Goal: Task Accomplishment & Management: Use online tool/utility

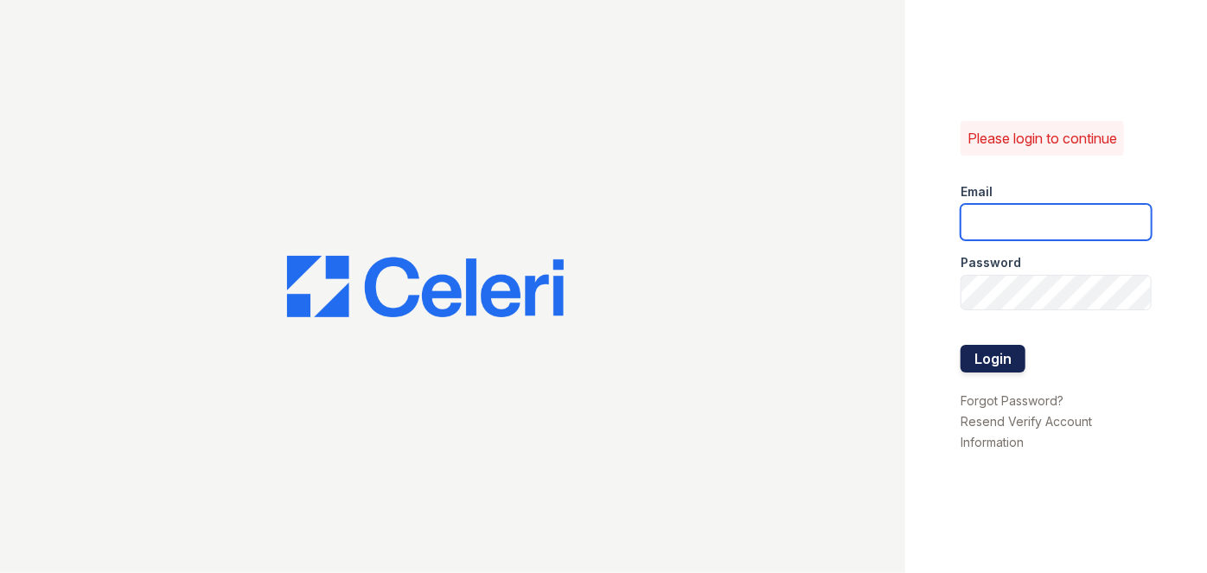
type input "[EMAIL_ADDRESS][PERSON_NAME][DOMAIN_NAME]"
click at [996, 351] on button "Login" at bounding box center [993, 359] width 65 height 28
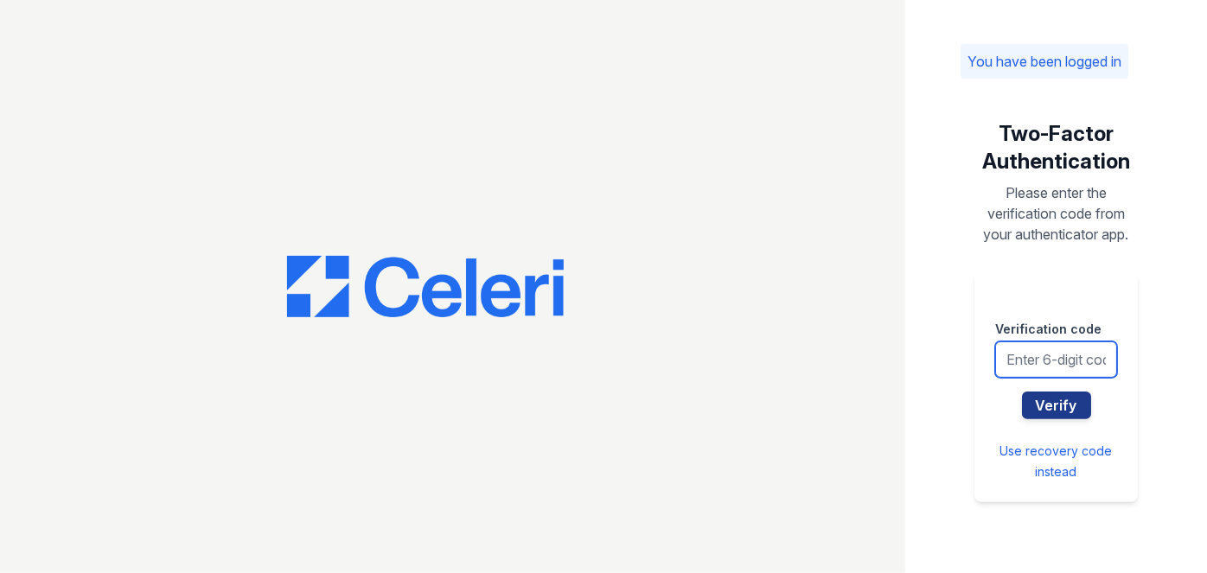
click at [1038, 369] on input "text" at bounding box center [1056, 360] width 122 height 36
type input "698825"
click at [1022, 392] on button "Verify" at bounding box center [1056, 406] width 69 height 28
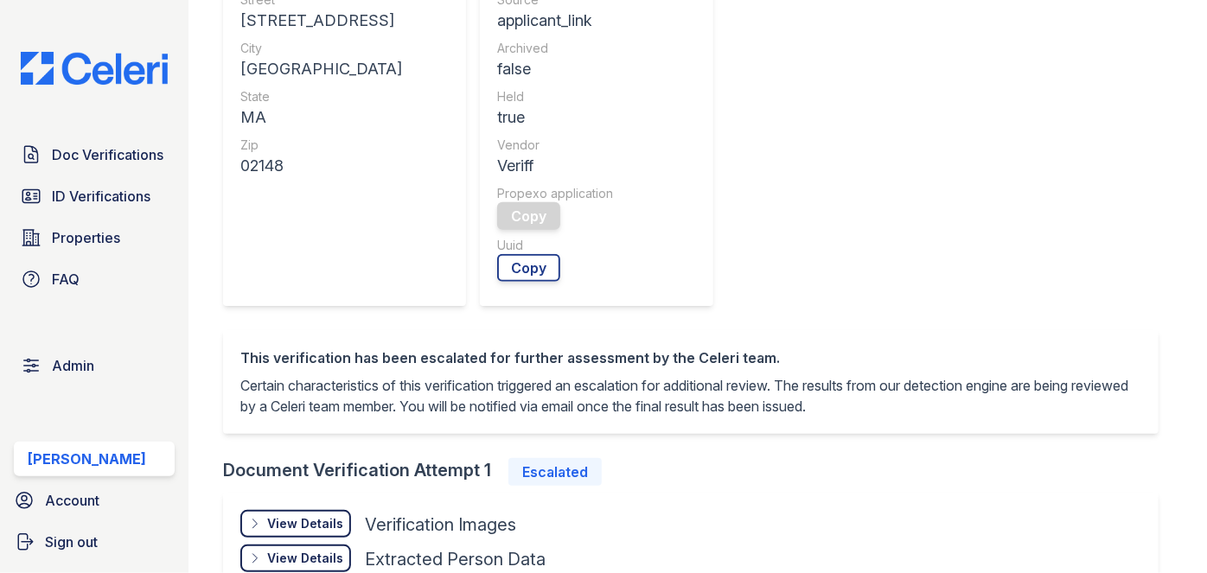
scroll to position [1021, 0]
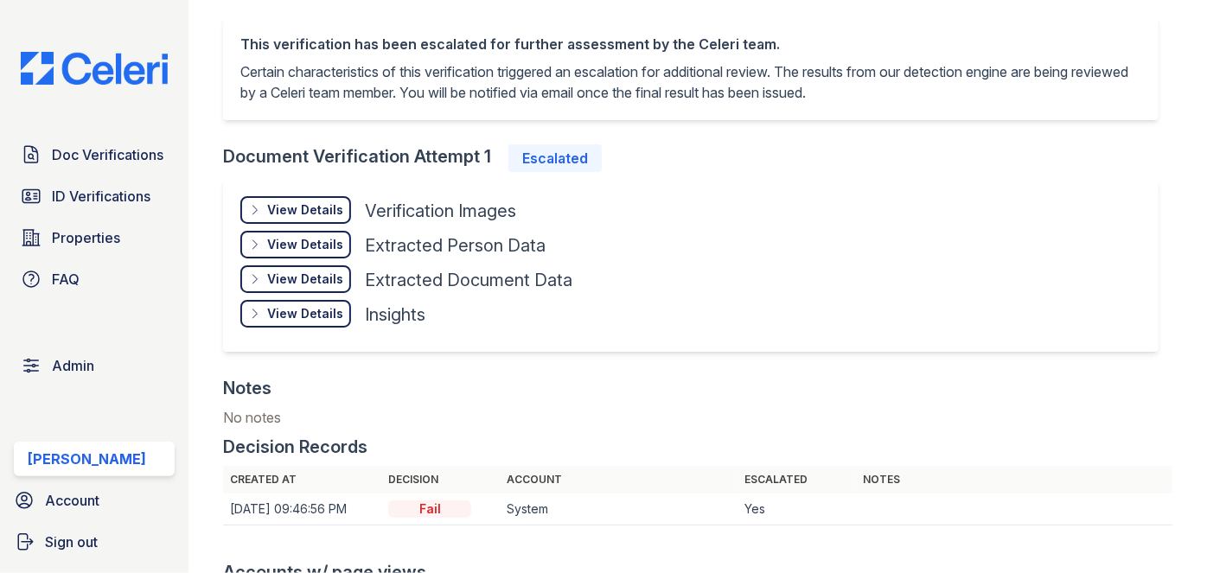
click at [339, 321] on div "View Details Details" at bounding box center [295, 314] width 111 height 28
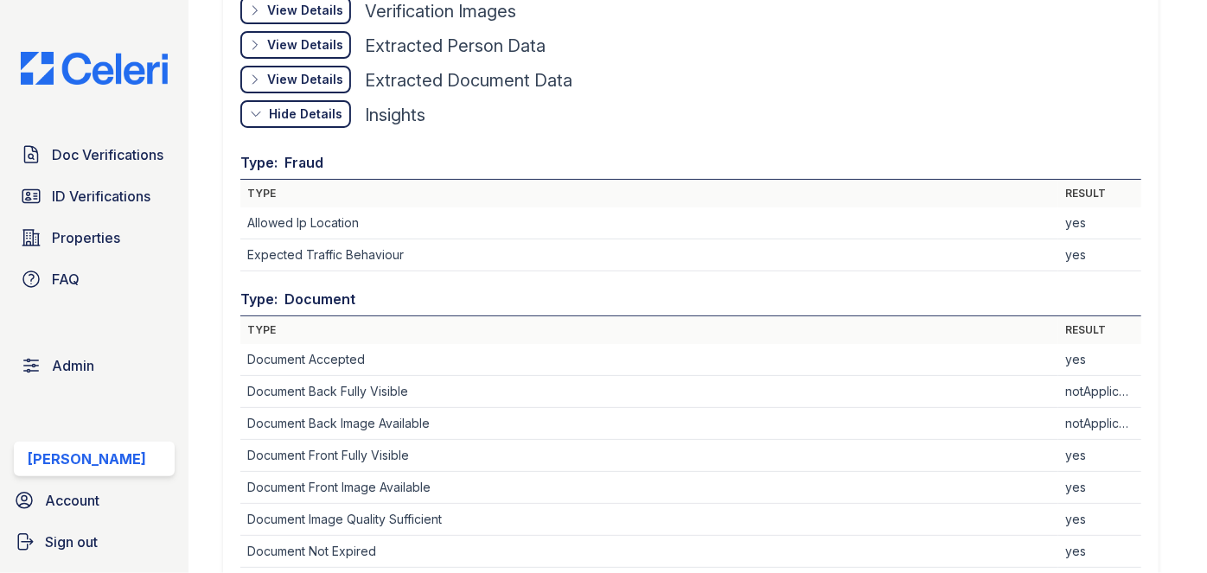
scroll to position [1100, 0]
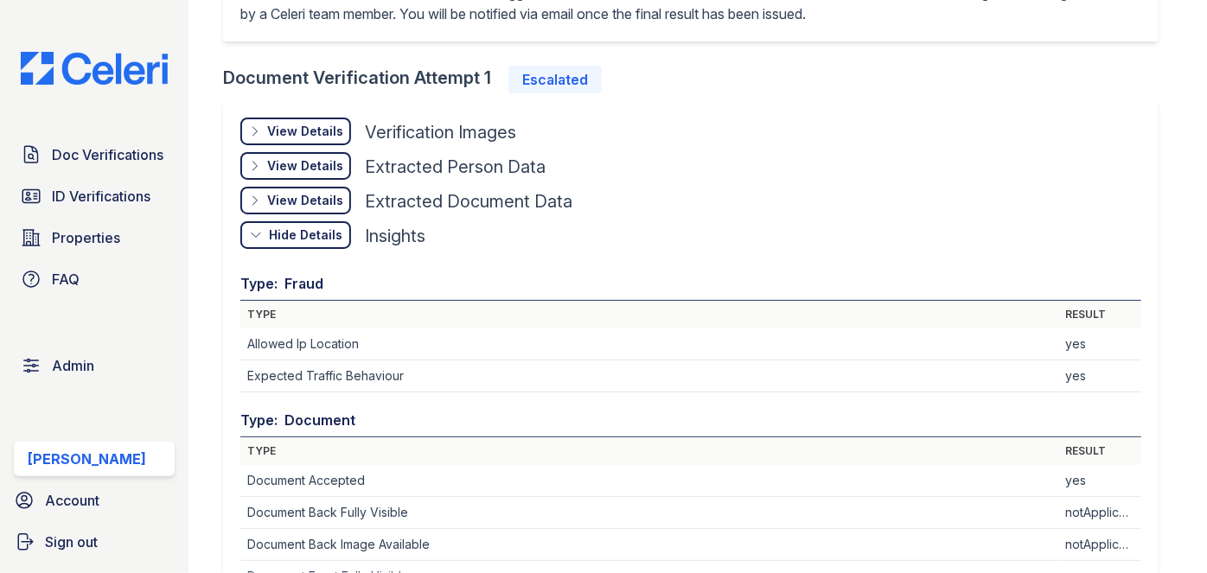
click at [322, 132] on div "View Details" at bounding box center [305, 131] width 76 height 17
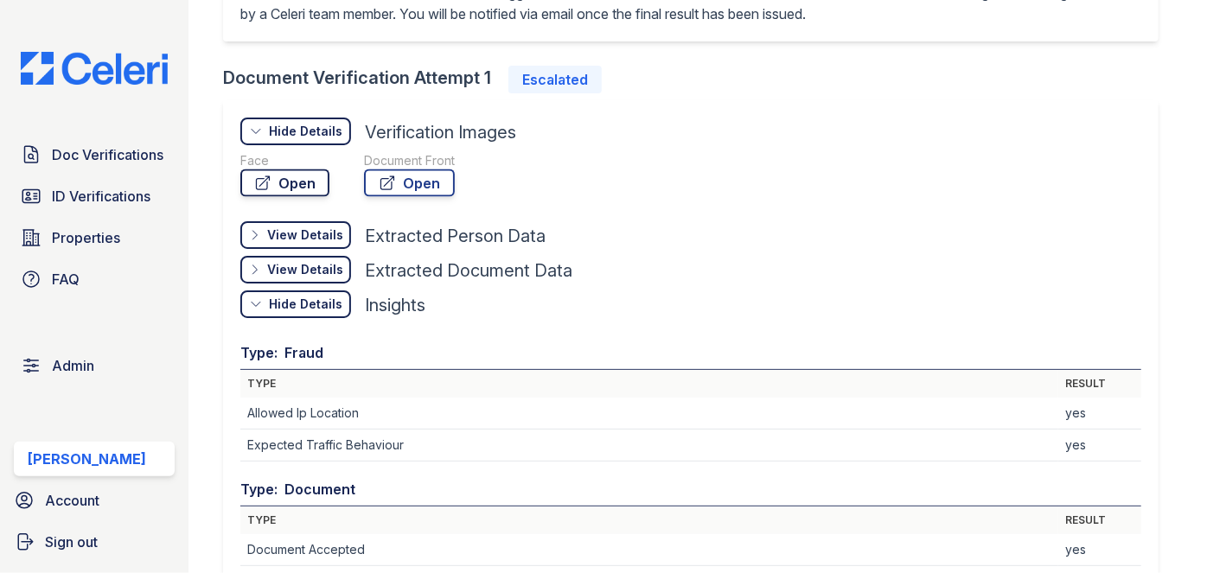
click at [320, 185] on link "Open" at bounding box center [284, 183] width 89 height 28
click at [388, 179] on icon at bounding box center [387, 183] width 17 height 17
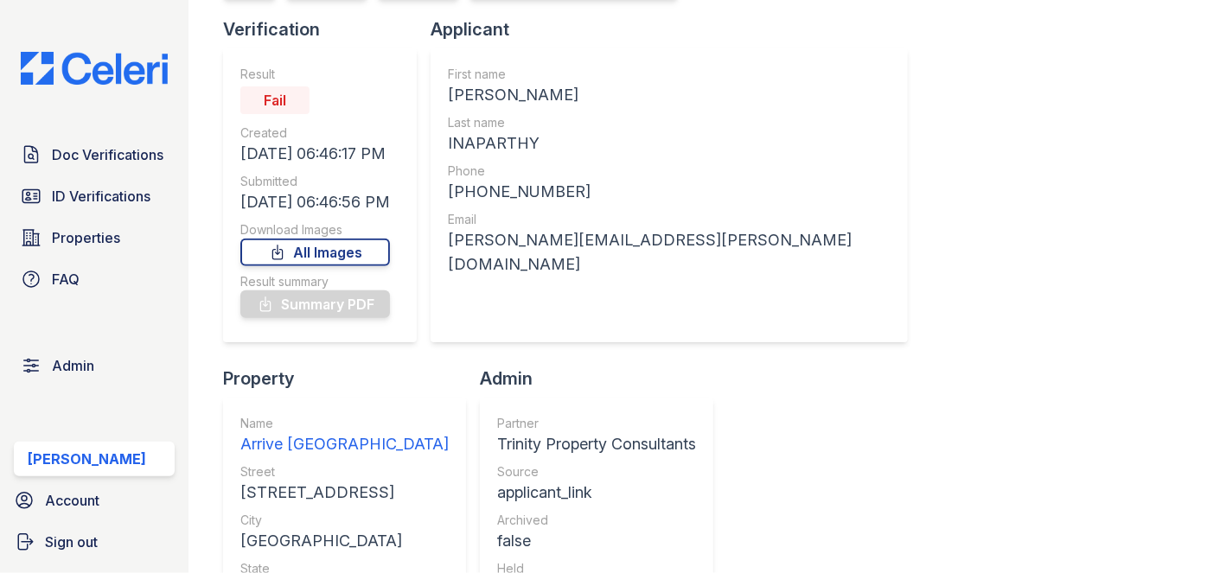
scroll to position [0, 0]
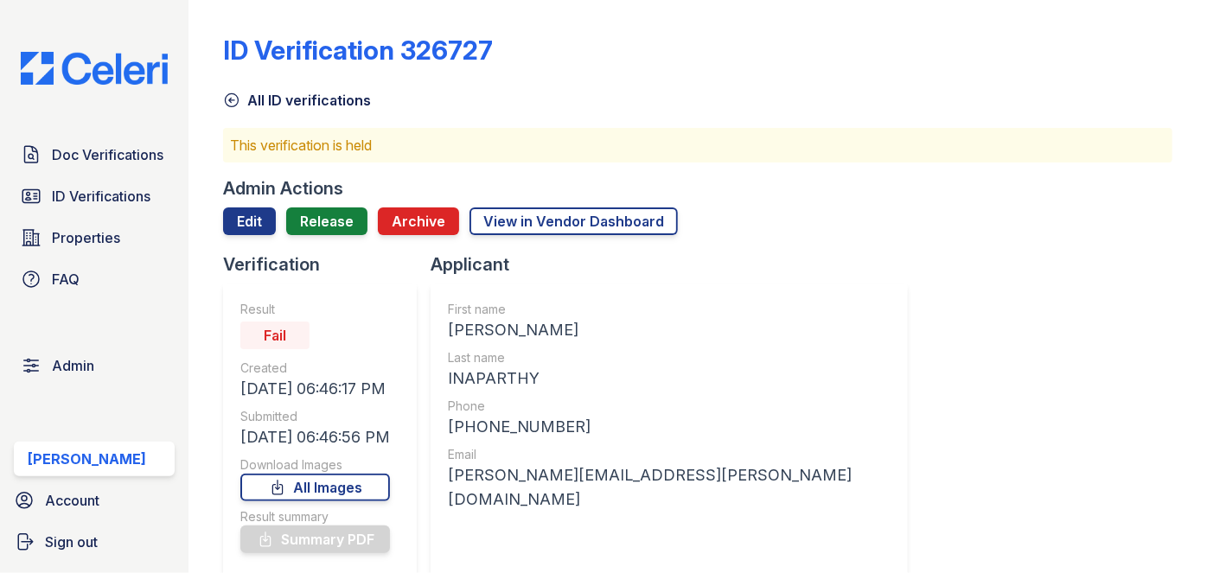
click at [327, 238] on div at bounding box center [697, 243] width 949 height 17
click at [332, 223] on link "Release" at bounding box center [326, 222] width 81 height 28
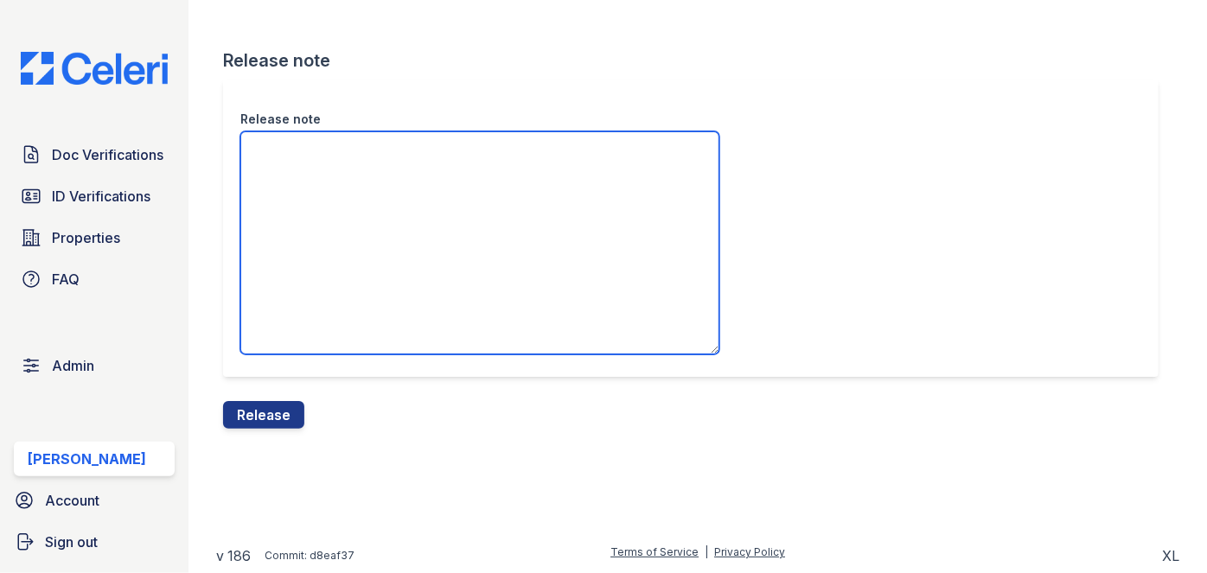
click at [304, 213] on textarea "Release note" at bounding box center [479, 242] width 479 height 223
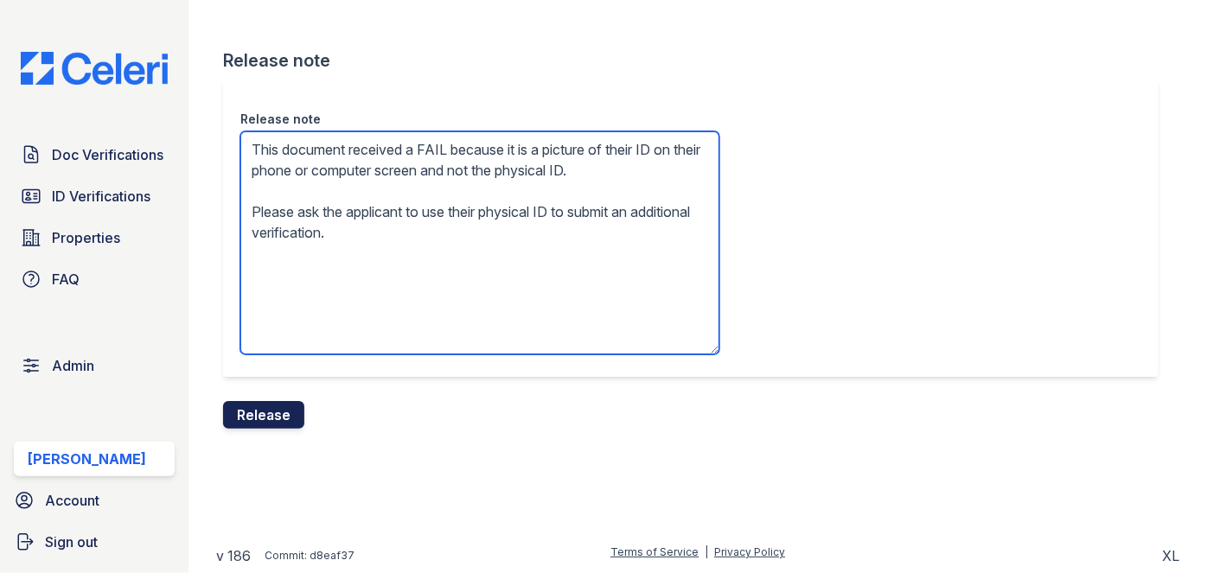
type textarea "This document received a FAIL because it is a picture of their ID on their phon…"
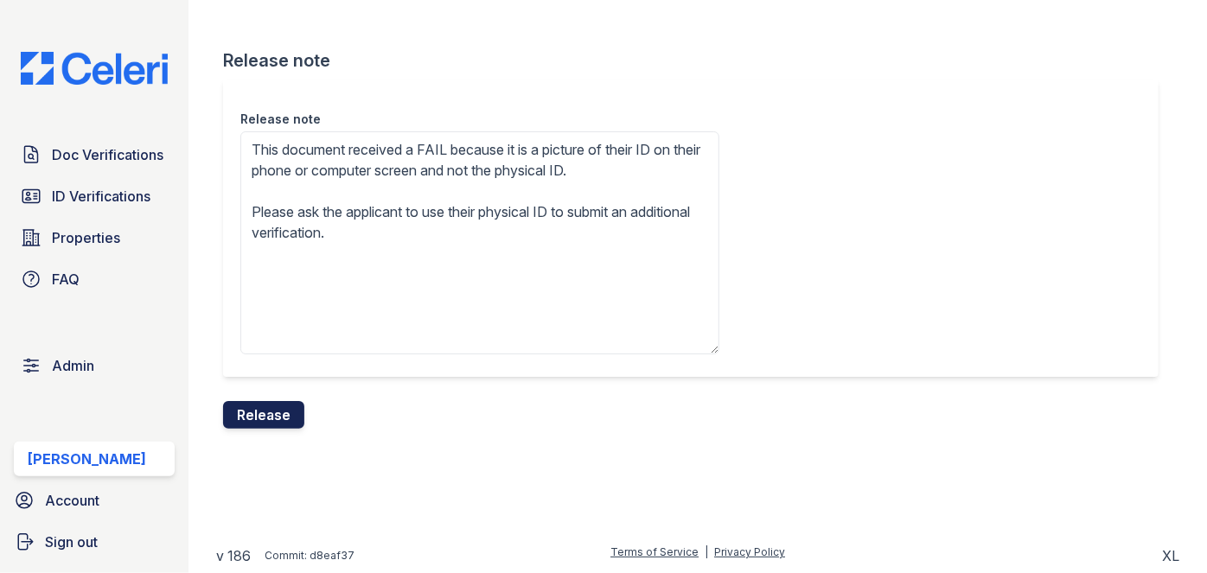
click at [298, 413] on button "Release" at bounding box center [263, 415] width 81 height 28
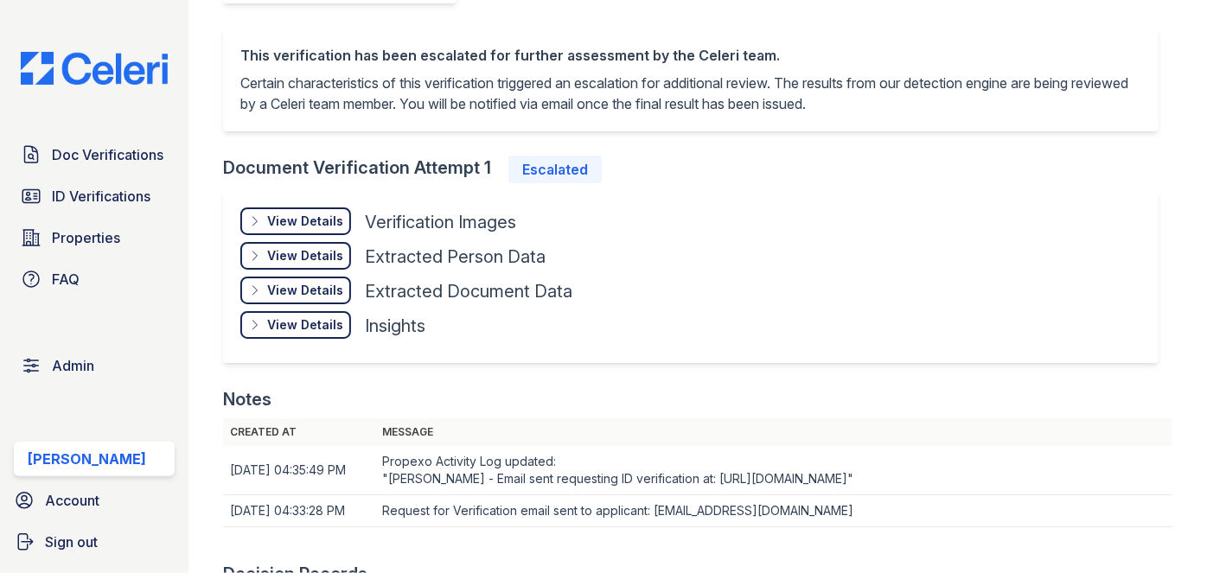
scroll to position [1021, 0]
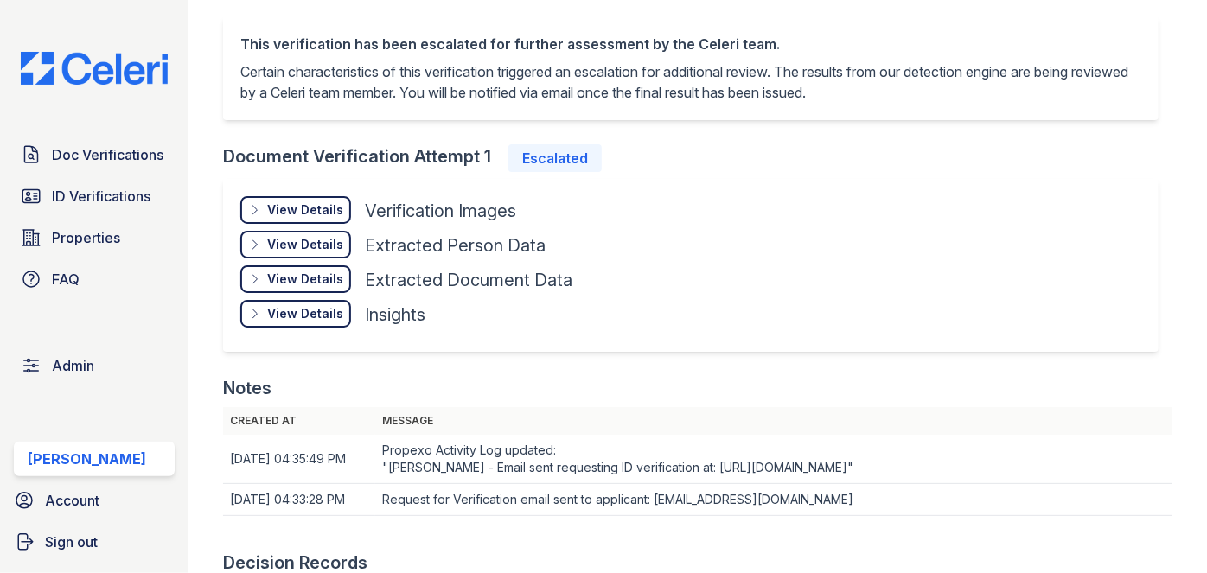
click at [316, 313] on div "View Details" at bounding box center [305, 313] width 76 height 17
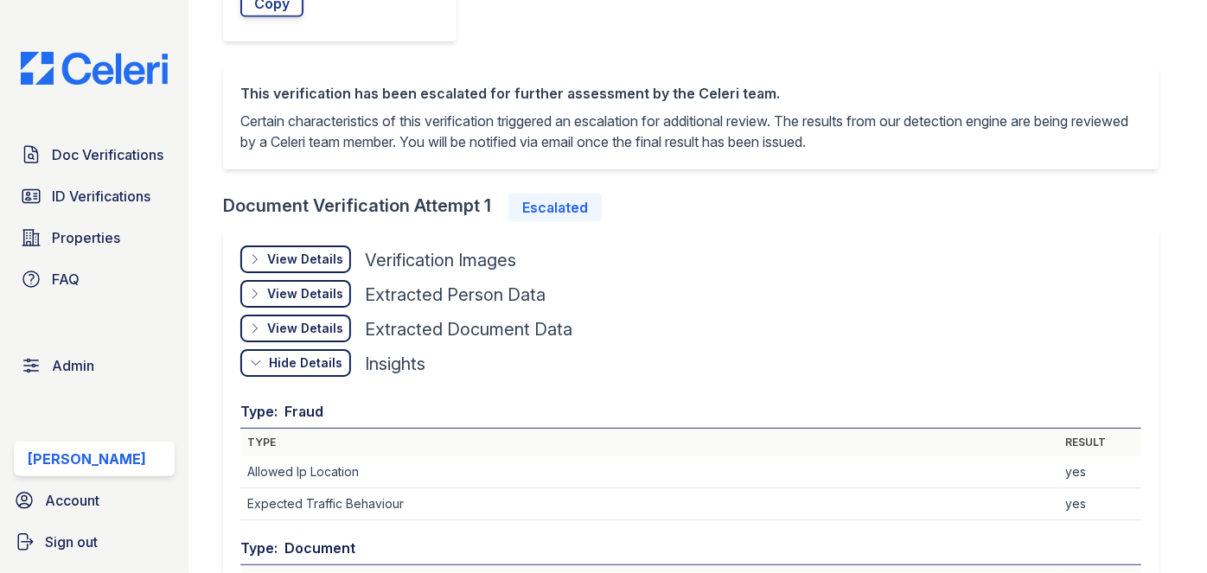
scroll to position [865, 0]
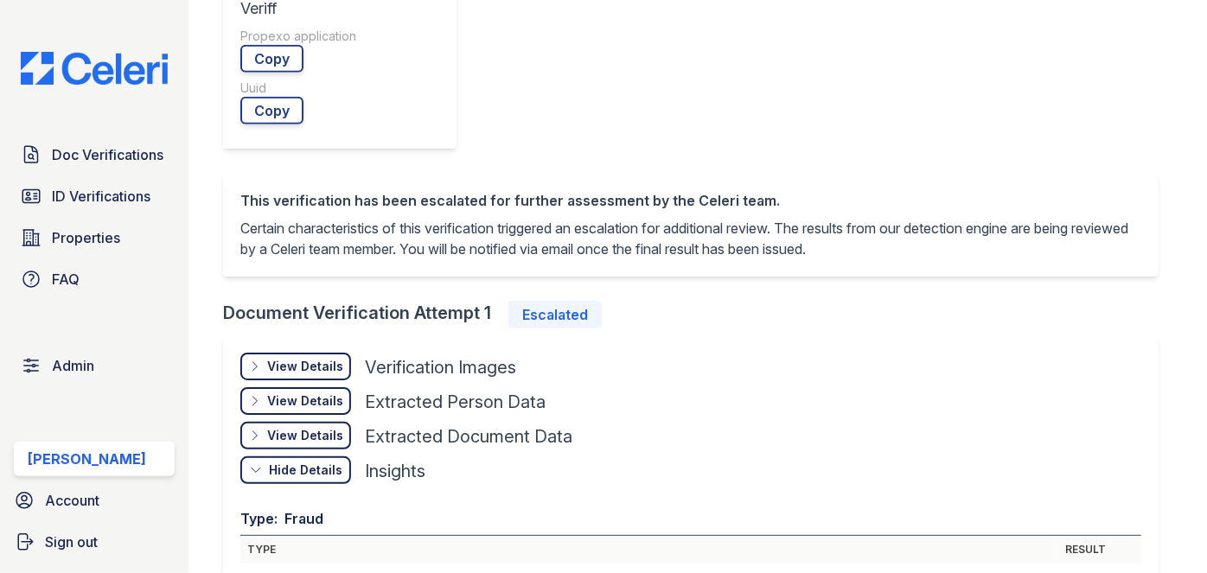
click at [312, 358] on div "View Details" at bounding box center [305, 366] width 76 height 17
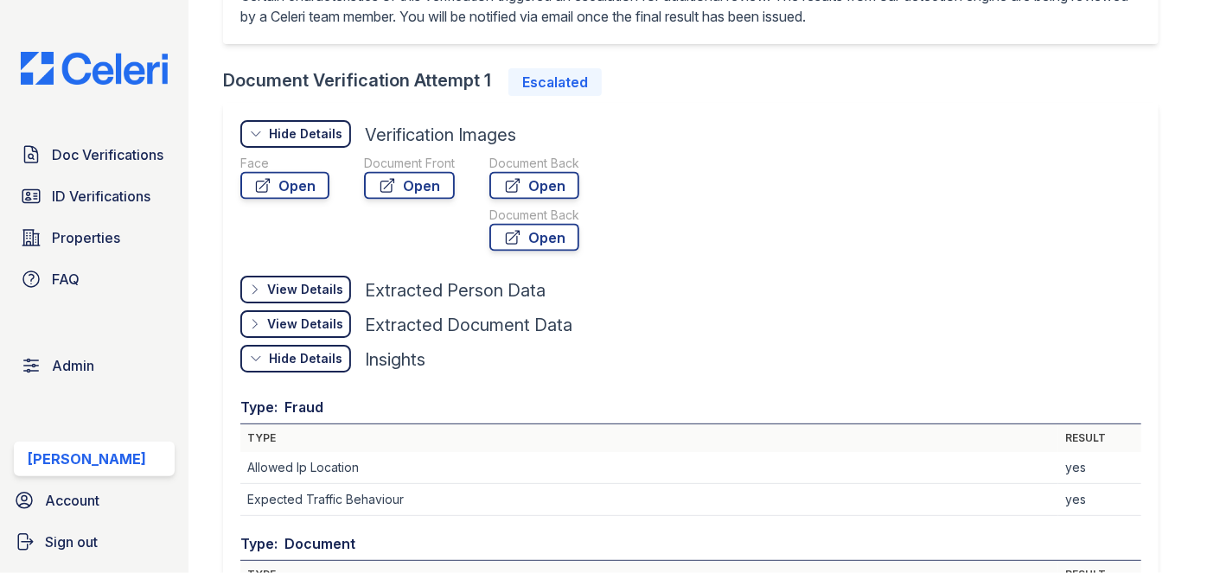
scroll to position [1100, 0]
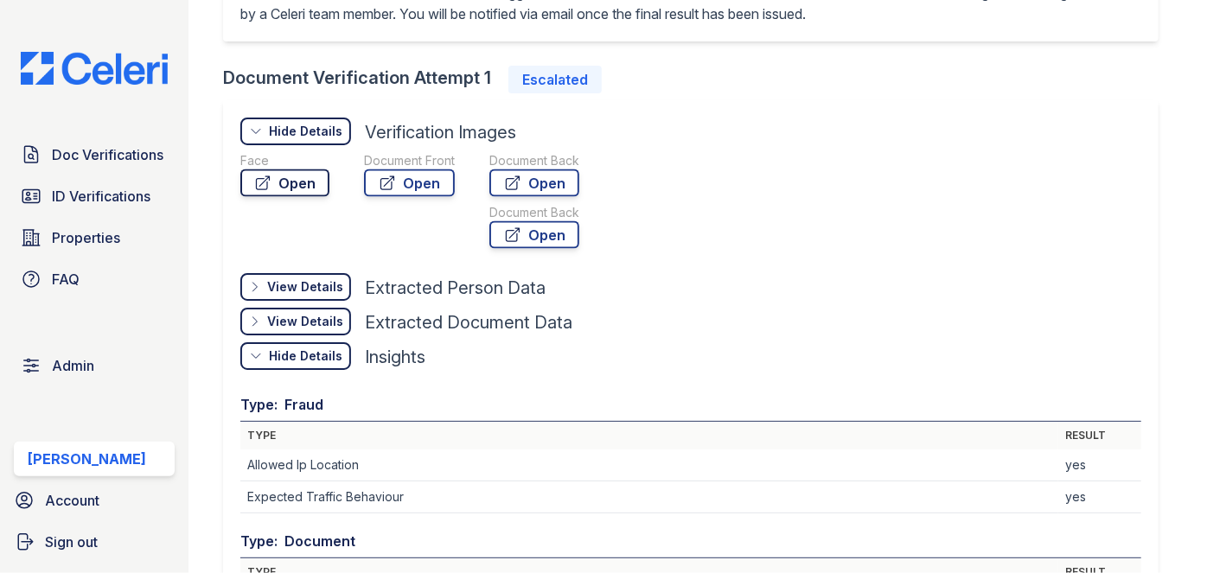
click at [291, 188] on link "Open" at bounding box center [284, 183] width 89 height 28
click at [406, 176] on link "Open" at bounding box center [409, 183] width 91 height 28
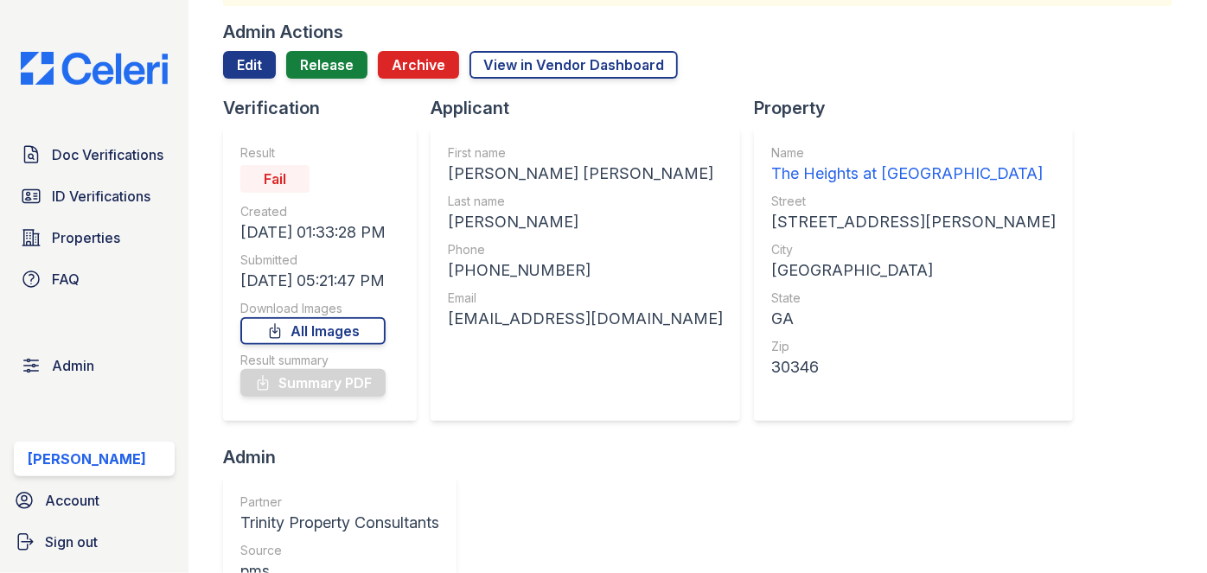
scroll to position [0, 0]
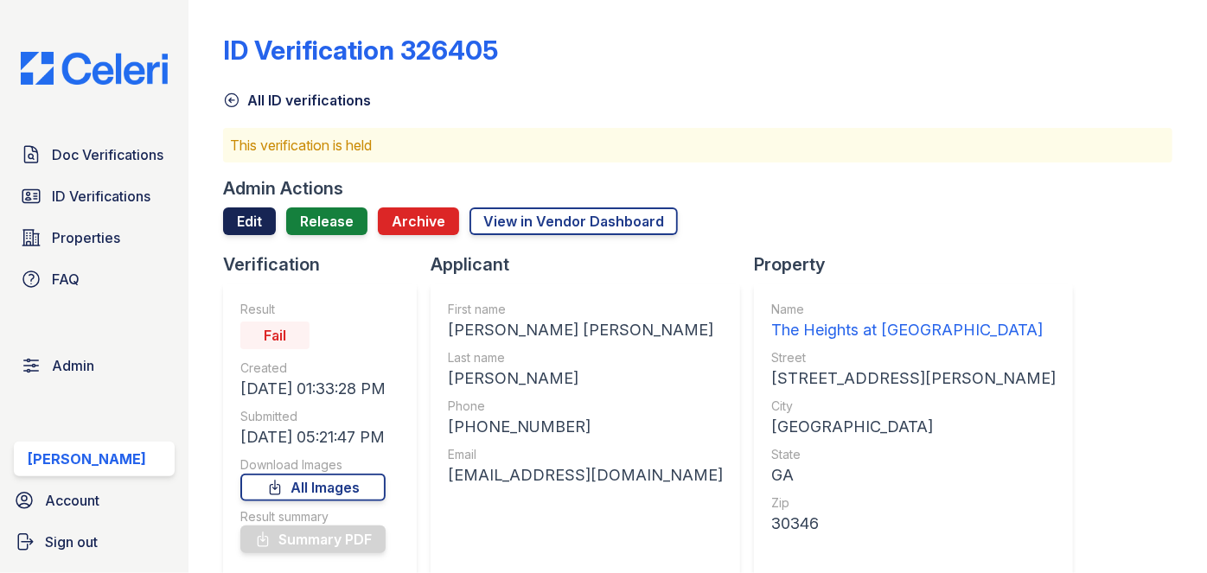
click at [252, 214] on link "Edit" at bounding box center [249, 222] width 53 height 28
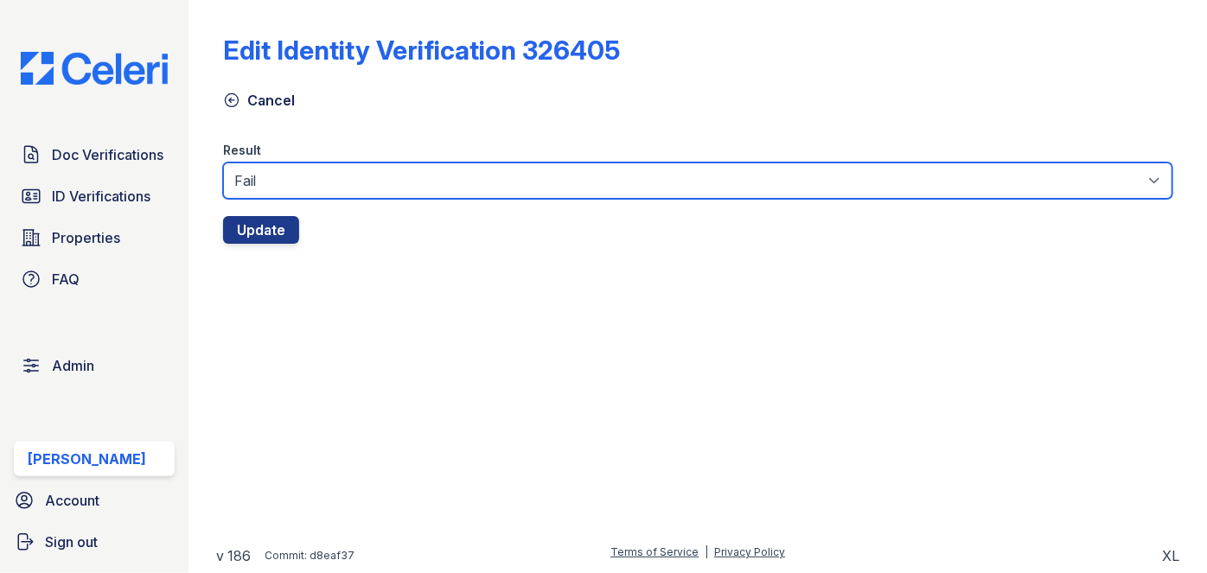
click at [287, 187] on select "Fail Pass" at bounding box center [697, 181] width 949 height 36
select select "pass"
click at [223, 163] on select "Fail Pass" at bounding box center [697, 181] width 949 height 36
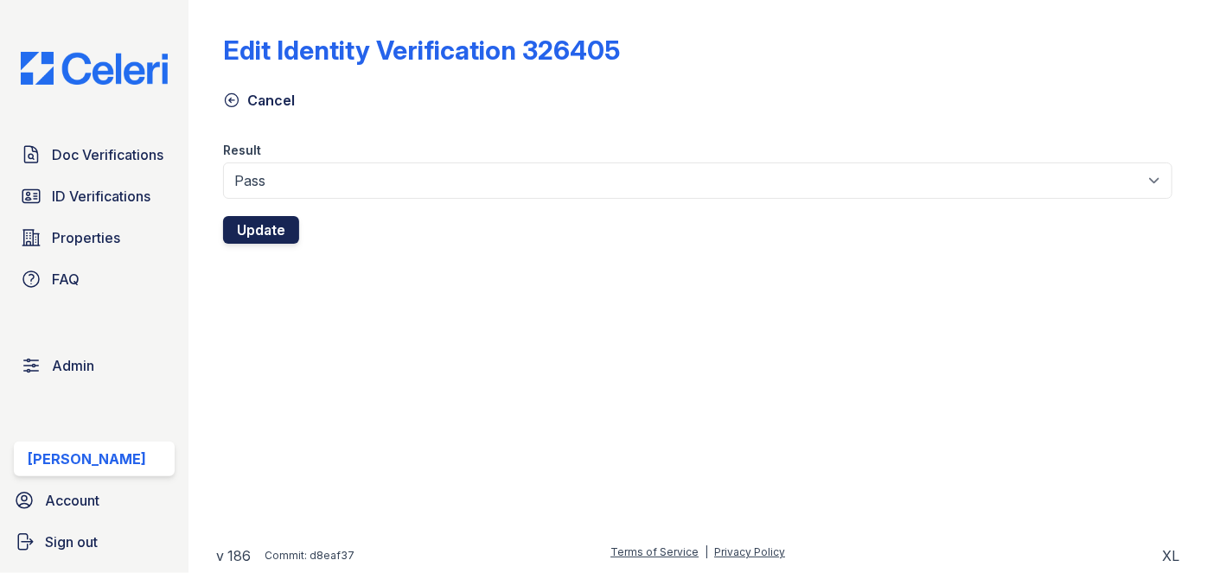
click at [274, 232] on button "Update" at bounding box center [261, 230] width 76 height 28
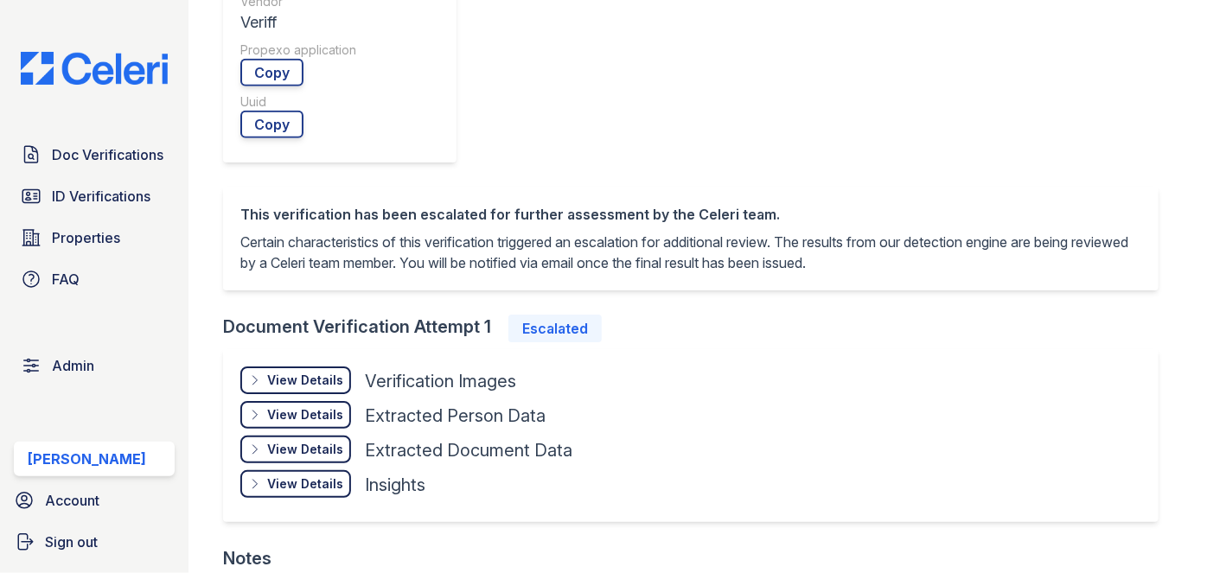
scroll to position [1100, 0]
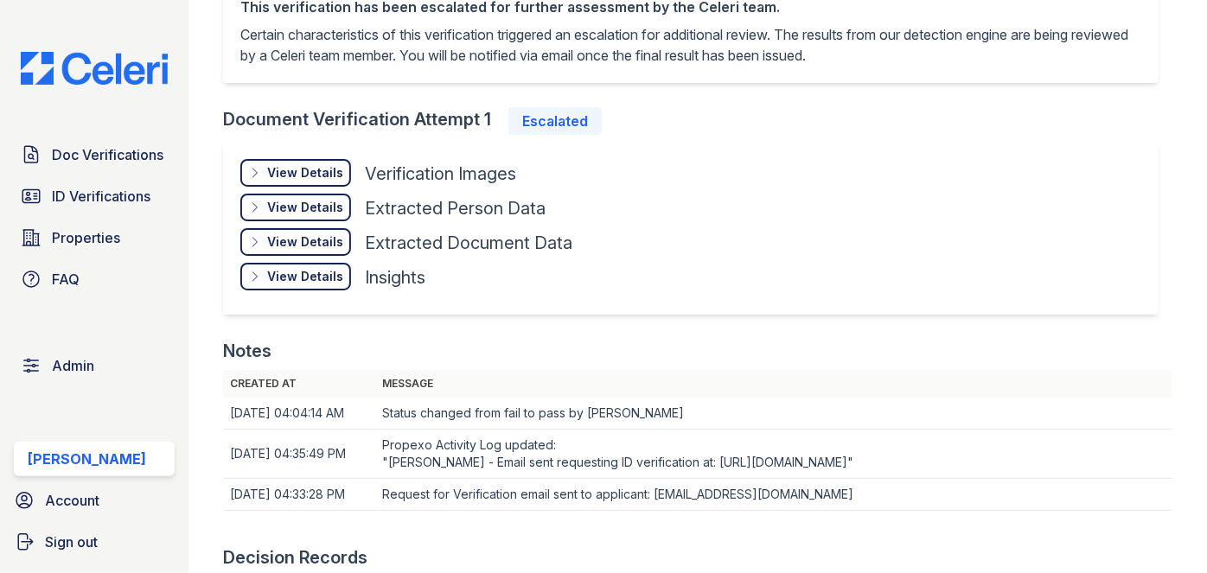
click at [313, 282] on div "View Details Details" at bounding box center [295, 277] width 111 height 28
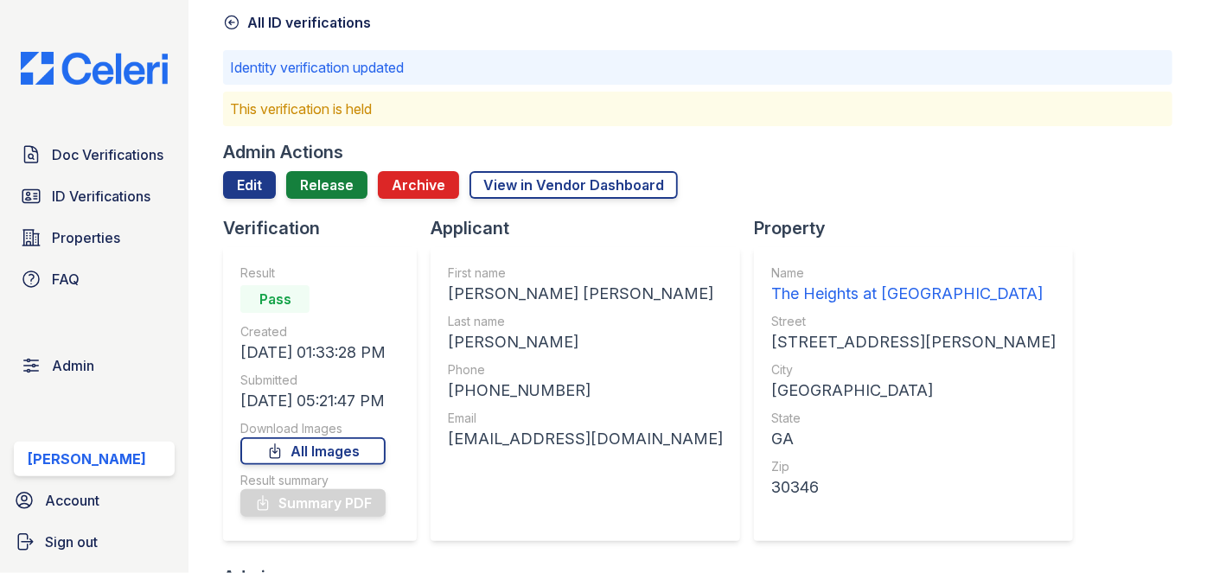
scroll to position [0, 0]
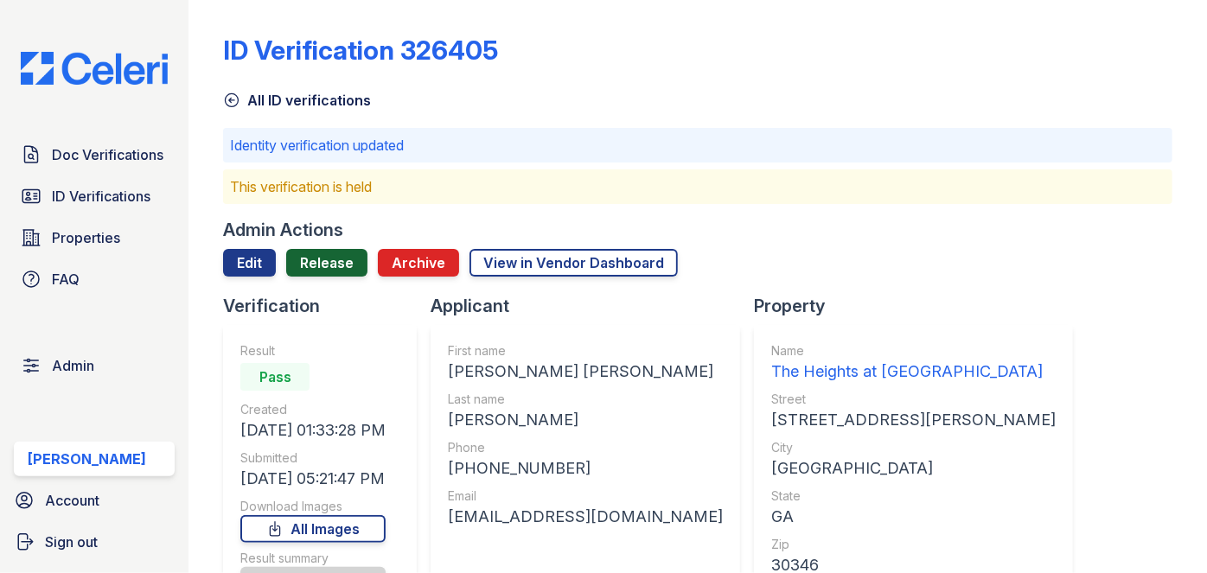
click at [329, 262] on link "Release" at bounding box center [326, 263] width 81 height 28
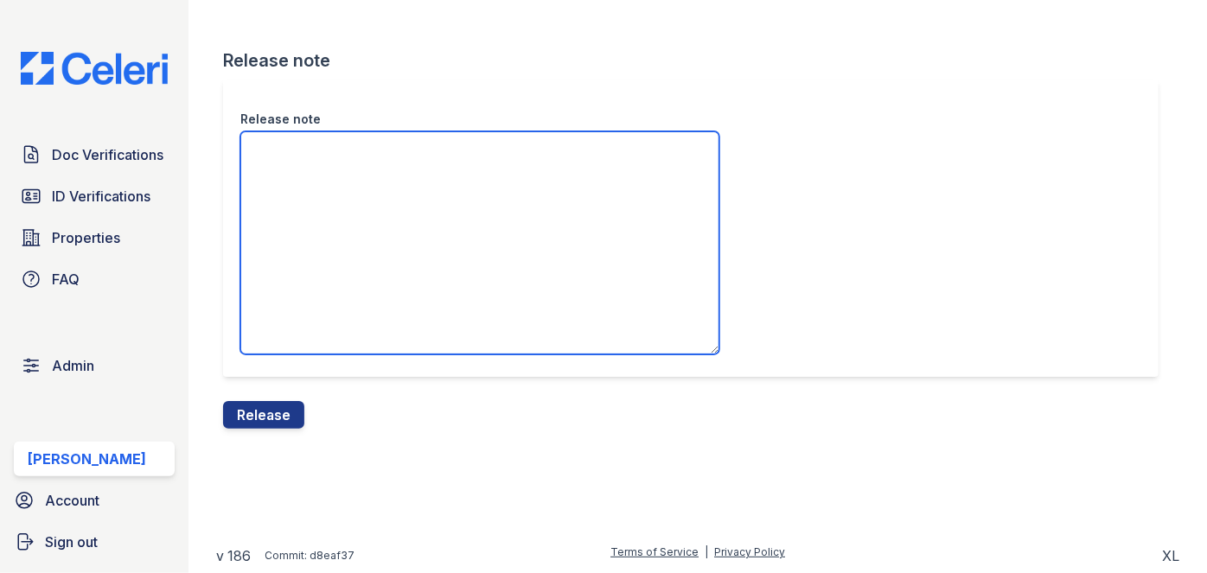
click at [265, 166] on textarea "Release note" at bounding box center [479, 242] width 479 height 223
paste textarea "This document received a PASS."
drag, startPoint x: 256, startPoint y: 259, endPoint x: 284, endPoint y: 397, distance: 140.4
click at [284, 397] on div "Release note This document received a PASS." at bounding box center [697, 241] width 949 height 322
type textarea "This document received a PASS."
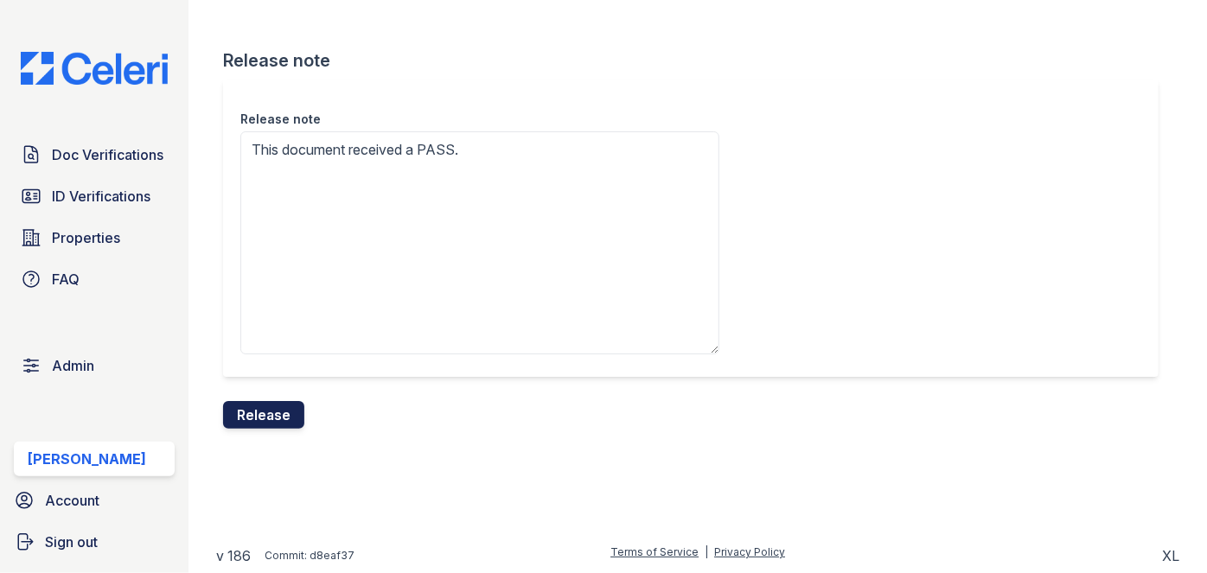
click at [288, 415] on button "Release" at bounding box center [263, 415] width 81 height 28
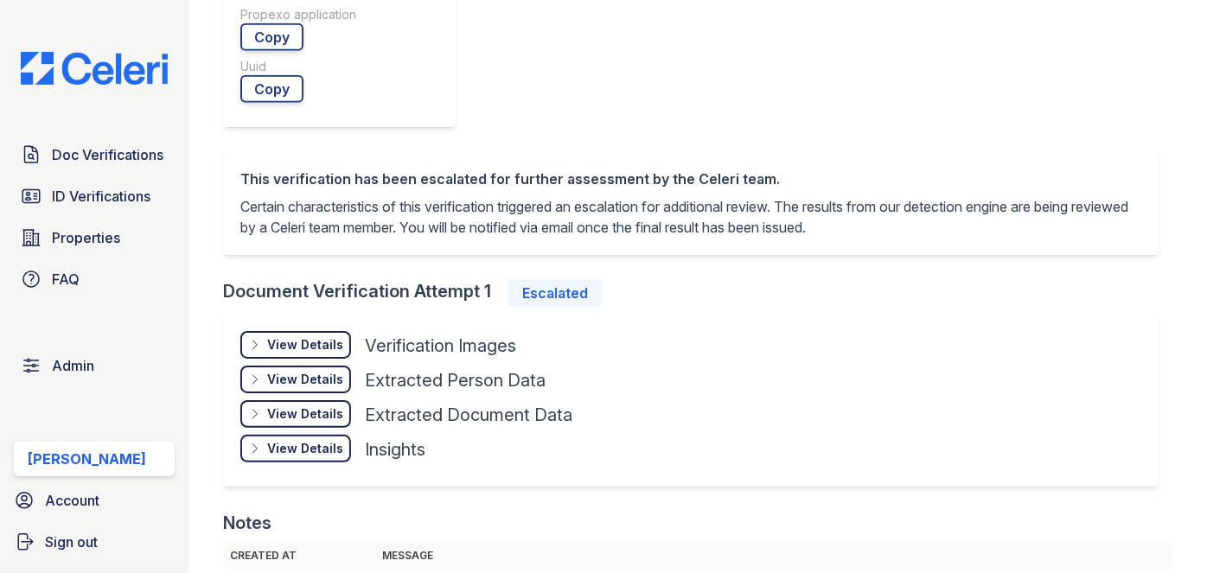
scroll to position [943, 0]
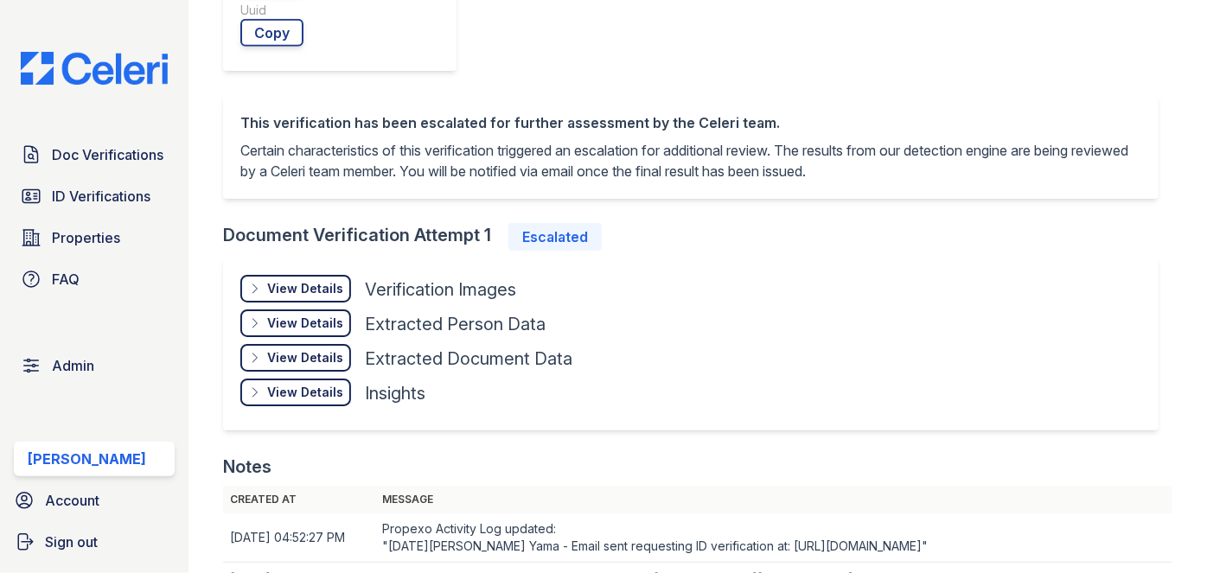
click at [302, 384] on div "View Details" at bounding box center [305, 392] width 76 height 17
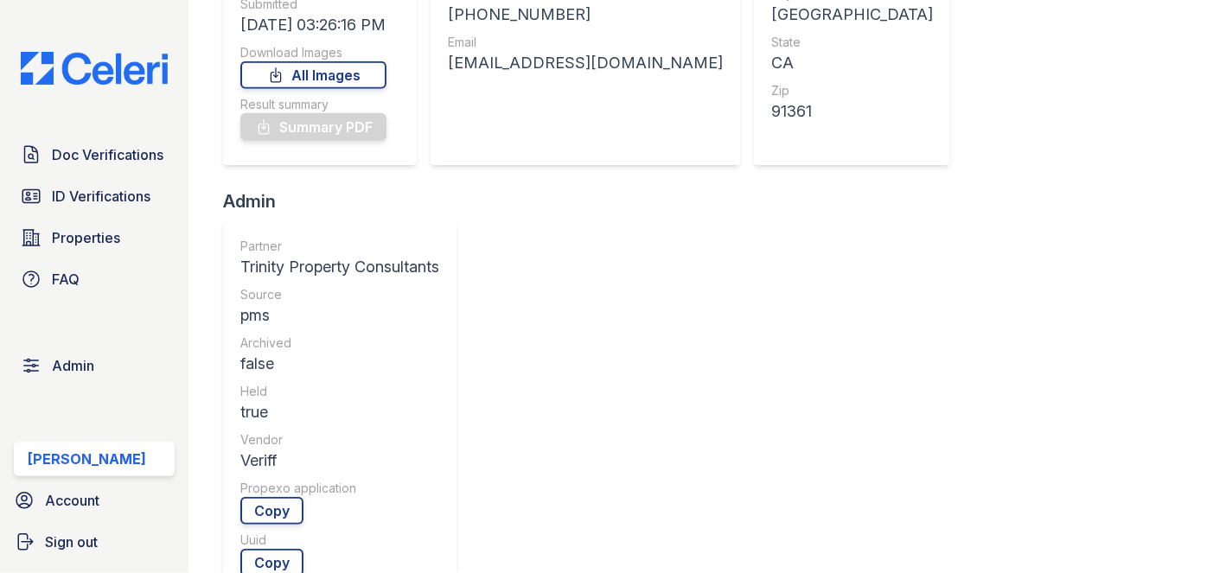
scroll to position [550, 0]
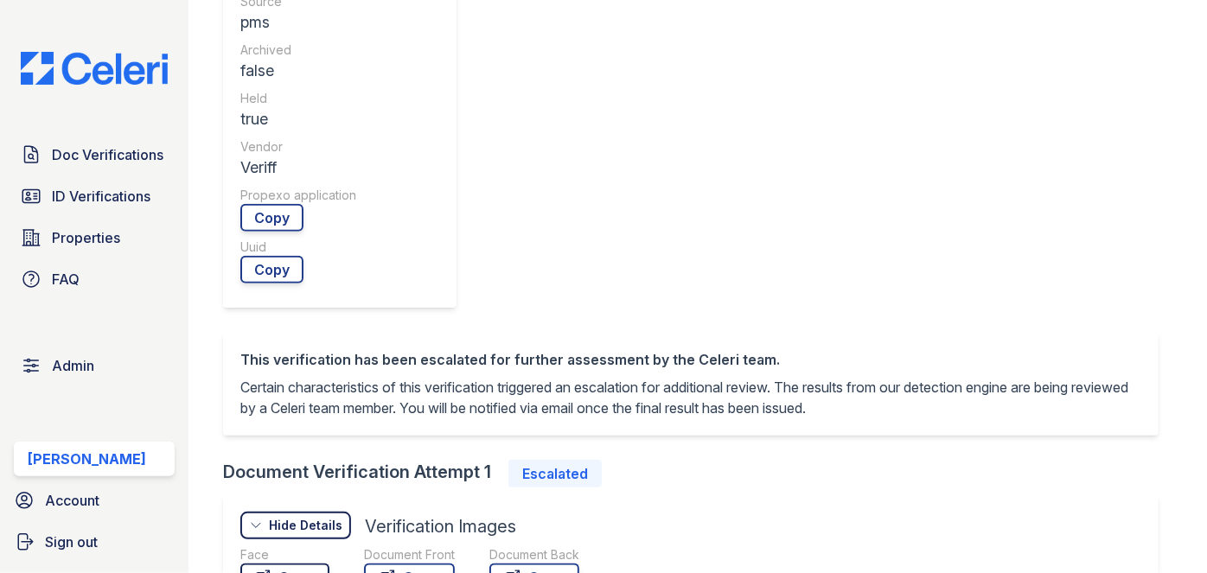
scroll to position [707, 0]
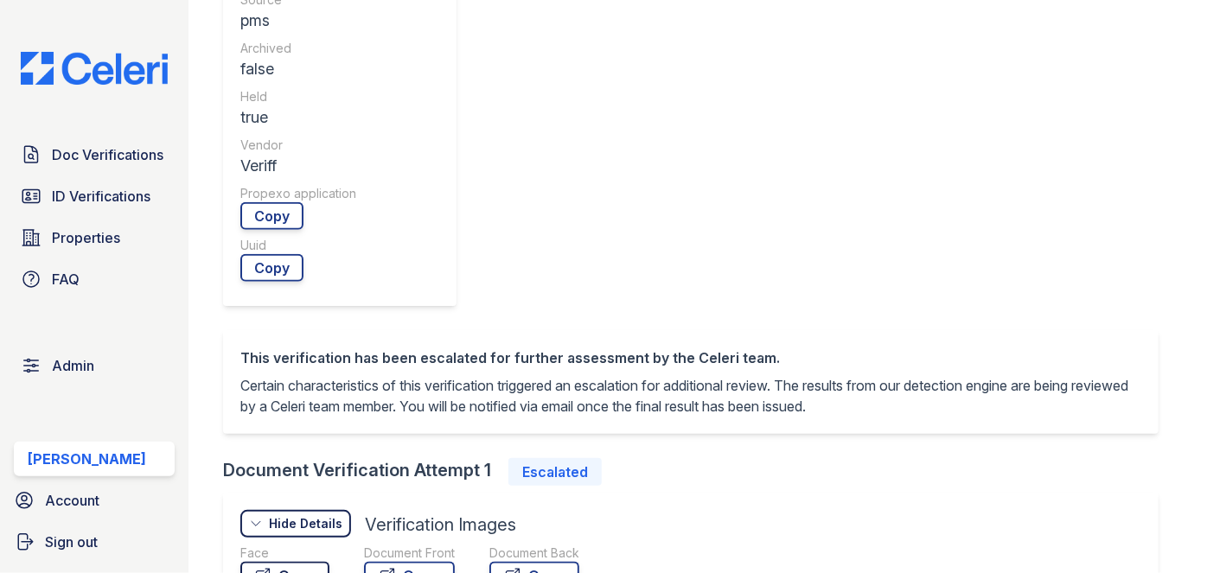
click at [296, 562] on link "Open" at bounding box center [284, 576] width 89 height 28
click at [406, 562] on link "Open" at bounding box center [409, 576] width 91 height 28
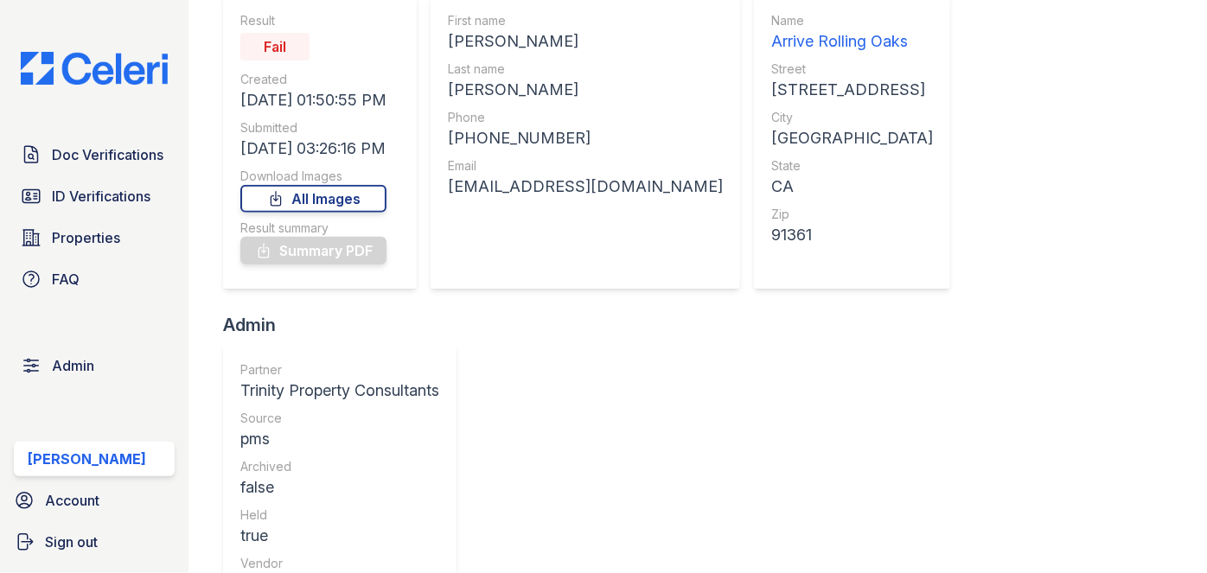
scroll to position [157, 0]
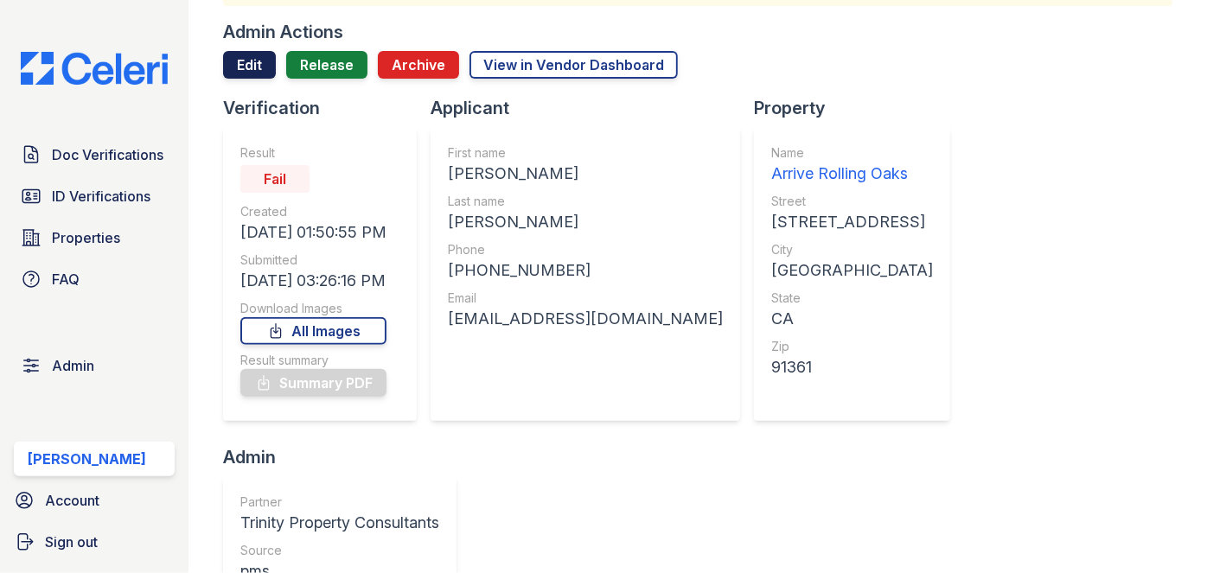
click at [250, 66] on link "Edit" at bounding box center [249, 65] width 53 height 28
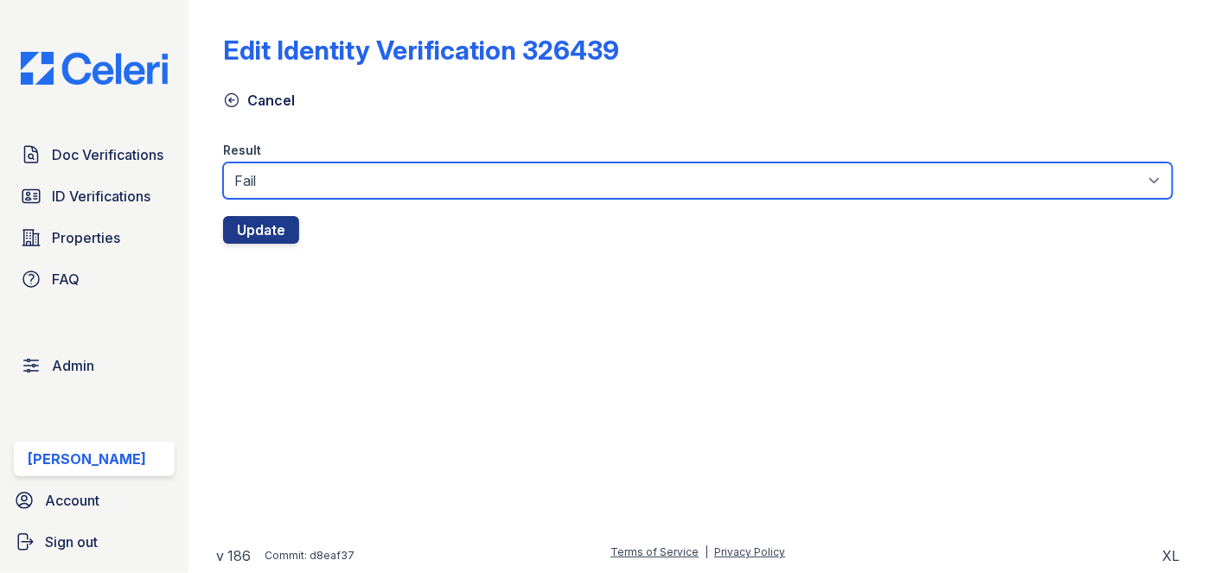
click at [278, 177] on select "Fail Pass" at bounding box center [697, 181] width 949 height 36
select select "pass"
click at [223, 163] on select "Fail Pass" at bounding box center [697, 181] width 949 height 36
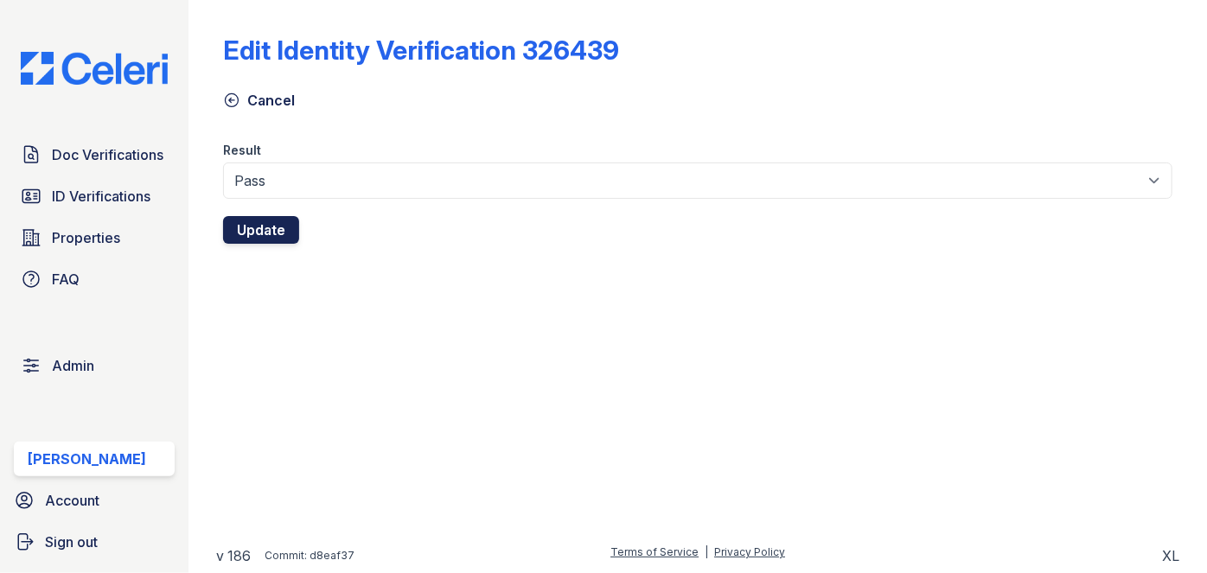
click at [272, 229] on button "Update" at bounding box center [261, 230] width 76 height 28
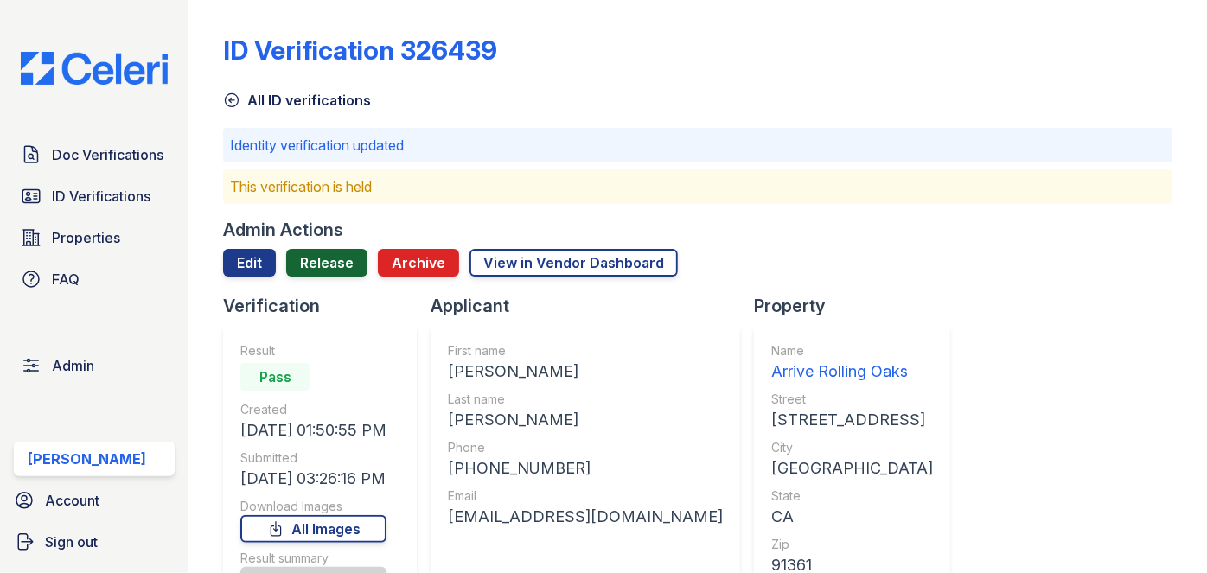
click at [340, 265] on link "Release" at bounding box center [326, 263] width 81 height 28
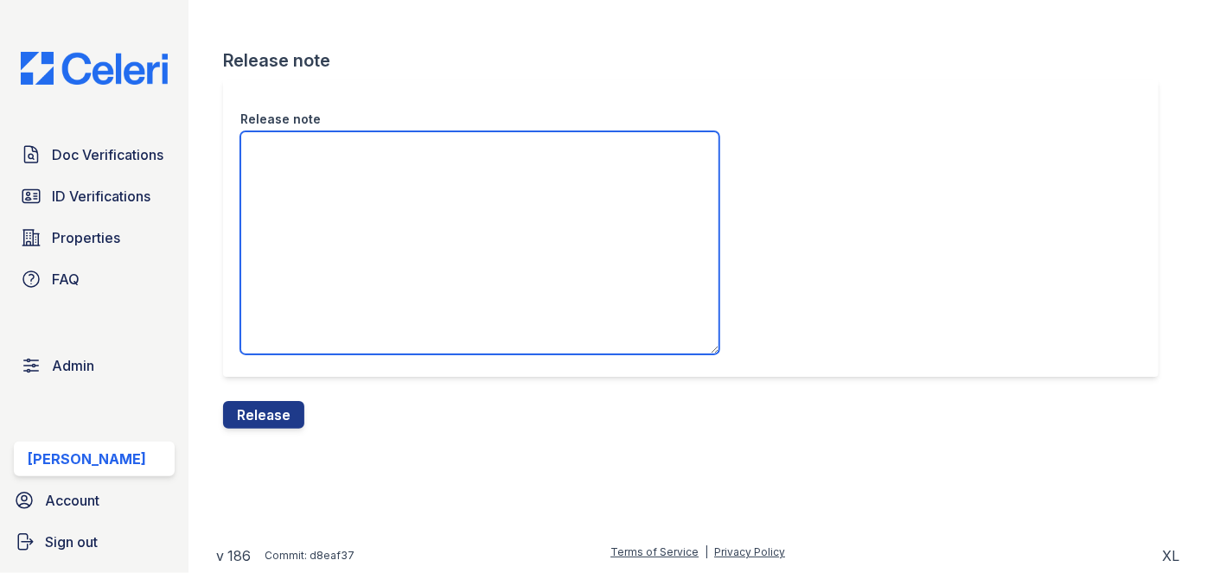
click at [314, 185] on textarea "Release note" at bounding box center [479, 242] width 479 height 223
paste textarea "This document received a PASS."
type textarea "This document received a PASS."
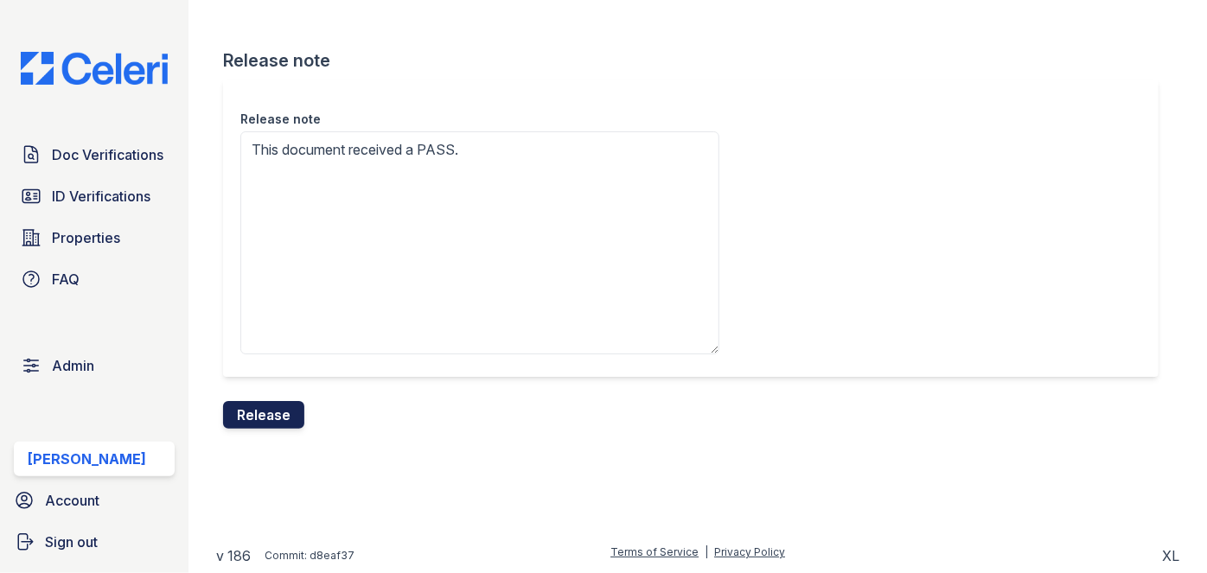
click at [278, 401] on button "Release" at bounding box center [263, 415] width 81 height 28
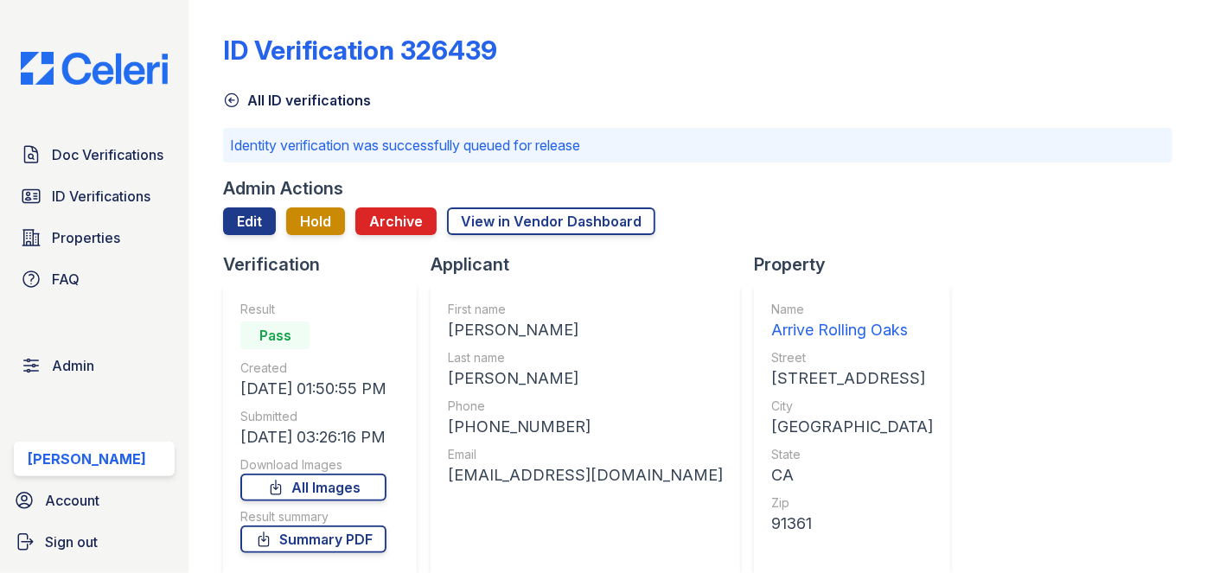
click at [183, 26] on div "Doc Verifications ID Verifications Properties FAQ Admin Darija Dedic Account Si…" at bounding box center [94, 286] width 189 height 573
click at [126, 196] on span "ID Verifications" at bounding box center [101, 196] width 99 height 21
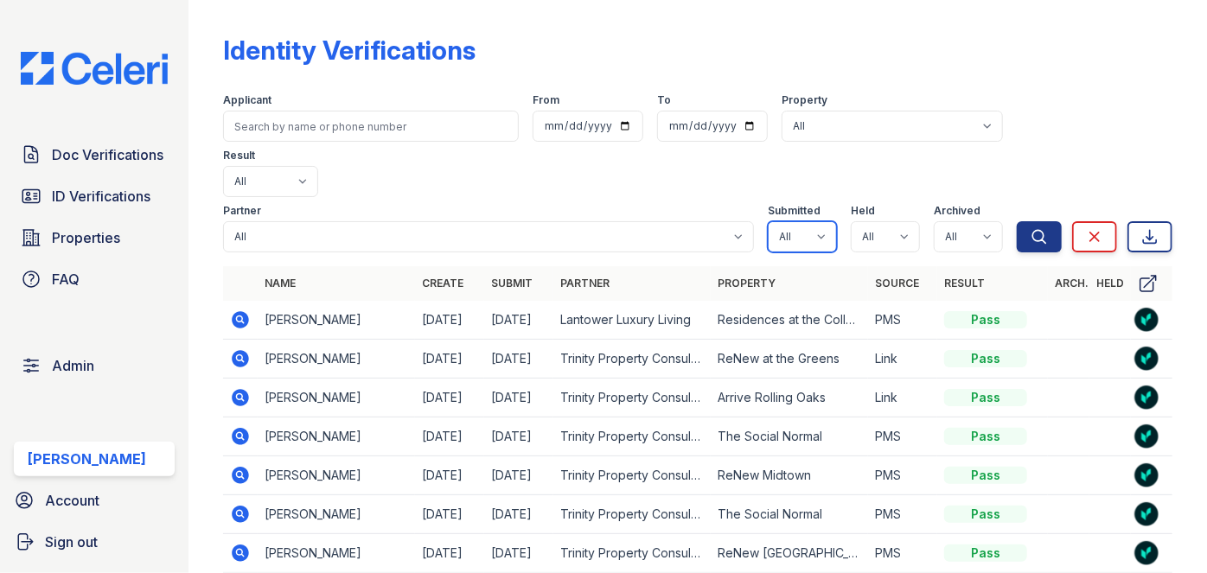
click at [808, 221] on select "All true false" at bounding box center [802, 236] width 69 height 31
select select "true"
click at [768, 221] on select "All true false" at bounding box center [802, 236] width 69 height 31
click at [895, 221] on select "All true false" at bounding box center [885, 236] width 69 height 31
select select "true"
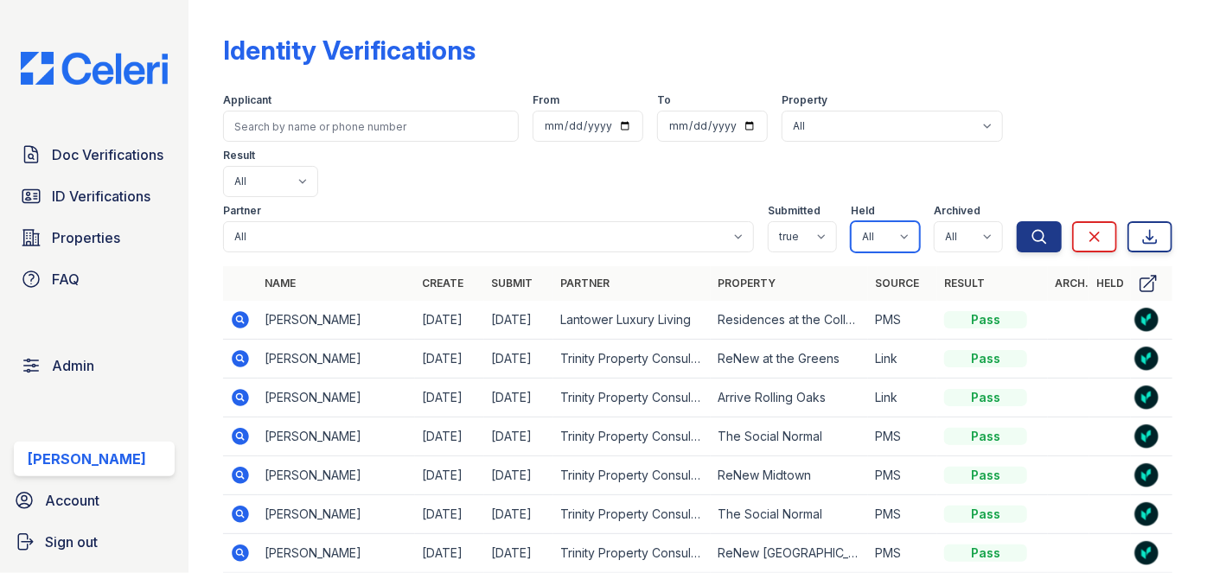
click at [851, 221] on select "All true false" at bounding box center [885, 236] width 69 height 31
click at [974, 221] on select "All true false" at bounding box center [968, 236] width 69 height 31
select select "false"
click at [934, 221] on select "All true false" at bounding box center [968, 236] width 69 height 31
click at [1033, 230] on icon "submit" at bounding box center [1039, 236] width 13 height 13
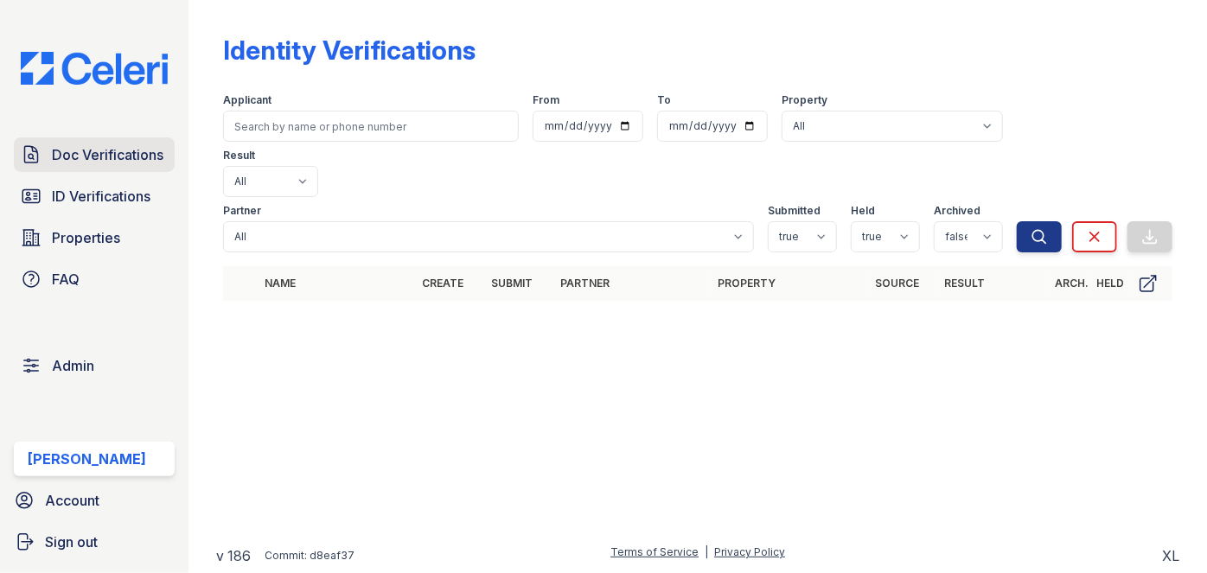
click at [106, 151] on span "Doc Verifications" at bounding box center [108, 154] width 112 height 21
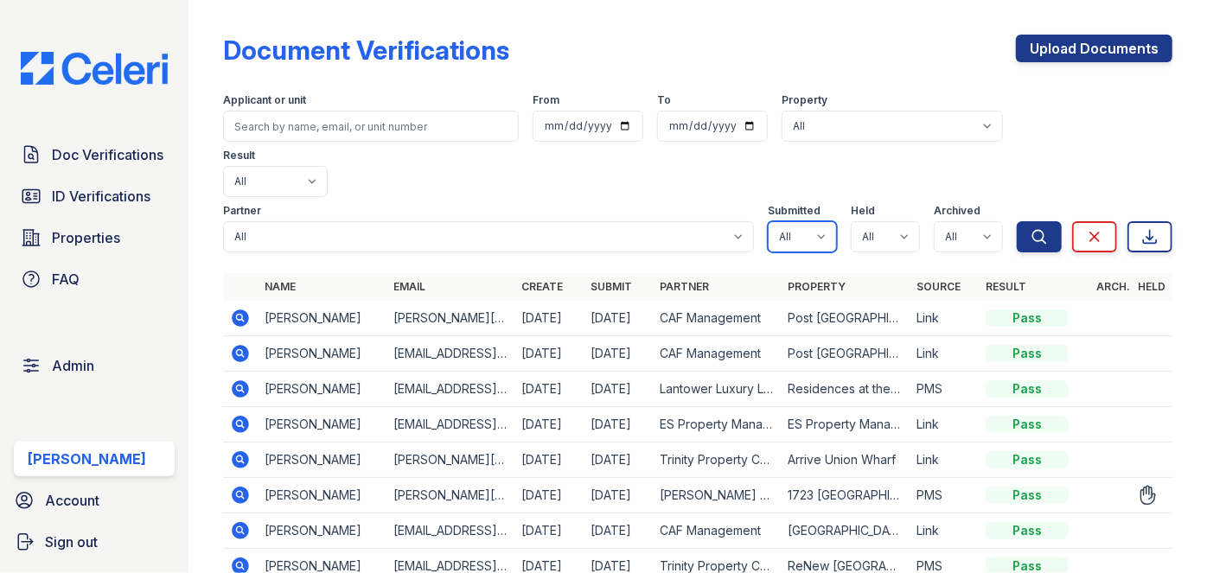
click at [813, 221] on select "All true false" at bounding box center [802, 236] width 69 height 31
select select "true"
click at [768, 221] on select "All true false" at bounding box center [802, 236] width 69 height 31
click at [898, 221] on select "All true false" at bounding box center [885, 236] width 69 height 31
select select "true"
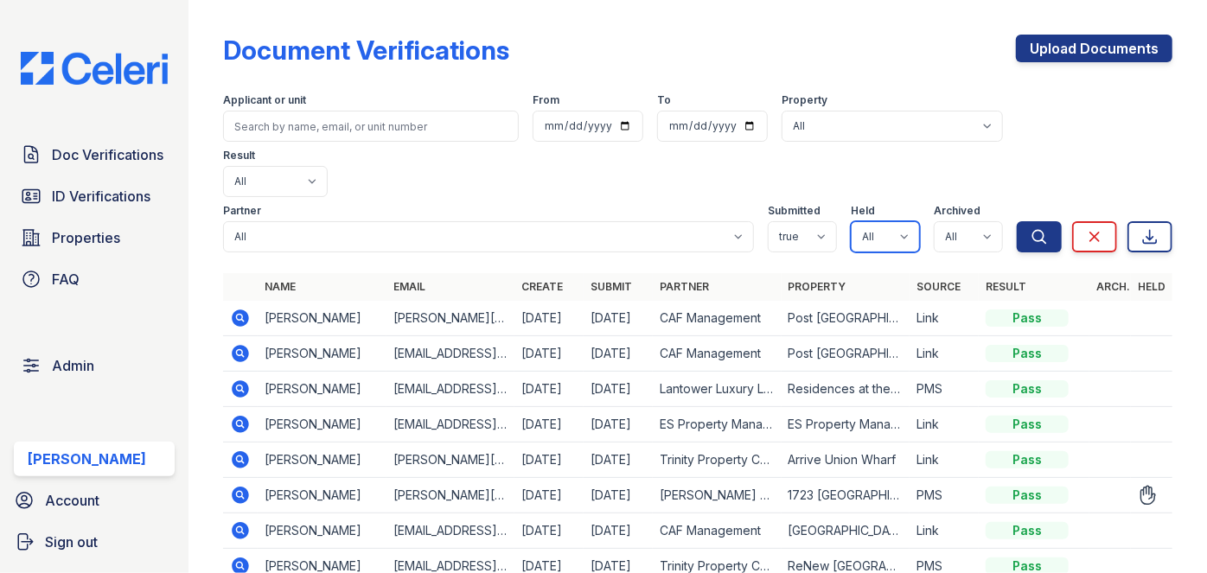
click at [851, 221] on select "All true false" at bounding box center [885, 236] width 69 height 31
click at [979, 221] on select "All true false" at bounding box center [968, 236] width 69 height 31
select select "false"
click at [934, 221] on select "All true false" at bounding box center [968, 236] width 69 height 31
click at [1037, 221] on button "Search" at bounding box center [1039, 236] width 45 height 31
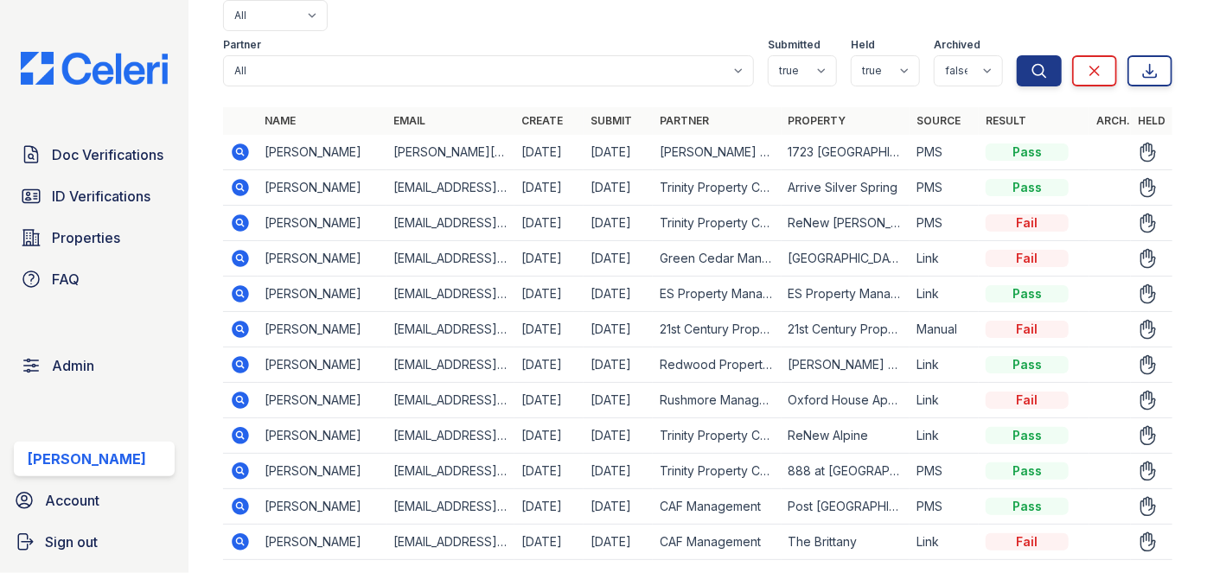
scroll to position [191, 0]
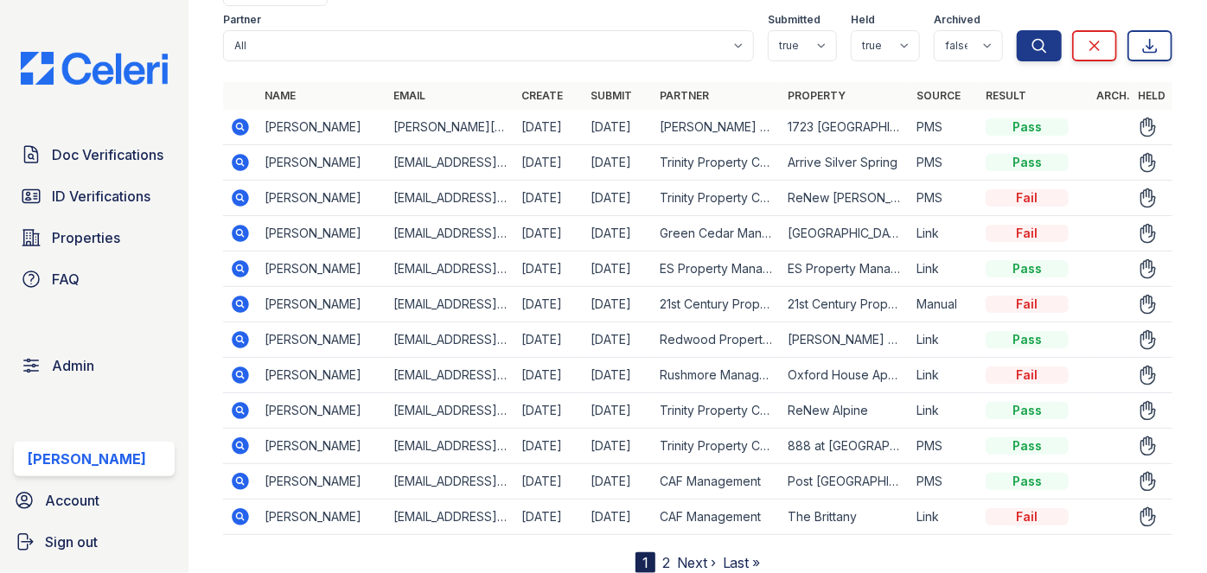
click at [662, 554] on link "2" at bounding box center [666, 562] width 8 height 17
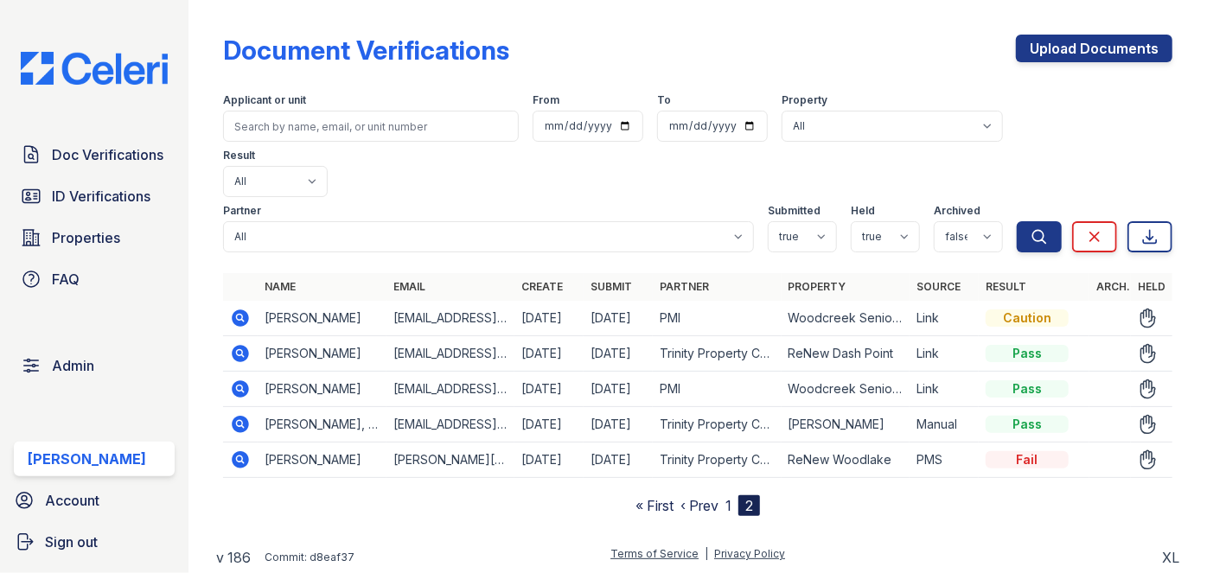
click at [728, 497] on link "1" at bounding box center [728, 505] width 6 height 17
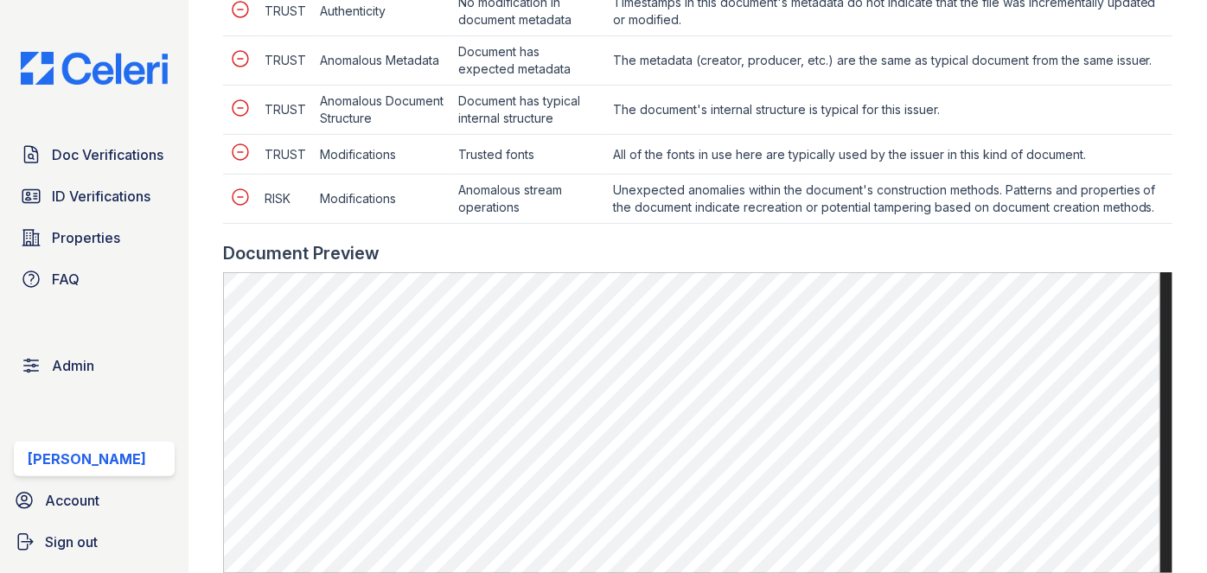
scroll to position [865, 0]
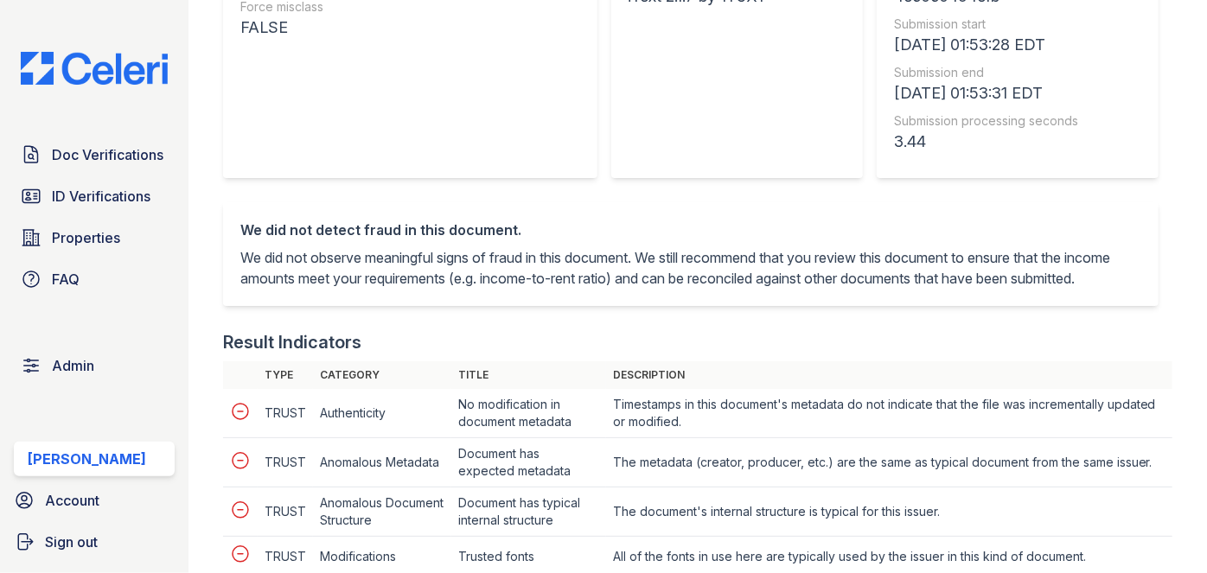
scroll to position [707, 0]
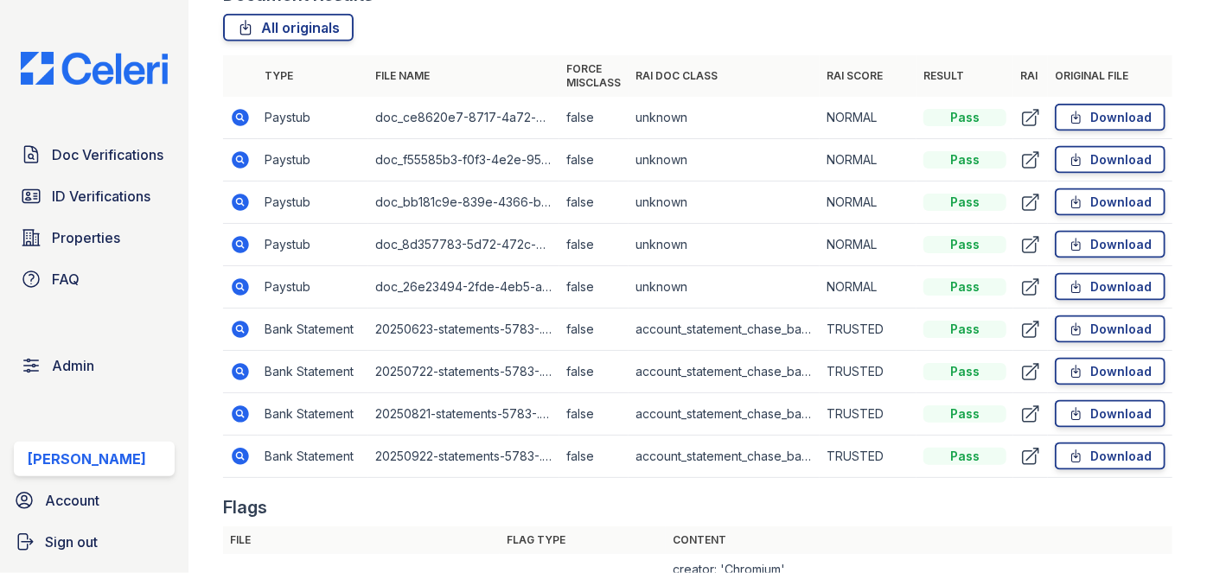
scroll to position [1100, 0]
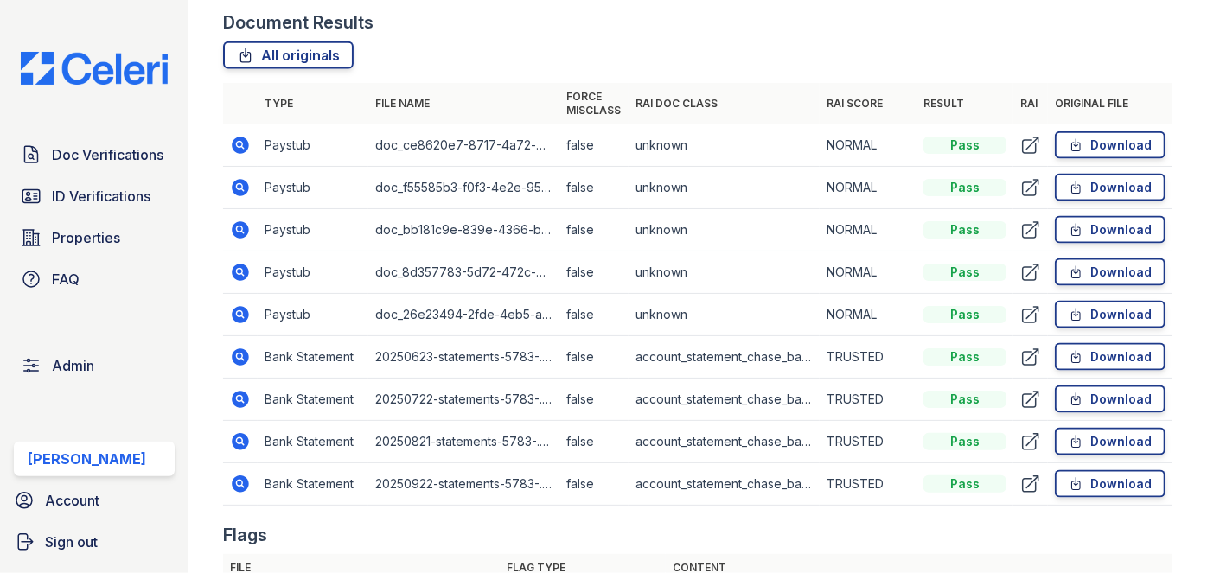
drag, startPoint x: 228, startPoint y: 189, endPoint x: 214, endPoint y: 178, distance: 18.5
click at [214, 178] on main "Document Verification 196633 All document verifications This verification is he…" at bounding box center [698, 286] width 1019 height 573
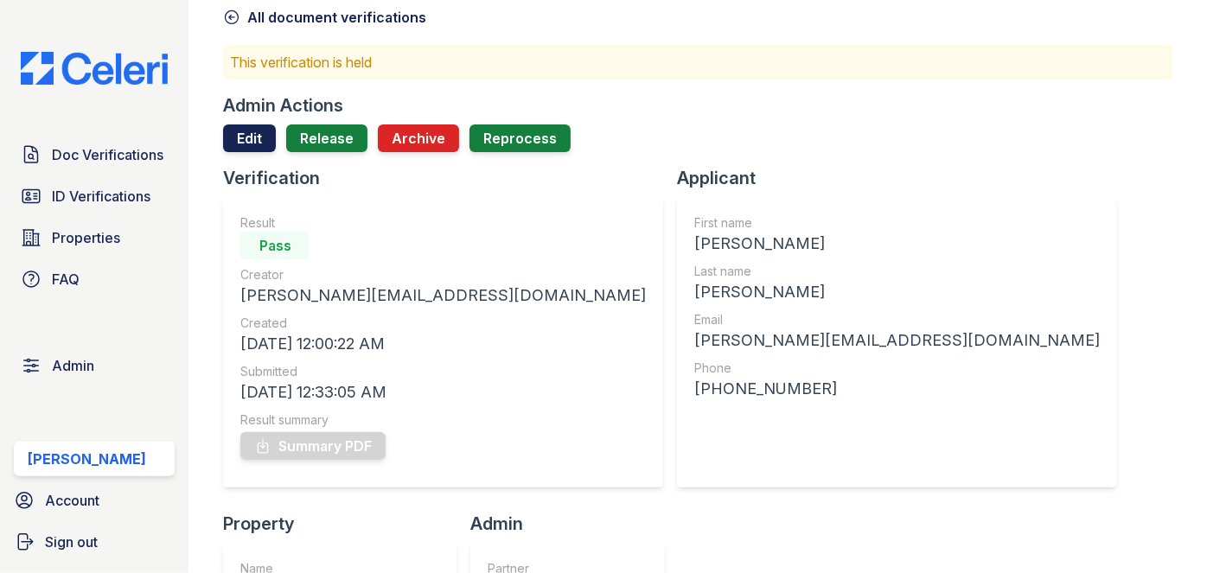
scroll to position [0, 0]
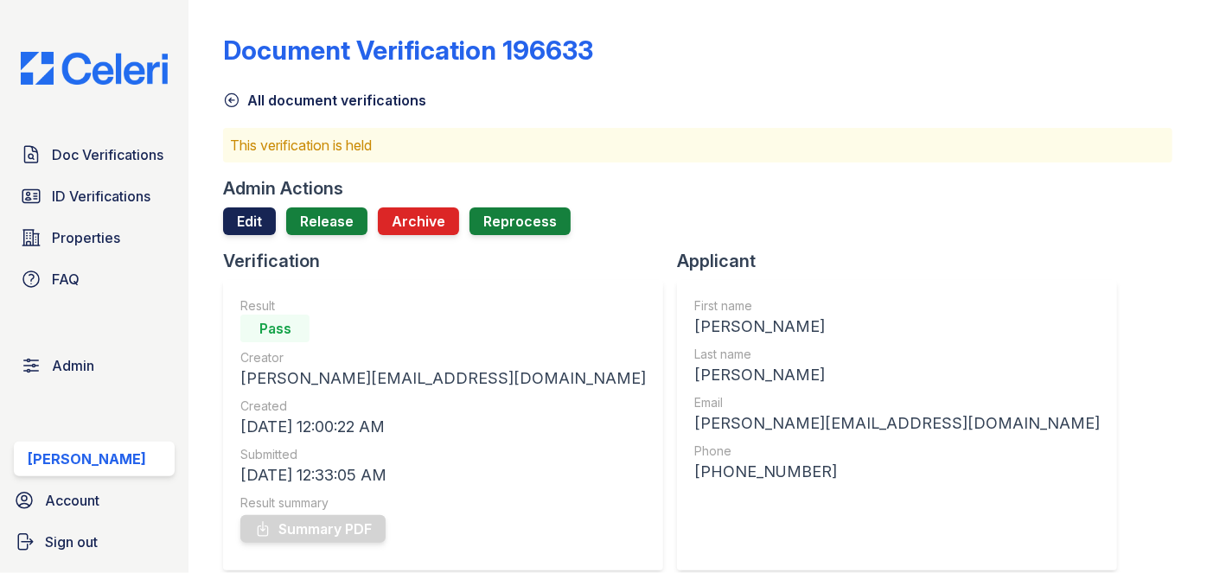
click at [240, 214] on link "Edit" at bounding box center [249, 222] width 53 height 28
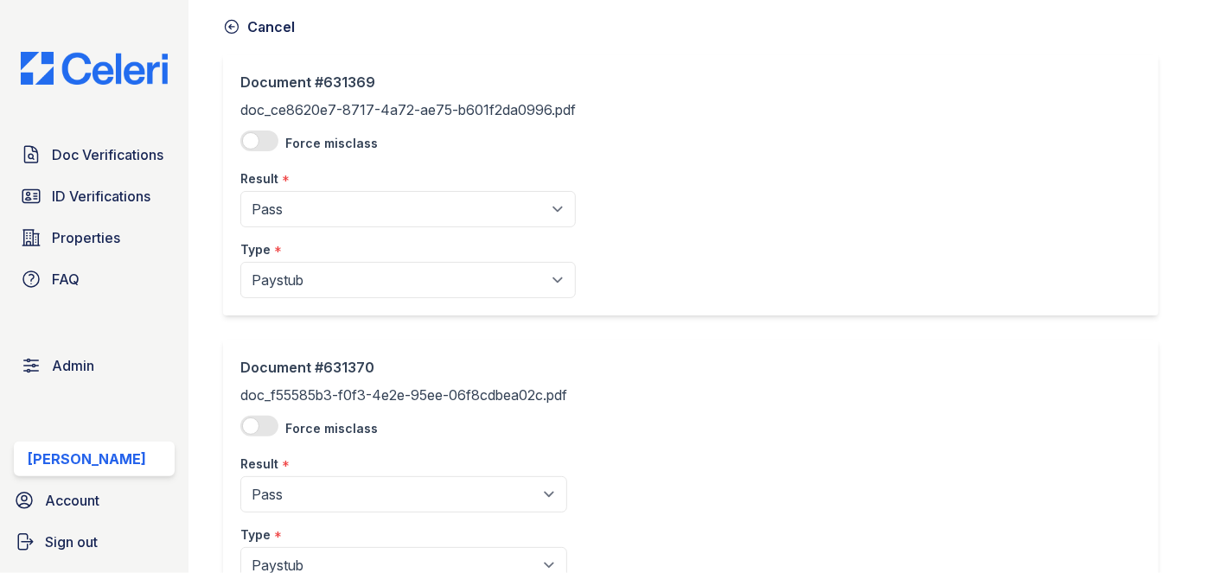
scroll to position [157, 0]
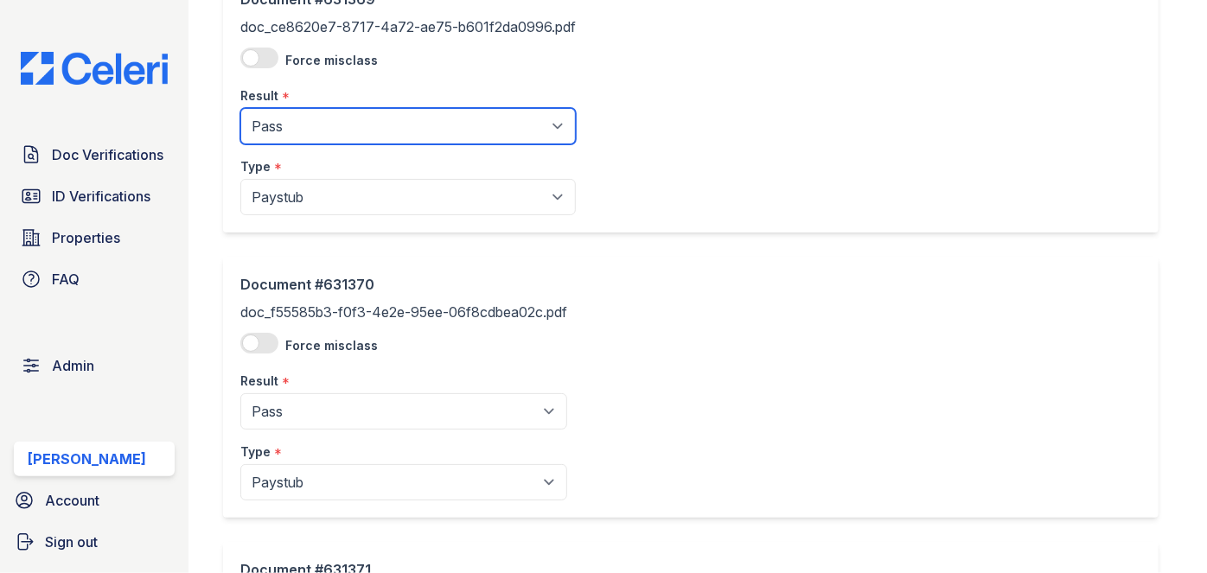
click at [386, 126] on select "Pending Sent Started Processing Pass Fail Caution Error N/A" at bounding box center [408, 126] width 336 height 36
select select "fail"
click at [240, 108] on select "Pending Sent Started Processing Pass Fail Caution Error N/A" at bounding box center [408, 126] width 336 height 36
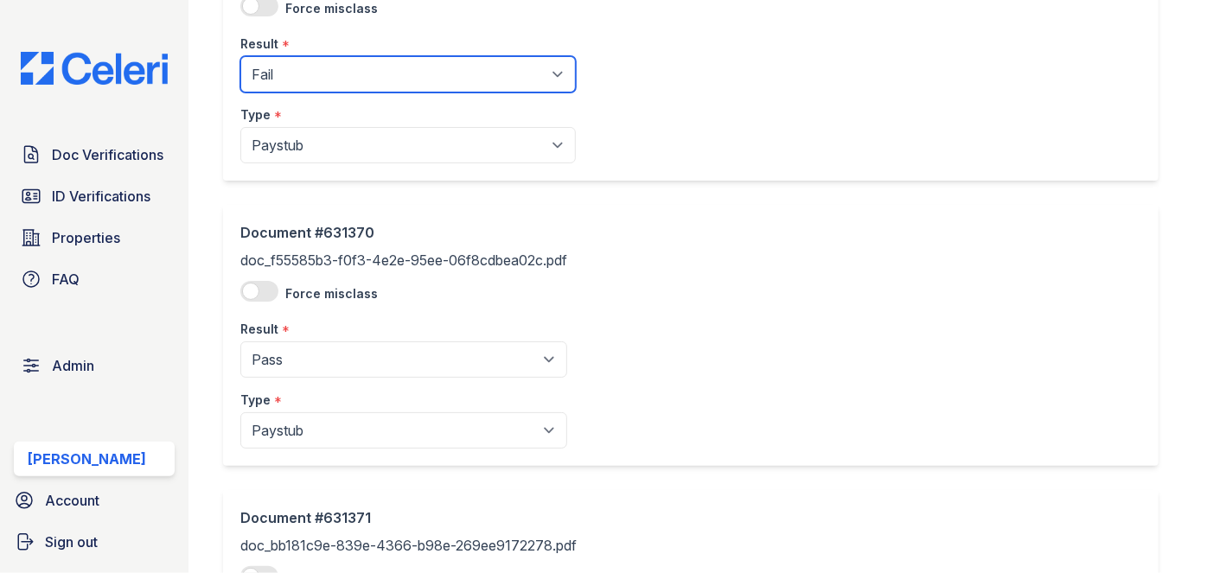
scroll to position [314, 0]
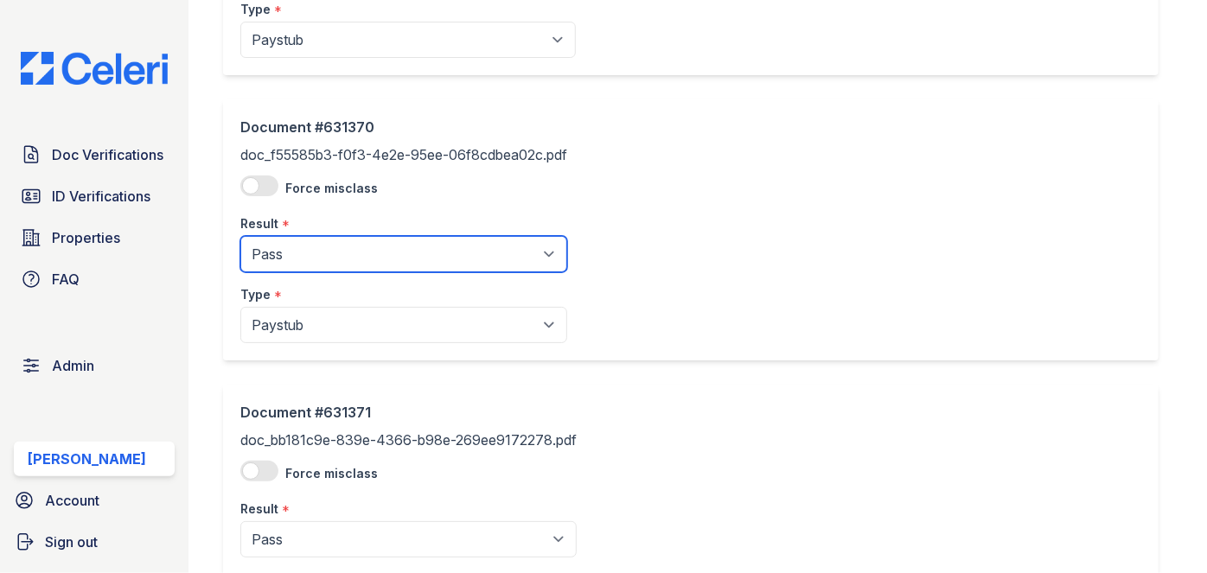
click at [310, 247] on select "Pending Sent Started Processing Pass Fail Caution Error N/A" at bounding box center [403, 254] width 327 height 36
select select "fail"
click at [240, 236] on select "Pending Sent Started Processing Pass Fail Caution Error N/A" at bounding box center [403, 254] width 327 height 36
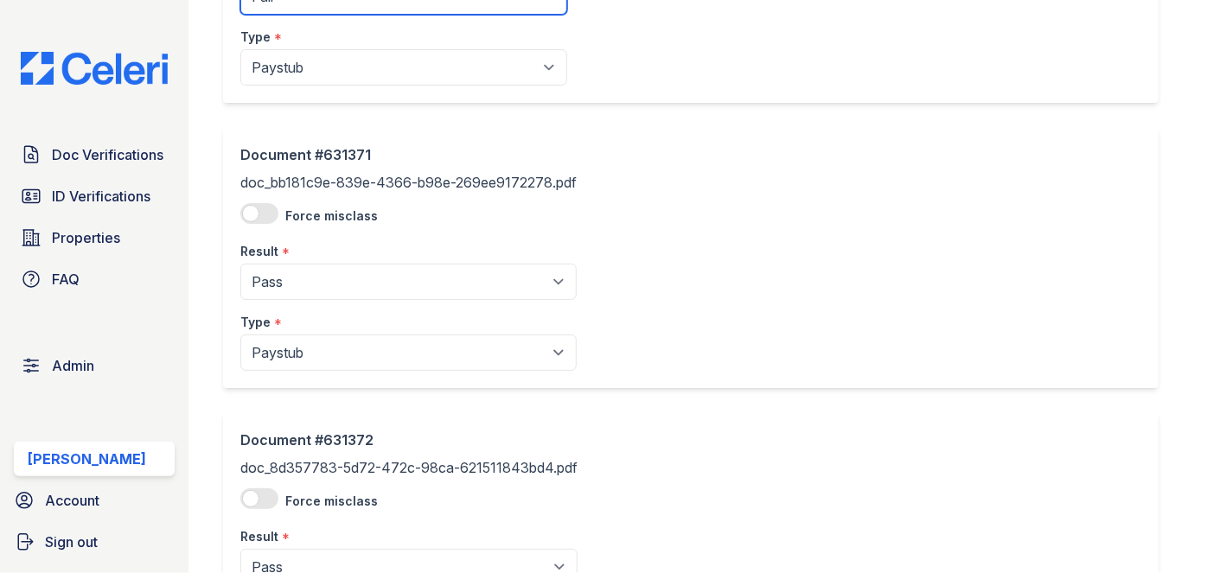
scroll to position [629, 0]
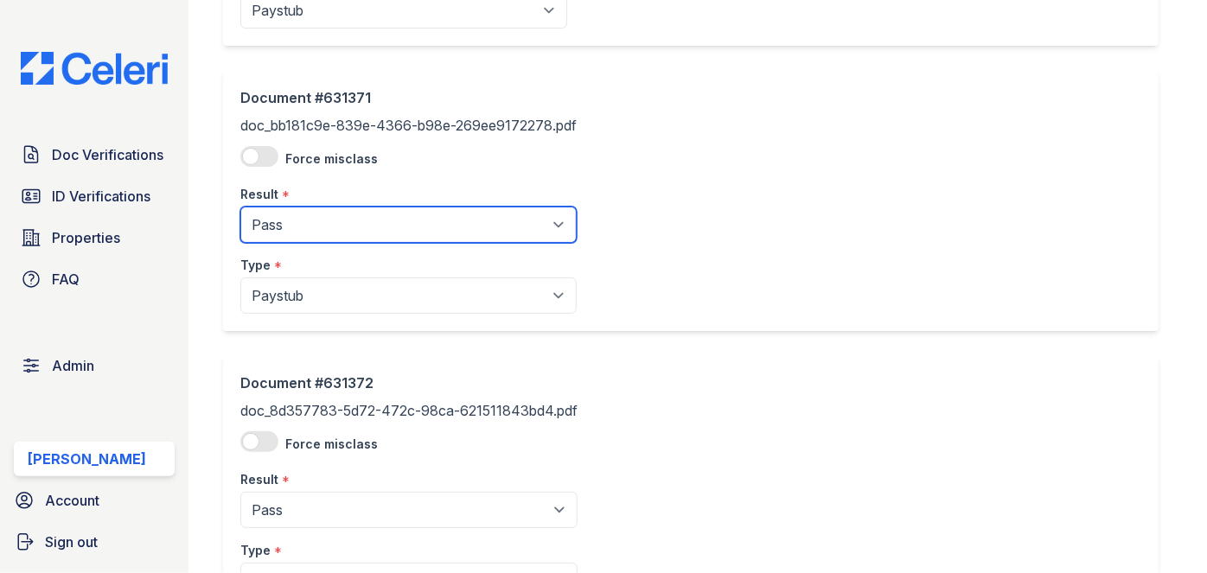
click at [323, 220] on select "Pending Sent Started Processing Pass Fail Caution Error N/A" at bounding box center [408, 225] width 336 height 36
select select "fail"
click at [240, 207] on select "Pending Sent Started Processing Pass Fail Caution Error N/A" at bounding box center [408, 225] width 336 height 36
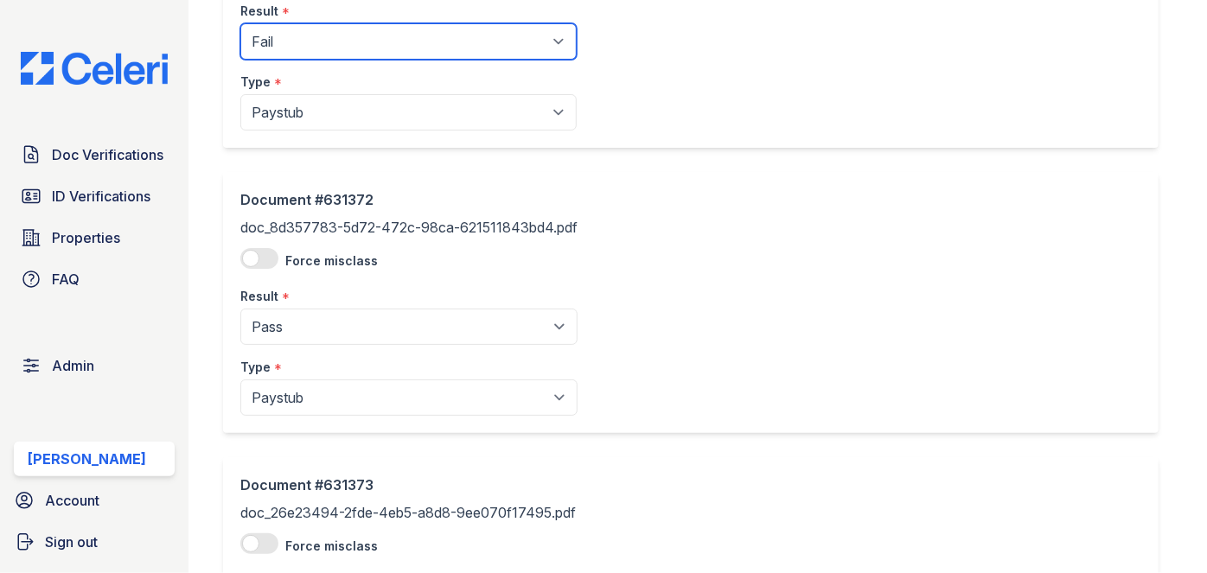
scroll to position [865, 0]
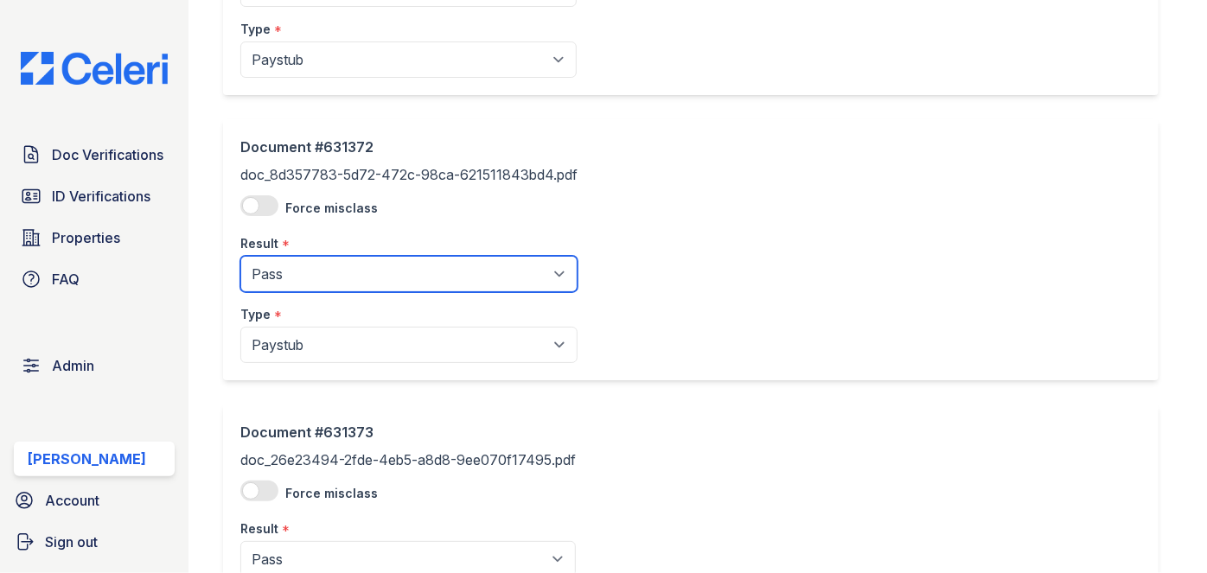
click at [299, 265] on select "Pending Sent Started Processing Pass Fail Caution Error N/A" at bounding box center [408, 274] width 337 height 36
select select "fail"
click at [240, 256] on select "Pending Sent Started Processing Pass Fail Caution Error N/A" at bounding box center [408, 274] width 337 height 36
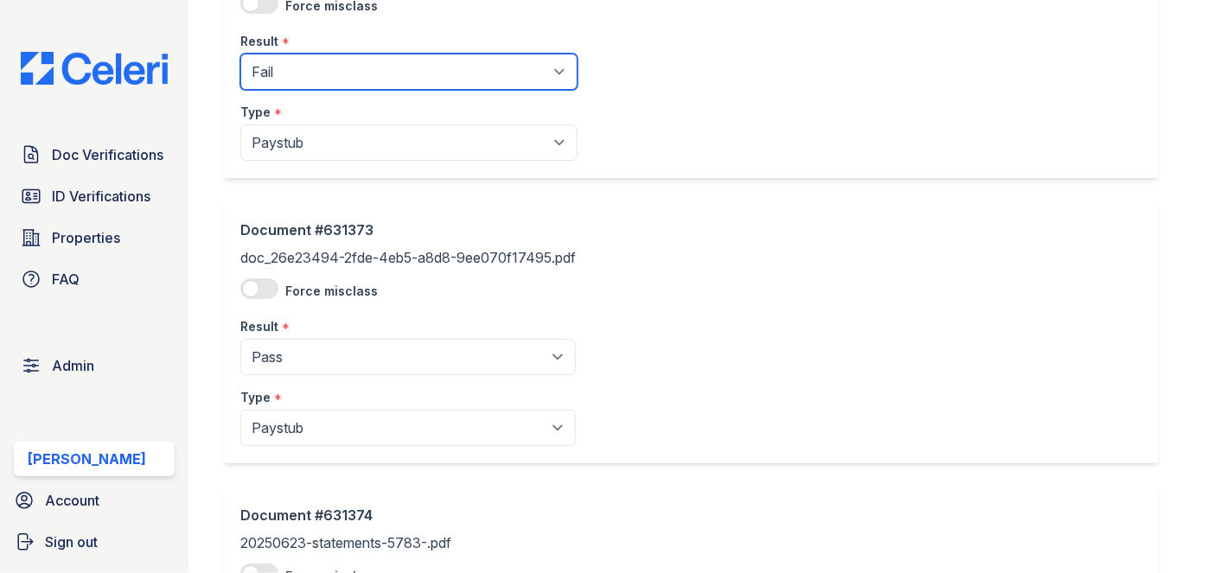
scroll to position [1100, 0]
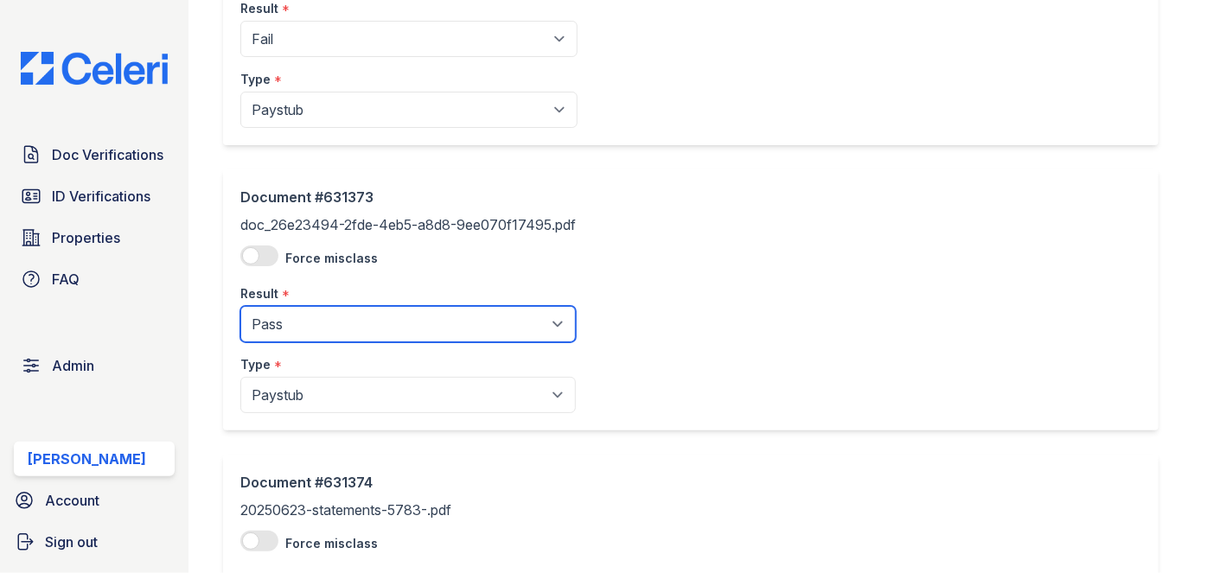
click at [304, 318] on select "Pending Sent Started Processing Pass Fail Caution Error N/A" at bounding box center [408, 324] width 336 height 36
select select "fail"
click at [240, 306] on select "Pending Sent Started Processing Pass Fail Caution Error N/A" at bounding box center [408, 324] width 336 height 36
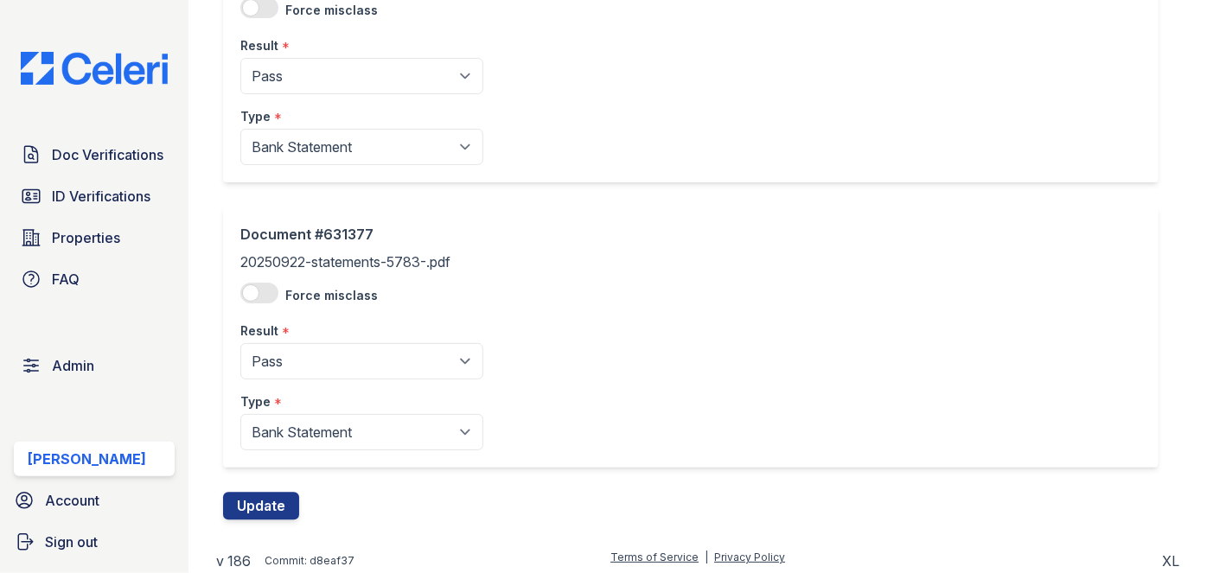
scroll to position [2204, 0]
click at [274, 502] on button "Update" at bounding box center [261, 506] width 76 height 28
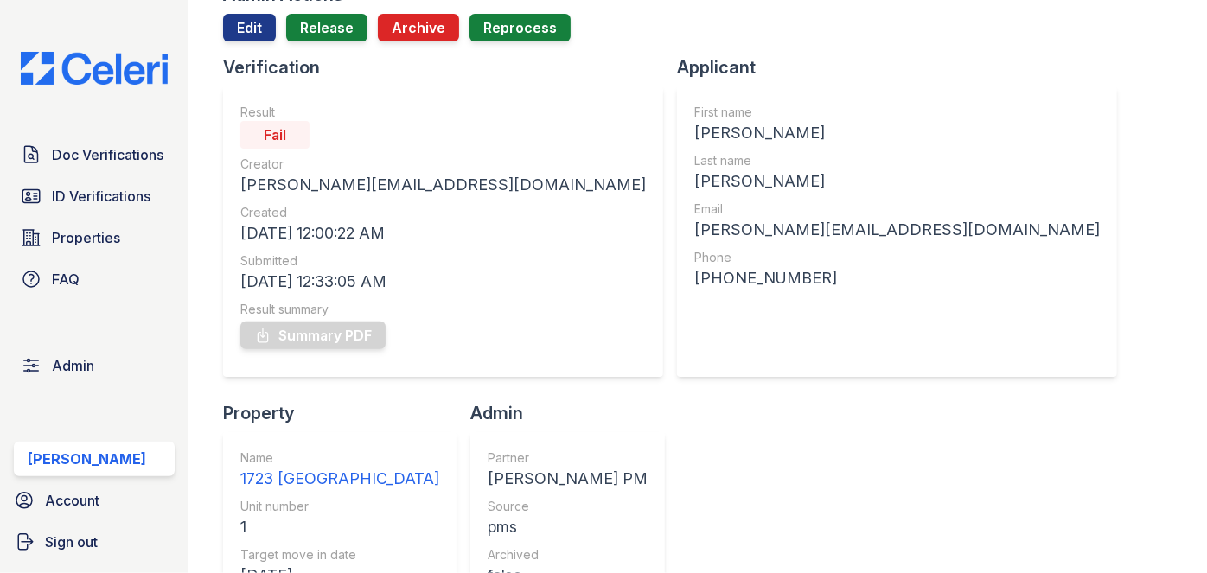
scroll to position [157, 0]
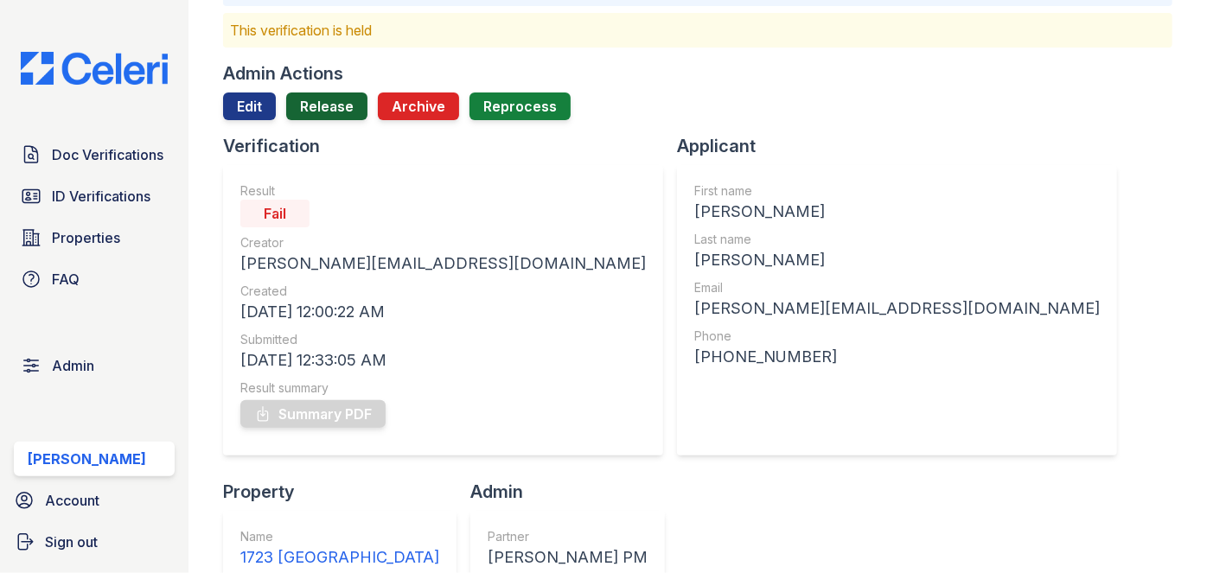
click at [318, 107] on link "Release" at bounding box center [326, 107] width 81 height 28
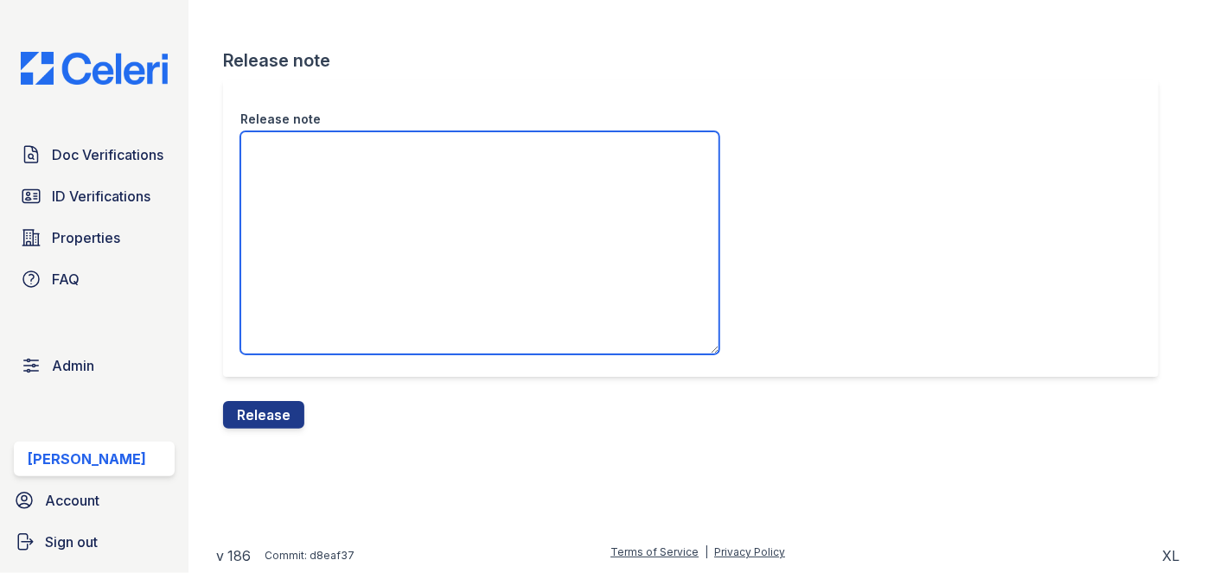
click at [318, 186] on textarea "Release note" at bounding box center [479, 242] width 479 height 223
paste textarea "Our verification team has escalated these documents and updated the result to '…"
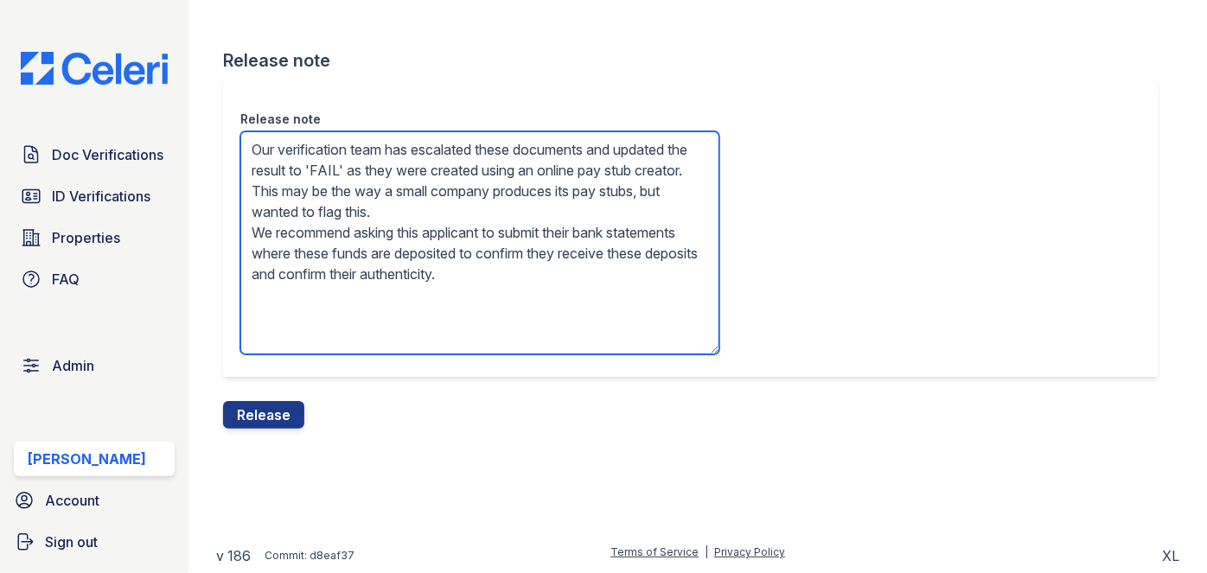
click at [532, 208] on textarea "Our verification team has escalated these documents and updated the result to '…" at bounding box center [479, 242] width 479 height 223
click at [627, 201] on textarea "Our verification team has escalated these documents and updated the result to '…" at bounding box center [479, 242] width 479 height 223
click at [623, 216] on textarea "Our verification team has escalated these documents and updated the result to '…" at bounding box center [479, 242] width 479 height 223
type textarea "Our verification team has escalated these documents and updated the result to '…"
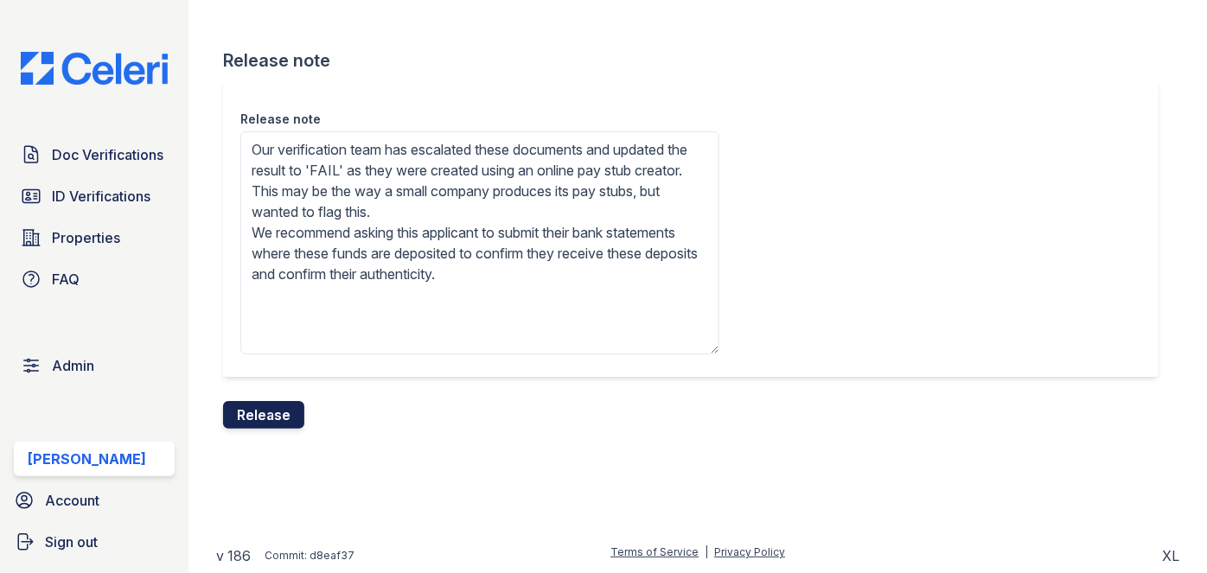
click at [242, 417] on button "Release" at bounding box center [263, 415] width 81 height 28
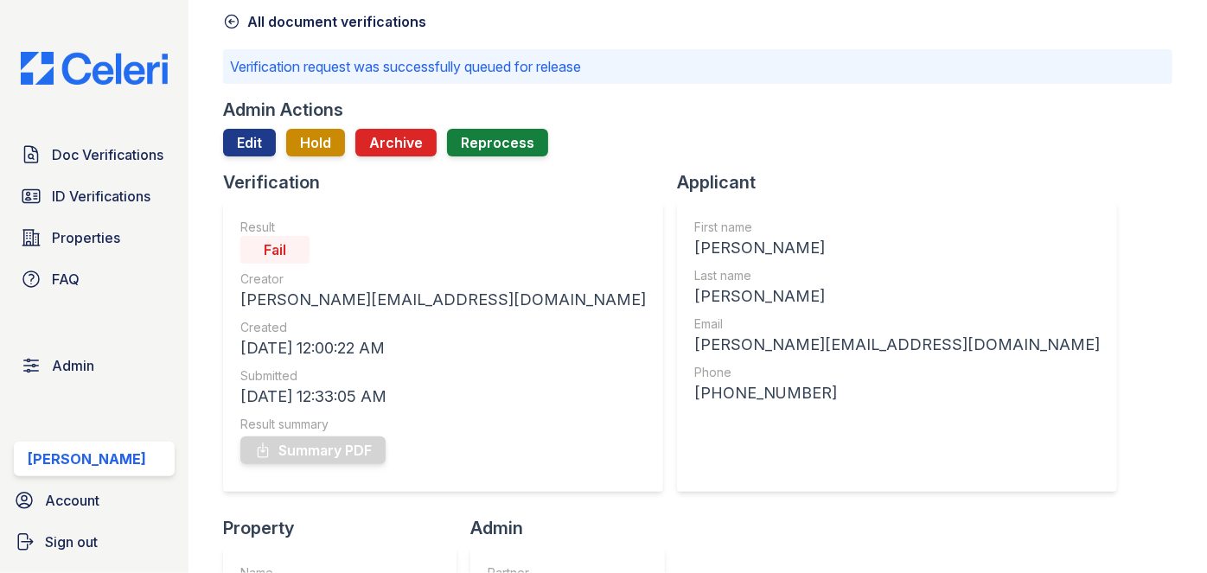
scroll to position [78, 0]
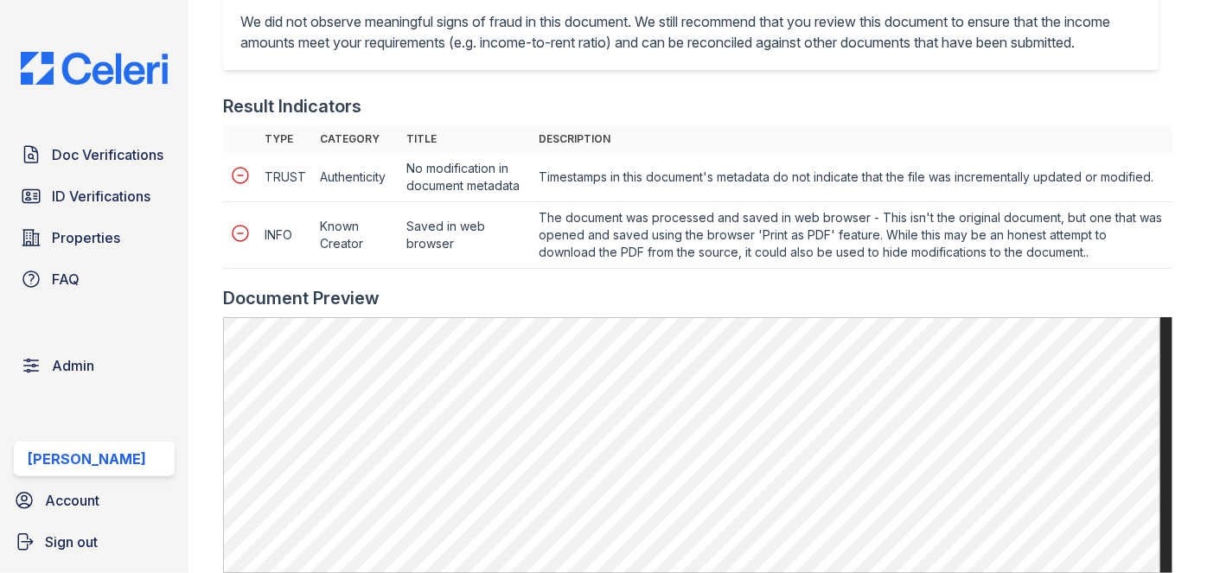
scroll to position [865, 0]
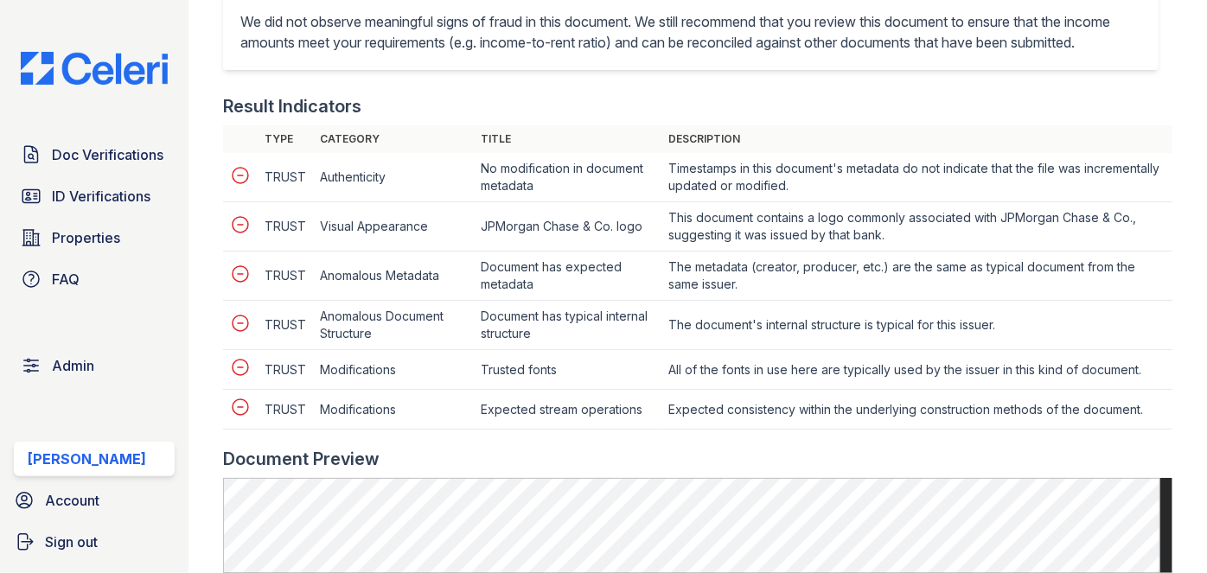
scroll to position [1021, 0]
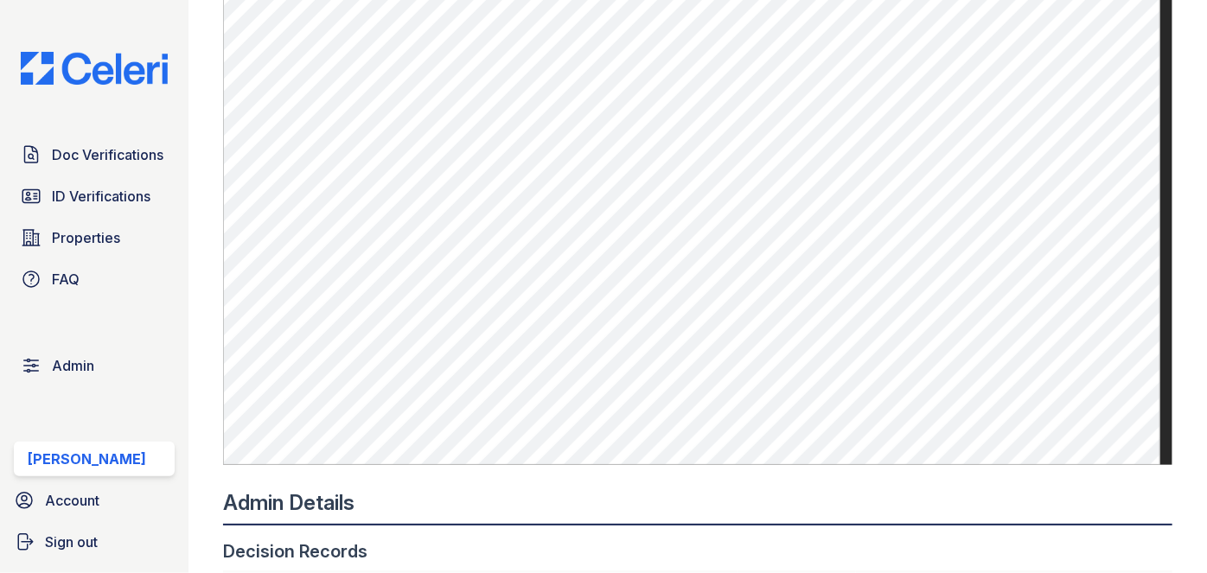
scroll to position [1021, 0]
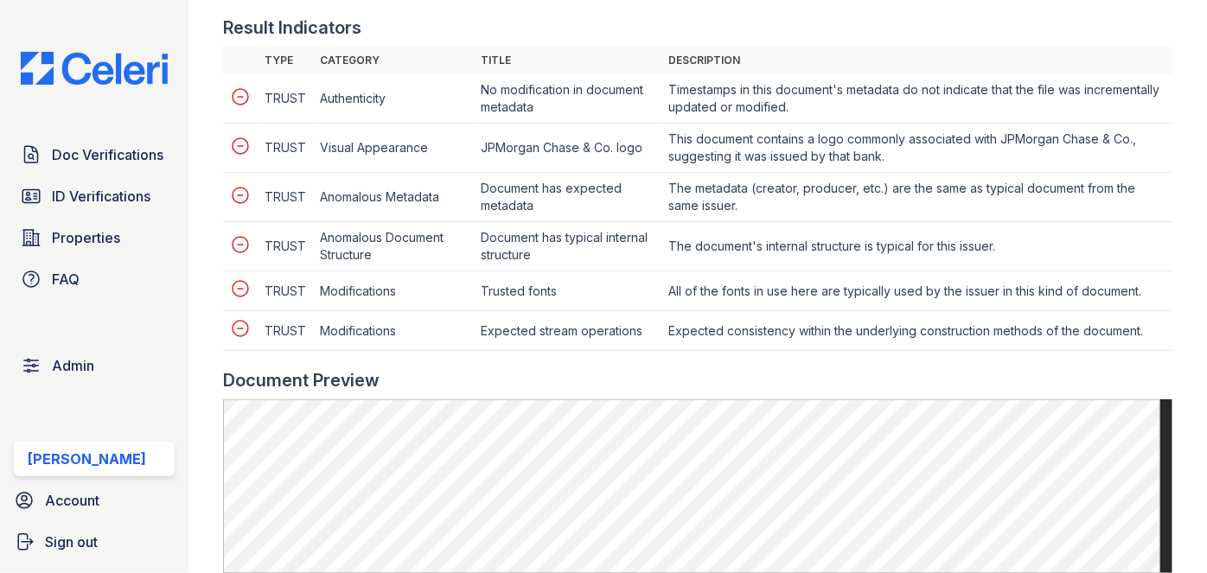
scroll to position [1021, 0]
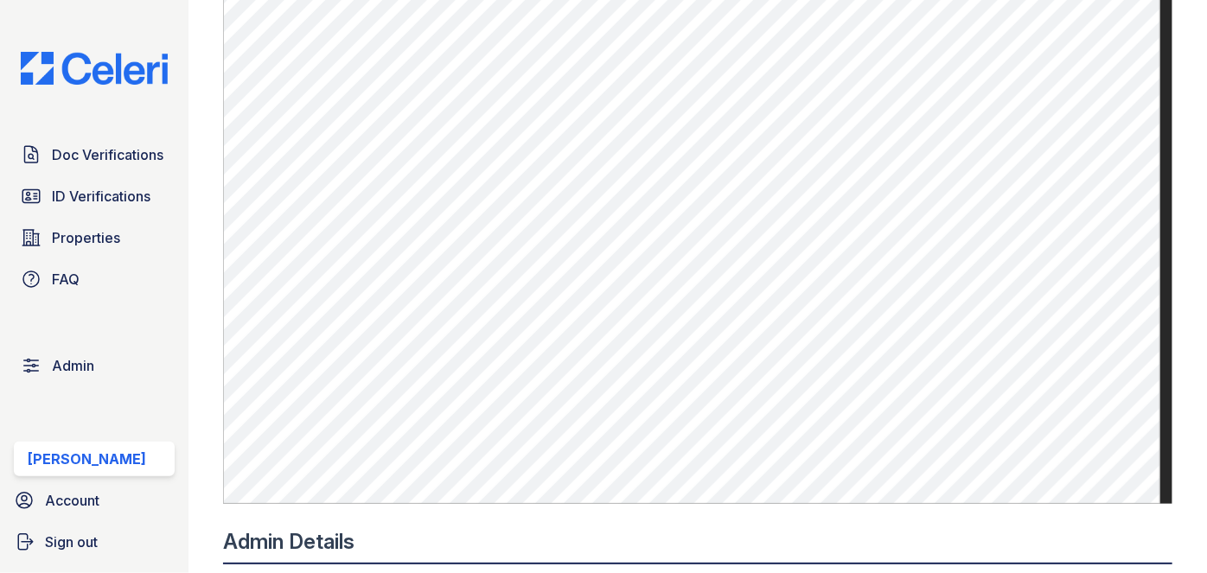
scroll to position [1179, 0]
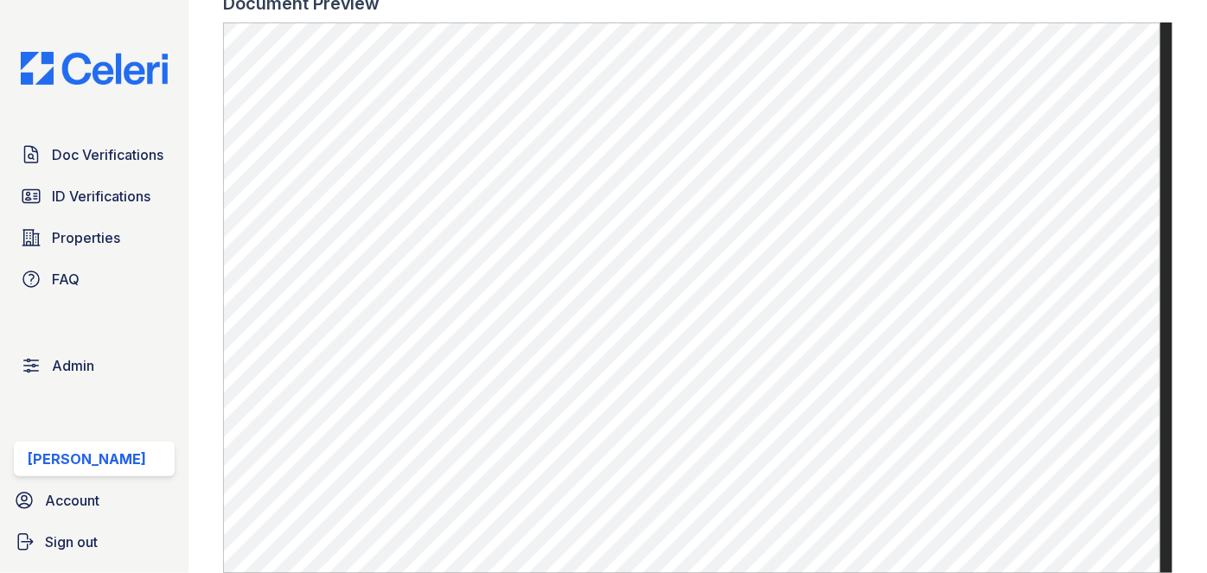
scroll to position [943, 0]
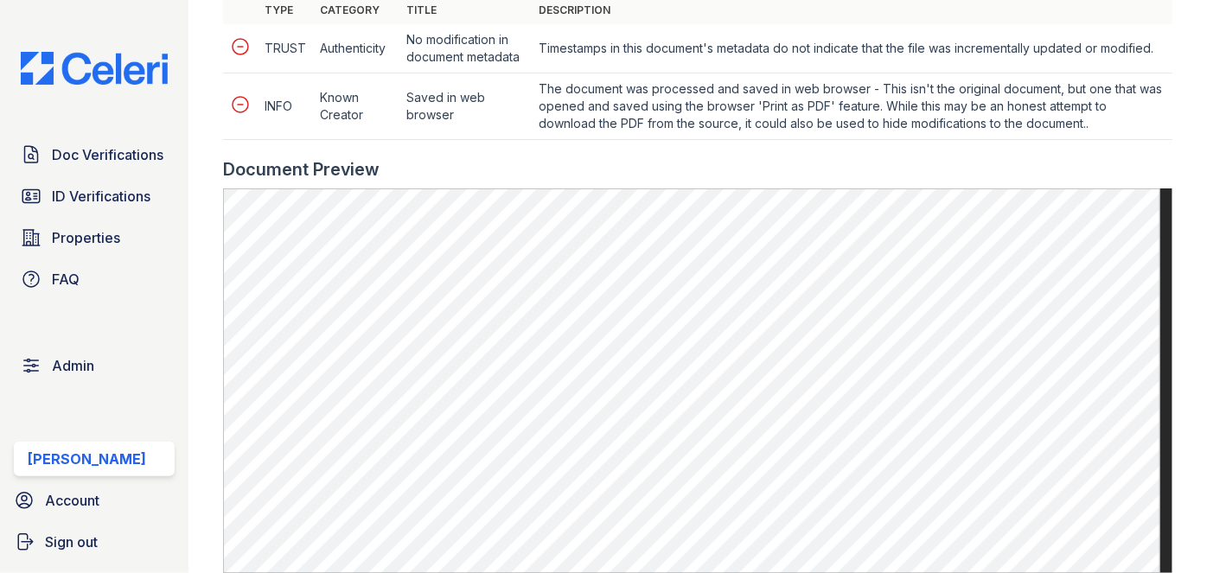
scroll to position [865, 0]
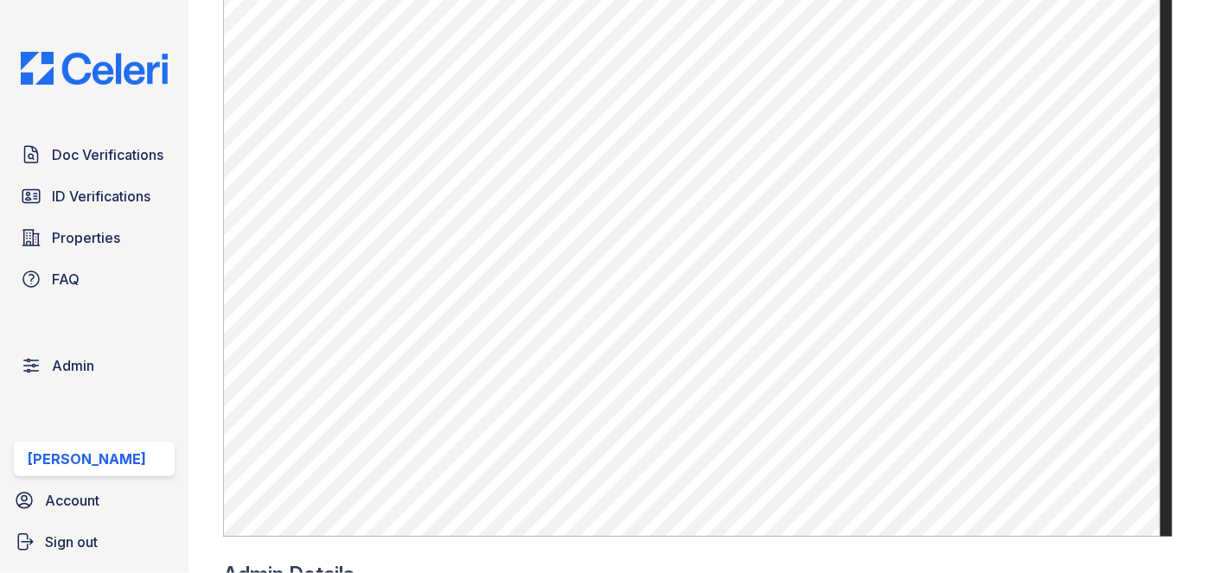
scroll to position [943, 0]
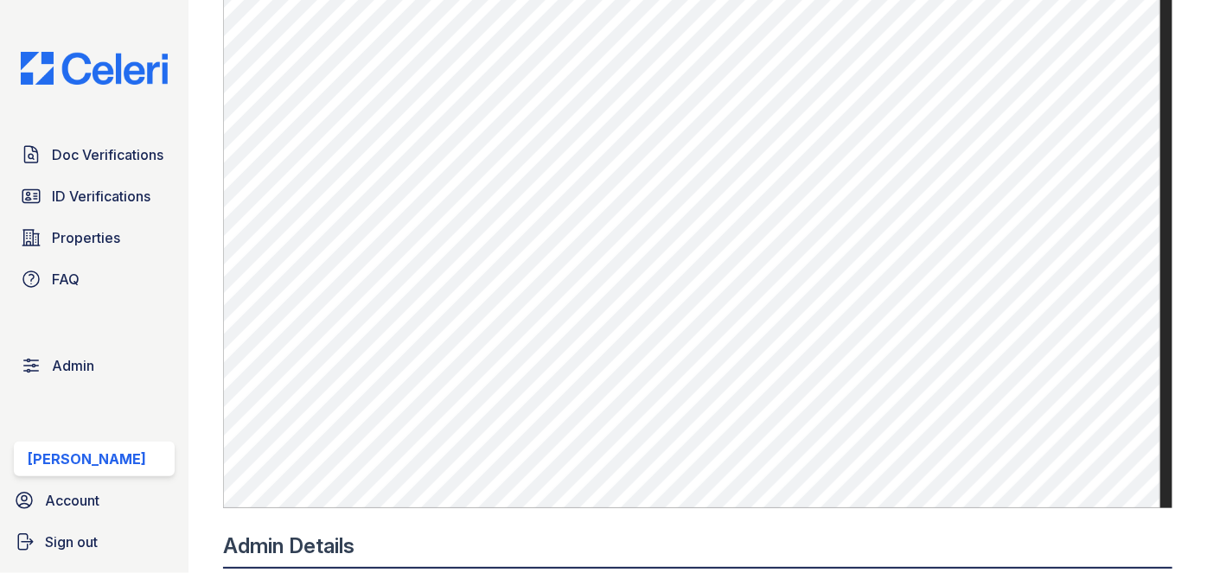
scroll to position [1100, 0]
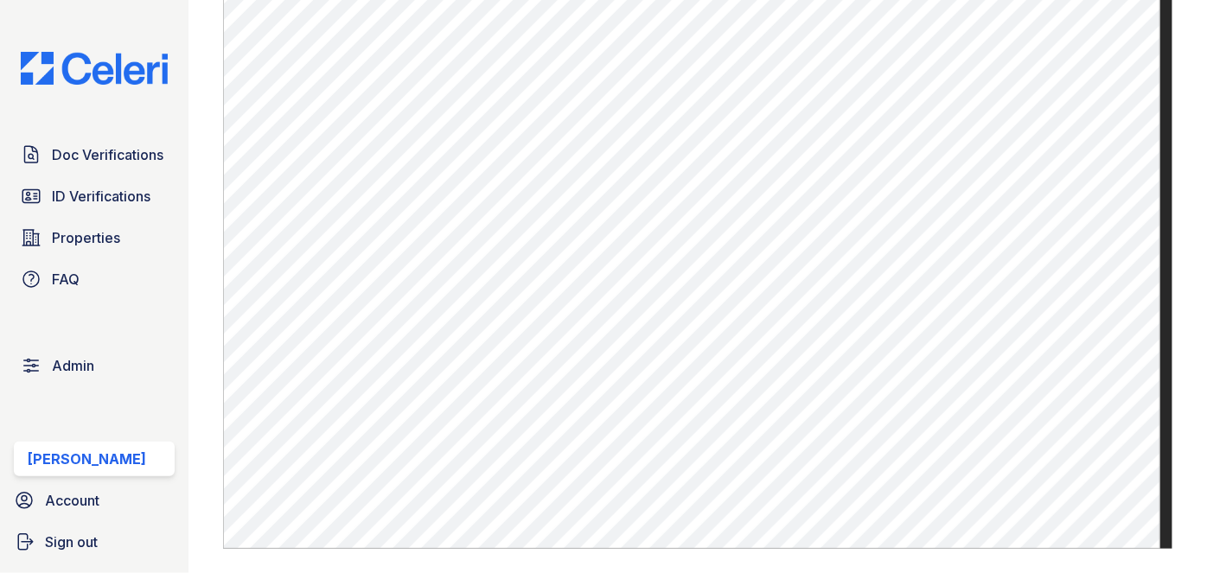
scroll to position [943, 0]
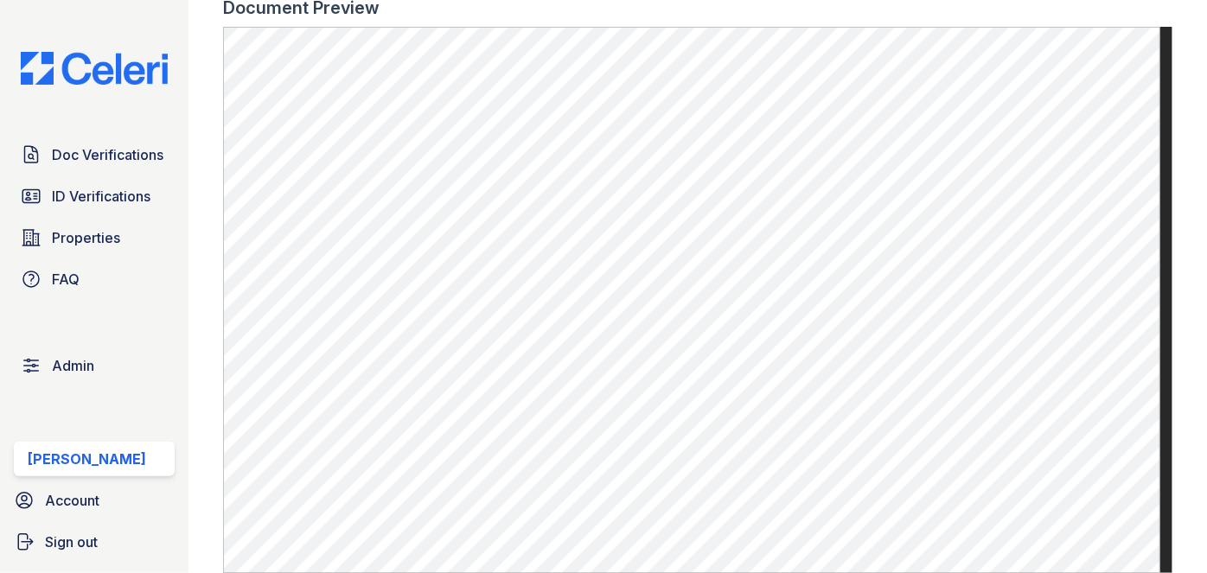
scroll to position [1179, 0]
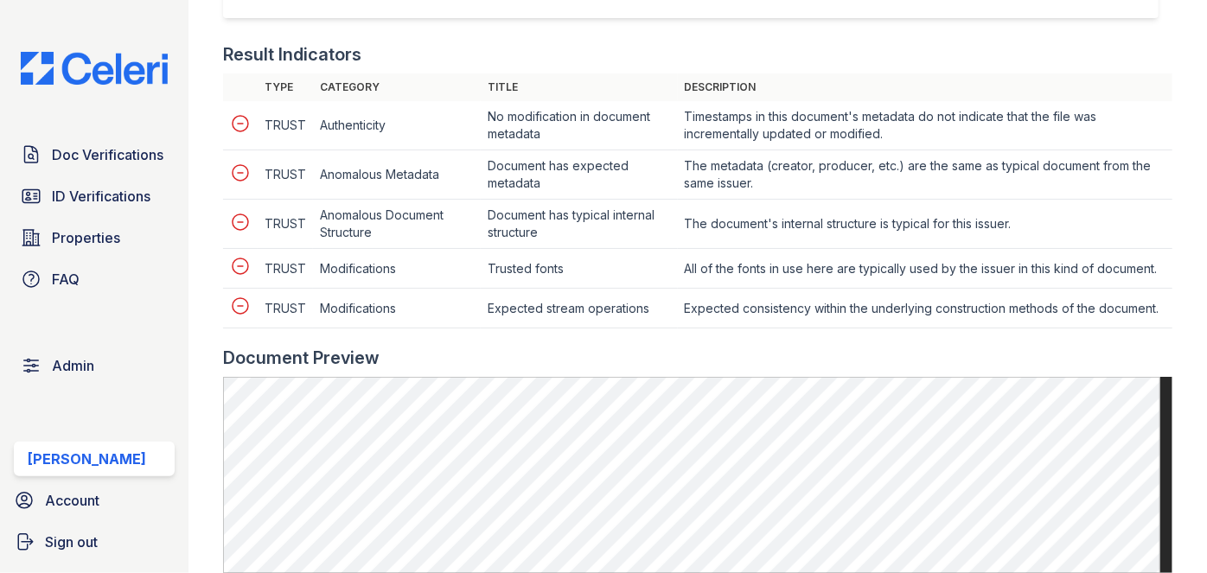
scroll to position [786, 0]
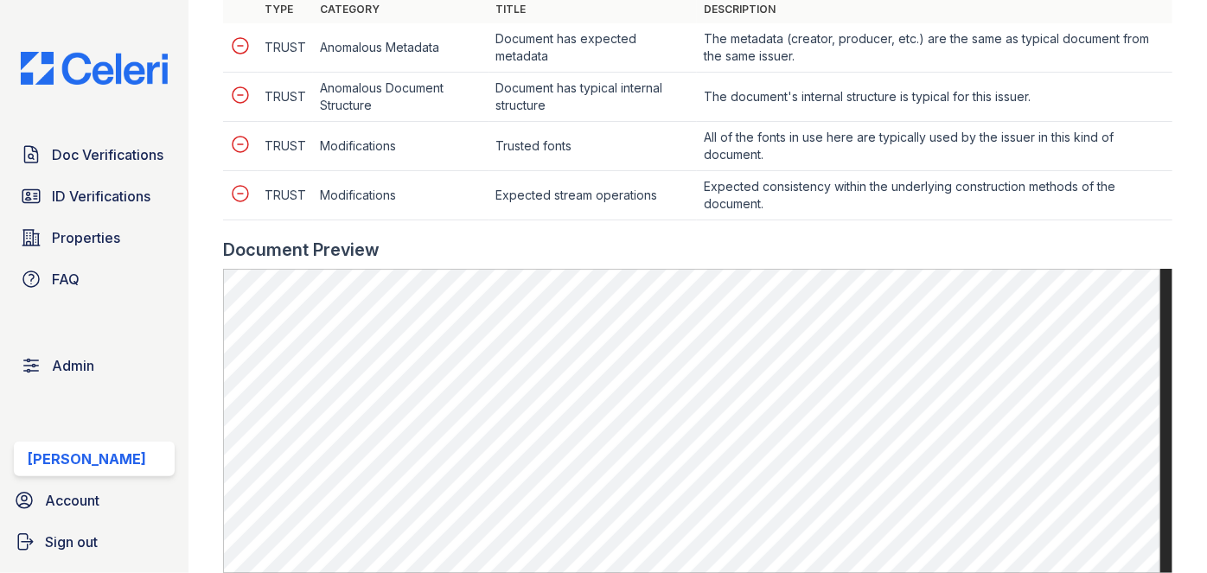
scroll to position [1021, 0]
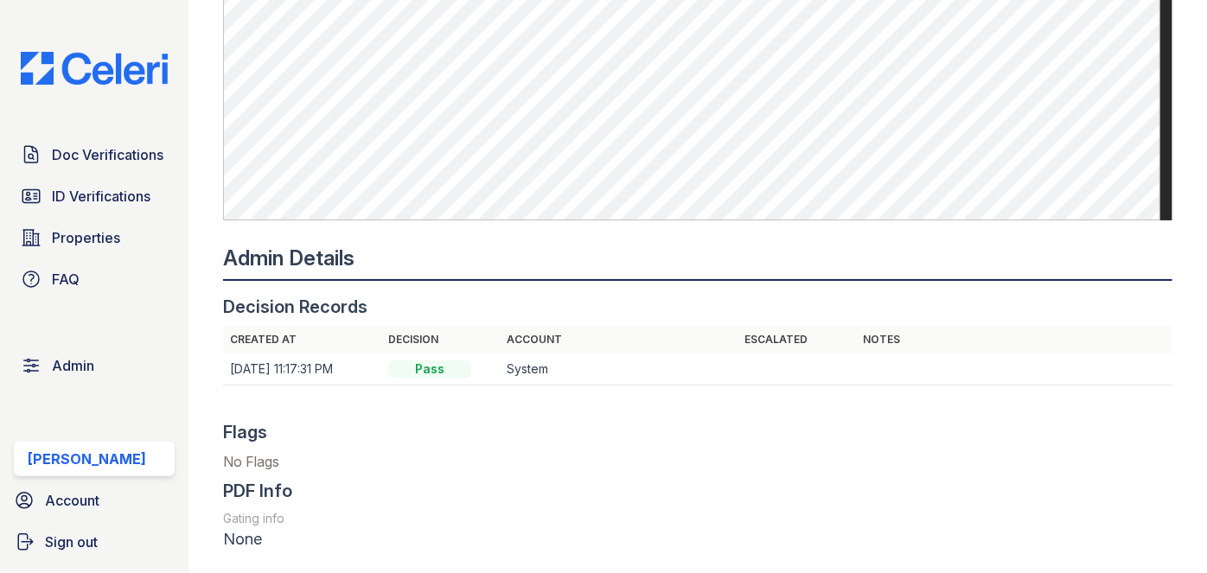
scroll to position [1021, 0]
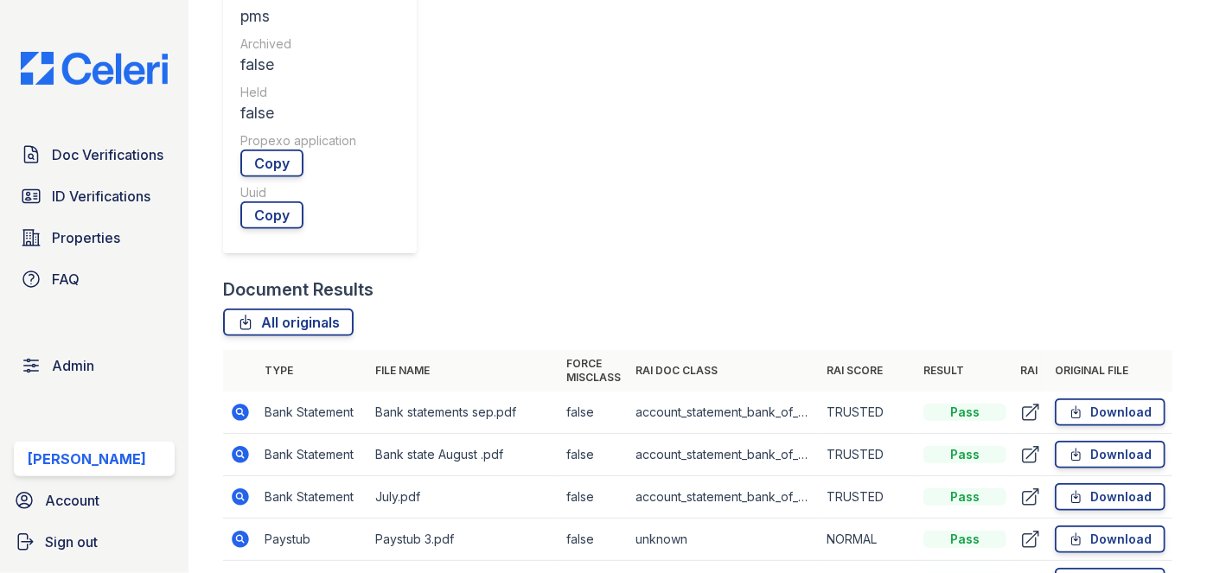
scroll to position [629, 0]
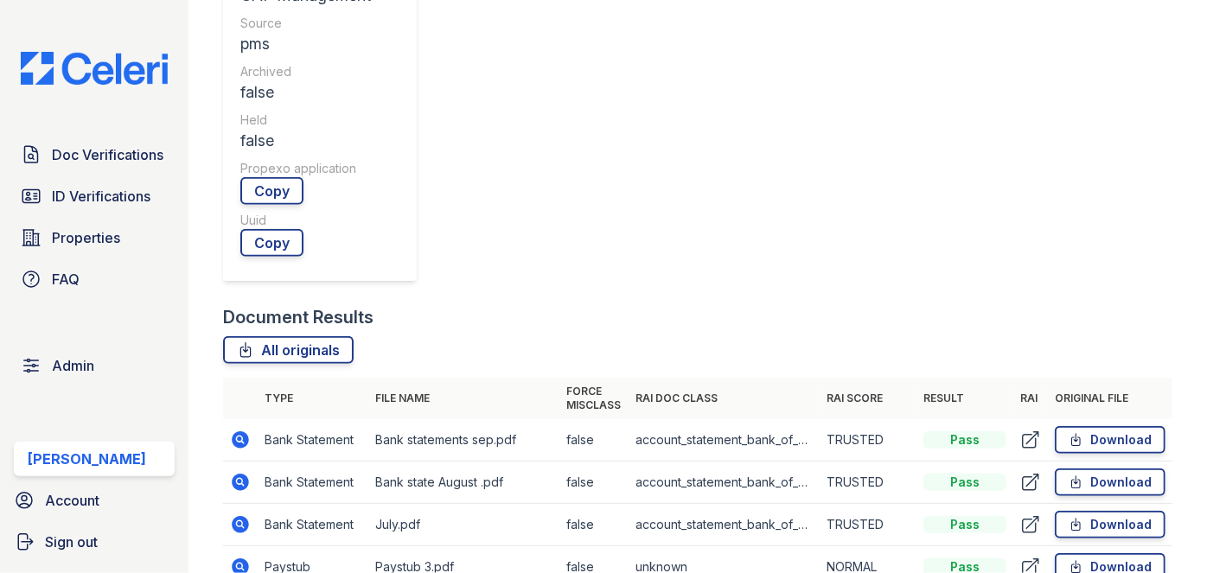
drag, startPoint x: 242, startPoint y: 79, endPoint x: 237, endPoint y: 90, distance: 12.4
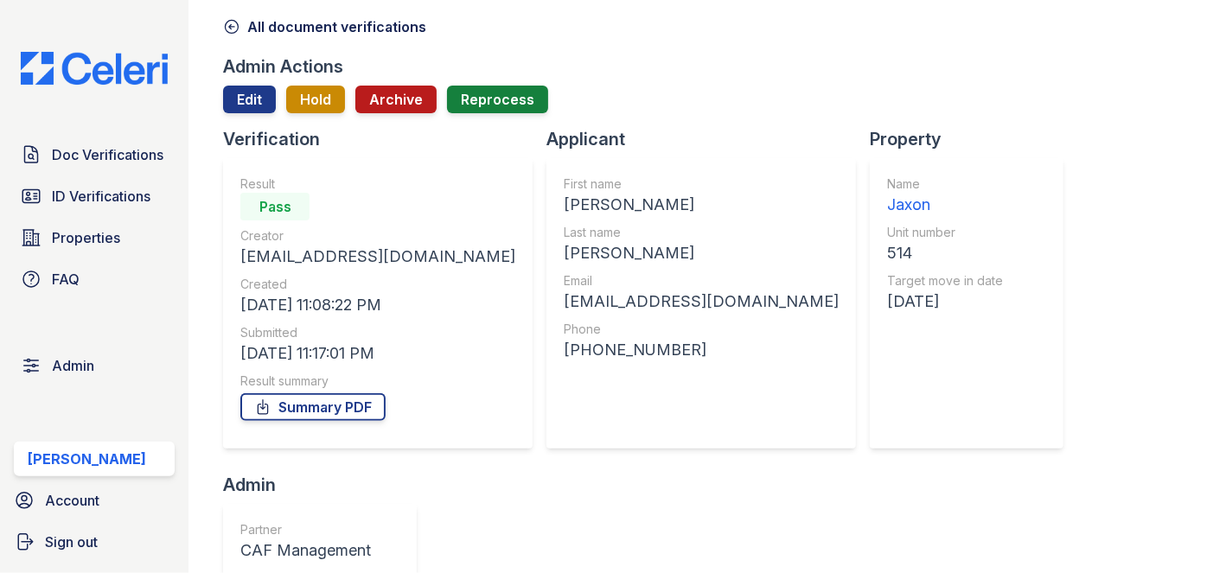
scroll to position [0, 0]
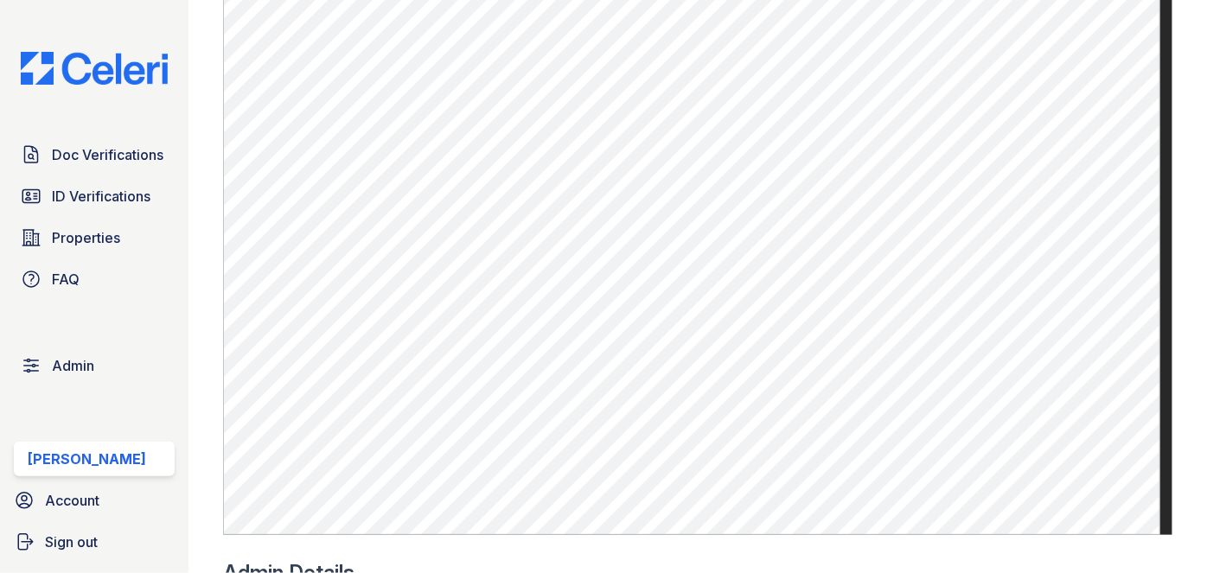
scroll to position [943, 0]
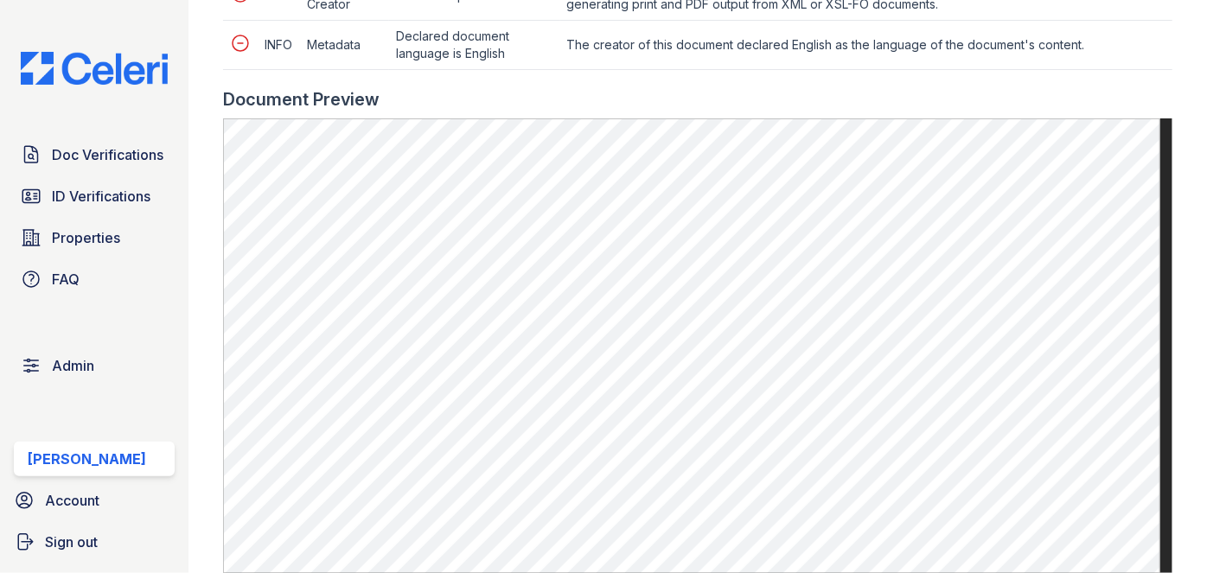
scroll to position [943, 0]
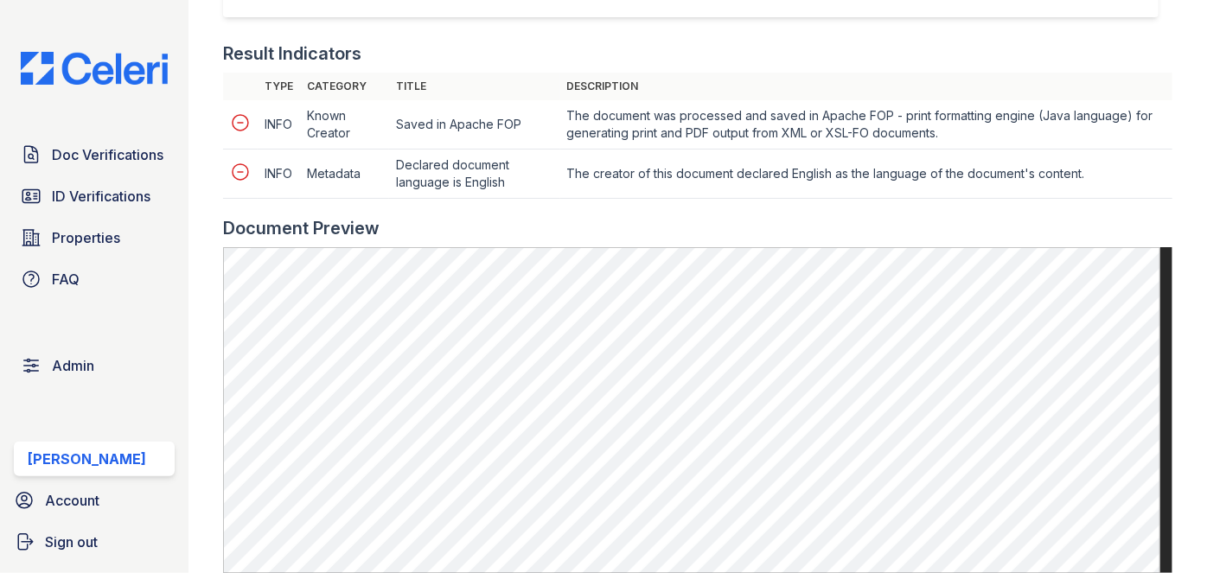
scroll to position [865, 0]
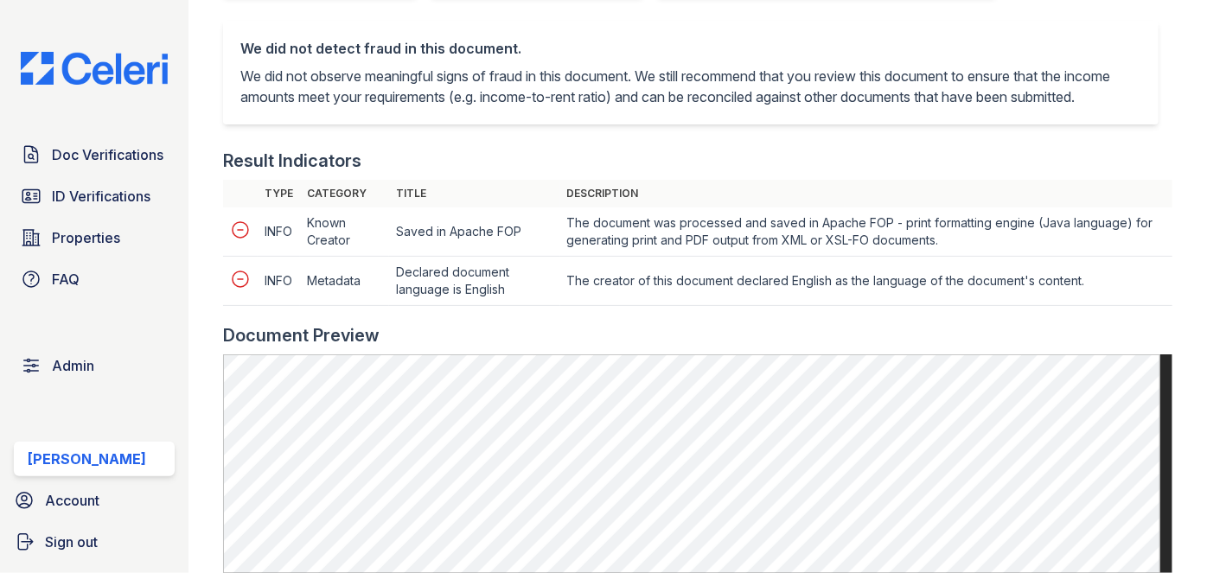
scroll to position [865, 0]
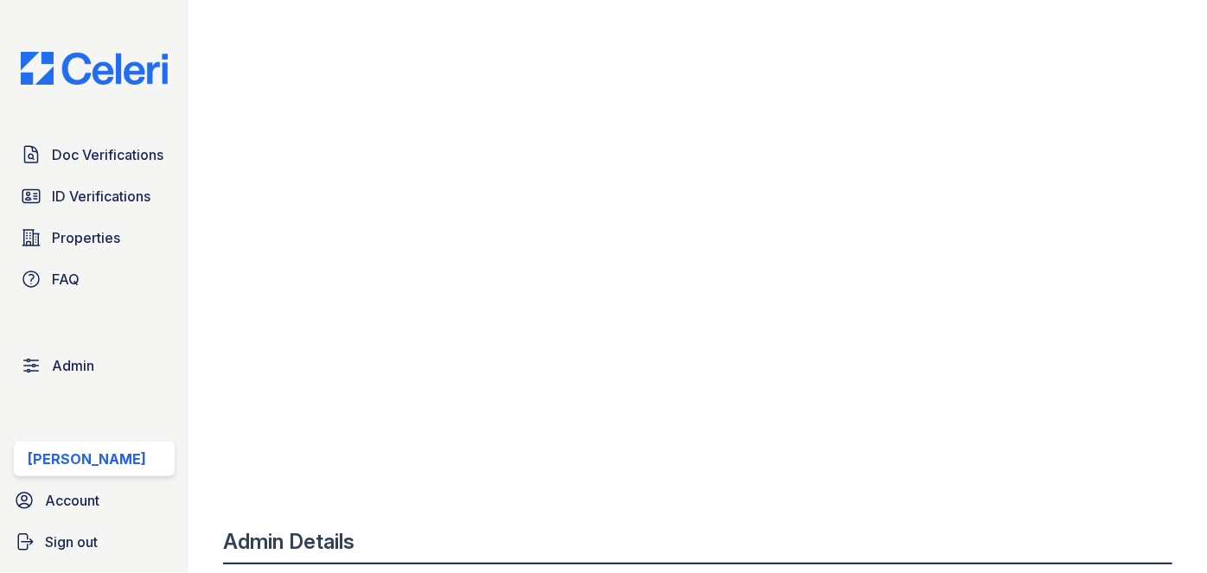
scroll to position [786, 0]
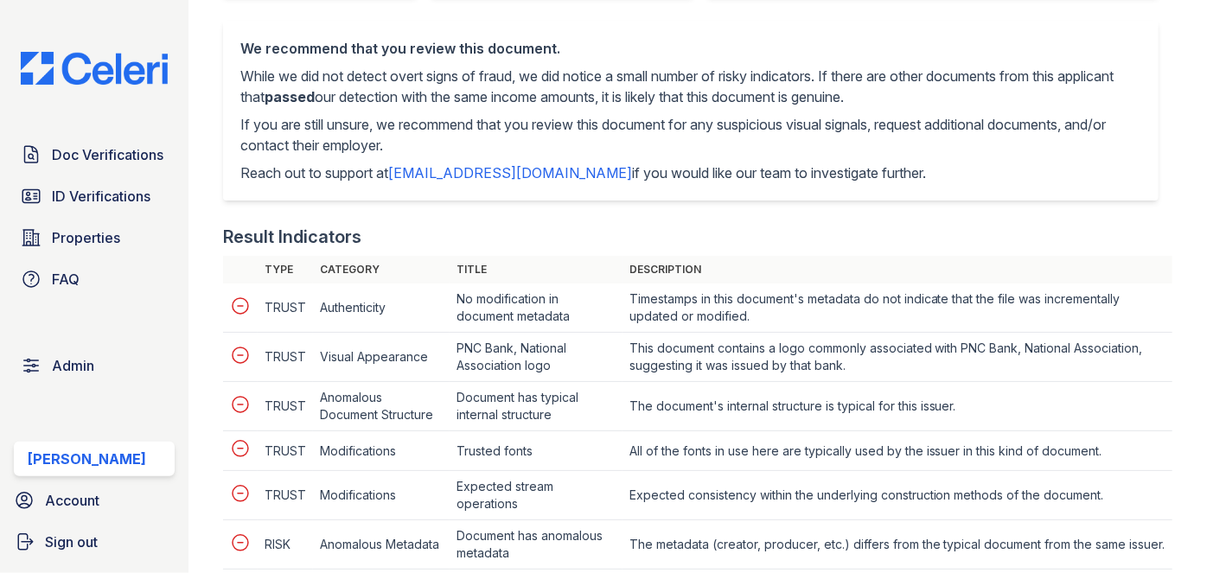
scroll to position [943, 0]
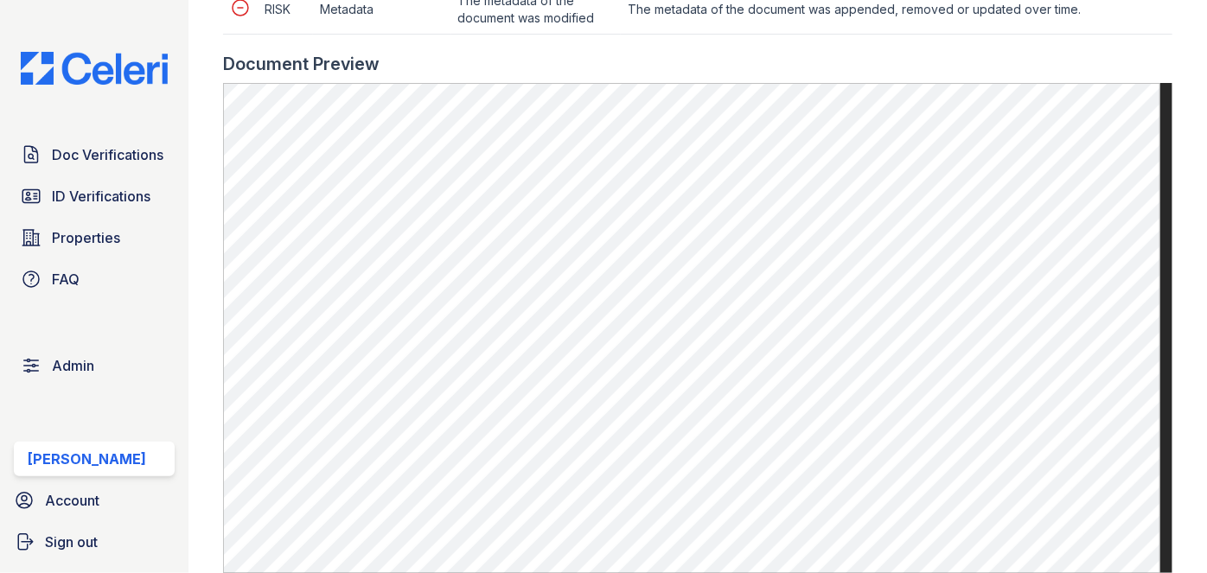
scroll to position [1257, 0]
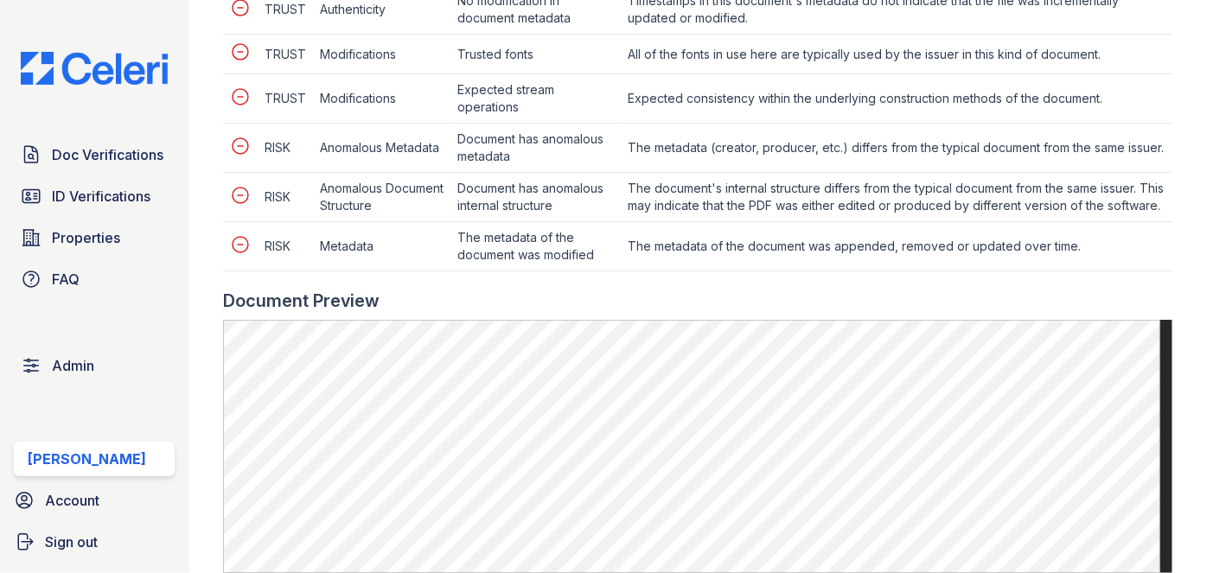
scroll to position [943, 0]
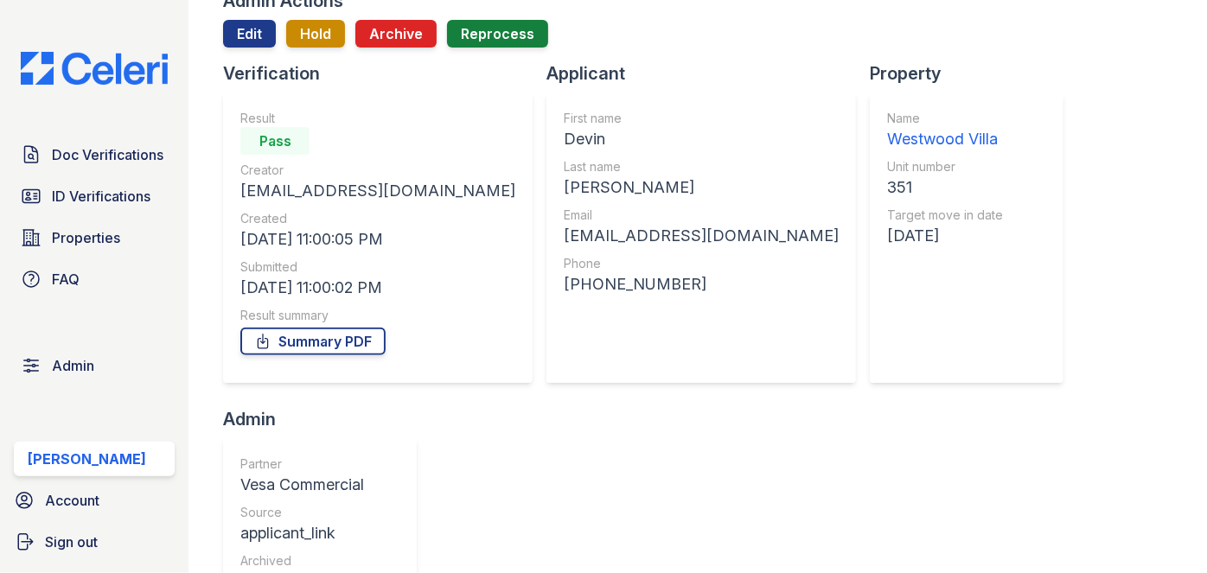
scroll to position [78, 0]
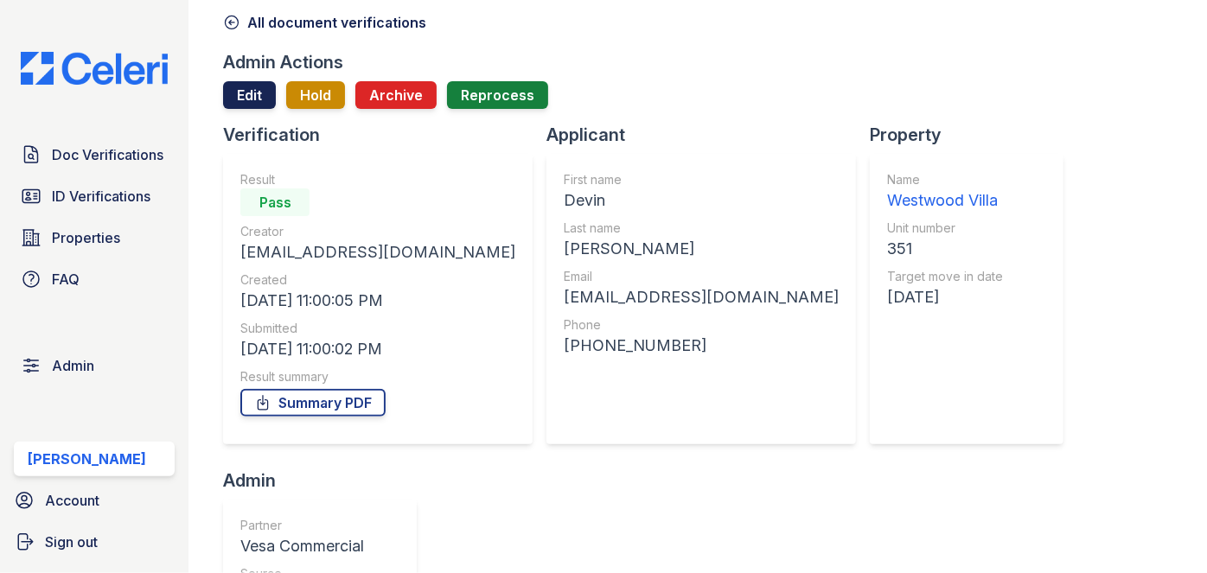
click at [260, 97] on link "Edit" at bounding box center [249, 95] width 53 height 28
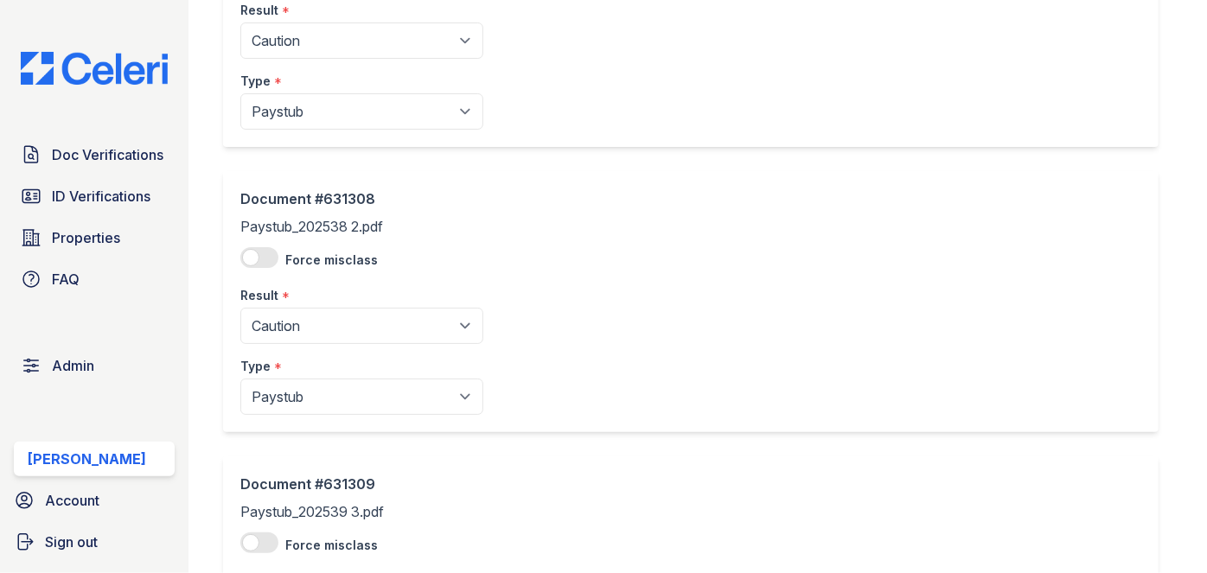
scroll to position [157, 0]
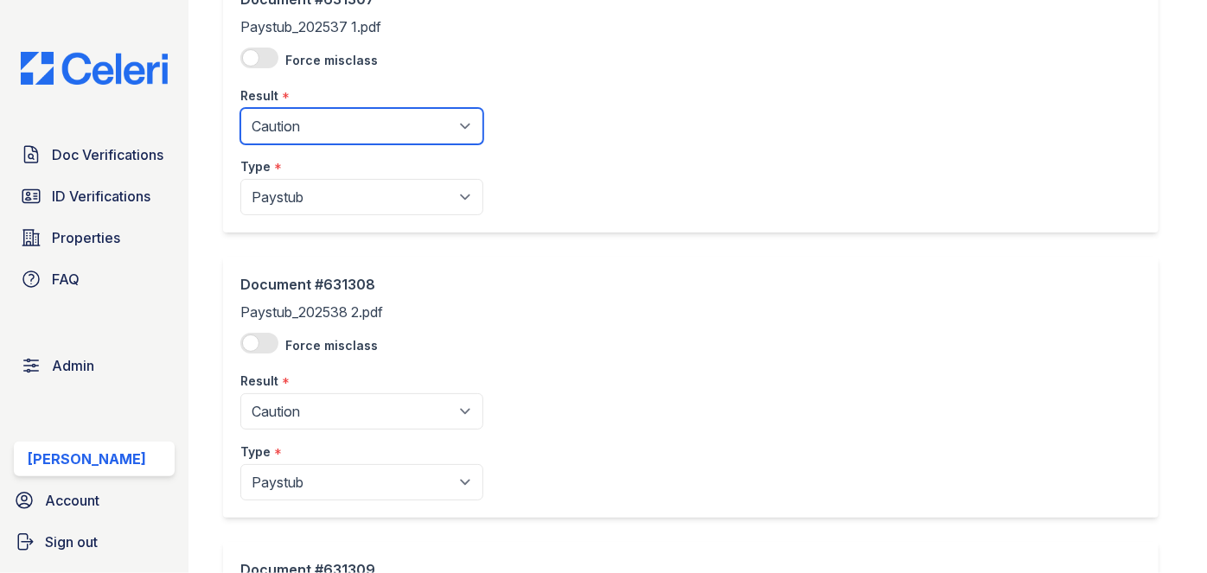
click at [295, 118] on select "Pending Sent Started Processing Pass Fail Caution Error N/A" at bounding box center [361, 126] width 243 height 36
select select "pass"
click at [240, 108] on select "Pending Sent Started Processing Pass Fail Caution Error N/A" at bounding box center [361, 126] width 243 height 36
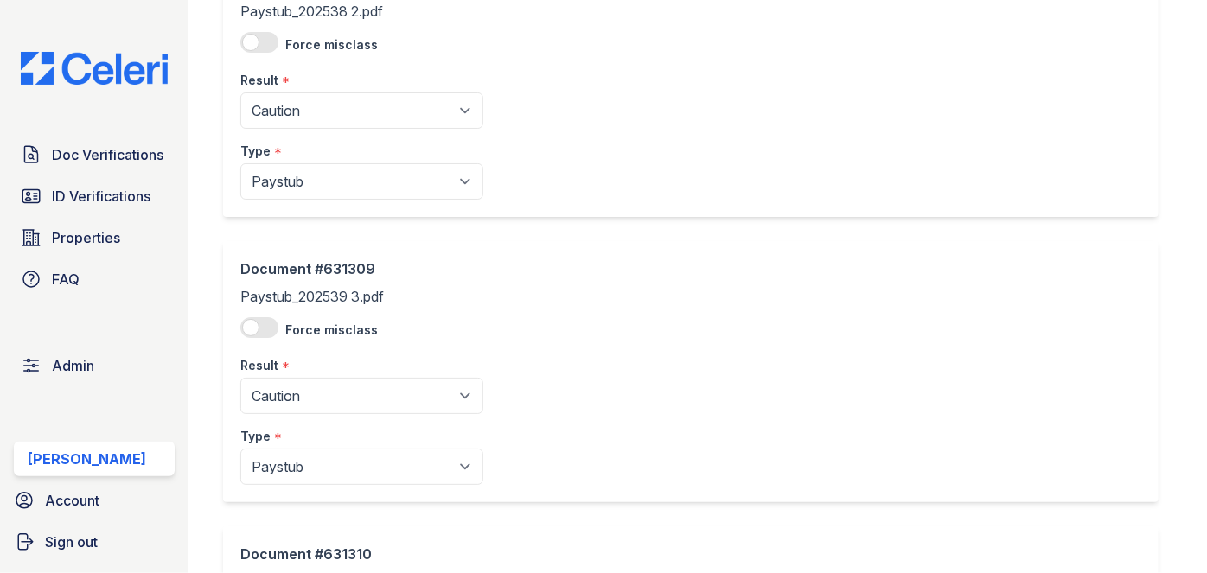
scroll to position [471, 0]
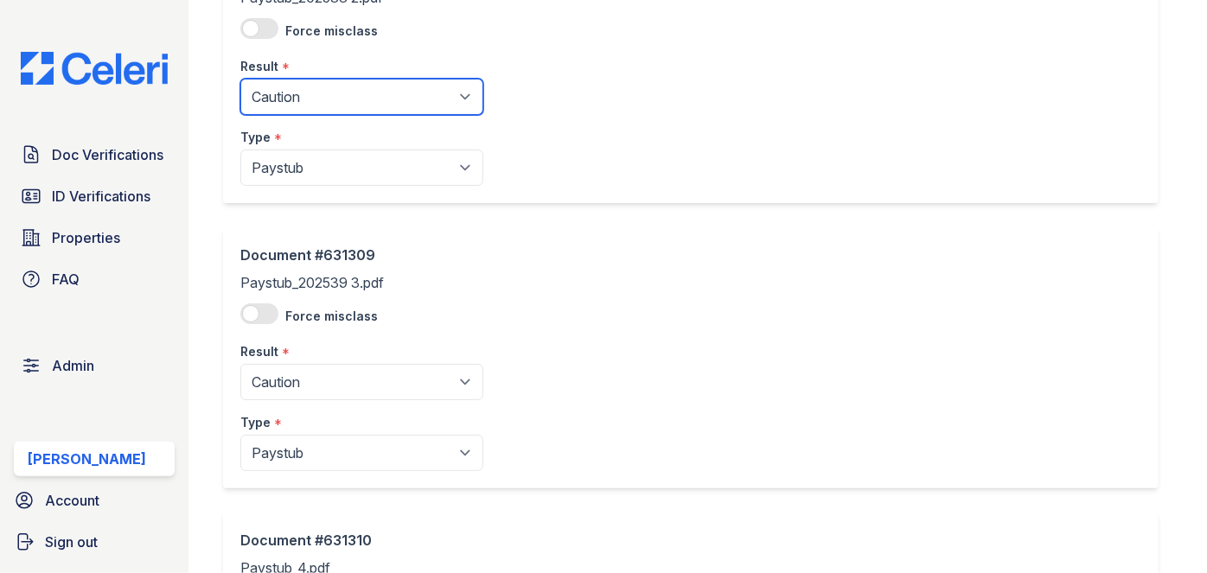
click at [357, 83] on select "Pending Sent Started Processing Pass Fail Caution Error N/A" at bounding box center [361, 97] width 243 height 36
select select "pass"
click at [240, 79] on select "Pending Sent Started Processing Pass Fail Caution Error N/A" at bounding box center [361, 97] width 243 height 36
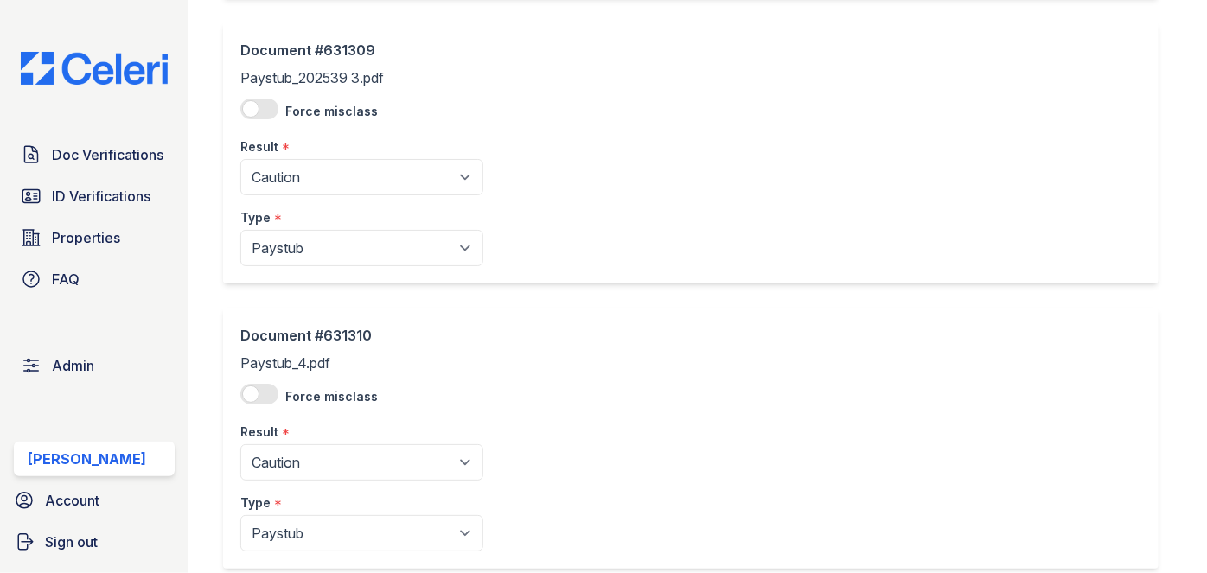
scroll to position [707, 0]
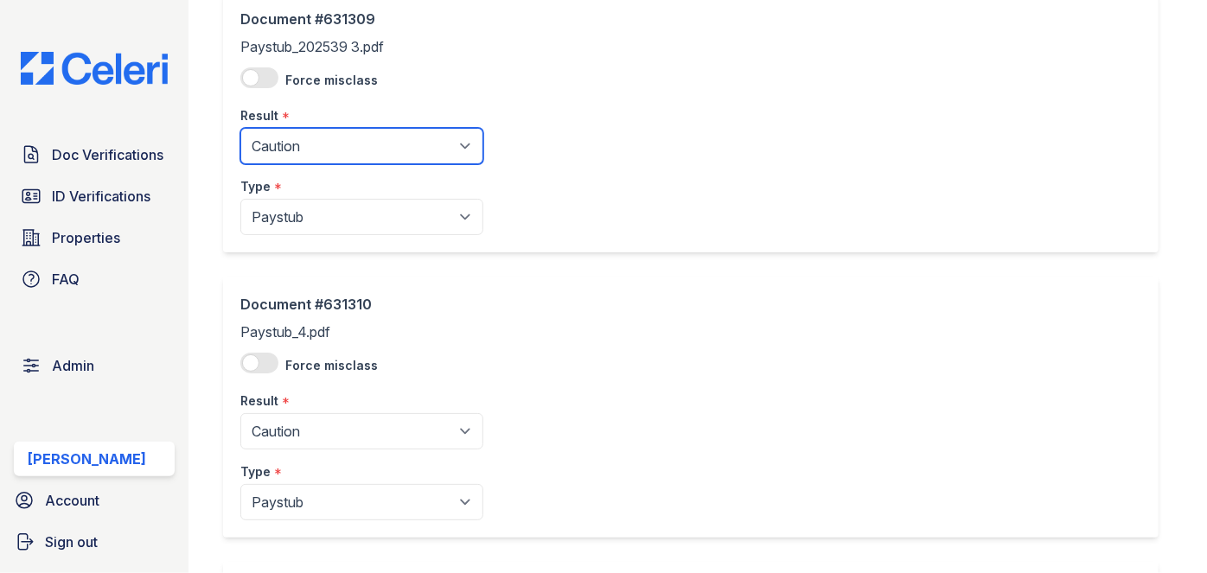
click at [302, 141] on select "Pending Sent Started Processing Pass Fail Caution Error N/A" at bounding box center [361, 146] width 243 height 36
click at [295, 129] on select "Pending Sent Started Processing Pass Fail Caution Error N/A" at bounding box center [361, 146] width 243 height 36
select select "pass"
click at [240, 128] on select "Pending Sent Started Processing Pass Fail Caution Error N/A" at bounding box center [361, 146] width 243 height 36
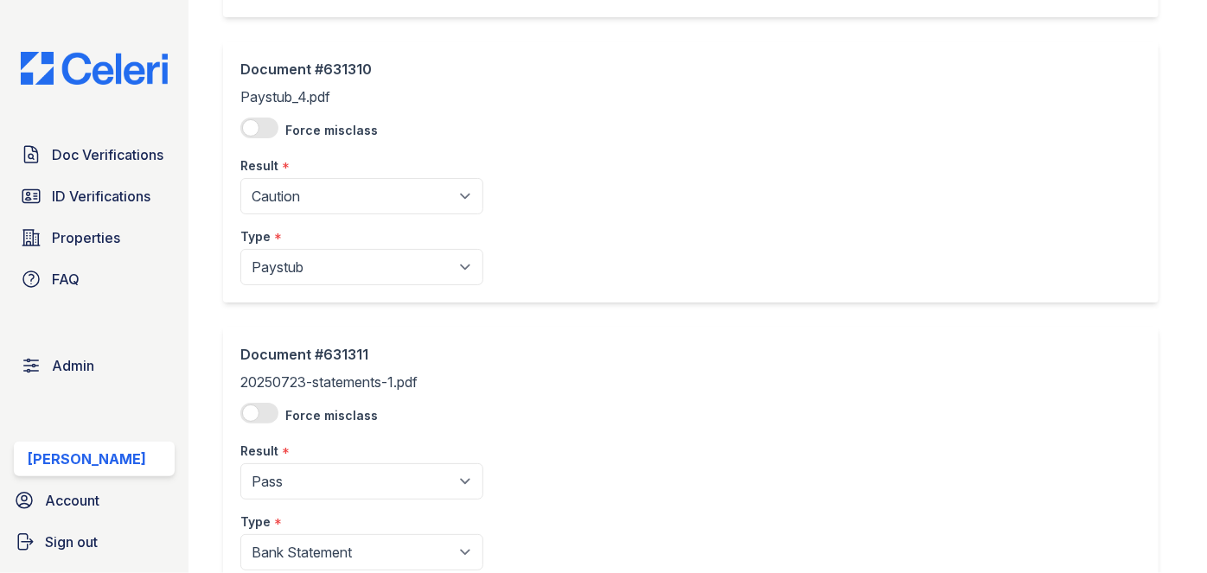
scroll to position [943, 0]
click at [295, 189] on select "Pending Sent Started Processing Pass Fail Caution Error N/A" at bounding box center [361, 196] width 243 height 36
select select "pass"
click at [240, 178] on select "Pending Sent Started Processing Pass Fail Caution Error N/A" at bounding box center [361, 196] width 243 height 36
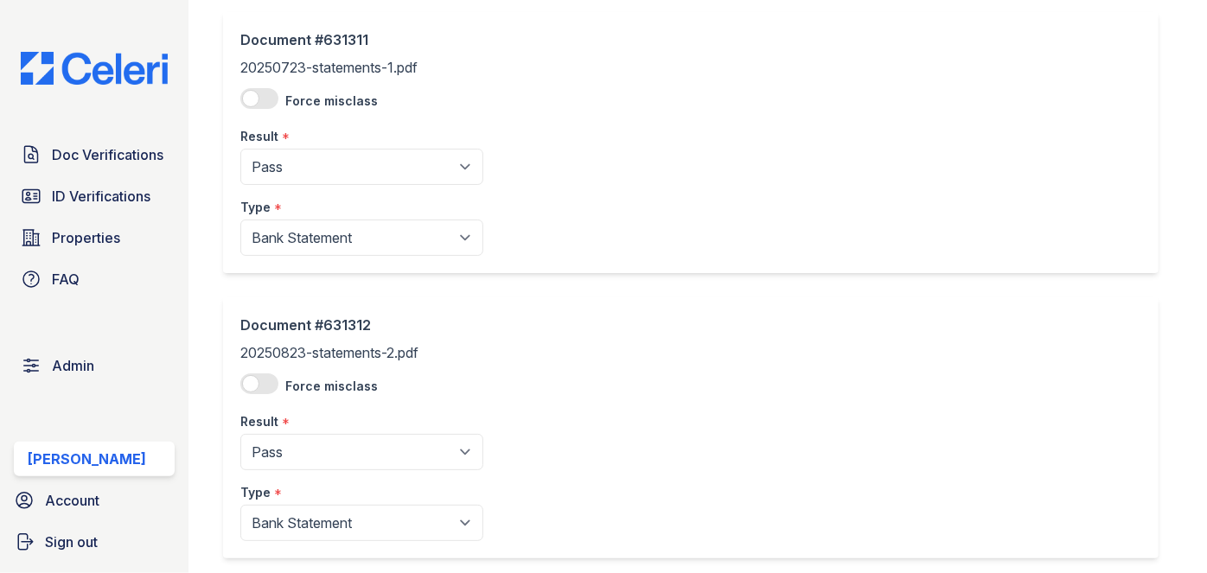
scroll to position [1634, 0]
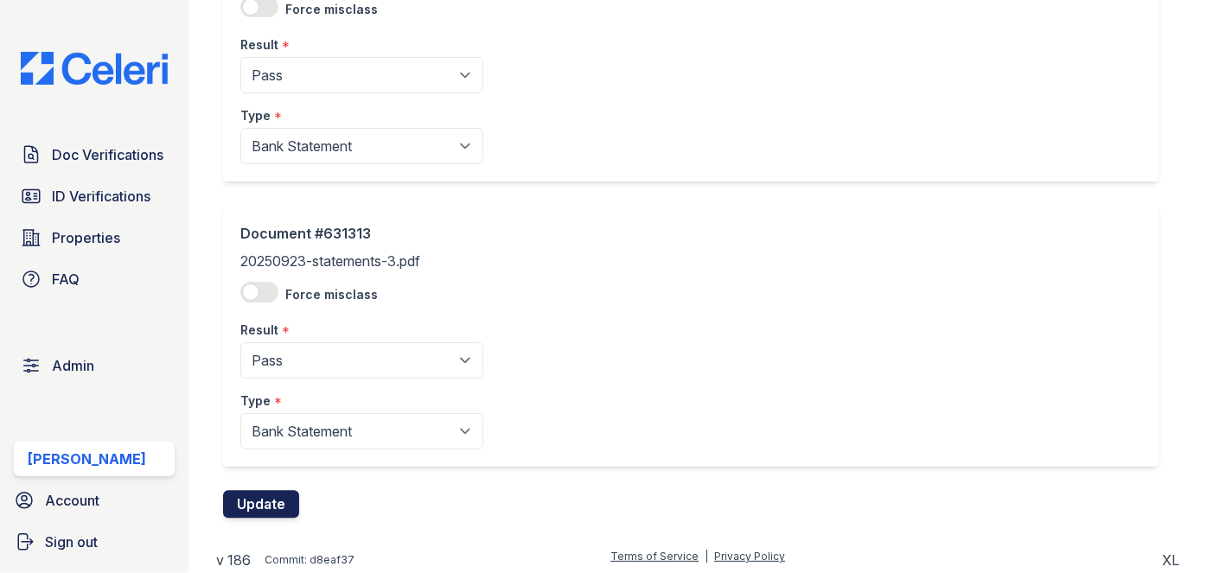
click at [284, 501] on button "Update" at bounding box center [261, 505] width 76 height 28
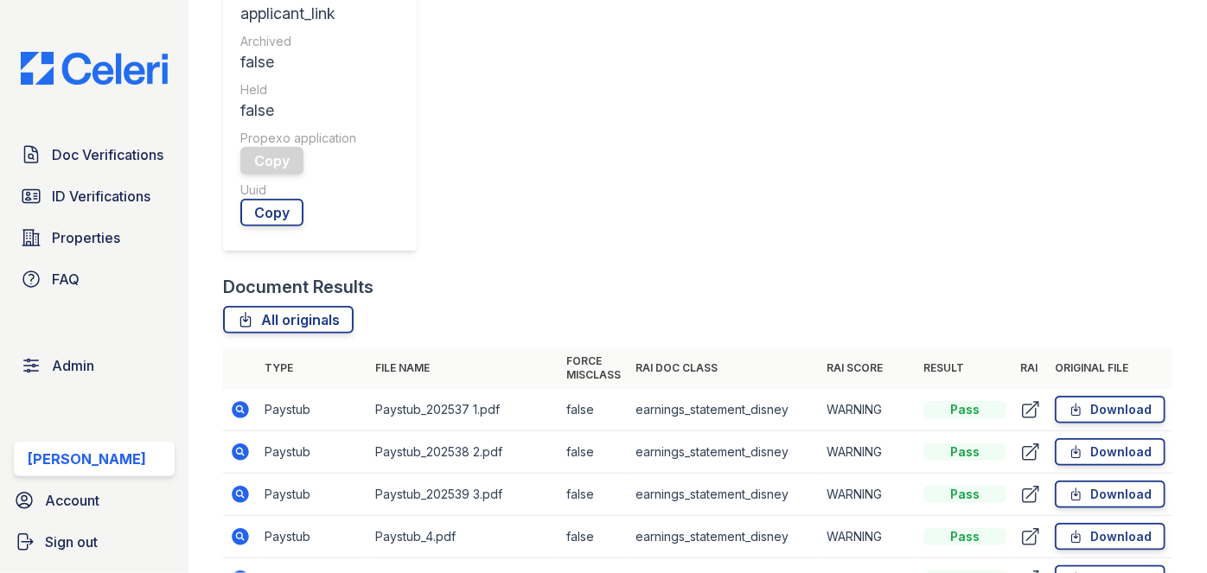
scroll to position [943, 0]
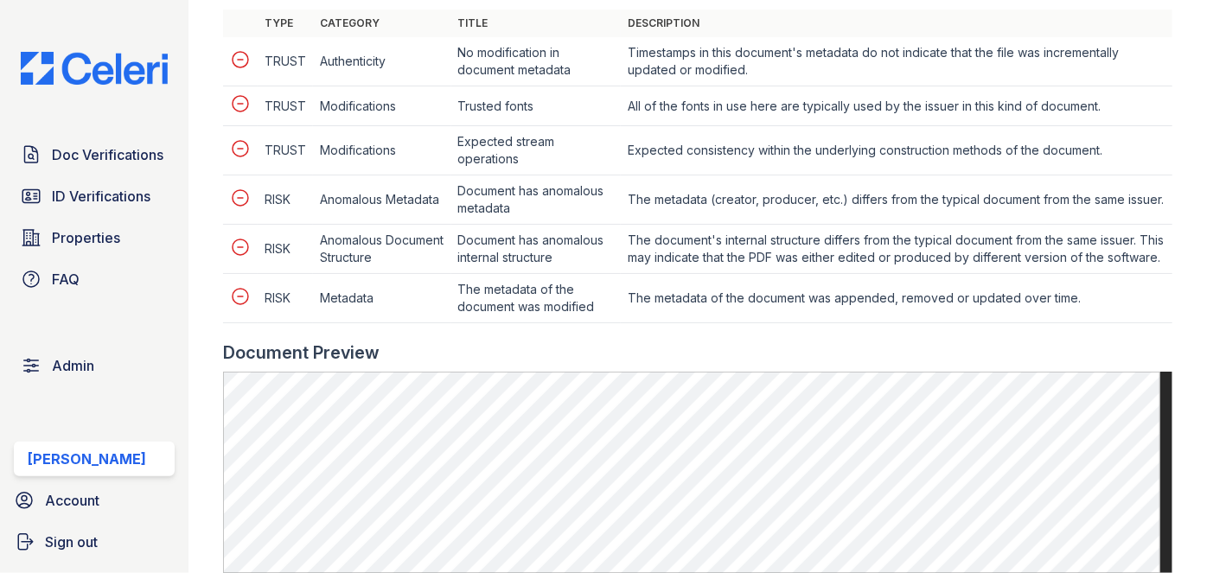
scroll to position [786, 0]
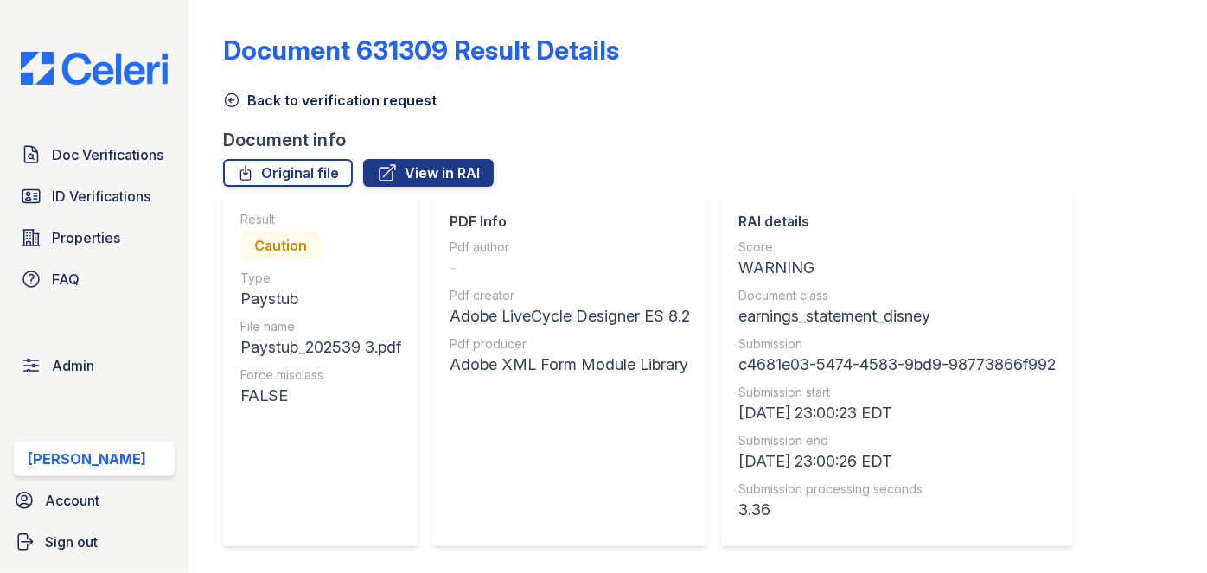
click at [174, 9] on div "Doc Verifications ID Verifications Properties FAQ Admin Darija Dedic Account Si…" at bounding box center [94, 286] width 189 height 573
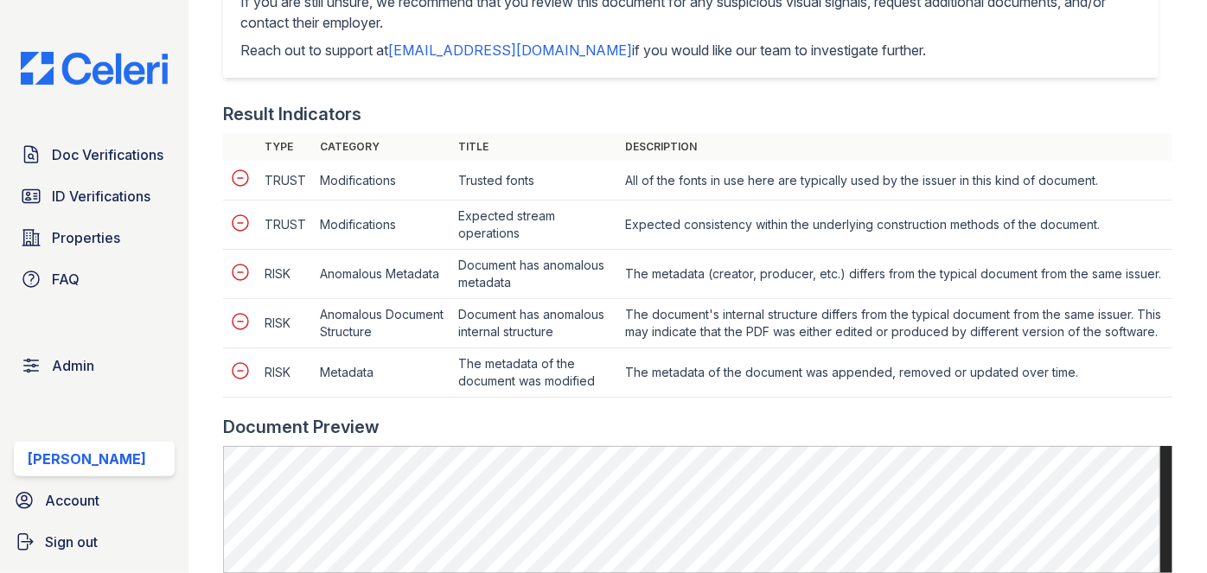
scroll to position [786, 0]
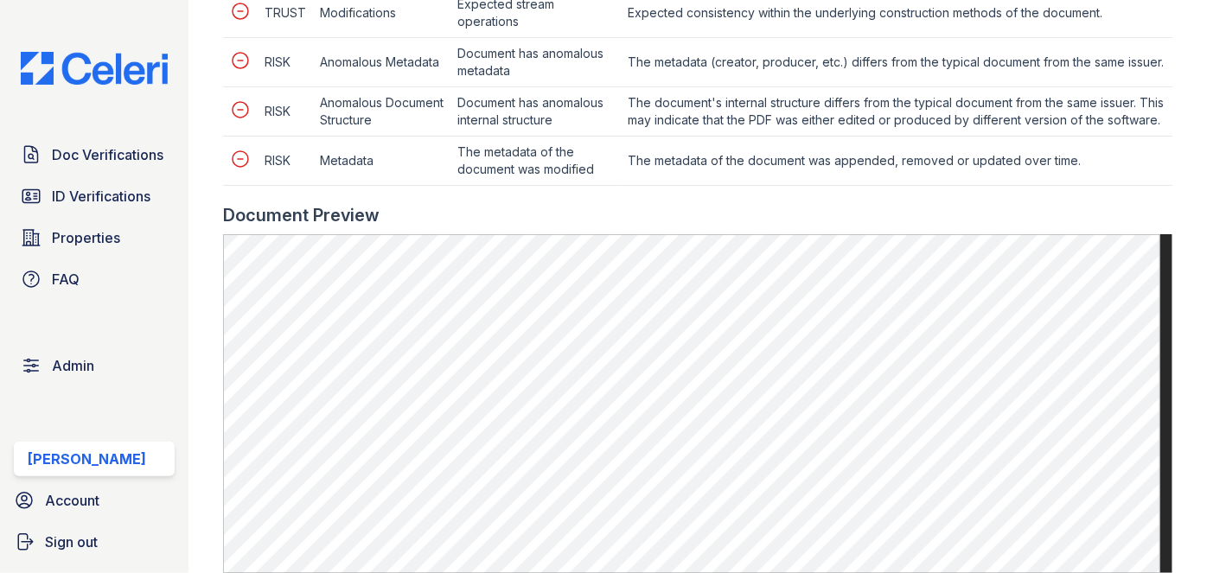
scroll to position [1100, 0]
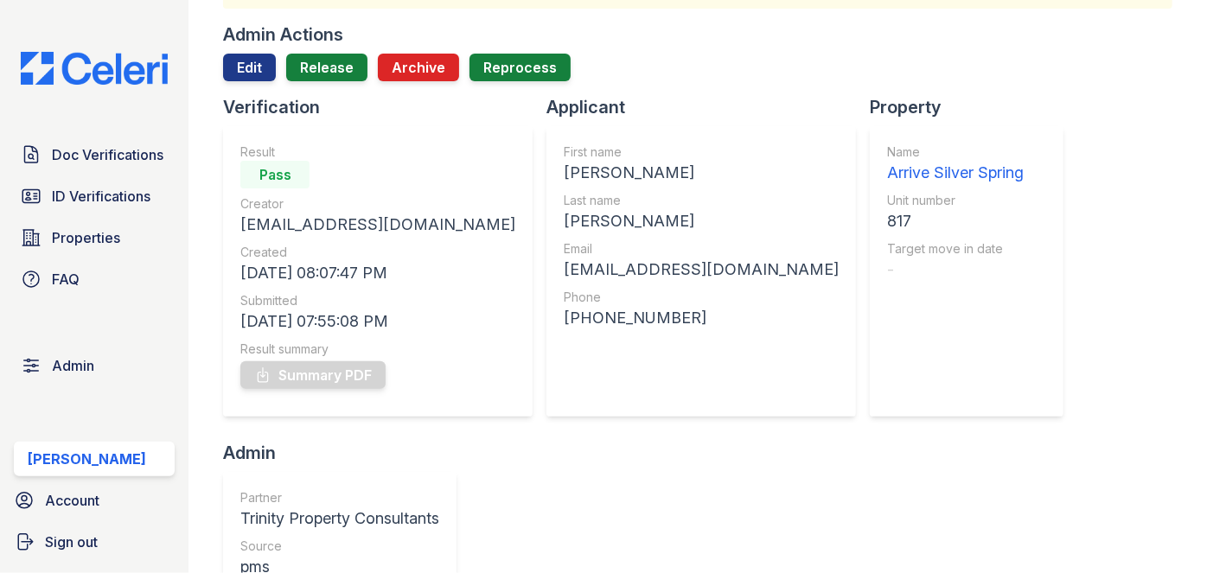
scroll to position [78, 0]
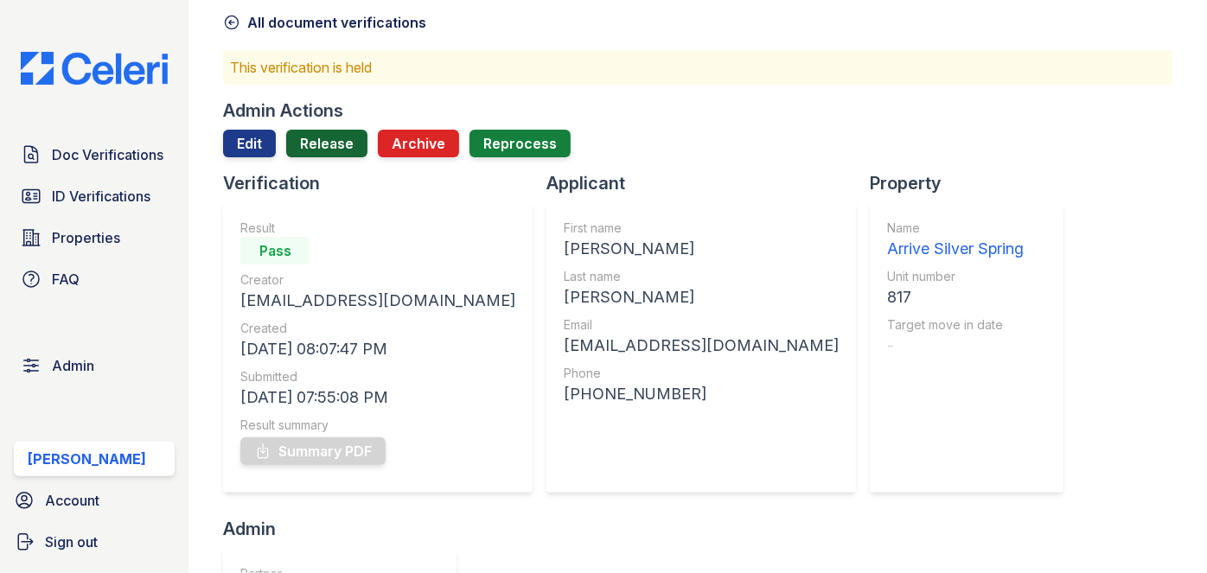
click at [325, 150] on link "Release" at bounding box center [326, 144] width 81 height 28
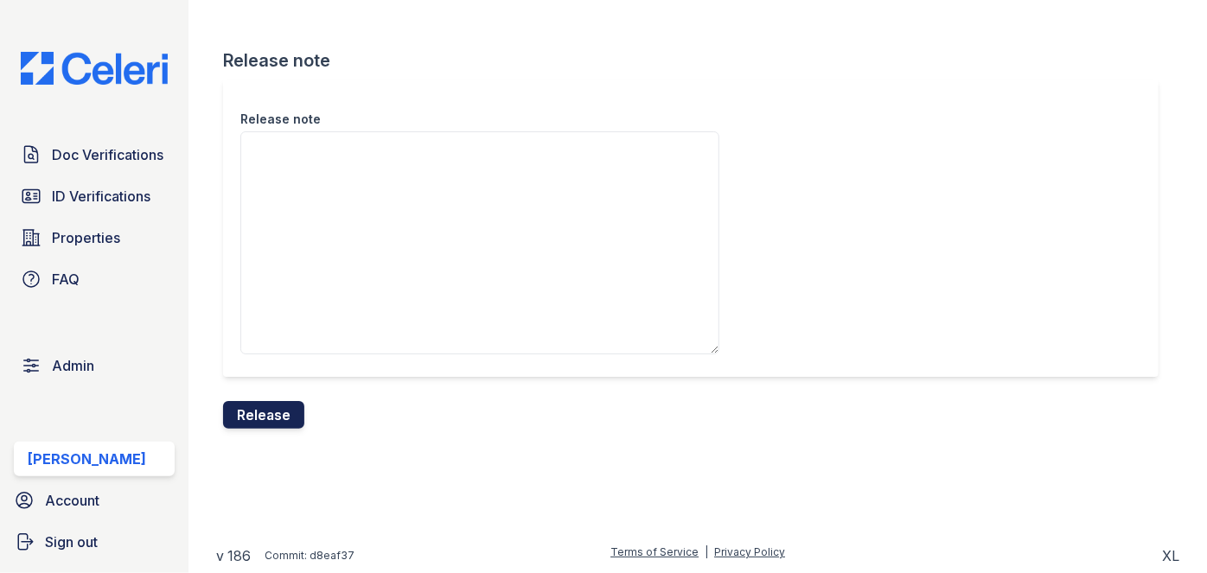
click at [272, 406] on button "Release" at bounding box center [263, 415] width 81 height 28
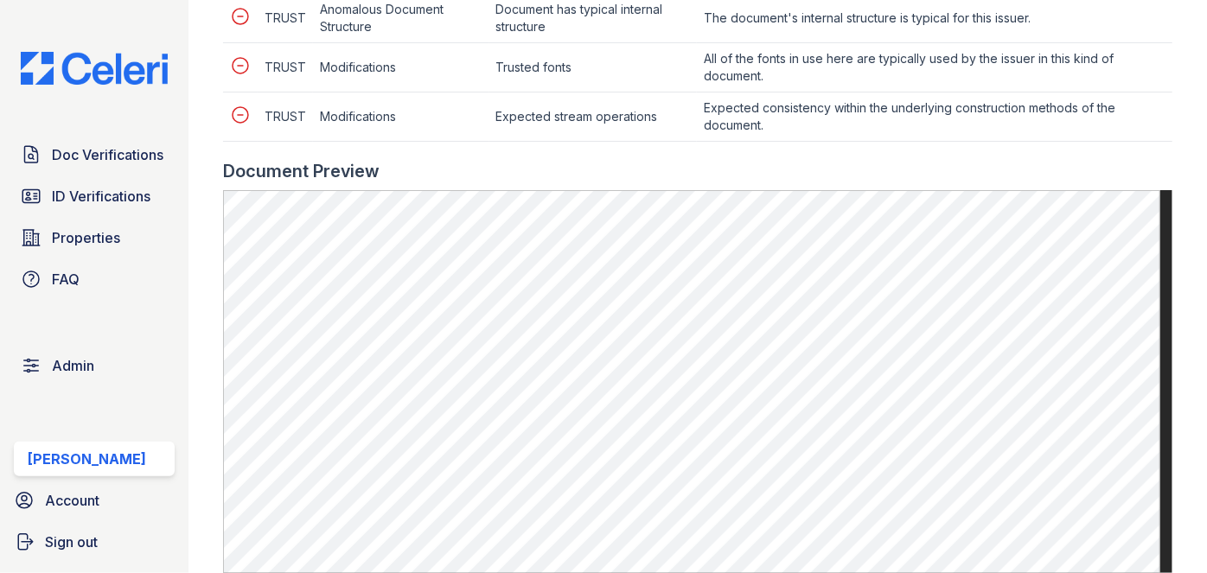
scroll to position [865, 0]
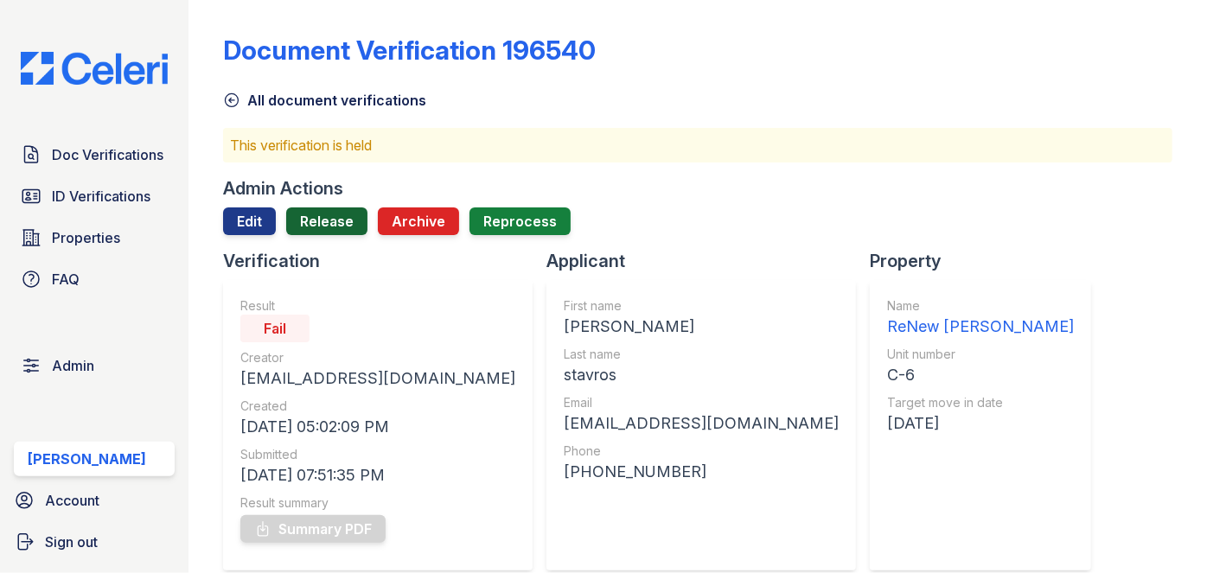
click at [341, 222] on link "Release" at bounding box center [326, 222] width 81 height 28
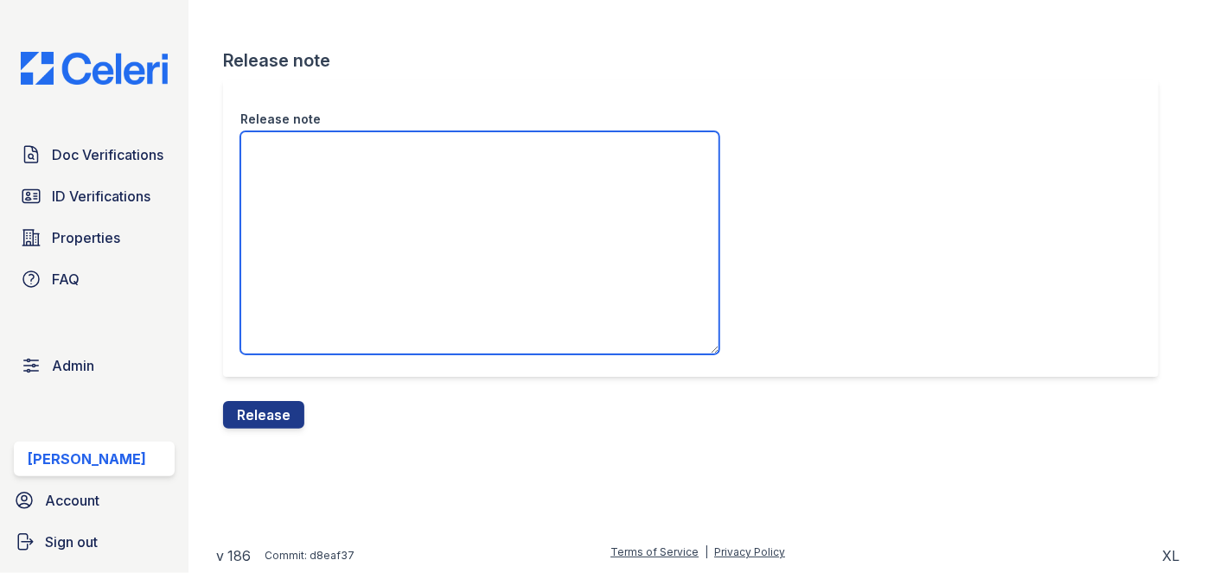
click at [299, 270] on textarea "Release note" at bounding box center [479, 242] width 479 height 223
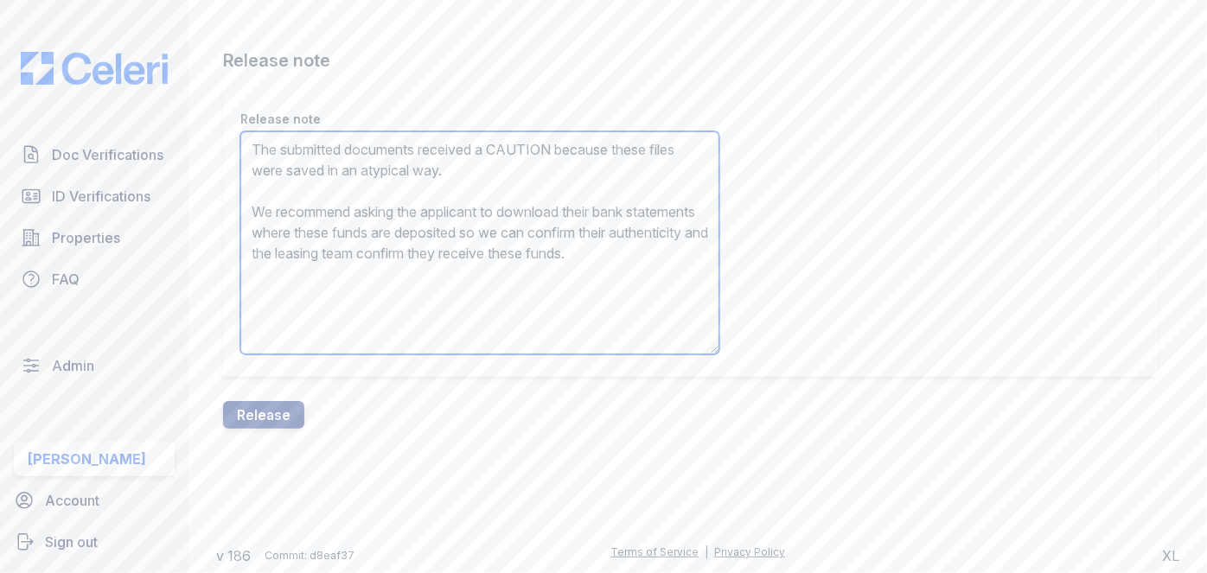
click at [509, 145] on textarea "The submitted documents received a CAUTION because these files were saved in an…" at bounding box center [479, 242] width 479 height 223
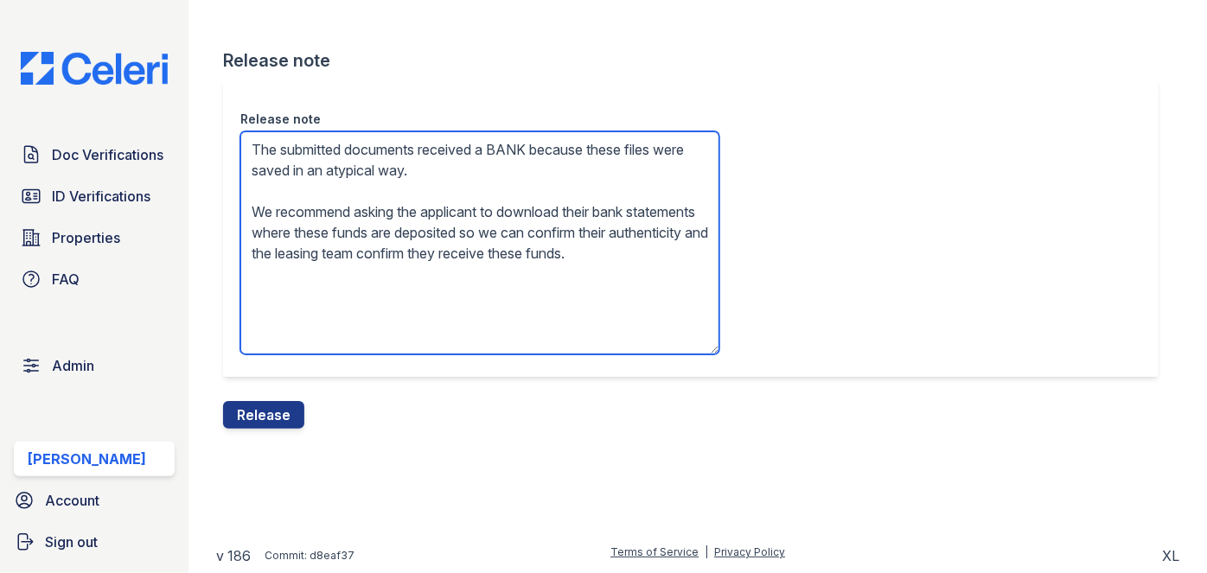
click at [461, 220] on textarea "The submitted documents received a BANK because these files were saved in an at…" at bounding box center [479, 242] width 479 height 223
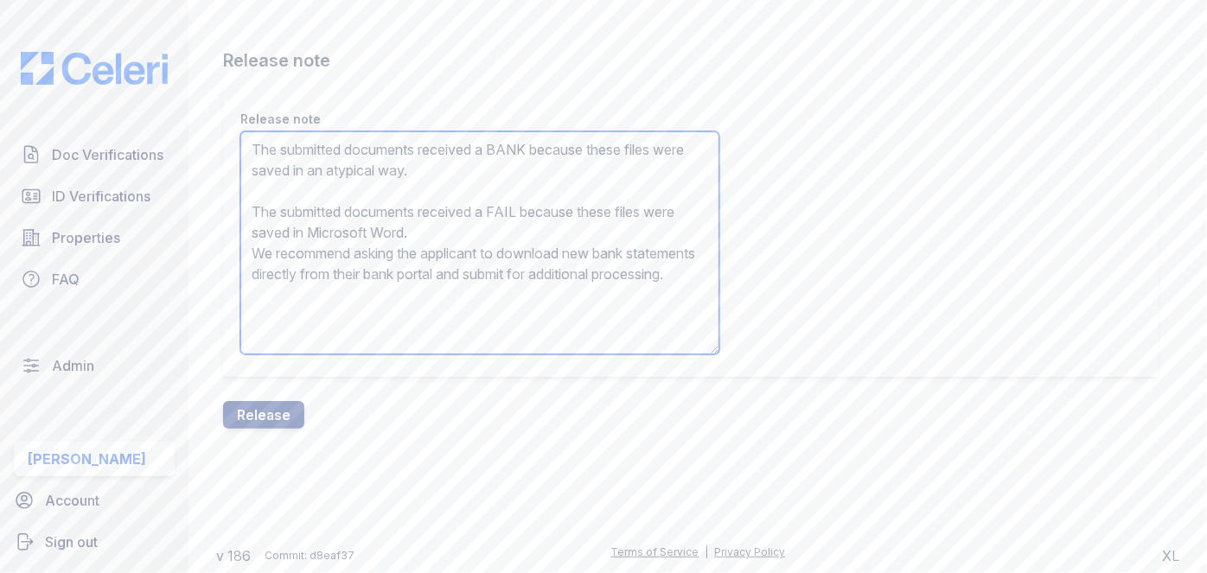
click at [461, 221] on textarea "The submitted documents received a BANK because these files were saved in an at…" at bounding box center [479, 242] width 479 height 223
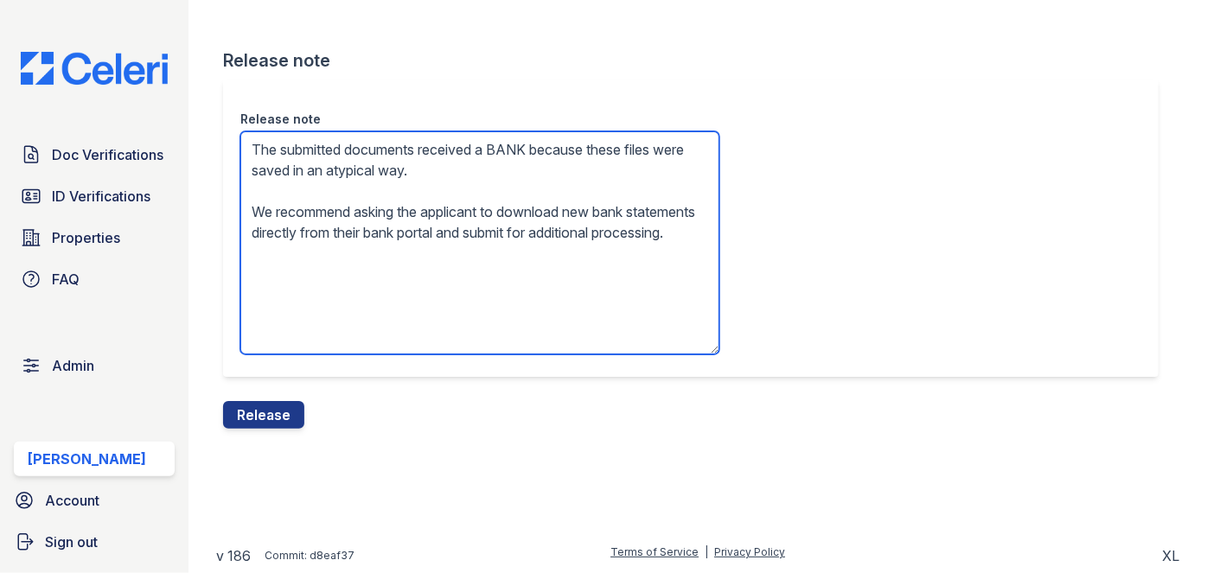
type textarea "The submitted documents received a BANK because these files were saved in an at…"
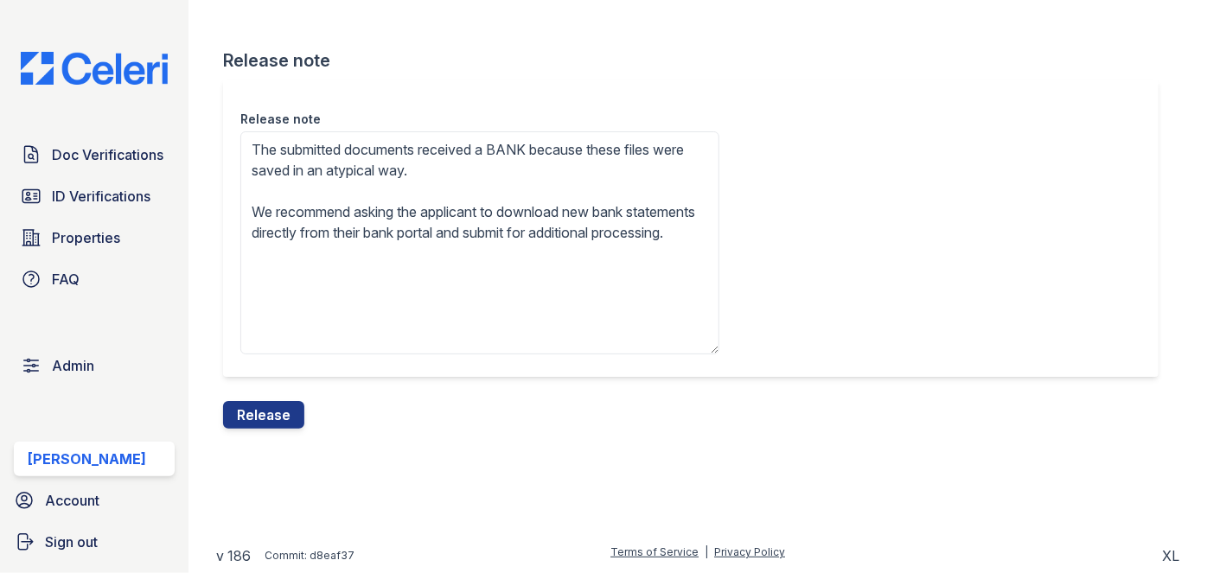
click at [301, 401] on div "Release" at bounding box center [263, 415] width 81 height 28
click at [291, 412] on button "Release" at bounding box center [263, 415] width 81 height 28
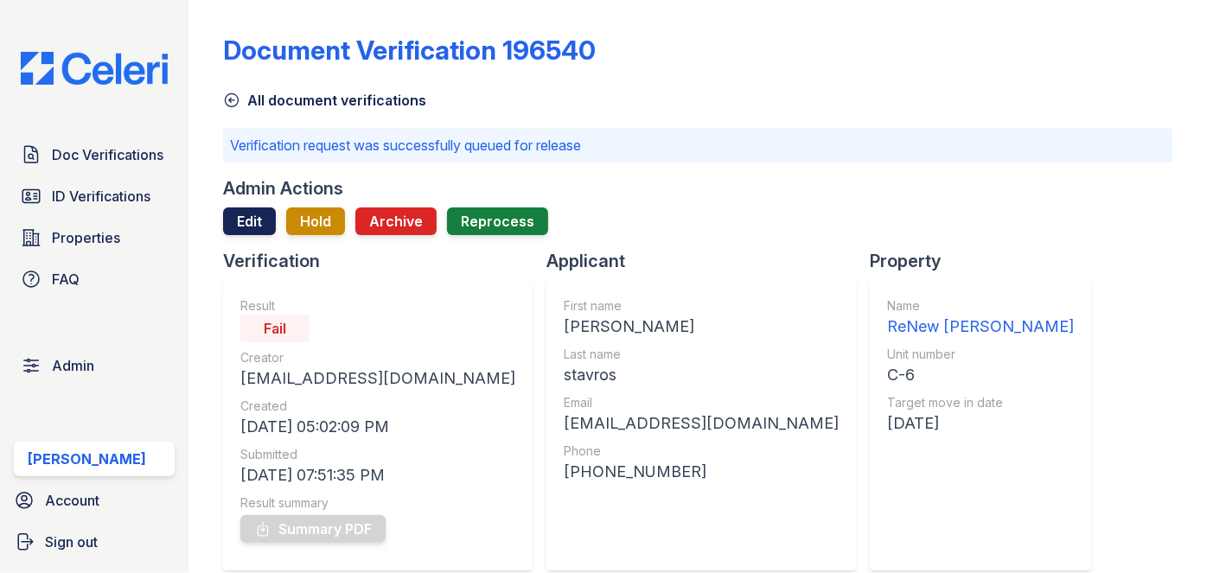
click at [255, 222] on link "Edit" at bounding box center [249, 222] width 53 height 28
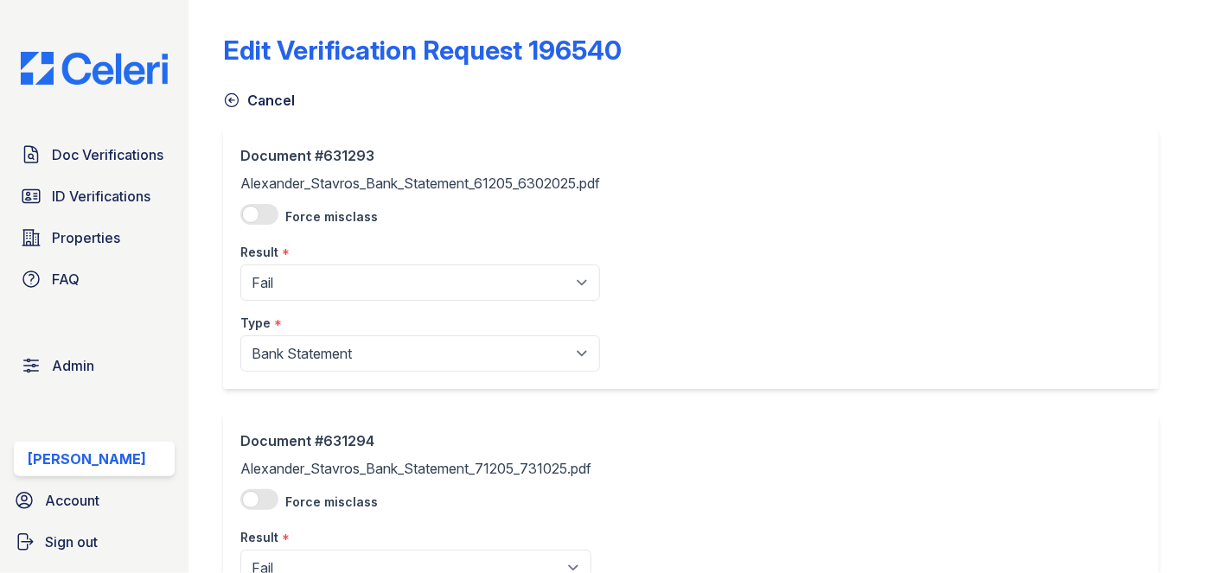
click at [228, 99] on icon at bounding box center [232, 100] width 13 height 13
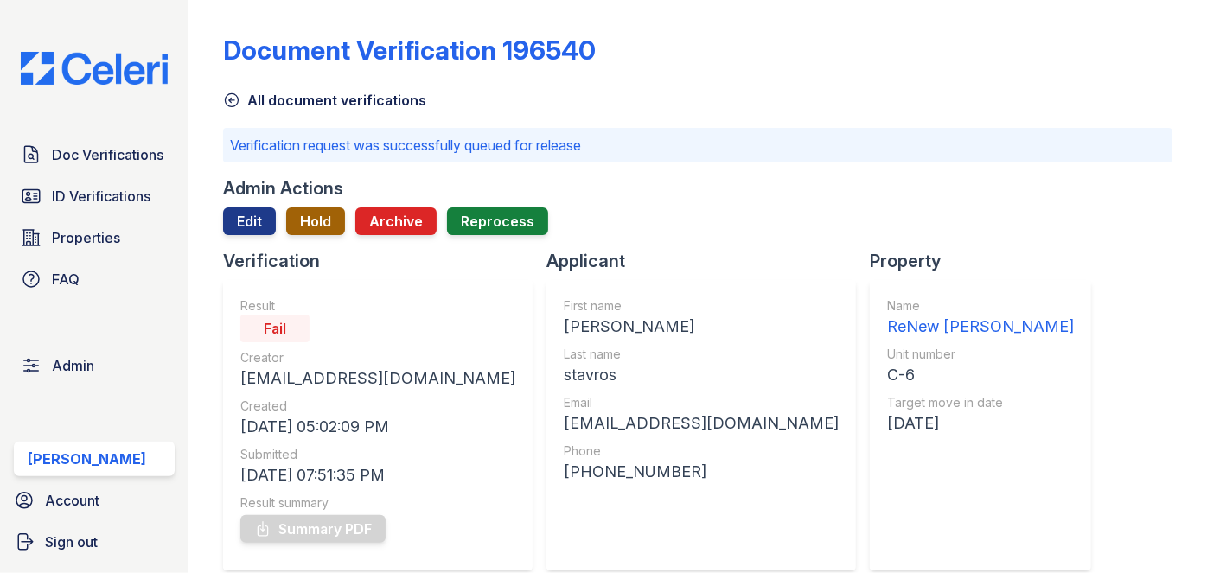
click at [313, 215] on button "Hold" at bounding box center [315, 222] width 59 height 28
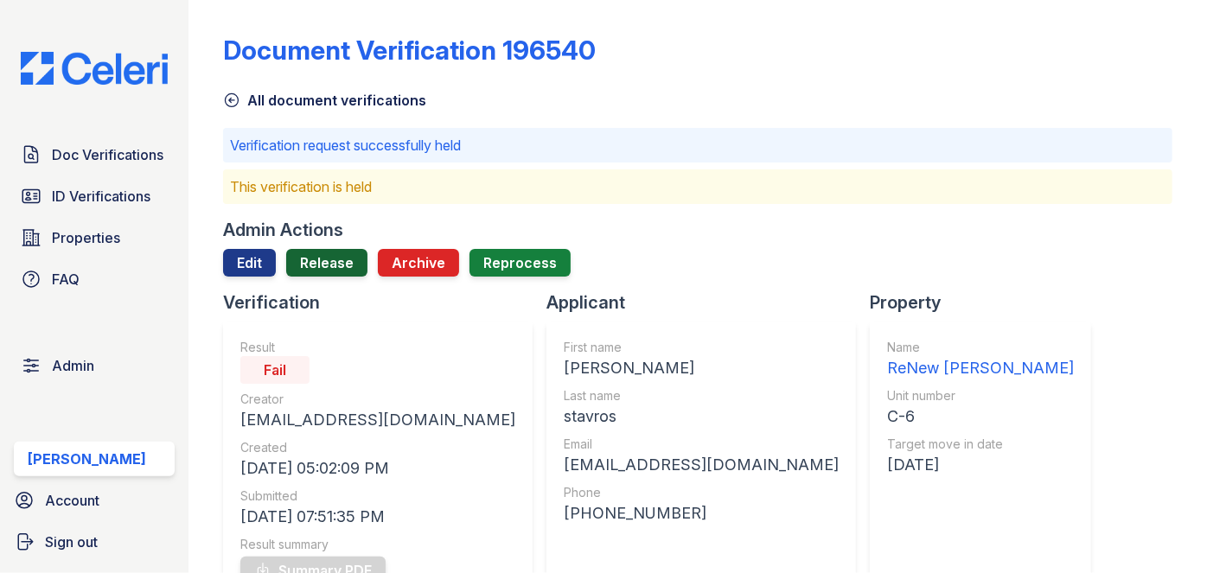
click at [336, 263] on link "Release" at bounding box center [326, 263] width 81 height 28
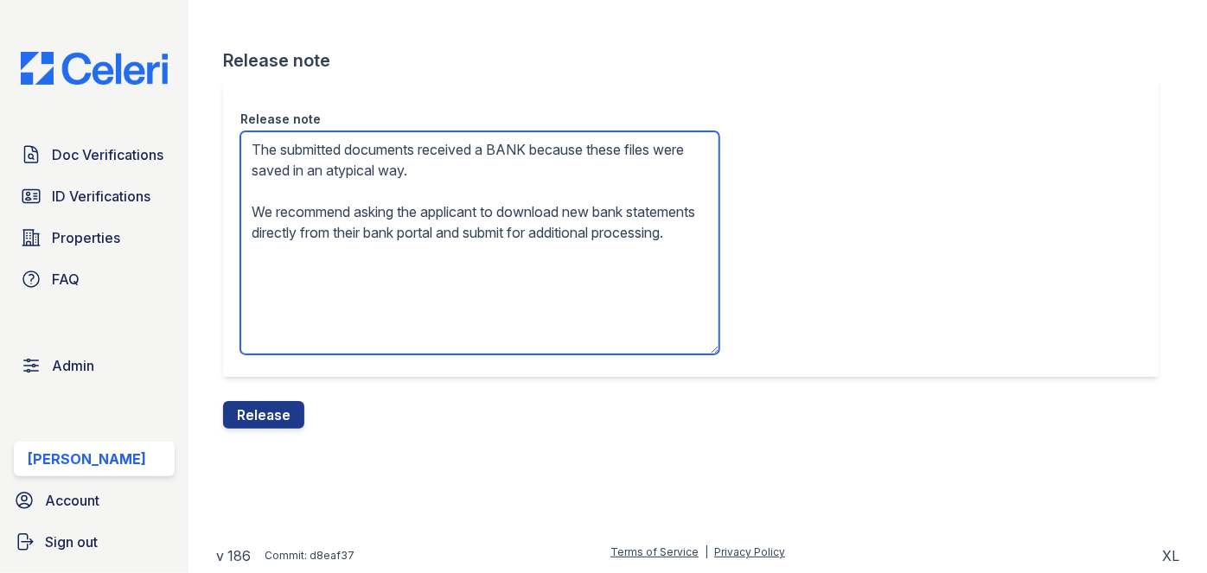
click at [521, 149] on textarea "The submitted documents received a BANK because these files were saved in an at…" at bounding box center [479, 242] width 479 height 223
type textarea "The submitted documents received a FAIL because these files were saved in an at…"
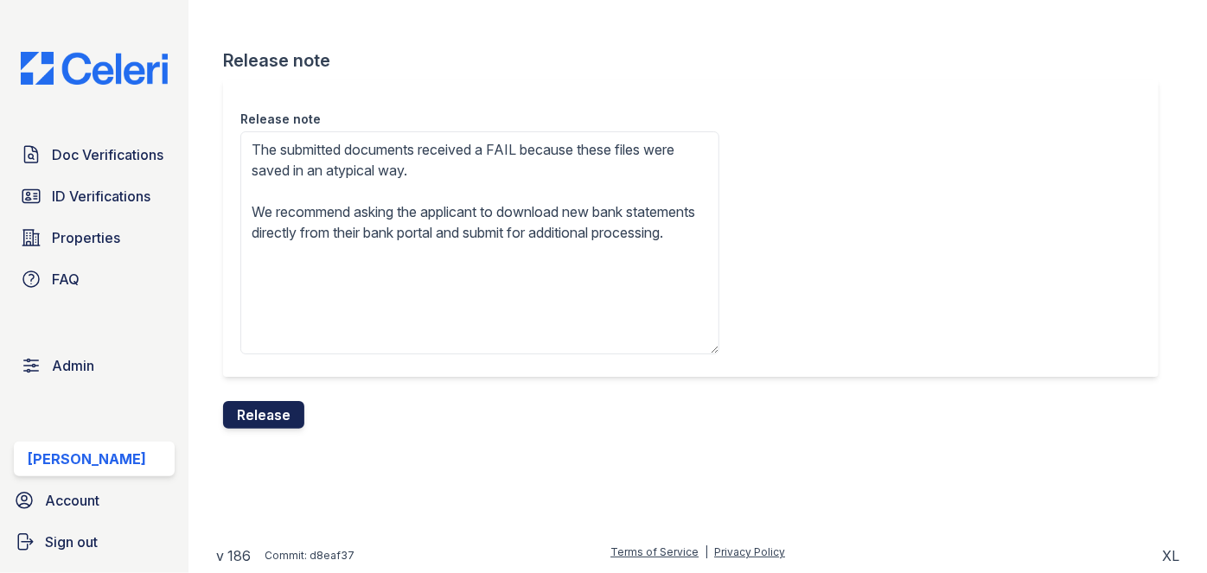
click at [284, 420] on button "Release" at bounding box center [263, 415] width 81 height 28
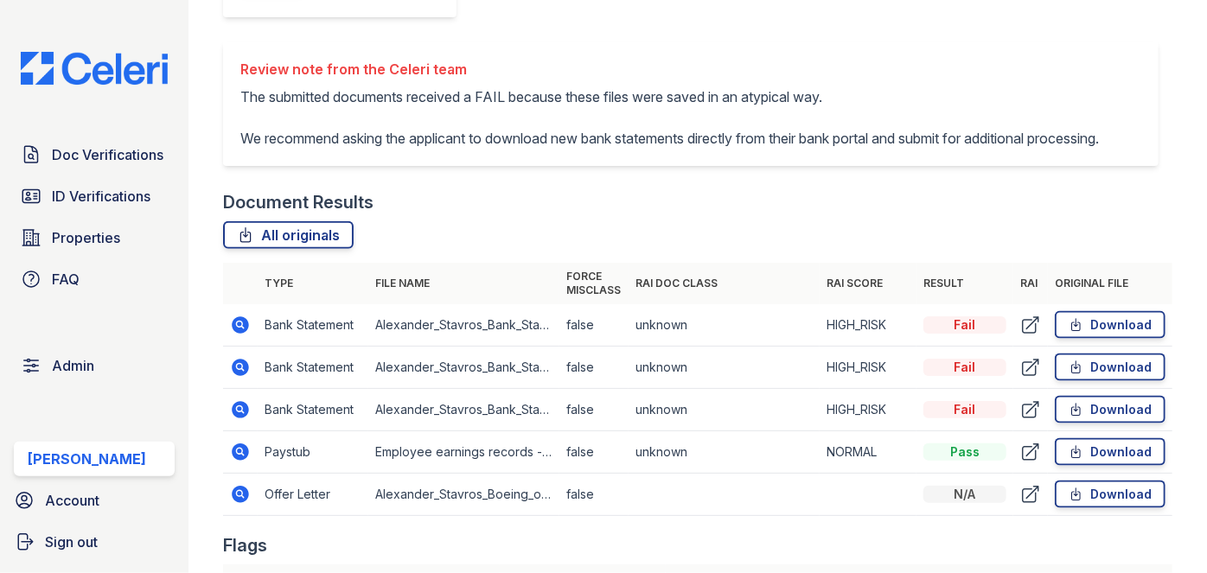
scroll to position [943, 0]
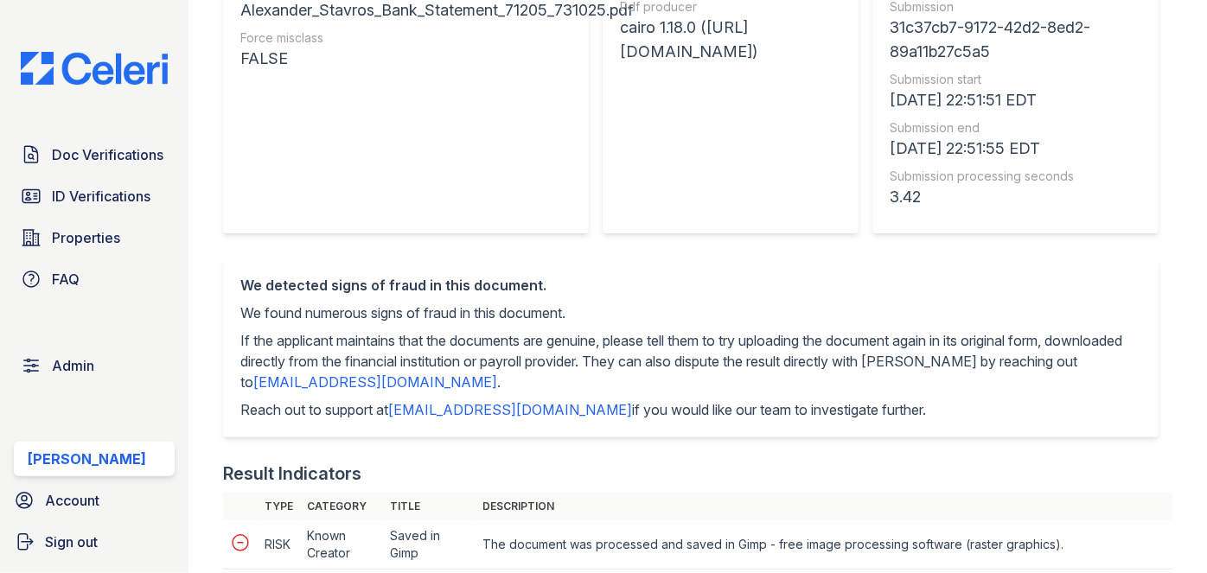
scroll to position [157, 0]
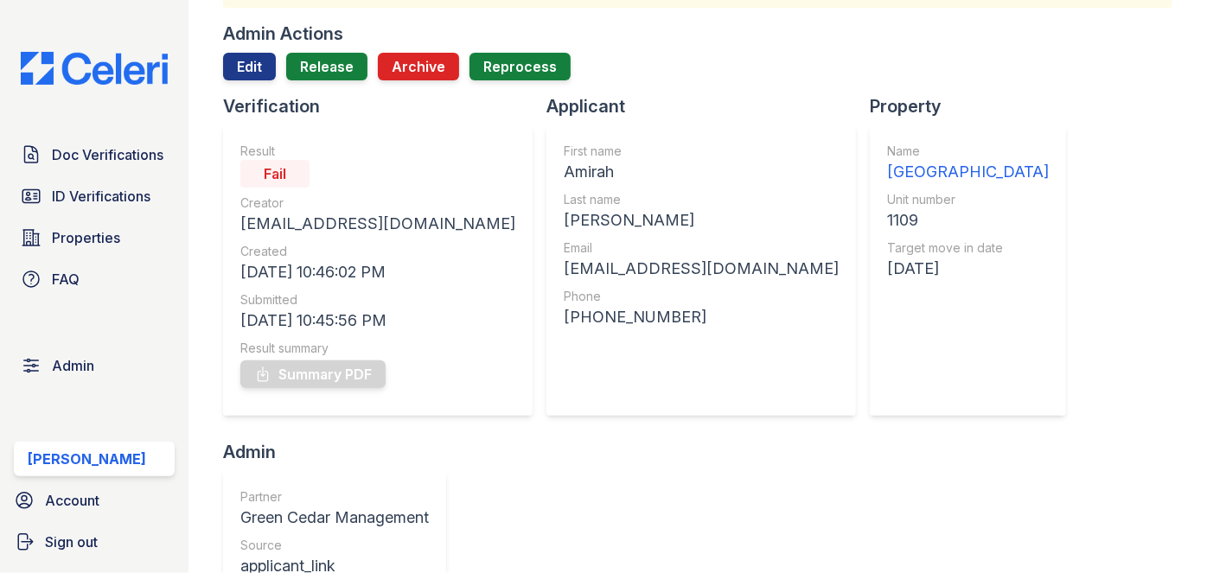
scroll to position [78, 0]
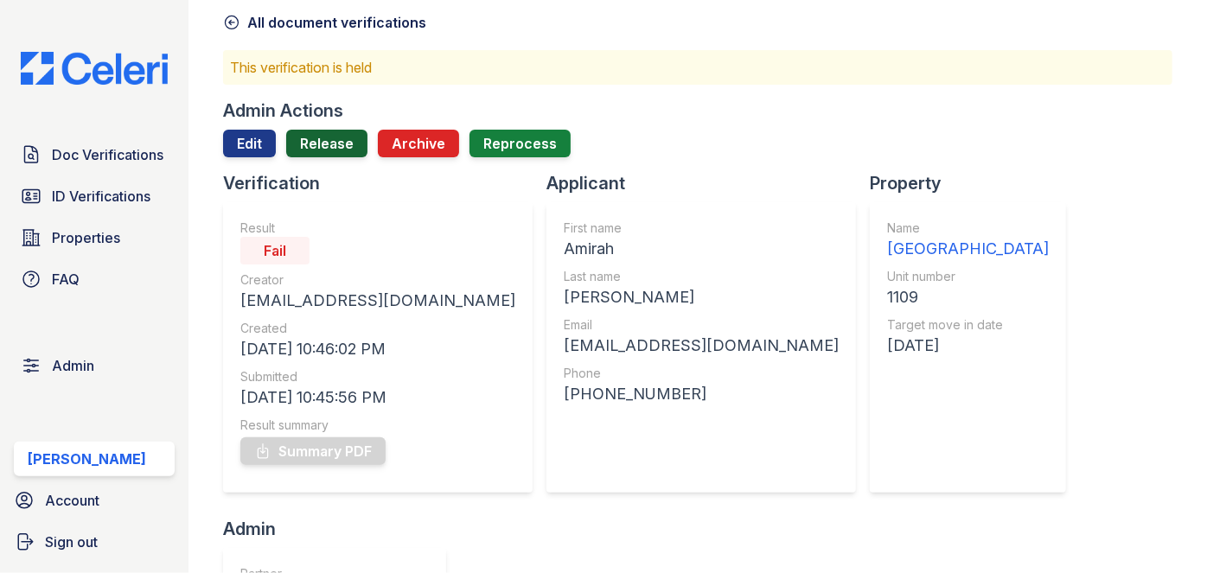
click at [328, 143] on link "Release" at bounding box center [326, 144] width 81 height 28
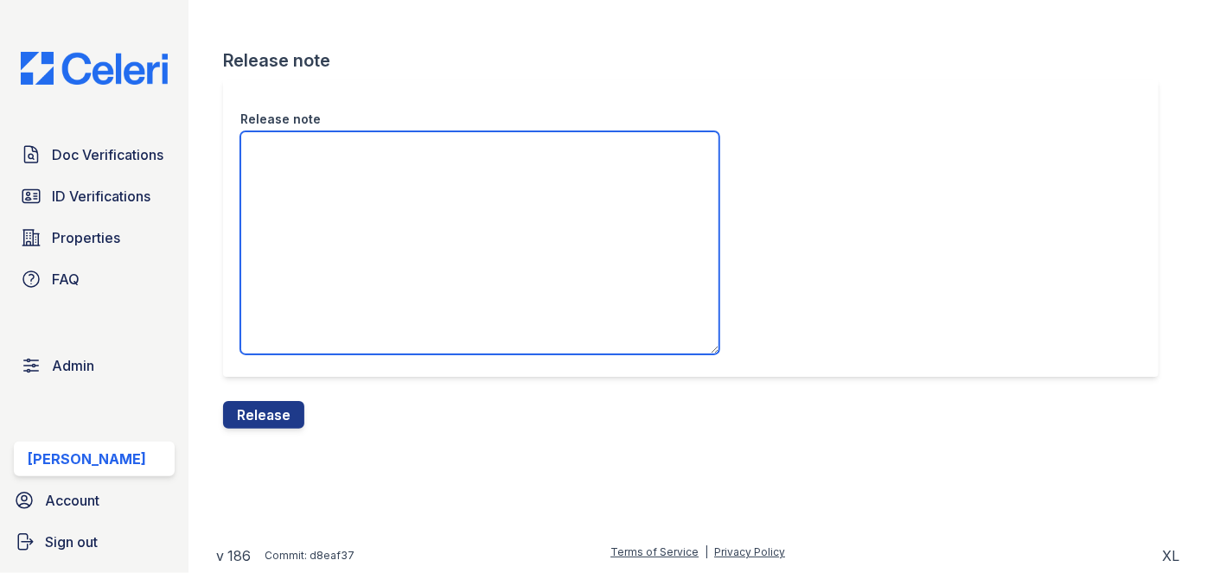
click at [308, 169] on textarea "Release note" at bounding box center [479, 242] width 479 height 223
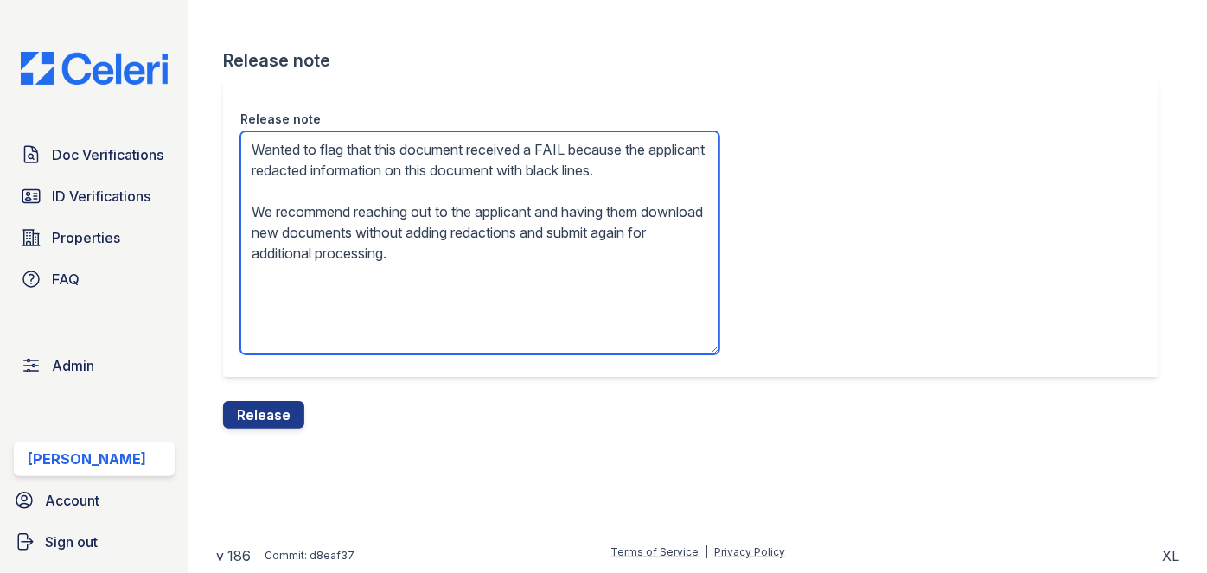
click at [321, 192] on textarea "Wanted to flag that this document received a FAIL because the applicant redacte…" at bounding box center [479, 242] width 479 height 223
type textarea "Wanted to flag that this document received a FAIL because the applicant redacte…"
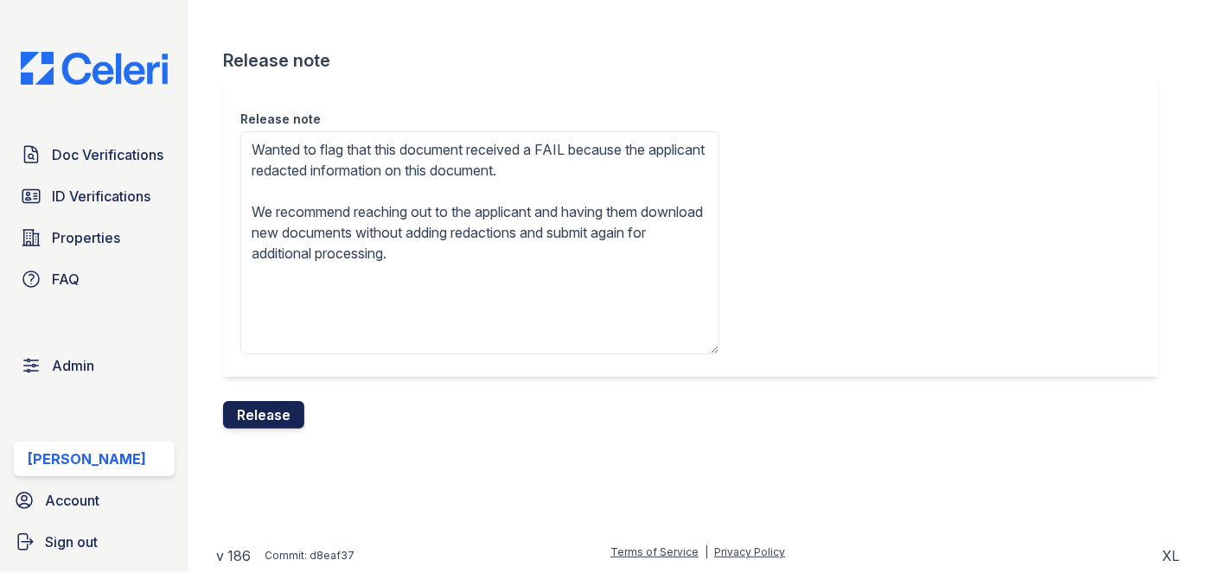
click at [295, 402] on button "Release" at bounding box center [263, 415] width 81 height 28
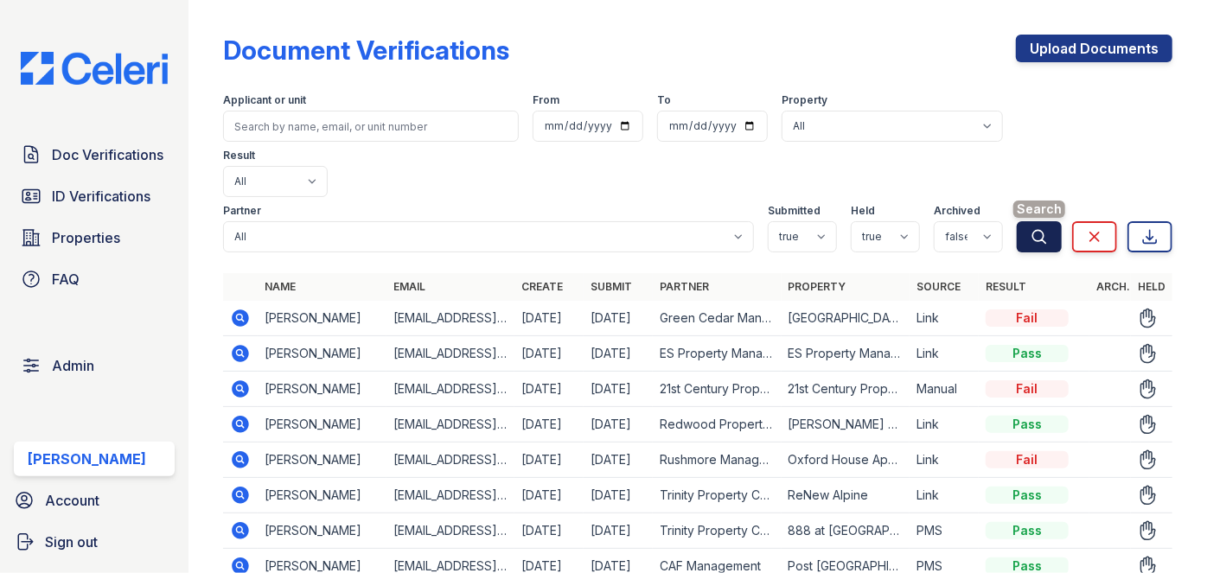
click at [1017, 221] on button "Search" at bounding box center [1039, 236] width 45 height 31
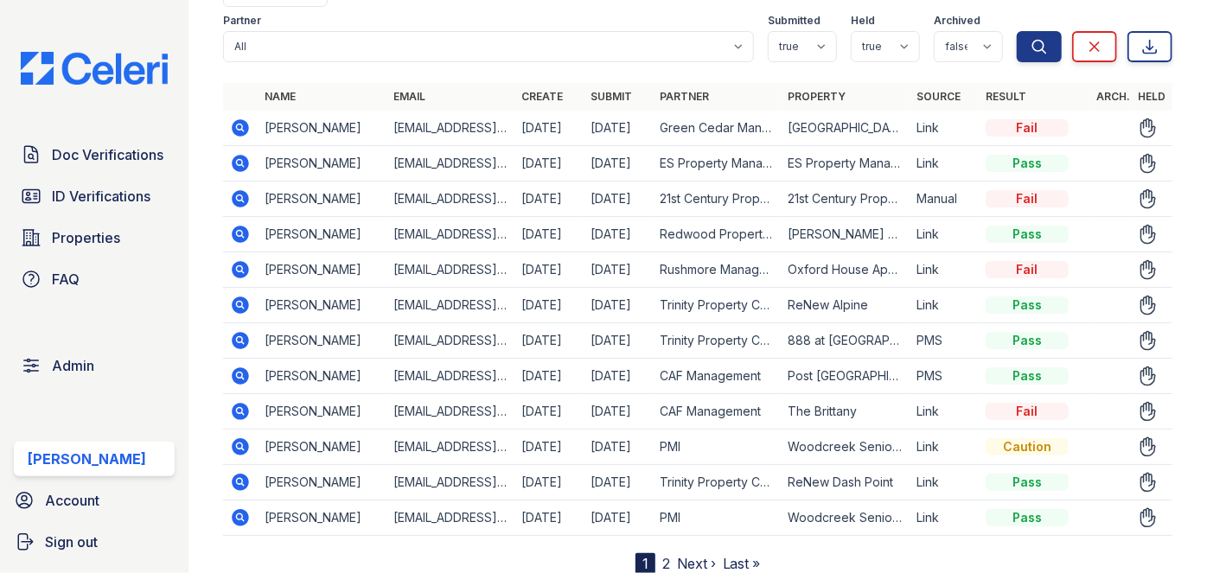
scroll to position [191, 0]
click at [662, 554] on link "2" at bounding box center [666, 562] width 8 height 17
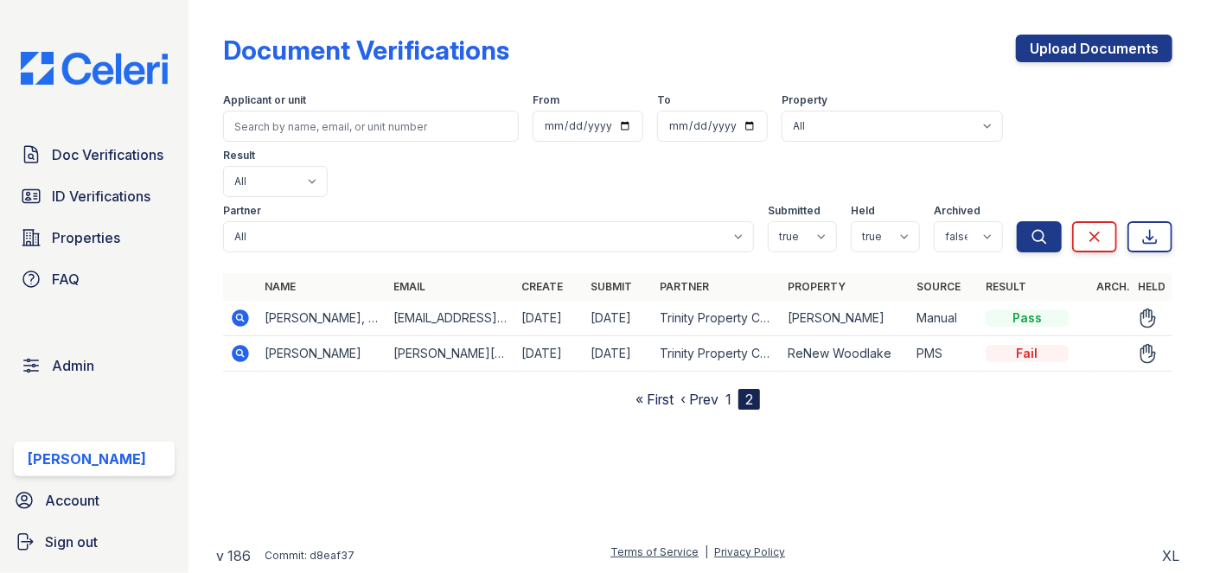
click at [732, 391] on link "1" at bounding box center [728, 399] width 6 height 17
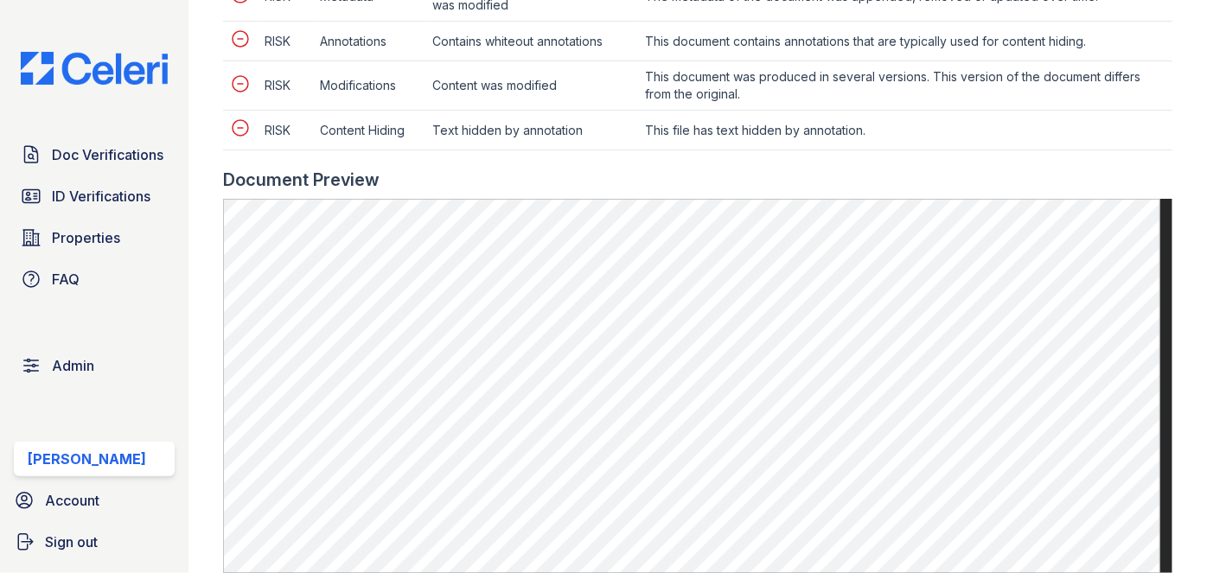
scroll to position [1179, 0]
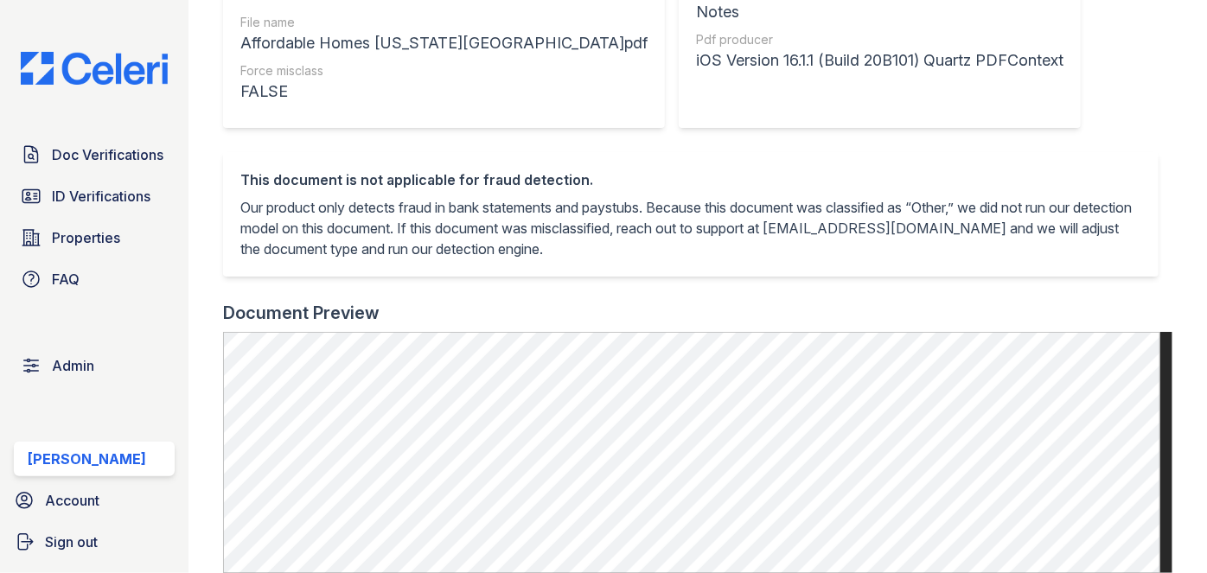
scroll to position [550, 0]
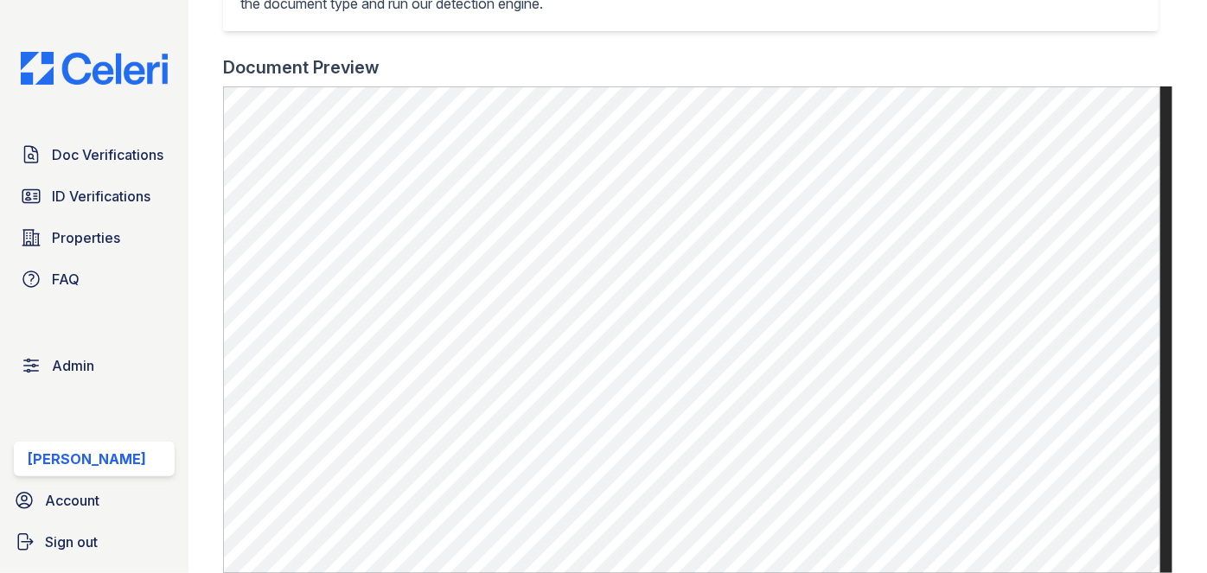
scroll to position [393, 0]
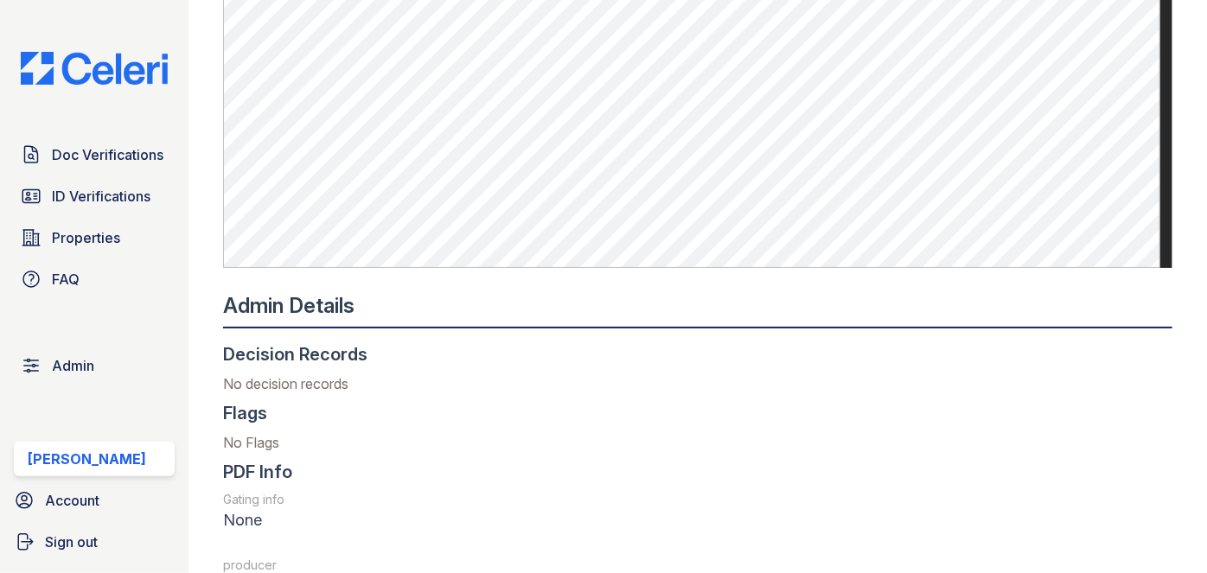
scroll to position [943, 0]
drag, startPoint x: 1185, startPoint y: 342, endPoint x: 1176, endPoint y: 316, distance: 27.3
click at [1185, 342] on main "Document 631269 Result Details Back to verification request Document info Origi…" at bounding box center [698, 286] width 1019 height 573
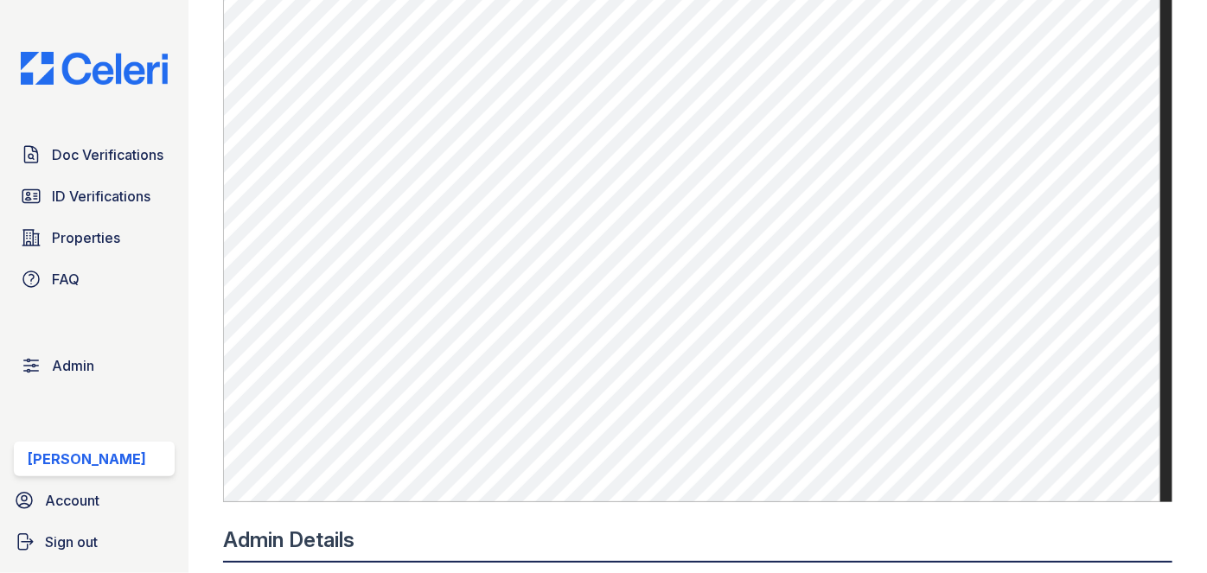
scroll to position [629, 0]
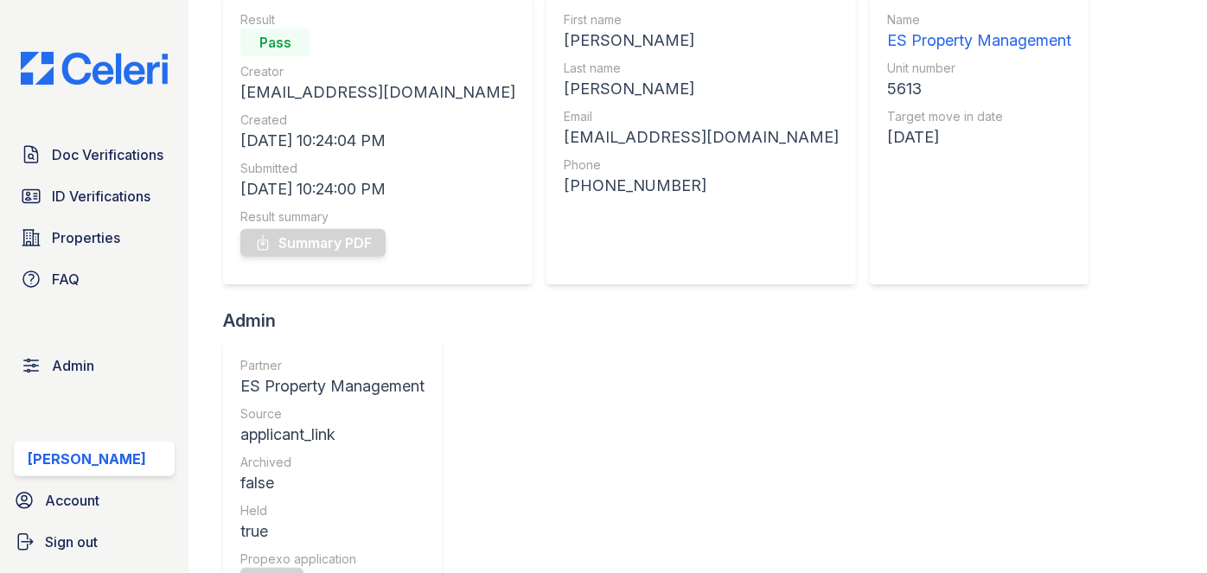
scroll to position [78, 0]
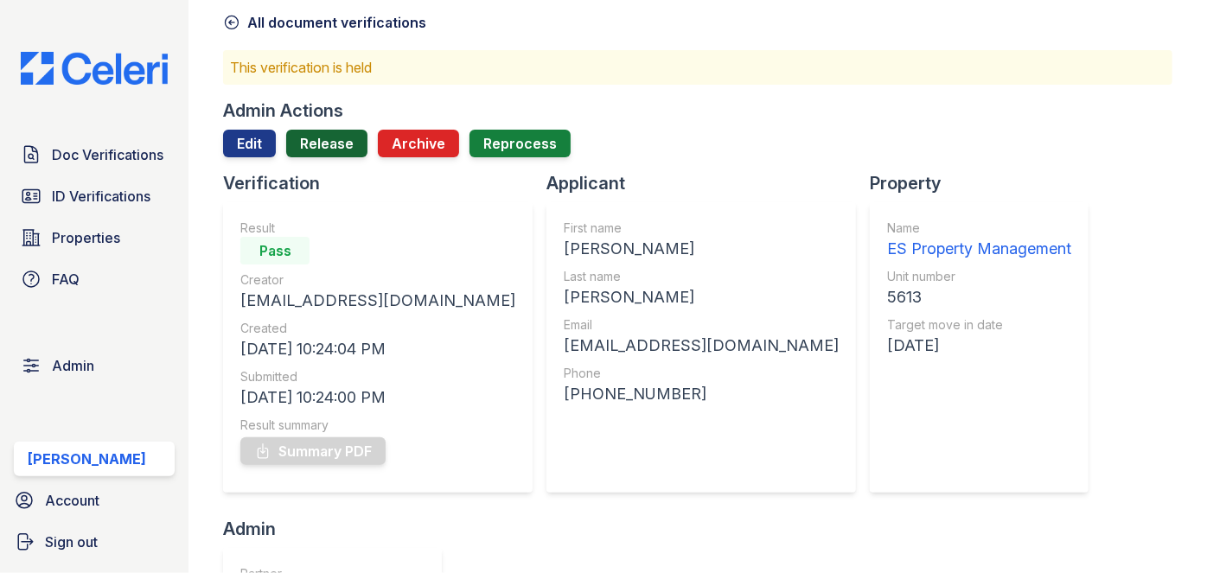
click at [327, 146] on link "Release" at bounding box center [326, 144] width 81 height 28
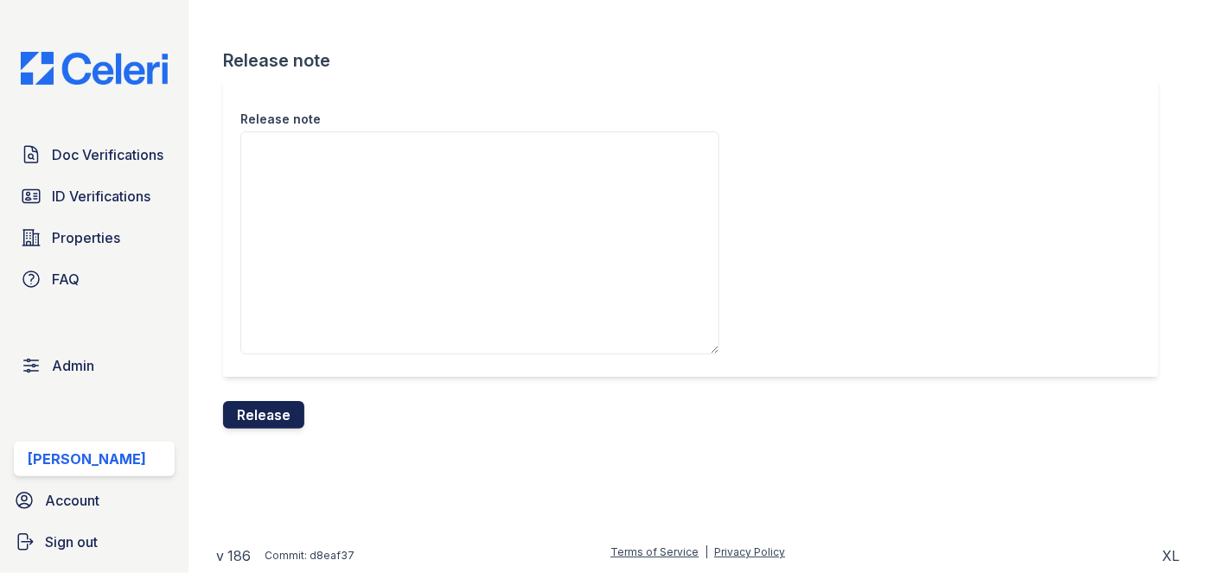
click at [278, 411] on button "Release" at bounding box center [263, 415] width 81 height 28
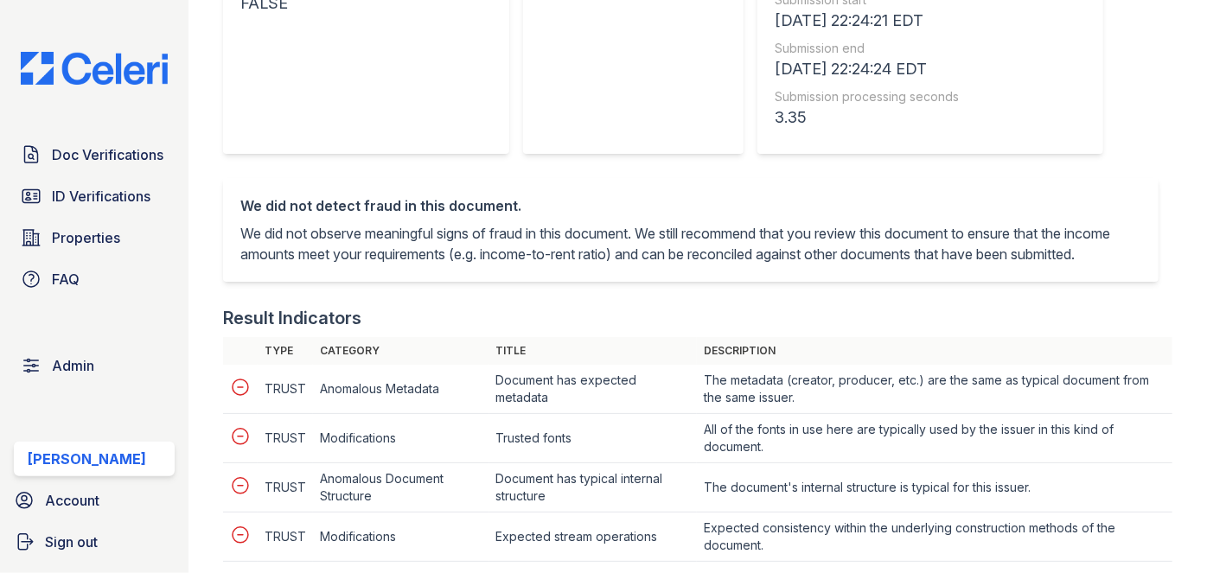
scroll to position [786, 0]
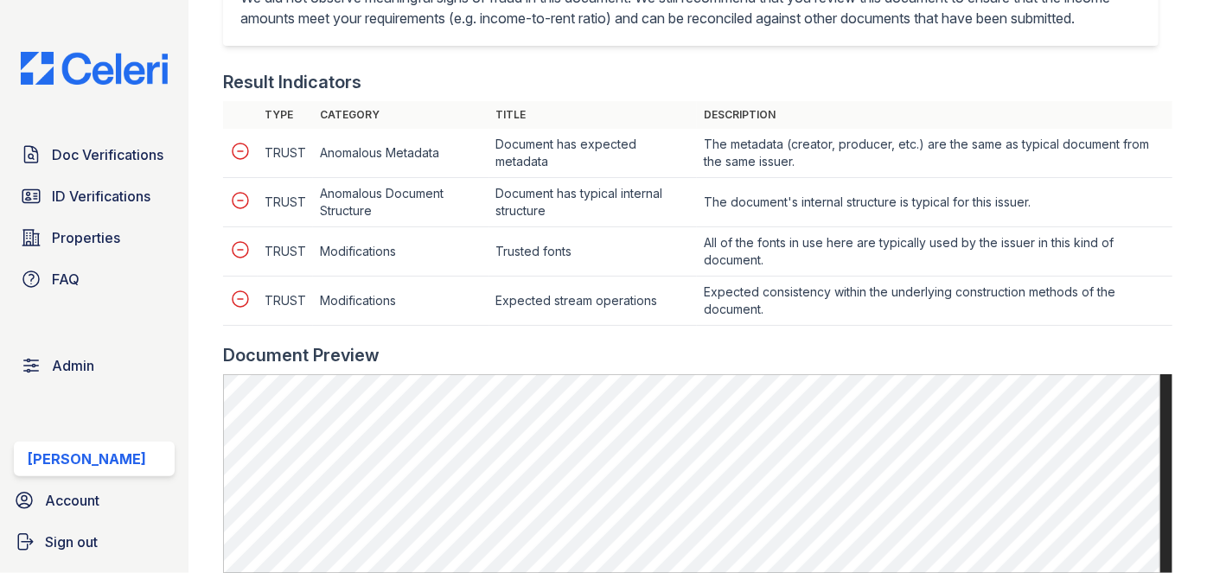
scroll to position [865, 0]
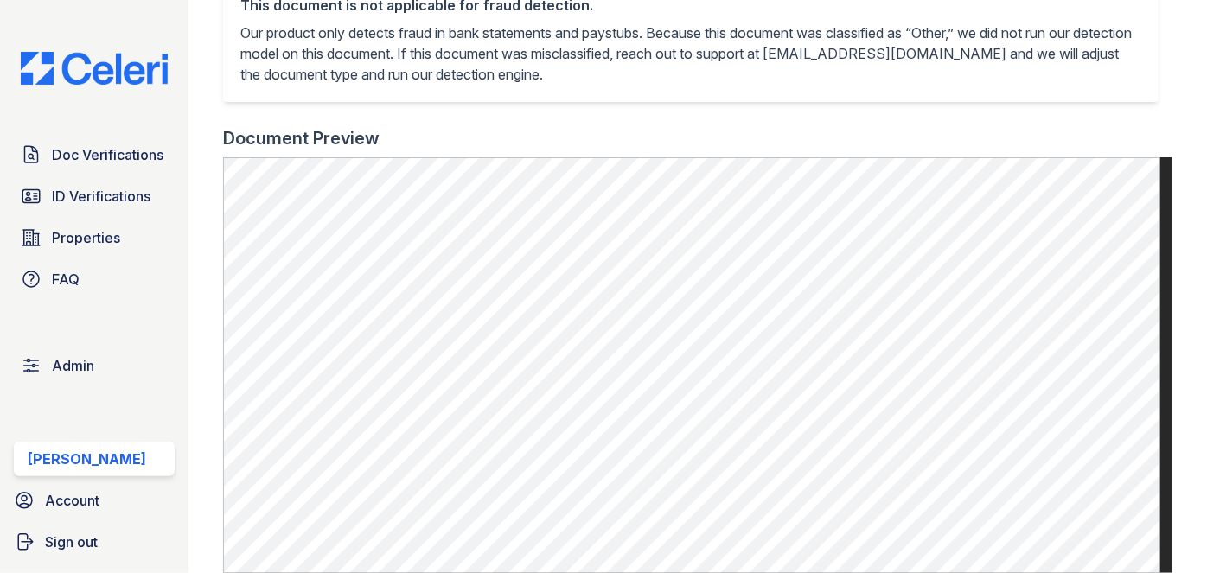
scroll to position [629, 0]
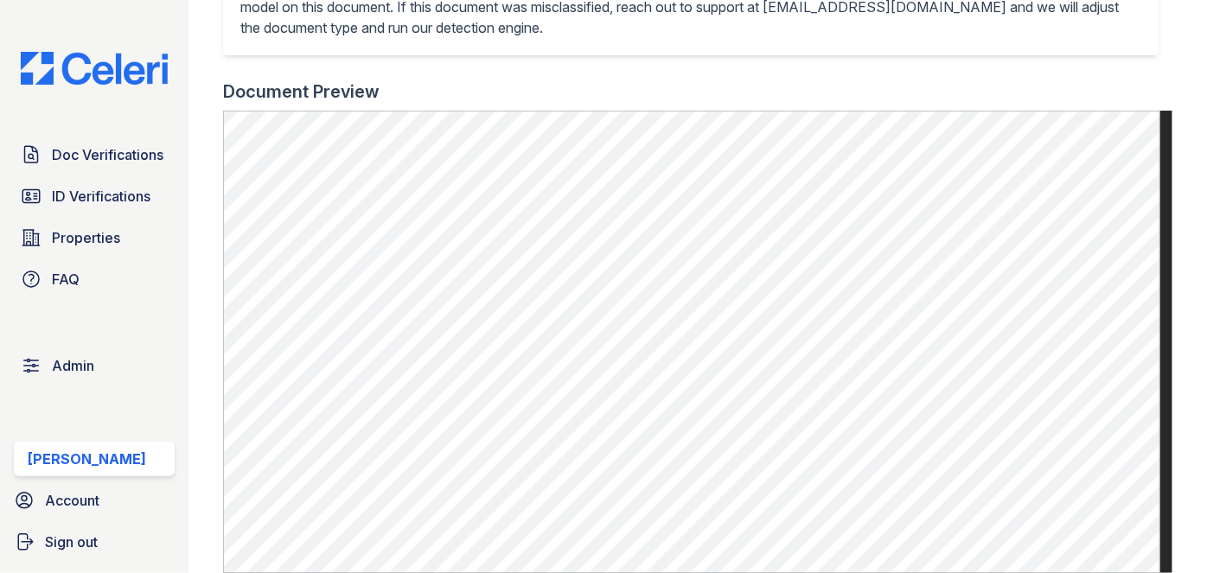
scroll to position [707, 0]
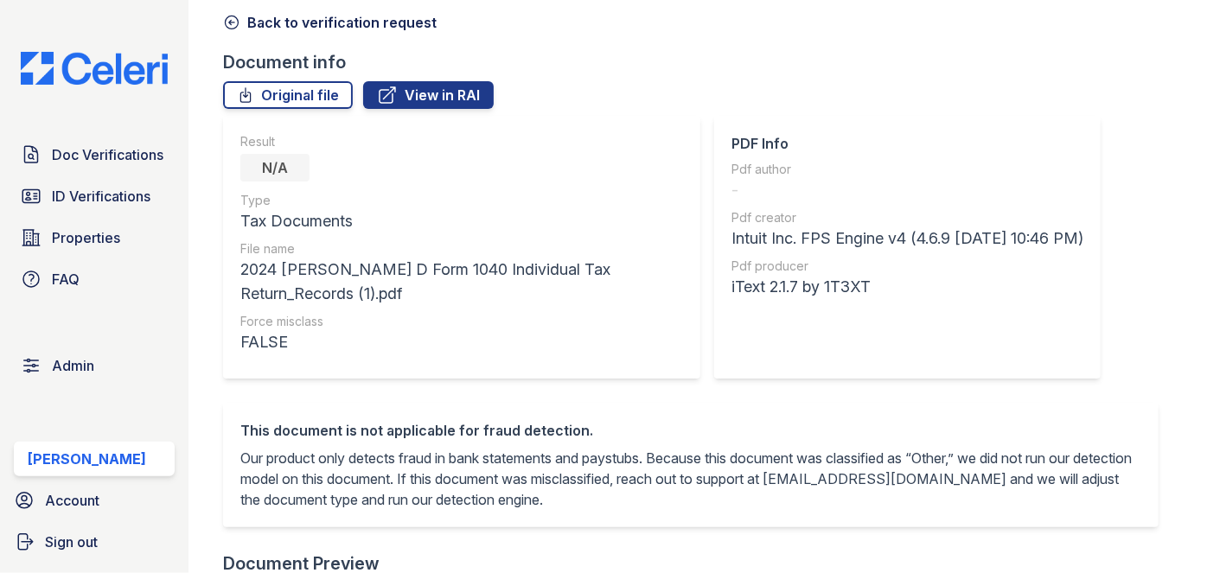
scroll to position [314, 0]
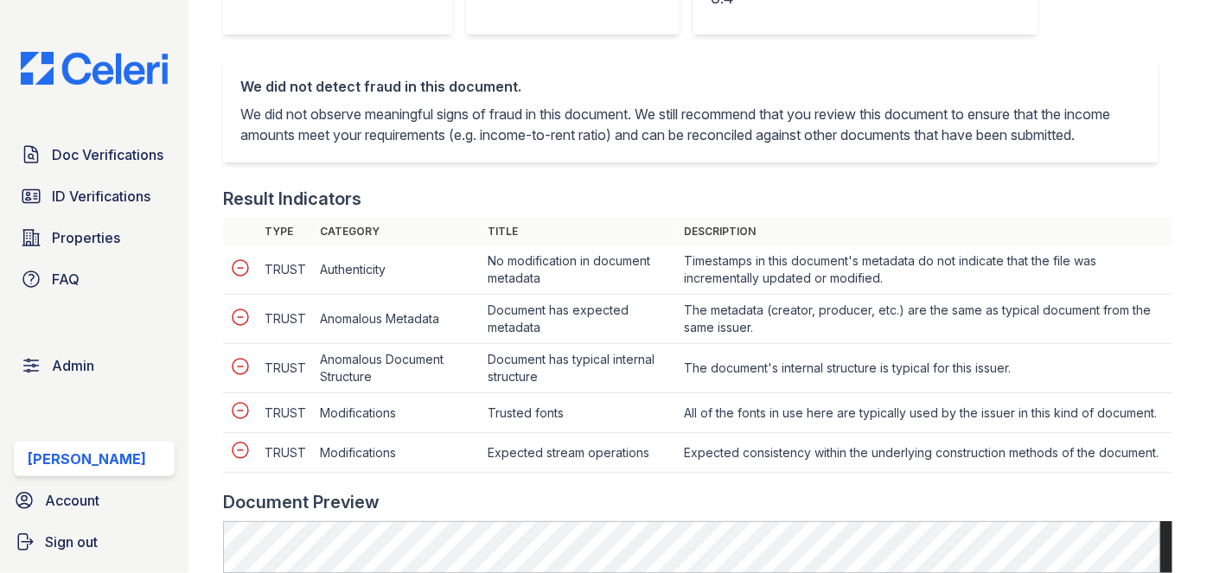
scroll to position [629, 0]
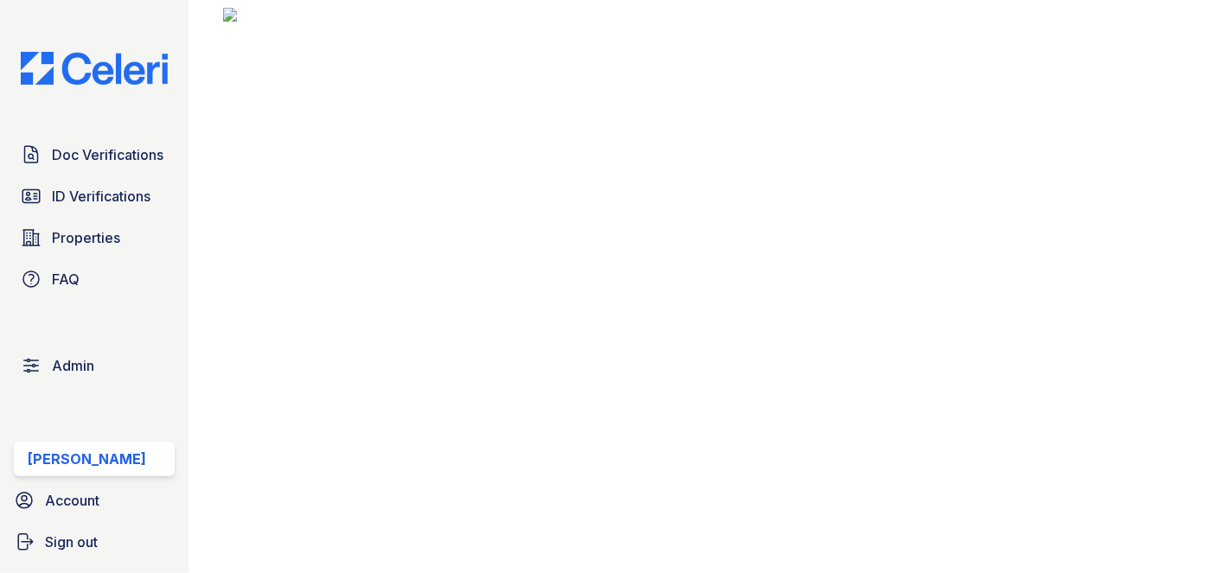
scroll to position [314, 0]
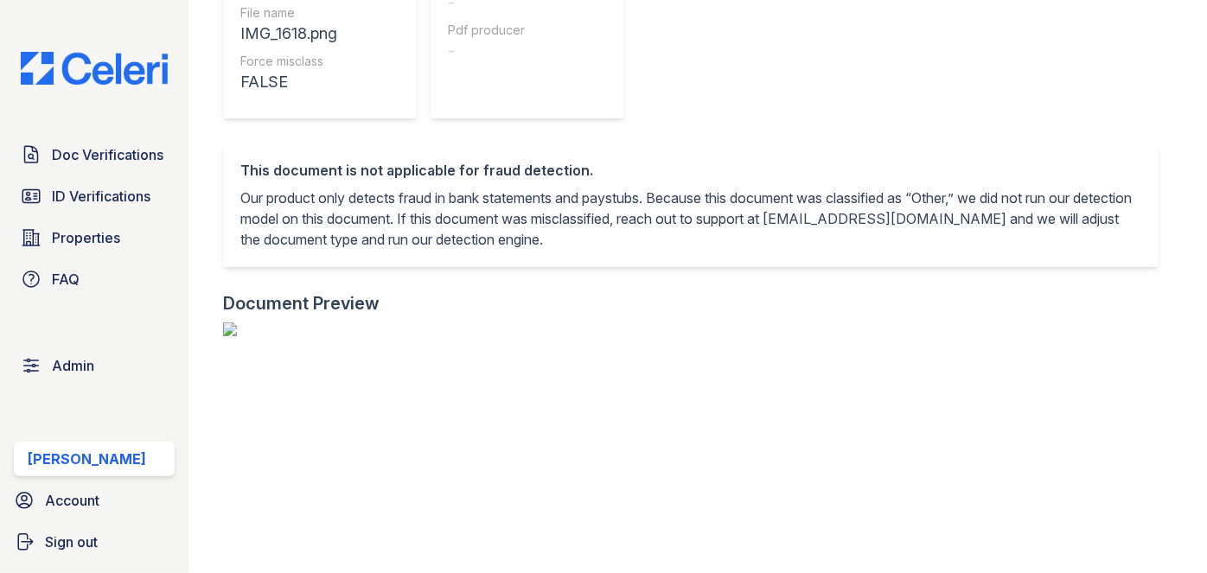
scroll to position [235, 0]
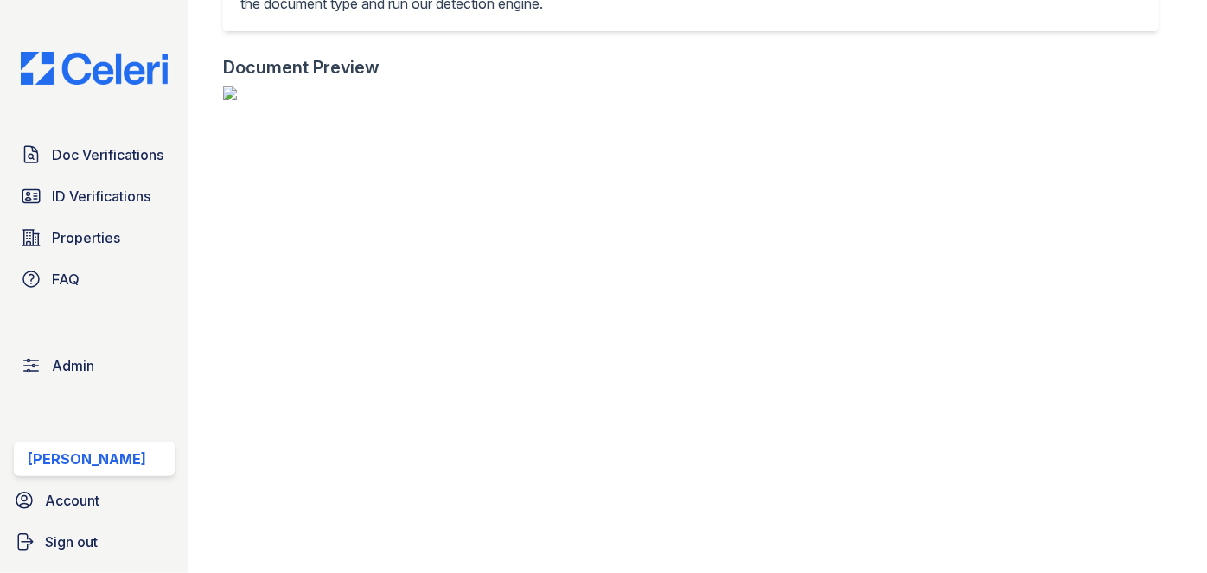
scroll to position [786, 0]
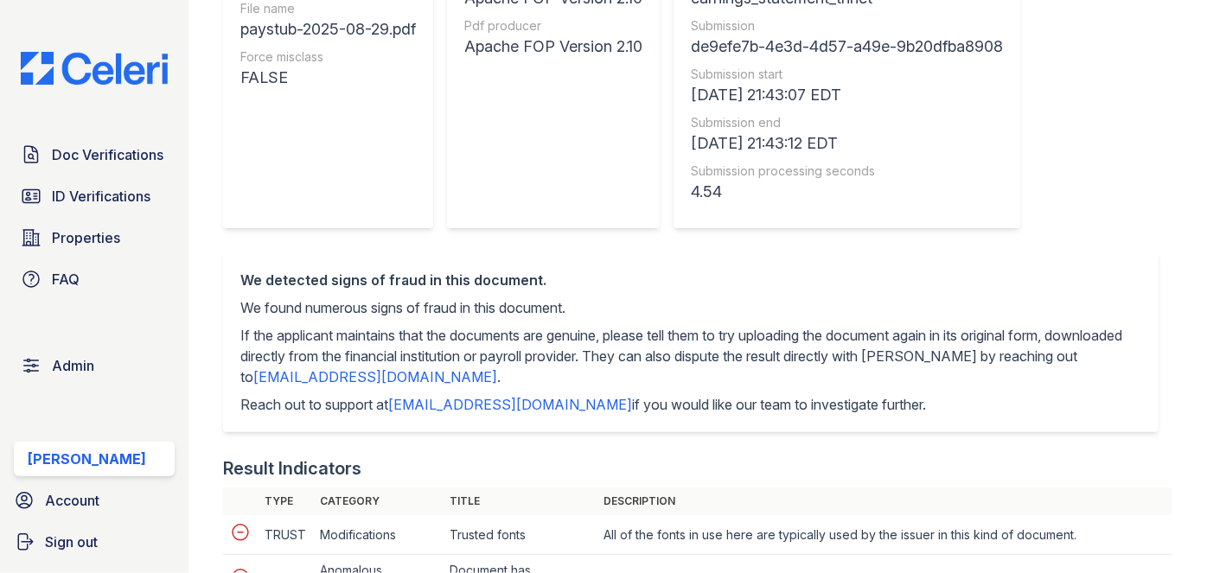
scroll to position [235, 0]
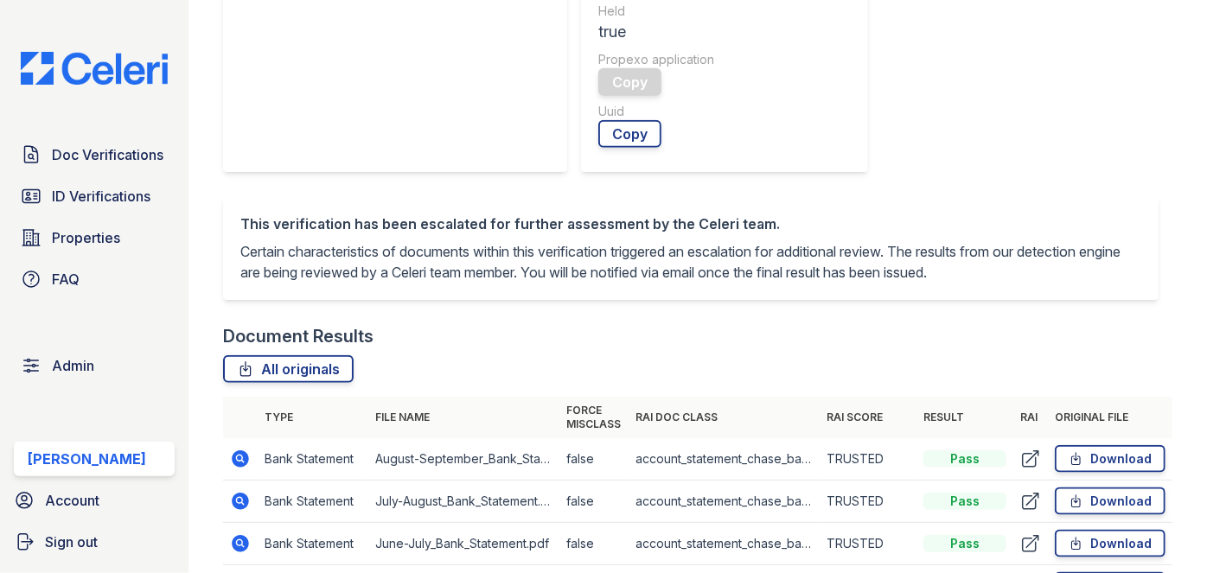
scroll to position [1021, 0]
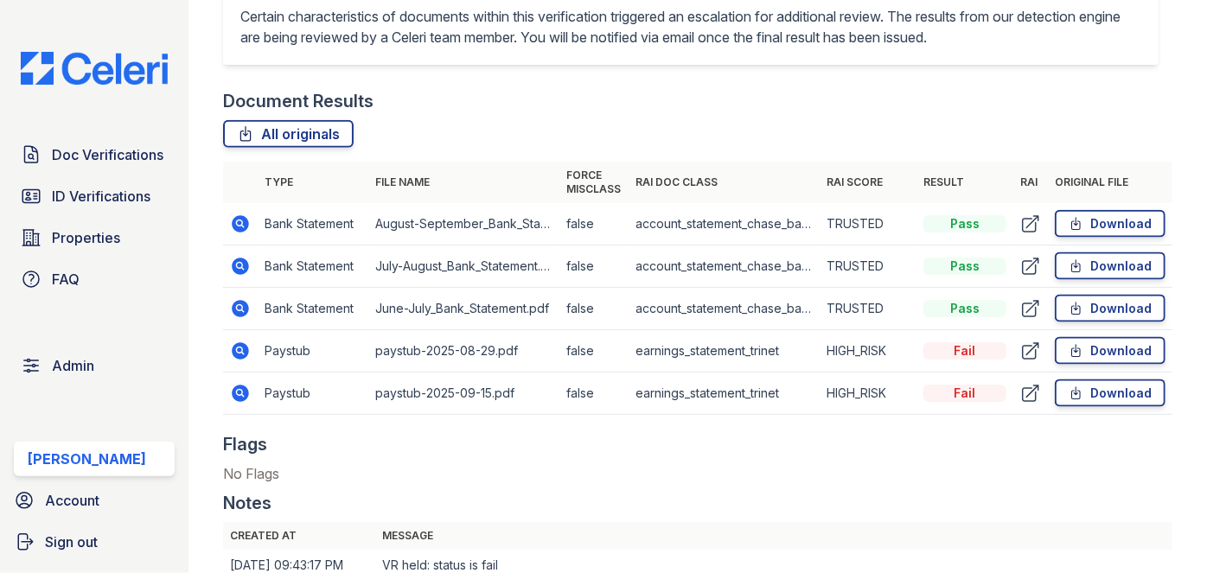
drag, startPoint x: 240, startPoint y: 395, endPoint x: 454, endPoint y: 316, distance: 228.4
click at [440, 522] on th "Message" at bounding box center [773, 536] width 797 height 28
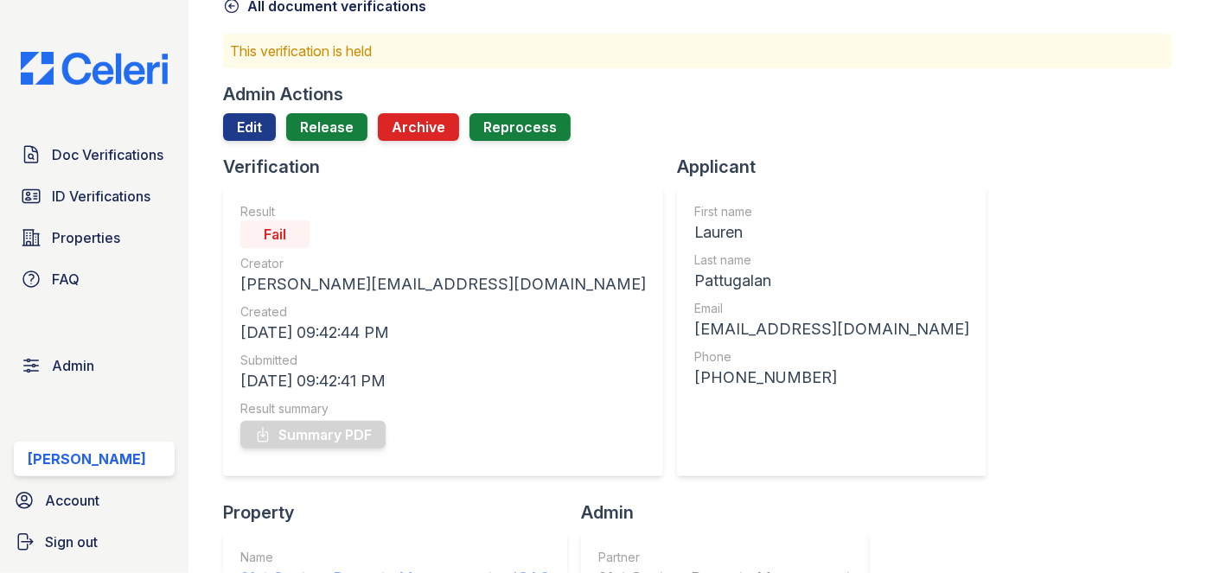
scroll to position [0, 0]
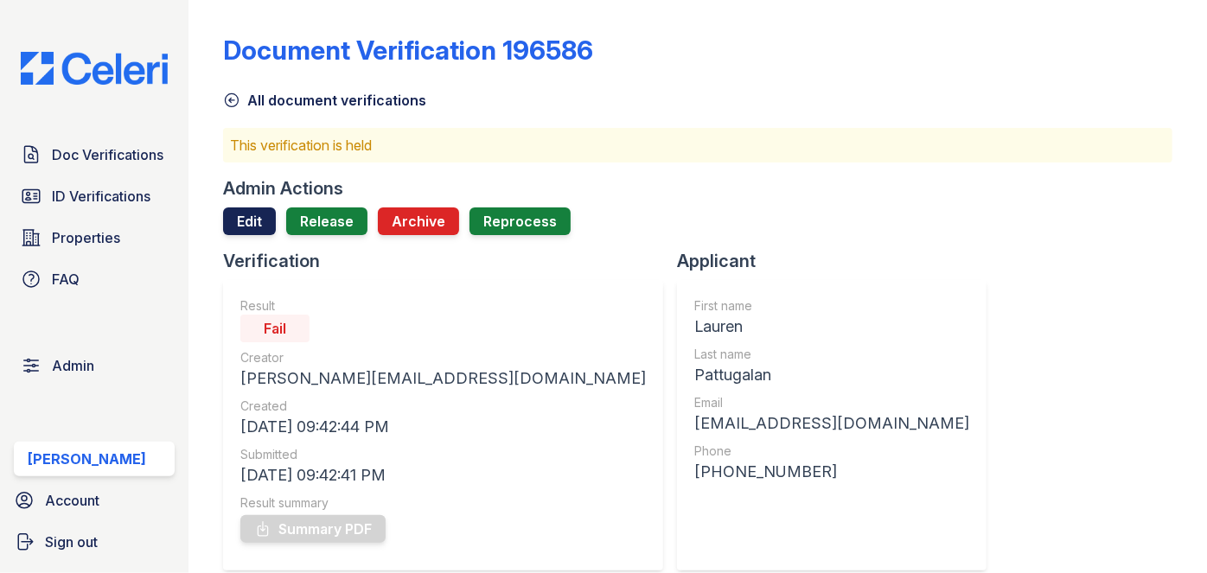
click at [250, 217] on link "Edit" at bounding box center [249, 222] width 53 height 28
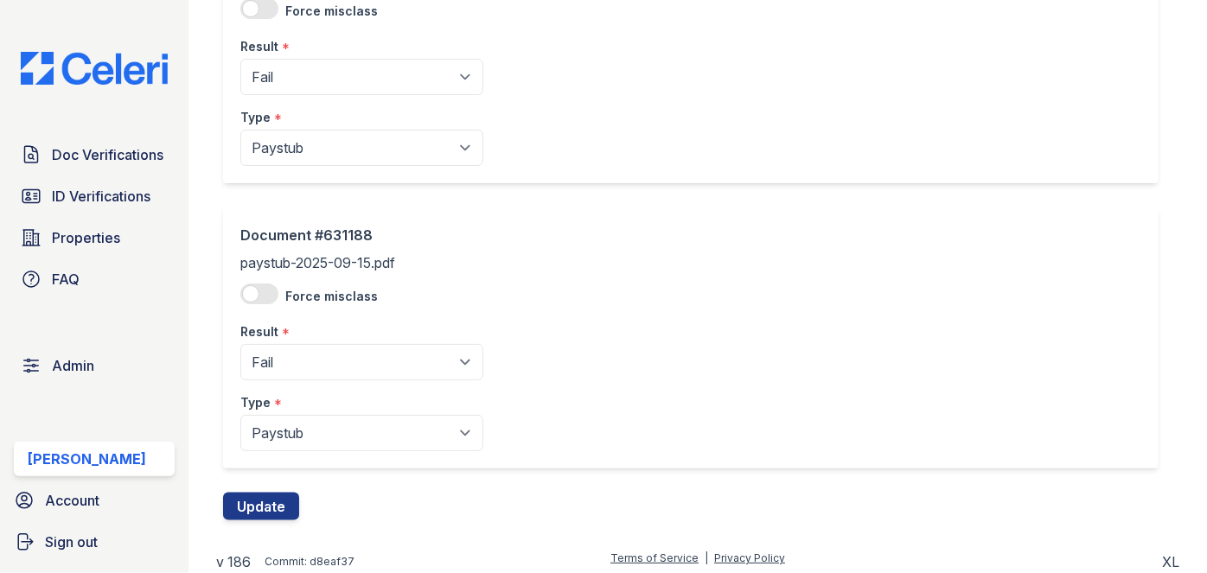
scroll to position [1065, 0]
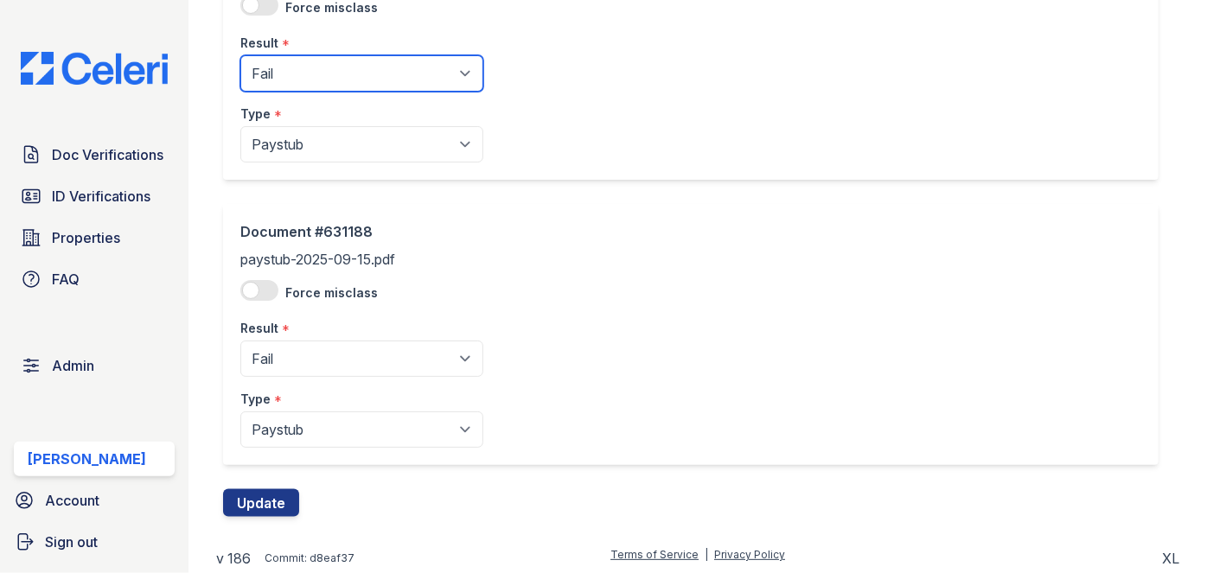
click at [288, 71] on select "Pending Sent Started Processing Pass Fail Caution Error N/A" at bounding box center [361, 73] width 243 height 36
select select "pass"
click at [240, 55] on select "Pending Sent Started Processing Pass Fail Caution Error N/A" at bounding box center [361, 73] width 243 height 36
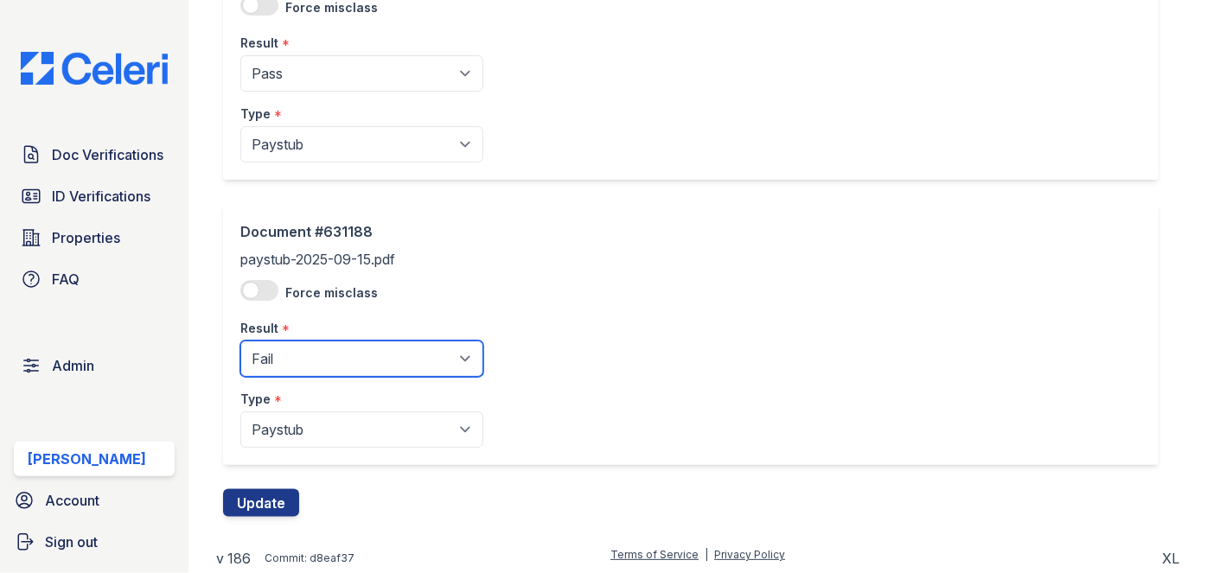
click at [285, 360] on select "Pending Sent Started Processing Pass Fail Caution Error N/A" at bounding box center [361, 359] width 243 height 36
select select "pass"
click at [240, 341] on select "Pending Sent Started Processing Pass Fail Caution Error N/A" at bounding box center [361, 359] width 243 height 36
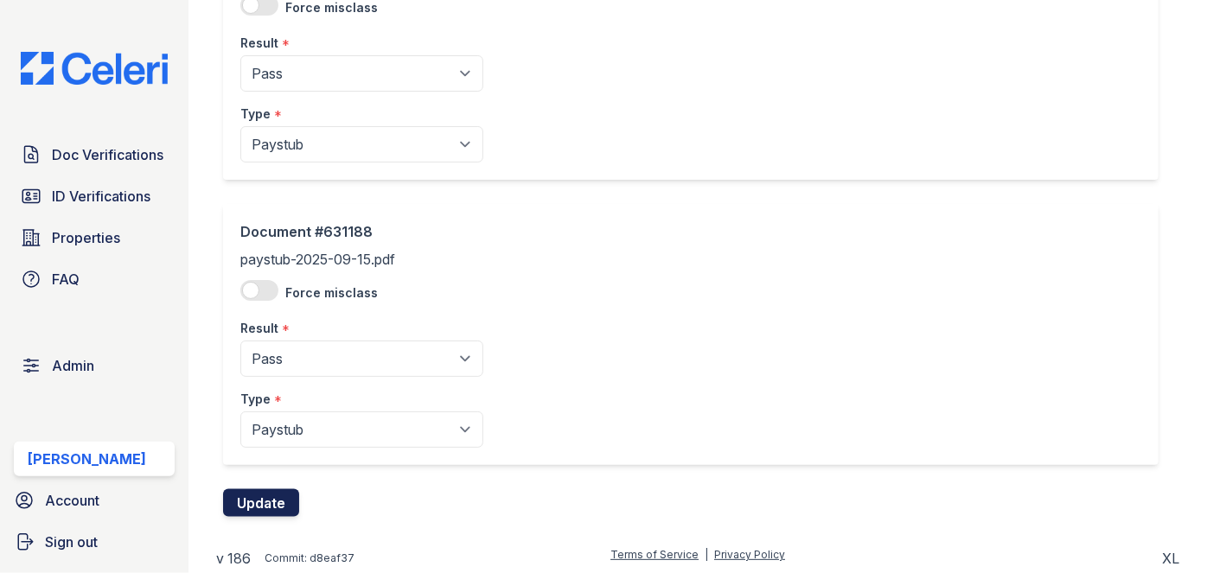
click at [272, 496] on button "Update" at bounding box center [261, 503] width 76 height 28
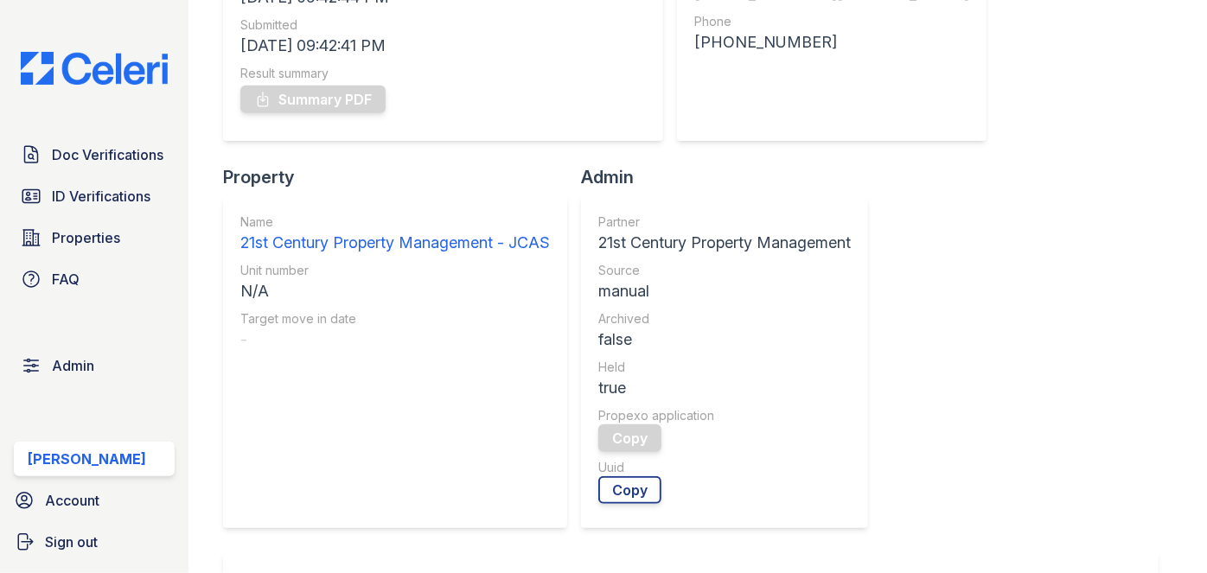
scroll to position [235, 0]
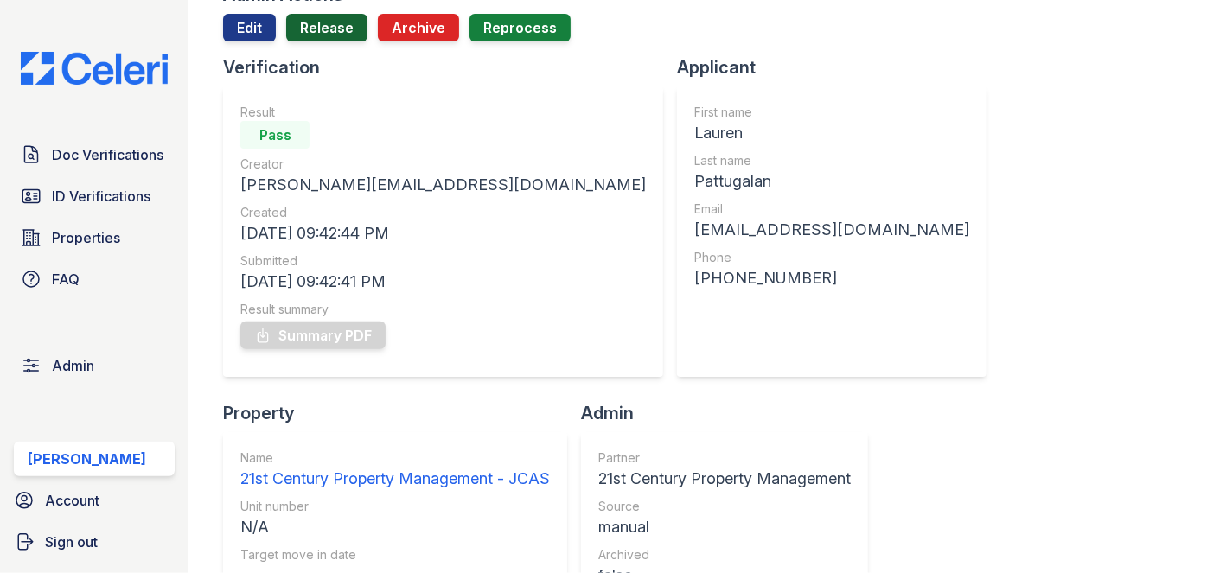
click at [326, 34] on link "Release" at bounding box center [326, 28] width 81 height 28
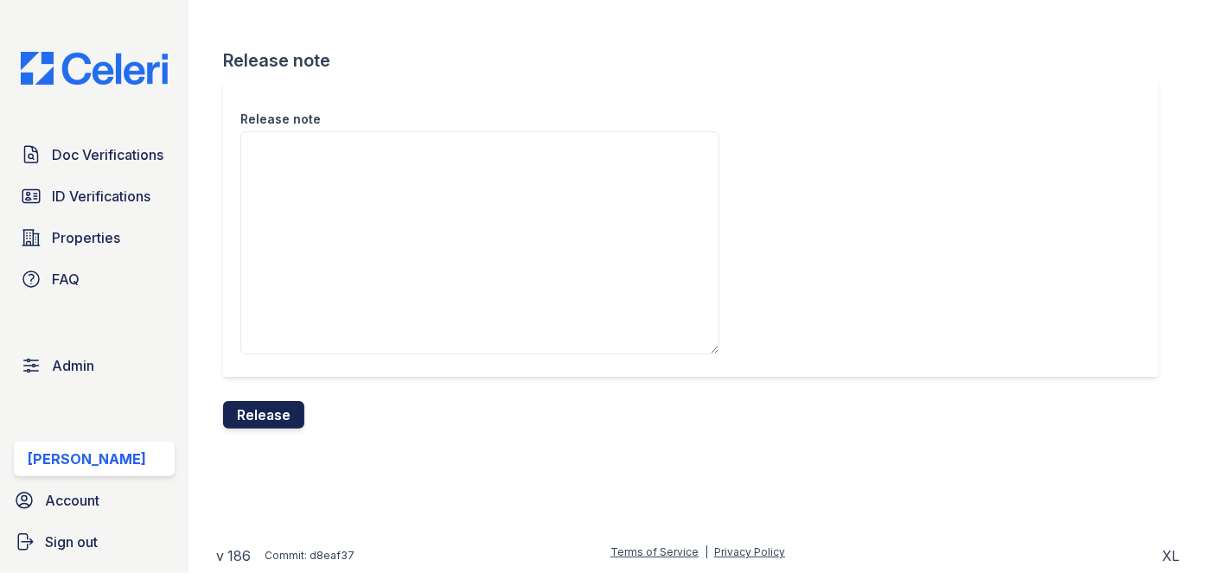
click at [278, 415] on button "Release" at bounding box center [263, 415] width 81 height 28
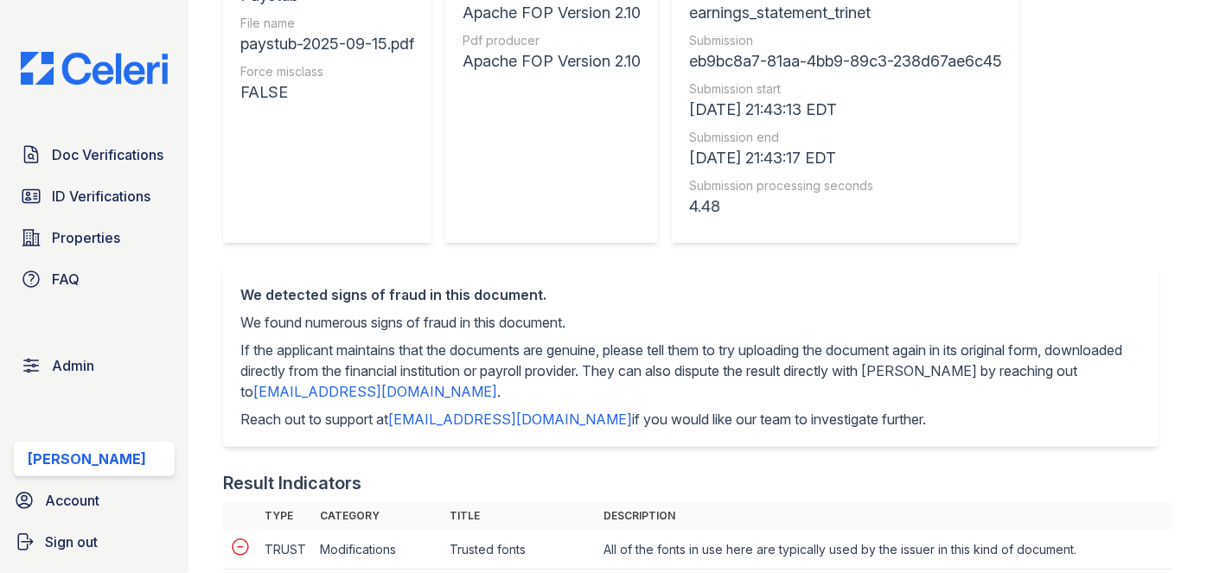
scroll to position [157, 0]
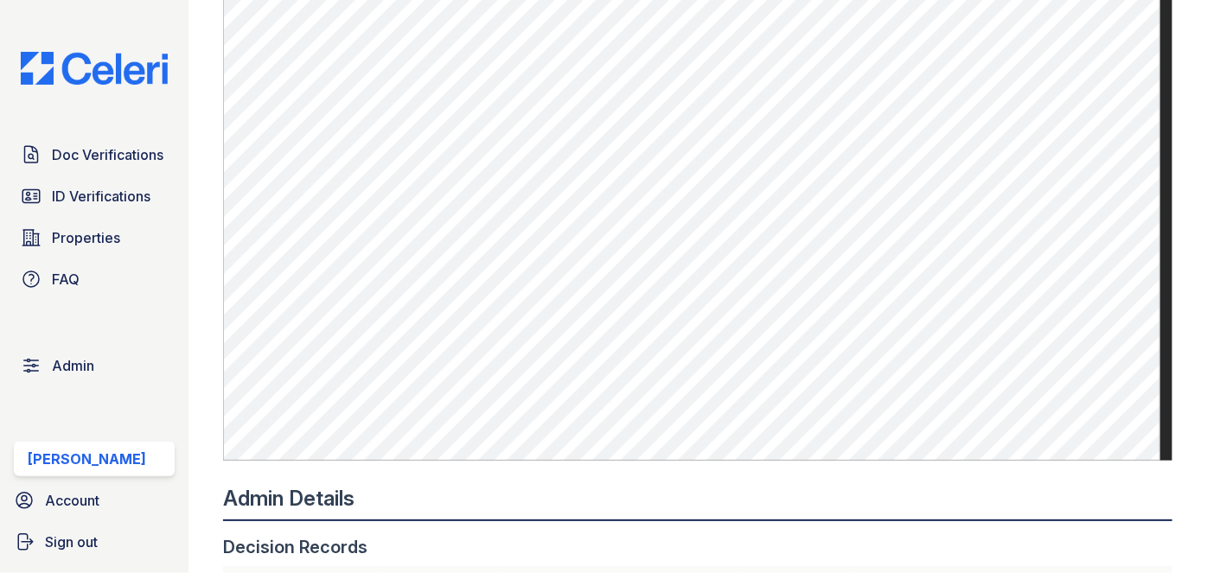
scroll to position [1257, 0]
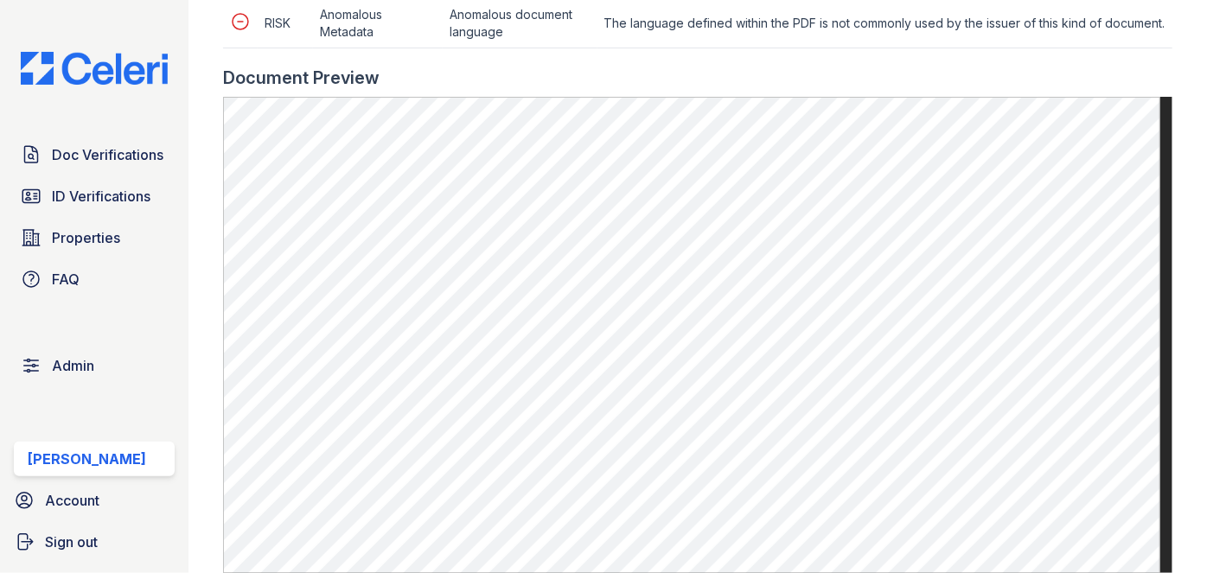
scroll to position [1257, 0]
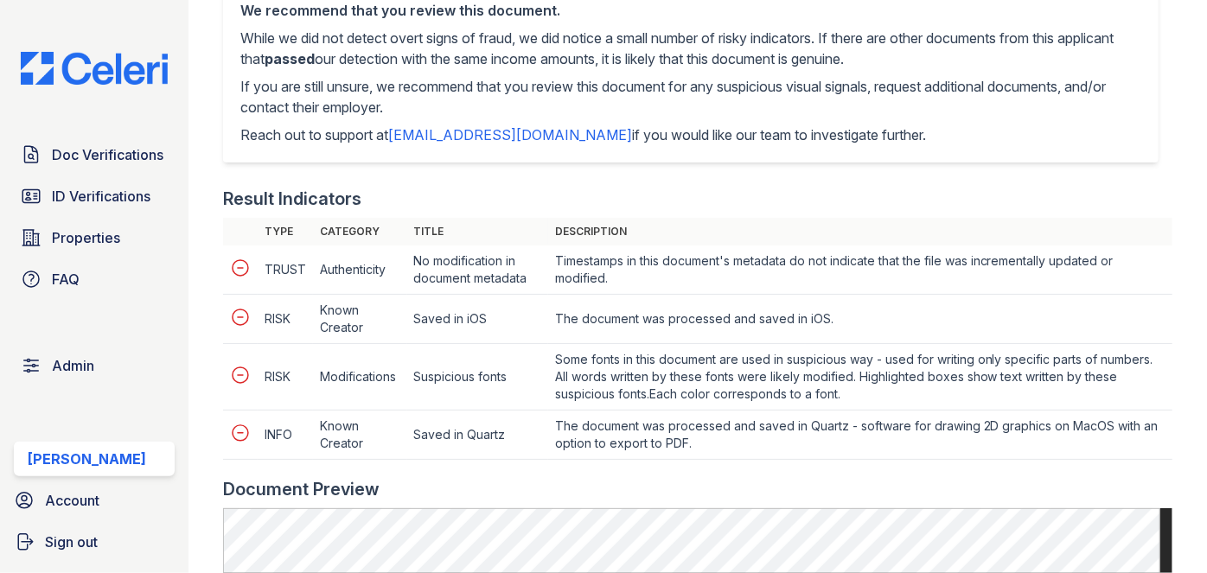
scroll to position [786, 0]
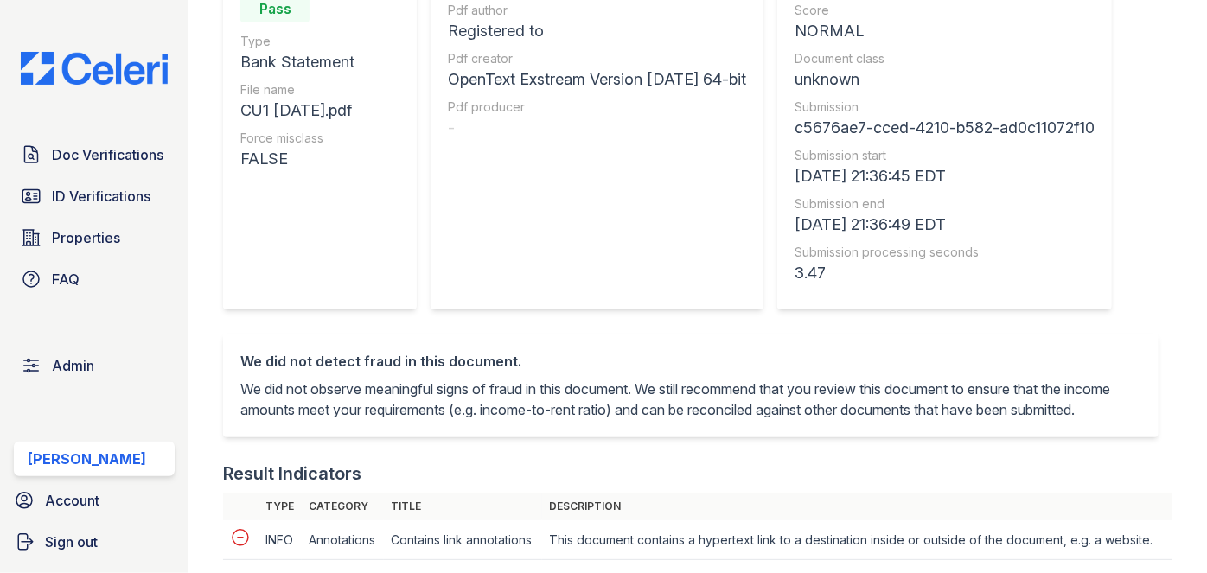
scroll to position [471, 0]
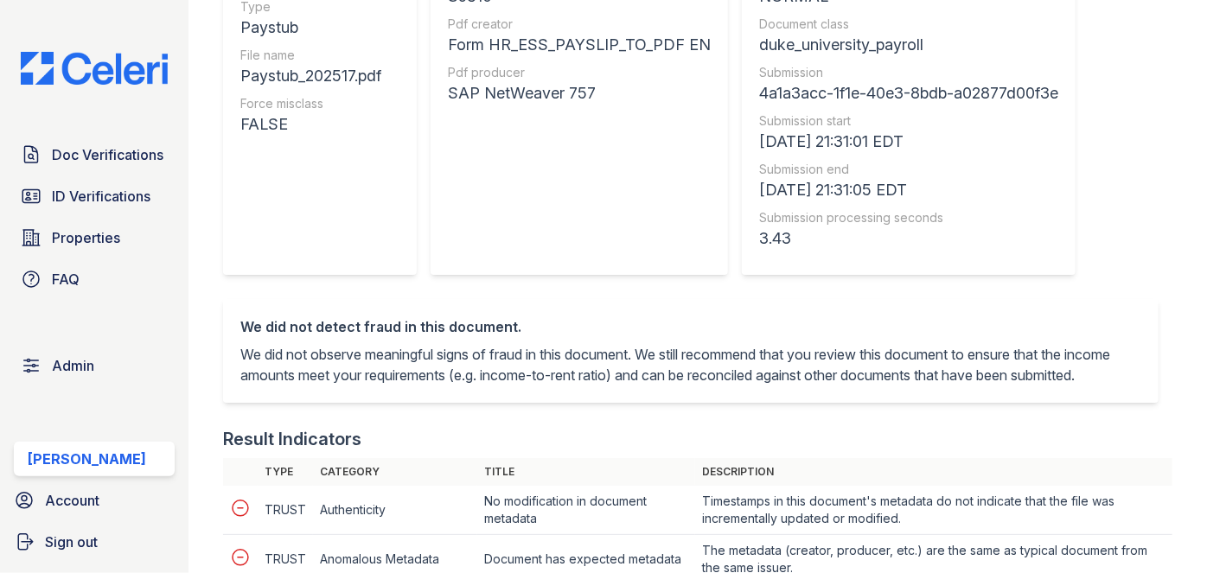
scroll to position [471, 0]
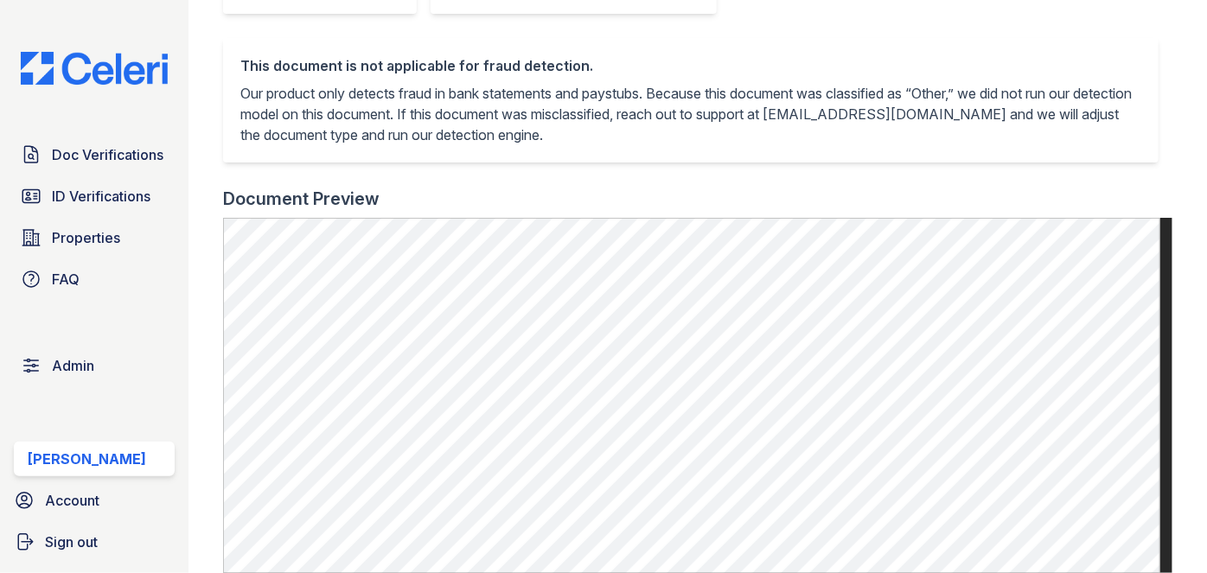
scroll to position [550, 0]
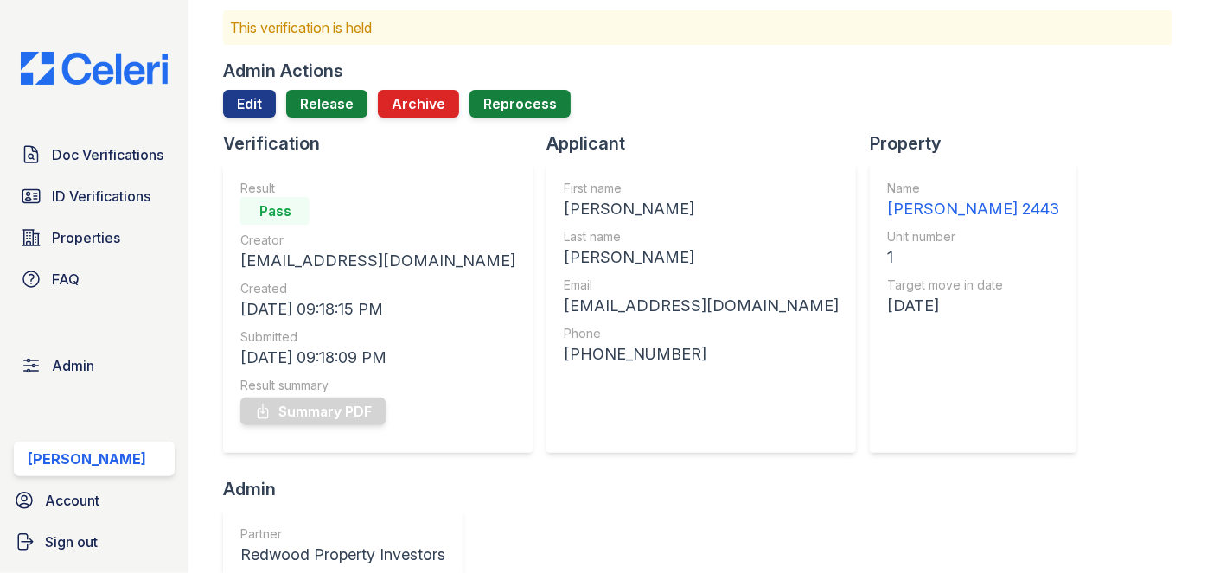
scroll to position [78, 0]
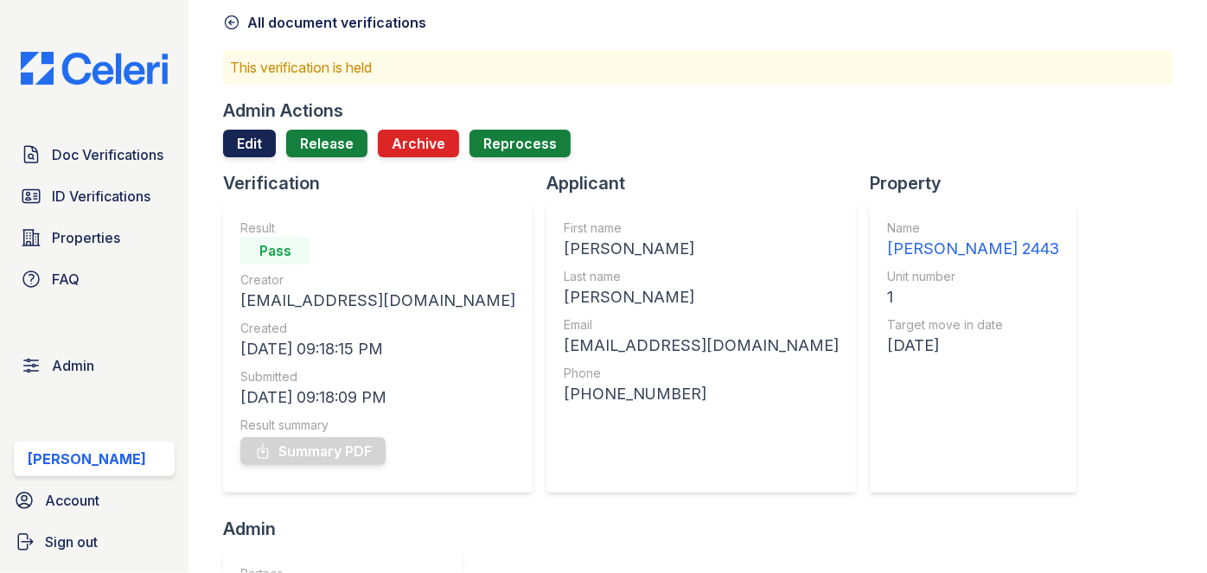
click at [247, 149] on link "Edit" at bounding box center [249, 144] width 53 height 28
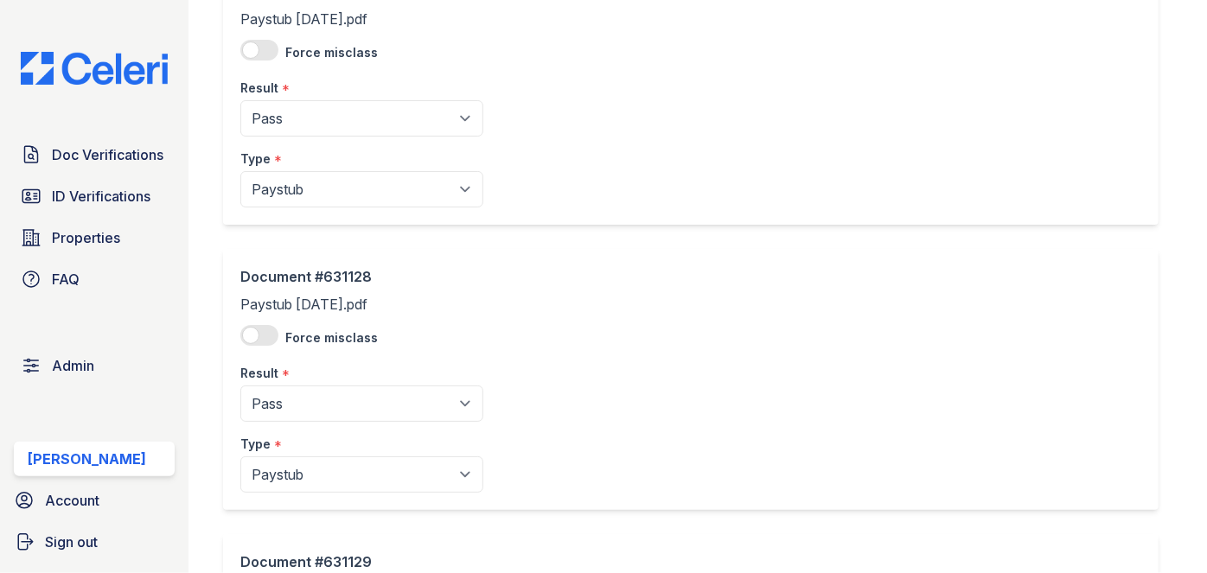
scroll to position [235, 0]
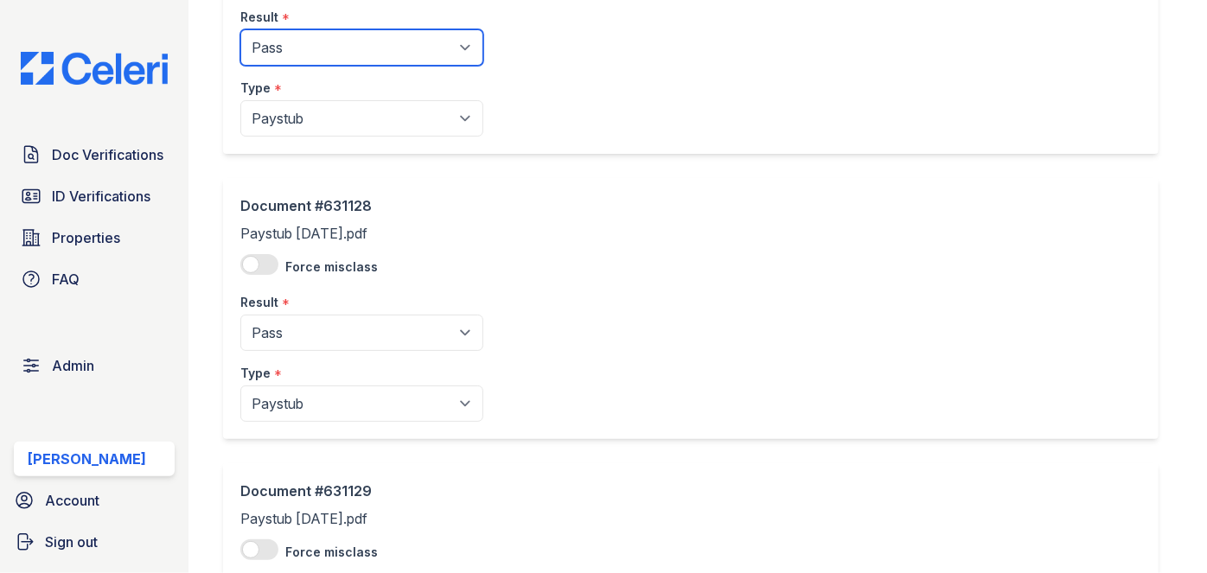
drag, startPoint x: 316, startPoint y: 39, endPoint x: 312, endPoint y: 64, distance: 25.3
click at [316, 38] on select "Pending Sent Started Processing Pass Fail Caution Error N/A" at bounding box center [361, 47] width 243 height 36
click at [316, 46] on select "Pending Sent Started Processing Pass Fail Caution Error N/A" at bounding box center [361, 47] width 243 height 36
select select "caution"
click at [240, 29] on select "Pending Sent Started Processing Pass Fail Caution Error N/A" at bounding box center [361, 47] width 243 height 36
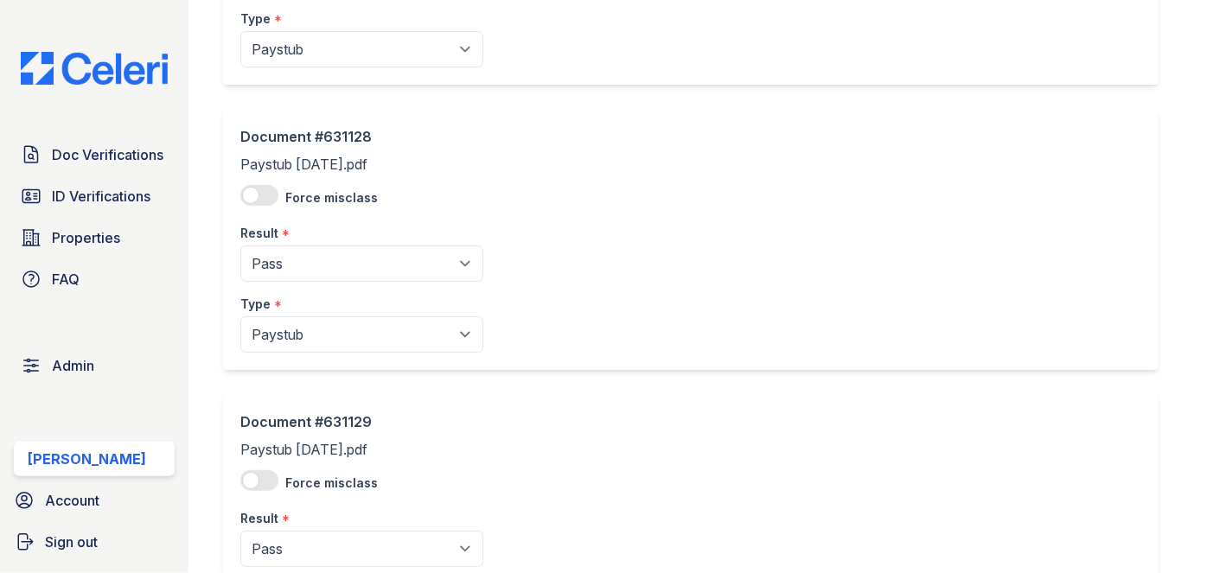
scroll to position [393, 0]
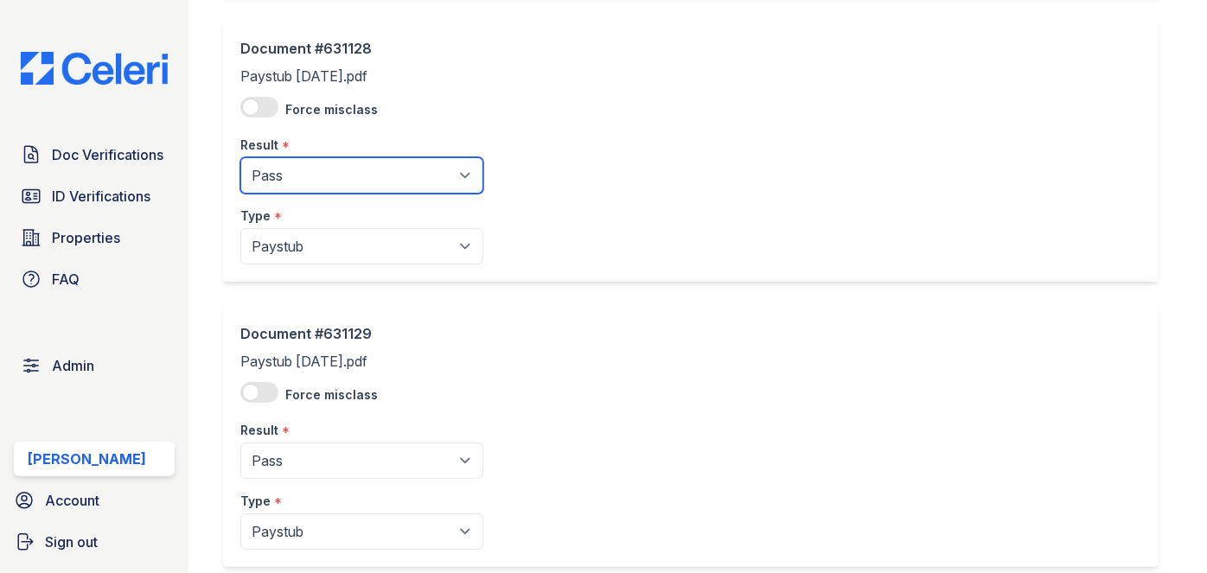
drag, startPoint x: 316, startPoint y: 167, endPoint x: 309, endPoint y: 189, distance: 23.8
click at [316, 167] on select "Pending Sent Started Processing Pass Fail Caution Error N/A" at bounding box center [361, 175] width 243 height 36
select select "caution"
click at [240, 157] on select "Pending Sent Started Processing Pass Fail Caution Error N/A" at bounding box center [361, 175] width 243 height 36
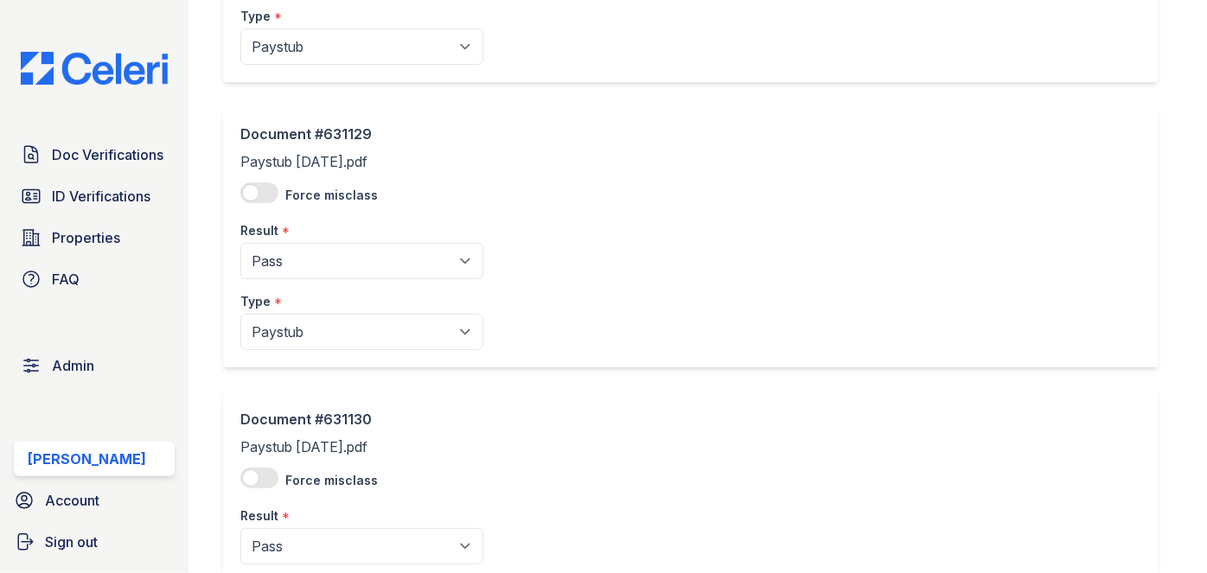
scroll to position [707, 0]
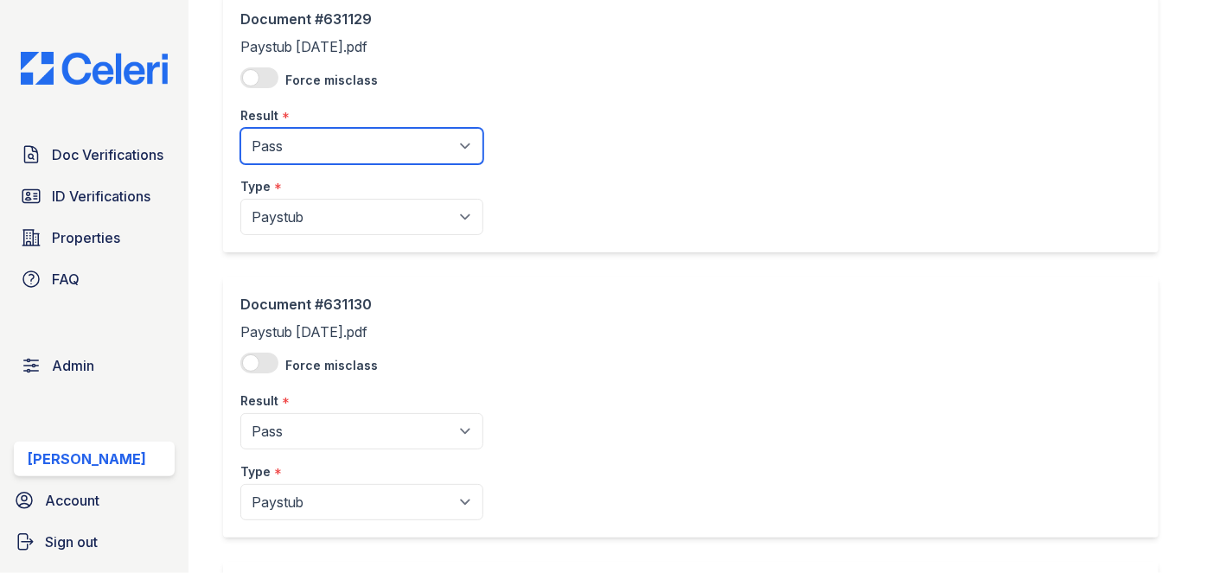
drag, startPoint x: 343, startPoint y: 132, endPoint x: 339, endPoint y: 144, distance: 12.0
click at [343, 132] on select "Pending Sent Started Processing Pass Fail Caution Error N/A" at bounding box center [361, 146] width 243 height 36
select select "caution"
click at [240, 128] on select "Pending Sent Started Processing Pass Fail Caution Error N/A" at bounding box center [361, 146] width 243 height 36
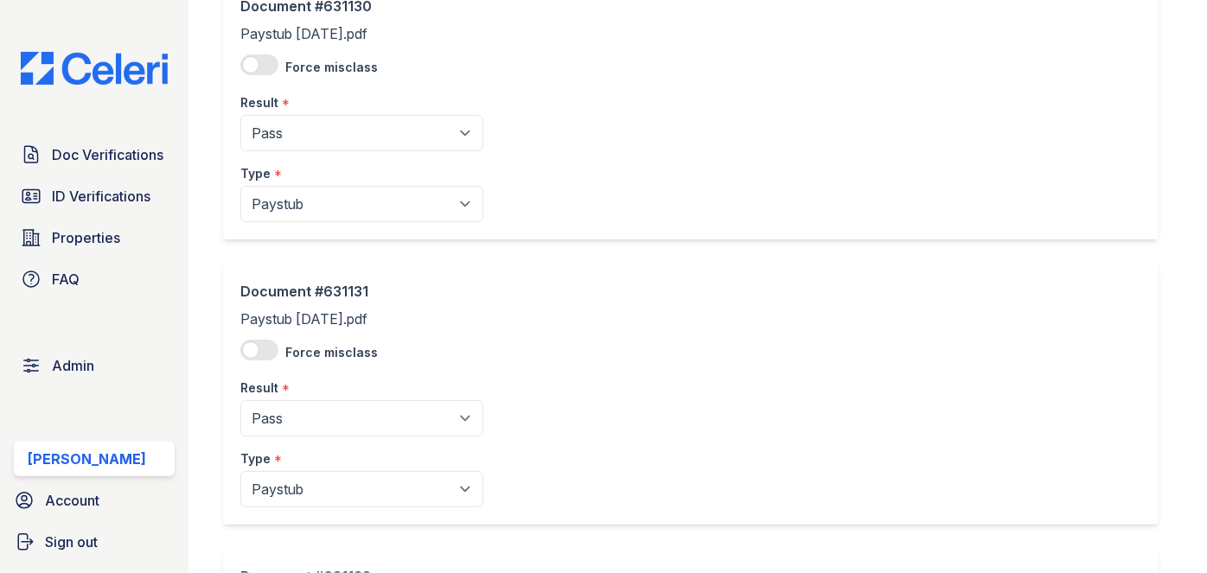
scroll to position [1021, 0]
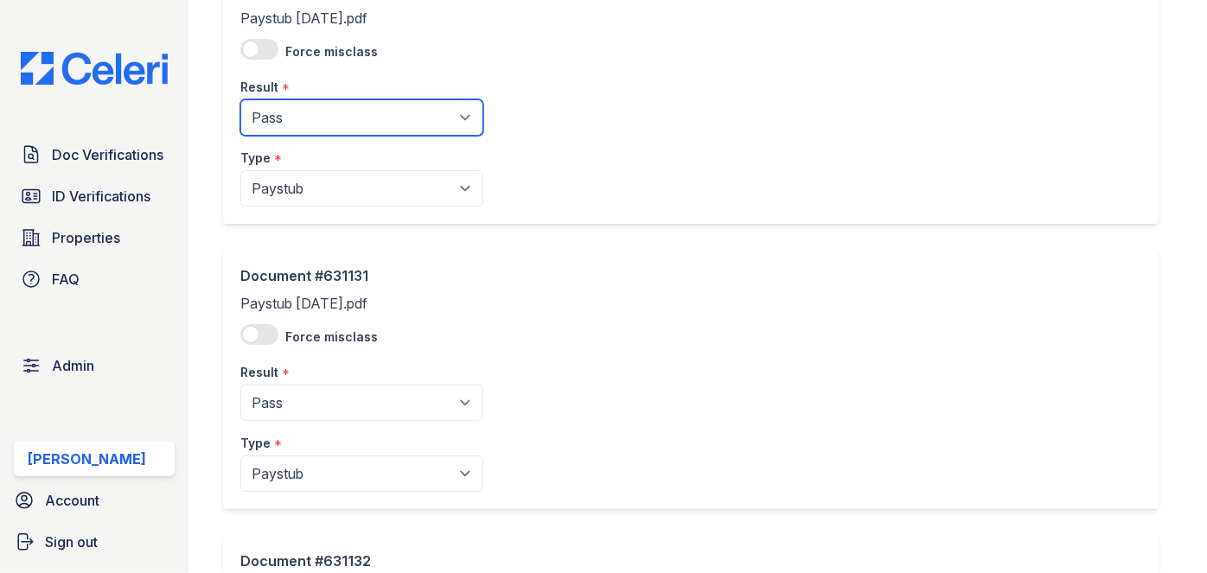
click at [348, 112] on select "Pending Sent Started Processing Pass Fail Caution Error N/A" at bounding box center [361, 117] width 243 height 36
select select "caution"
click at [240, 99] on select "Pending Sent Started Processing Pass Fail Caution Error N/A" at bounding box center [361, 117] width 243 height 36
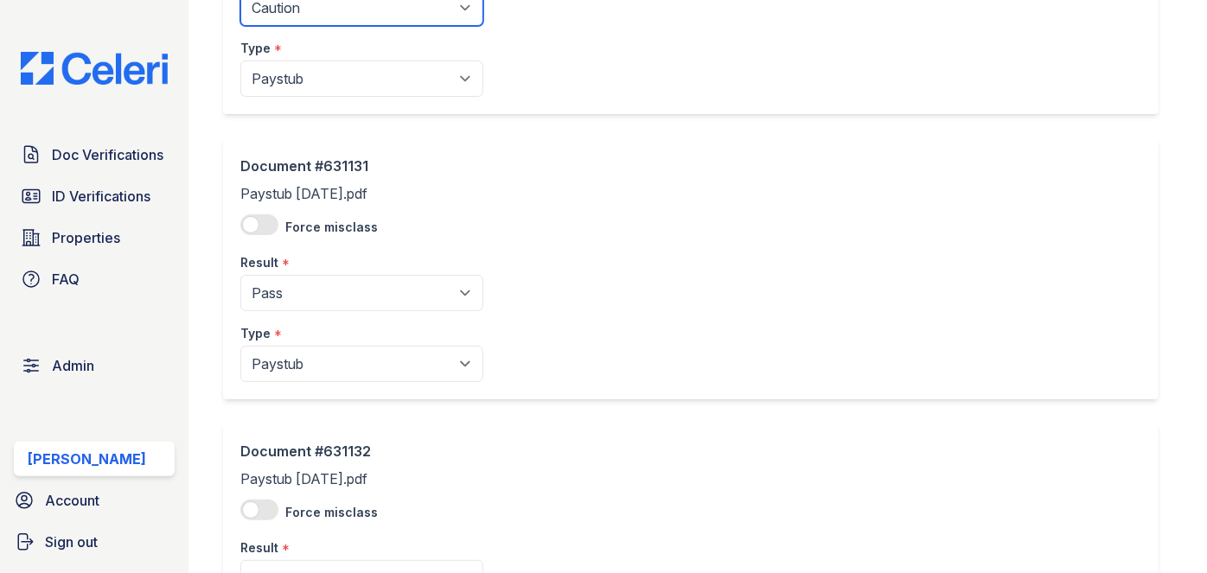
scroll to position [1257, 0]
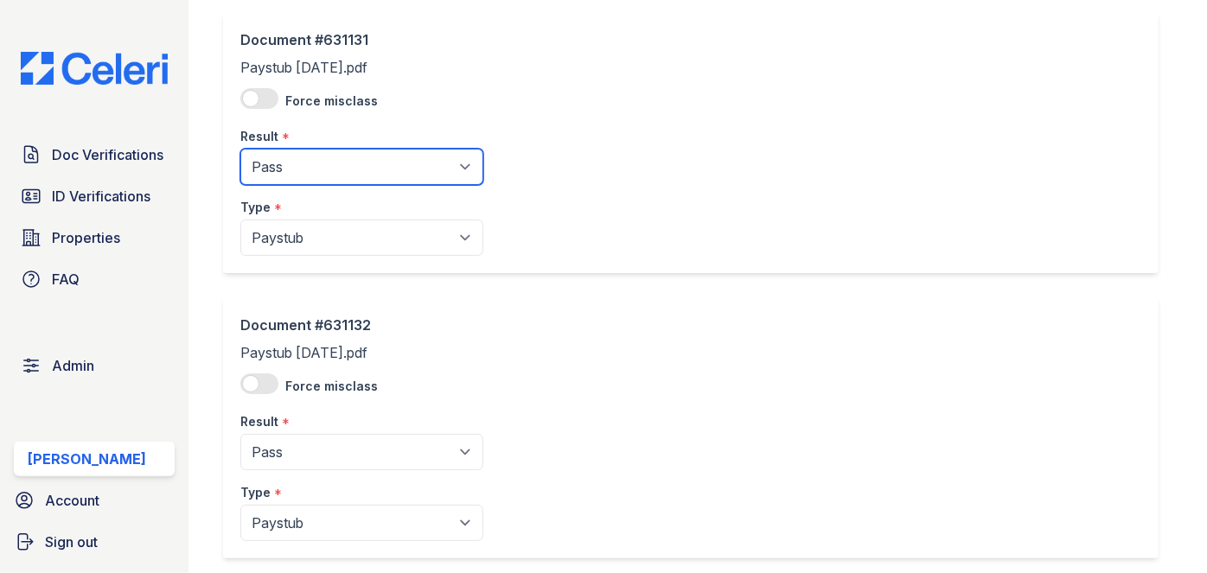
click at [338, 180] on select "Pending Sent Started Processing Pass Fail Caution Error N/A" at bounding box center [361, 167] width 243 height 36
select select "caution"
click at [240, 149] on select "Pending Sent Started Processing Pass Fail Caution Error N/A" at bounding box center [361, 167] width 243 height 36
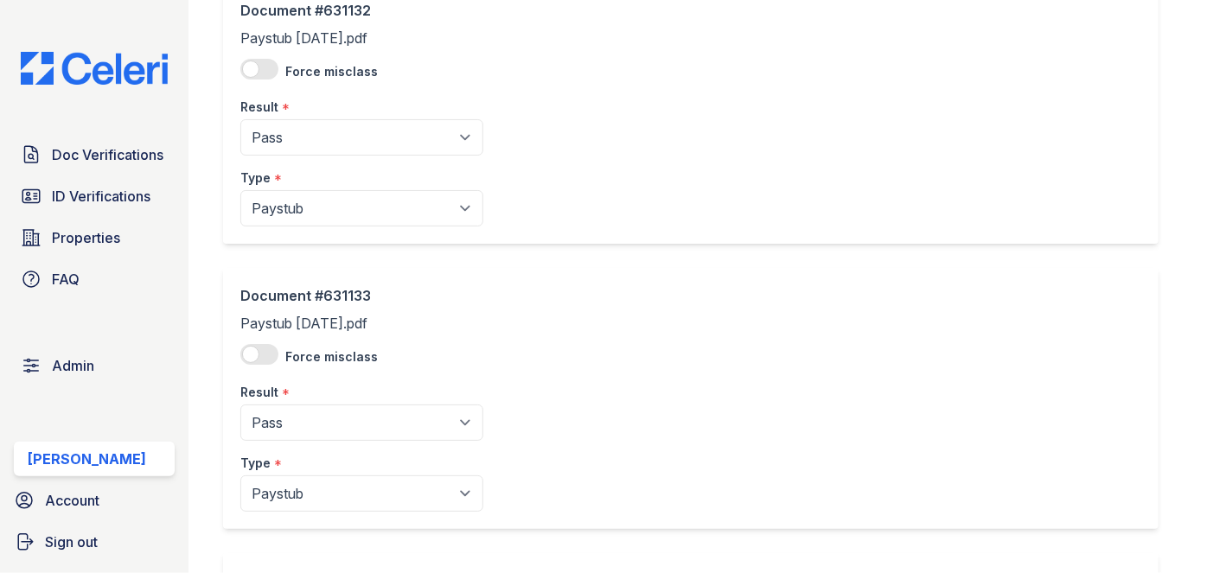
scroll to position [1651, 0]
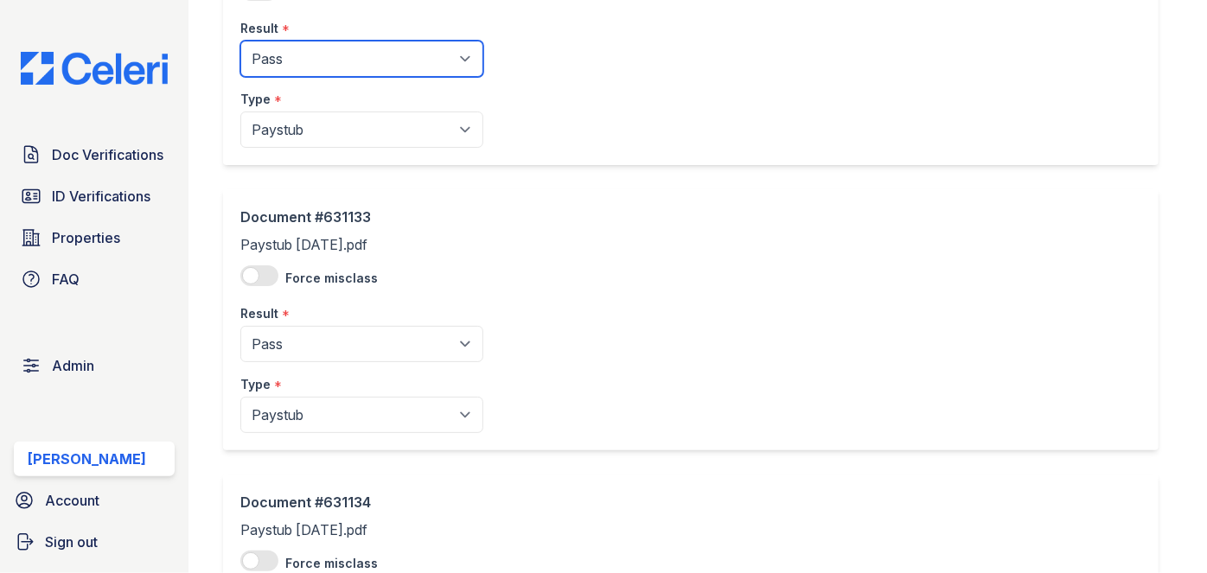
drag, startPoint x: 333, startPoint y: 59, endPoint x: 332, endPoint y: 69, distance: 10.4
click at [333, 59] on select "Pending Sent Started Processing Pass Fail Caution Error N/A" at bounding box center [361, 59] width 243 height 36
select select "caution"
click at [240, 41] on select "Pending Sent Started Processing Pass Fail Caution Error N/A" at bounding box center [361, 59] width 243 height 36
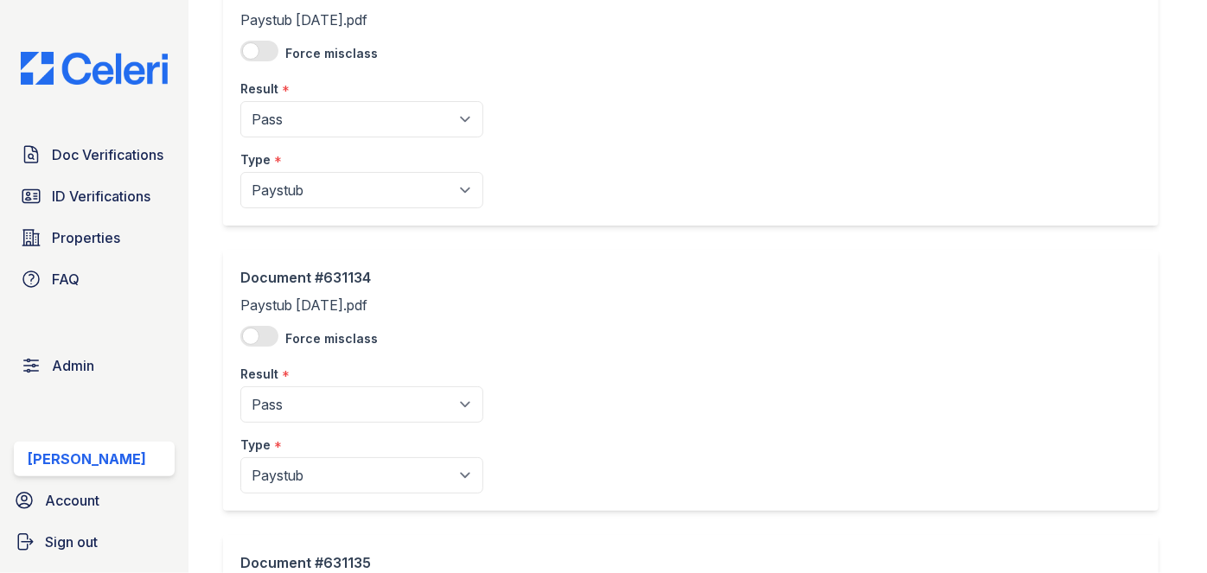
scroll to position [1886, 0]
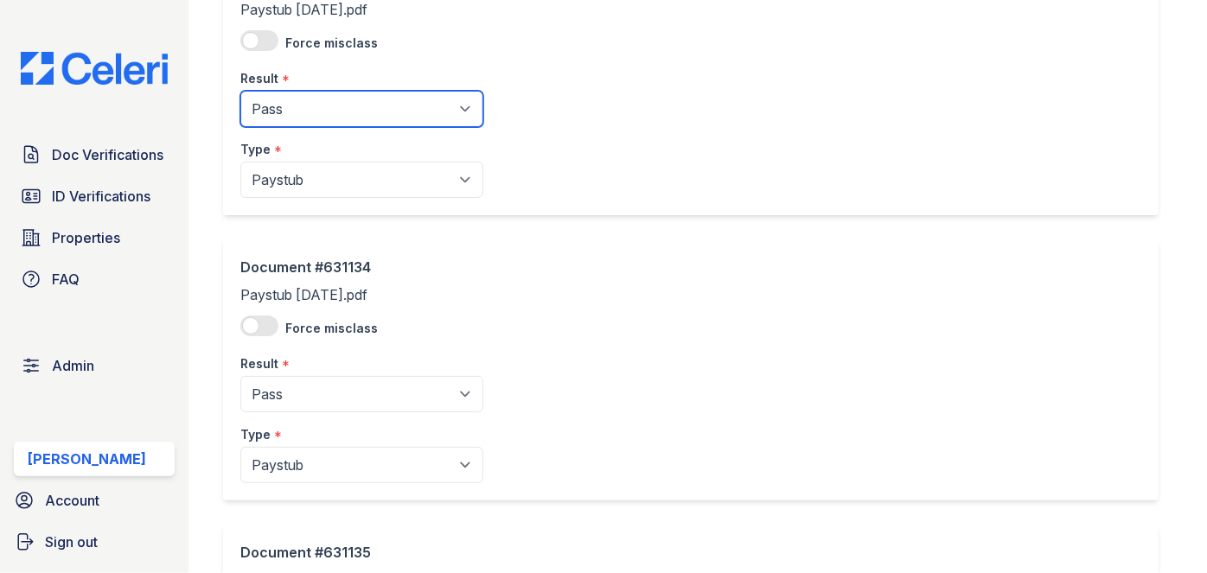
click at [361, 104] on select "Pending Sent Started Processing Pass Fail Caution Error N/A" at bounding box center [361, 109] width 243 height 36
select select "caution"
click at [240, 91] on select "Pending Sent Started Processing Pass Fail Caution Error N/A" at bounding box center [361, 109] width 243 height 36
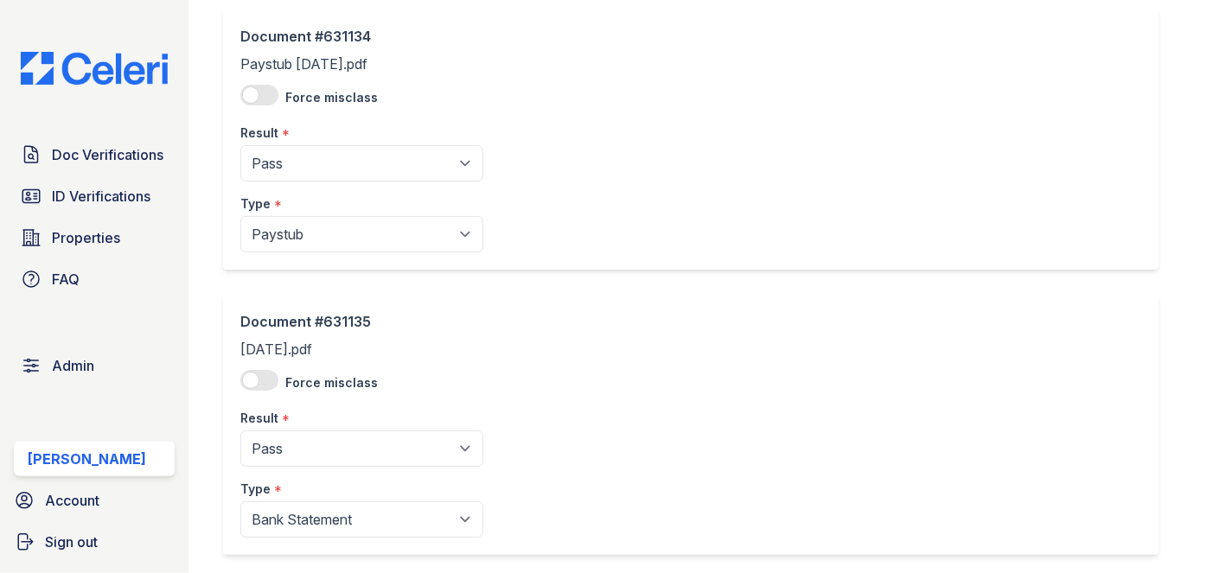
scroll to position [2122, 0]
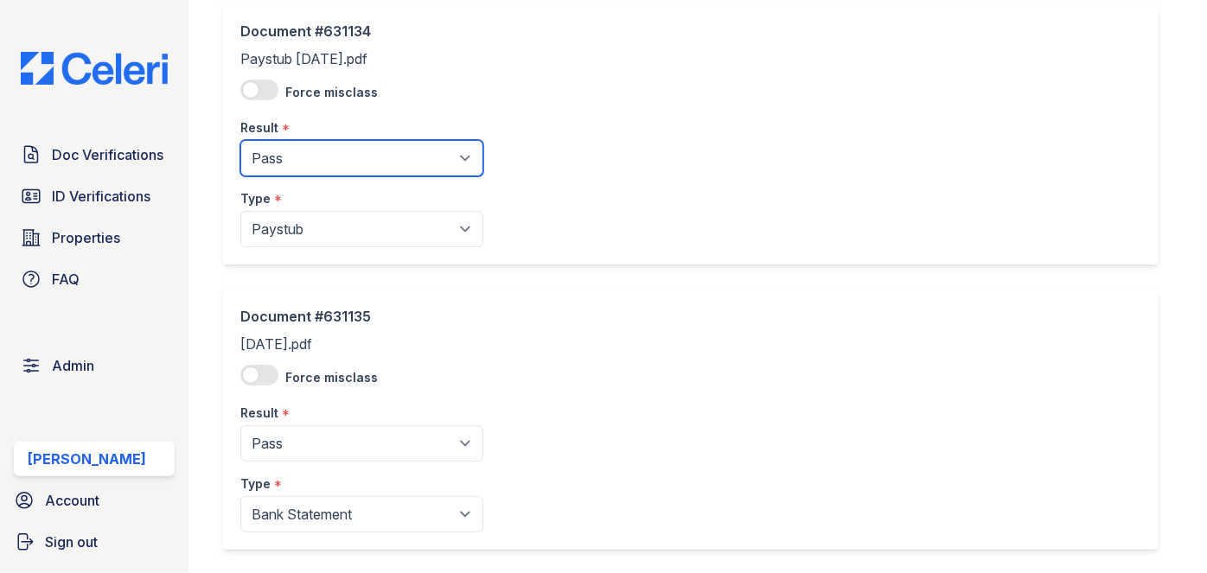
click at [325, 150] on select "Pending Sent Started Processing Pass Fail Caution Error N/A" at bounding box center [361, 158] width 243 height 36
select select "caution"
click at [240, 140] on select "Pending Sent Started Processing Pass Fail Caution Error N/A" at bounding box center [361, 158] width 243 height 36
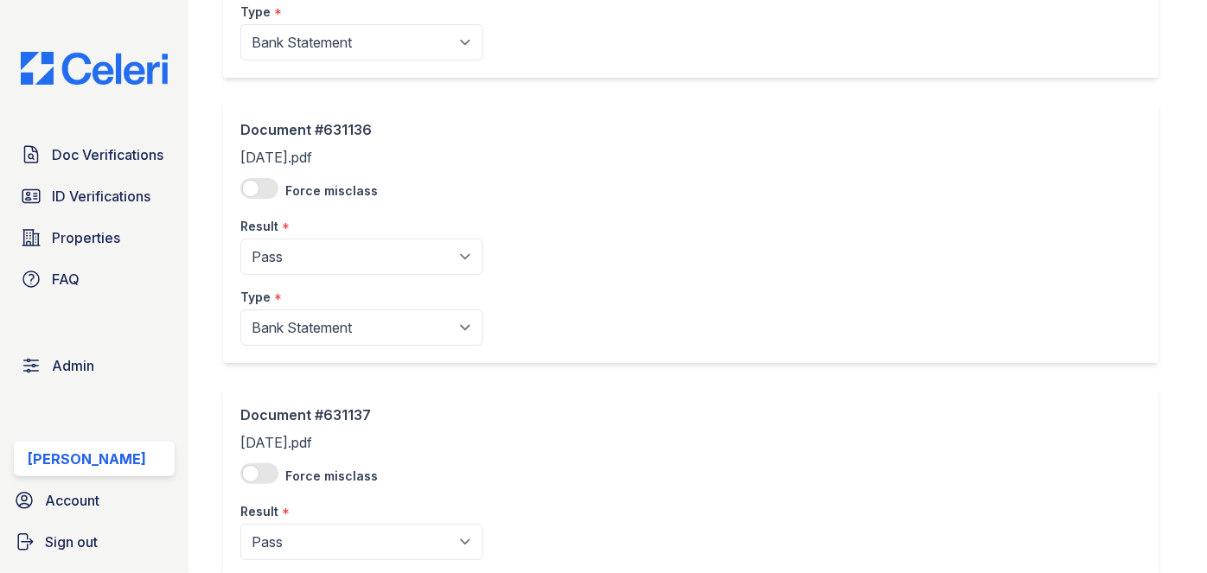
scroll to position [2774, 0]
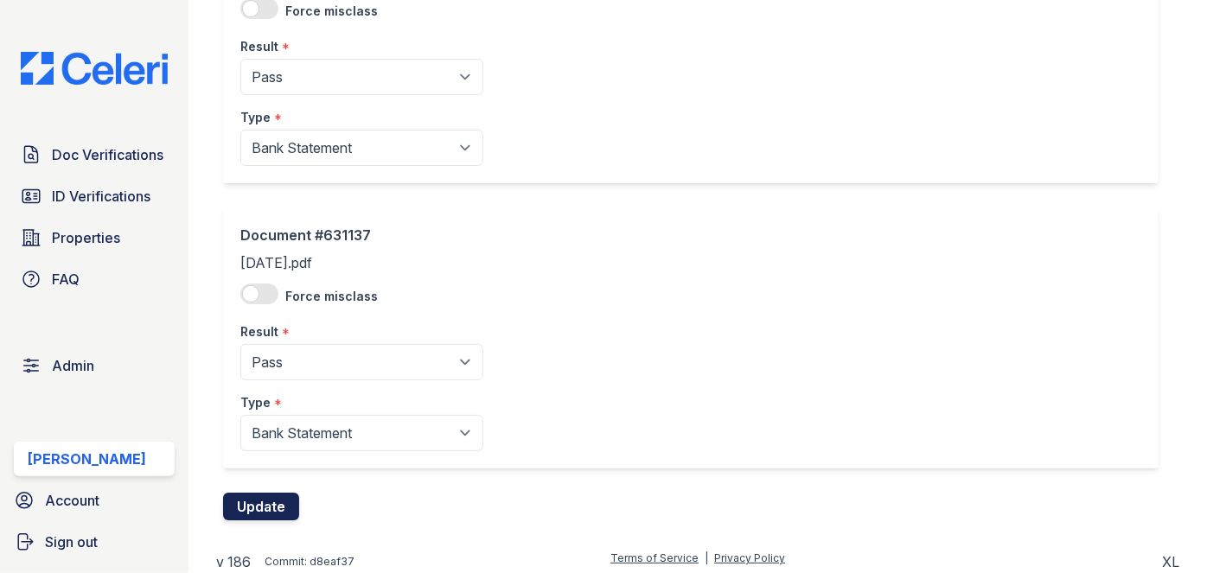
click at [265, 497] on button "Update" at bounding box center [261, 507] width 76 height 28
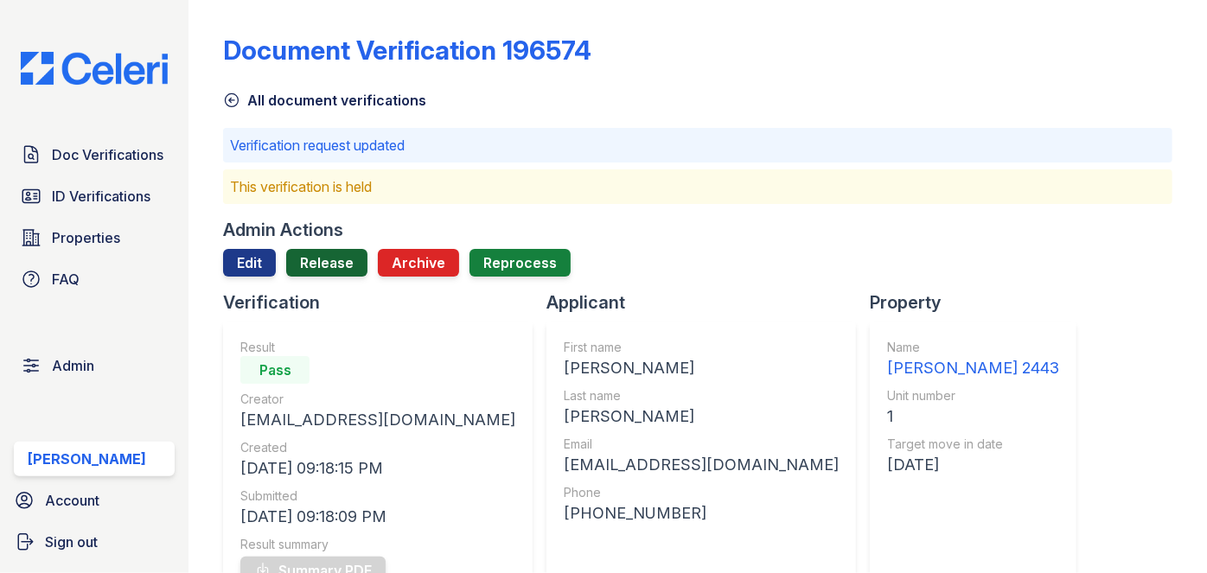
click at [329, 269] on link "Release" at bounding box center [326, 263] width 81 height 28
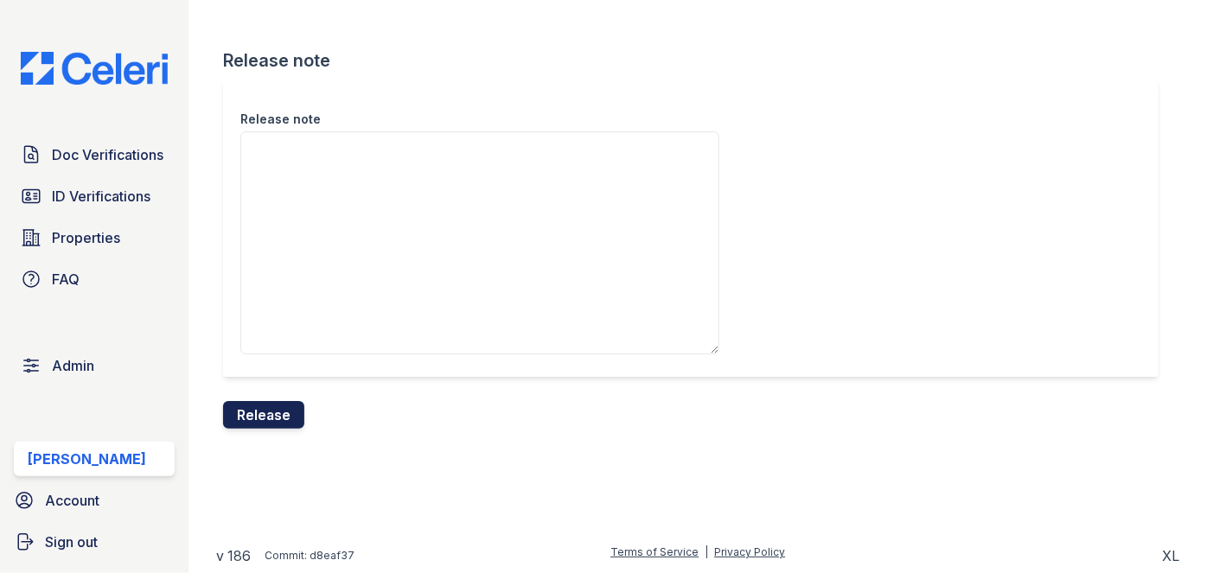
click at [287, 406] on button "Release" at bounding box center [263, 415] width 81 height 28
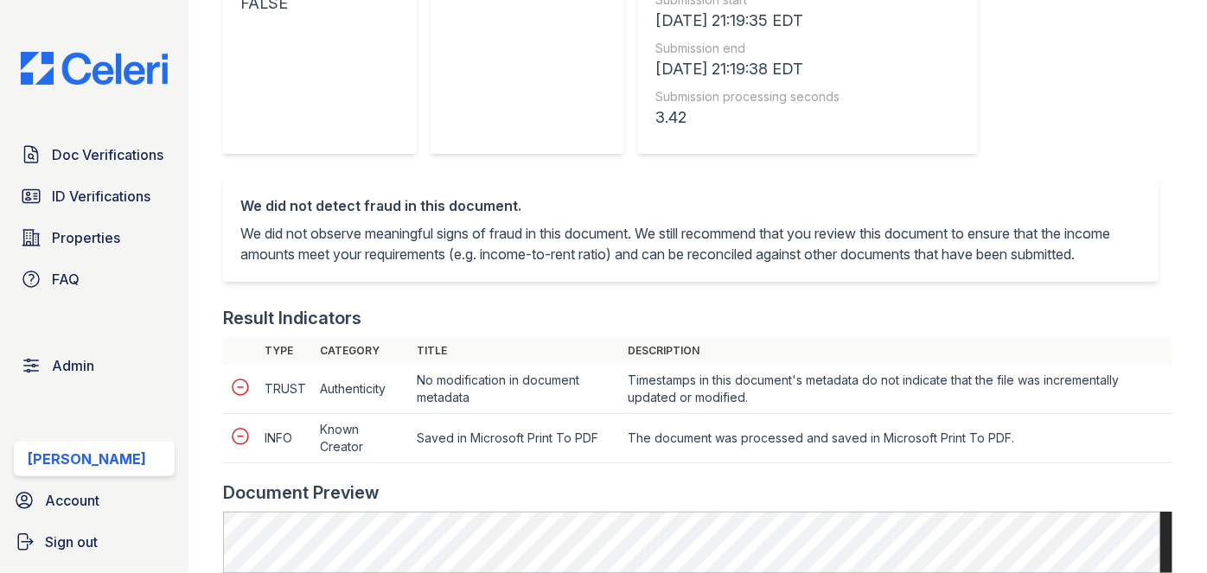
scroll to position [157, 0]
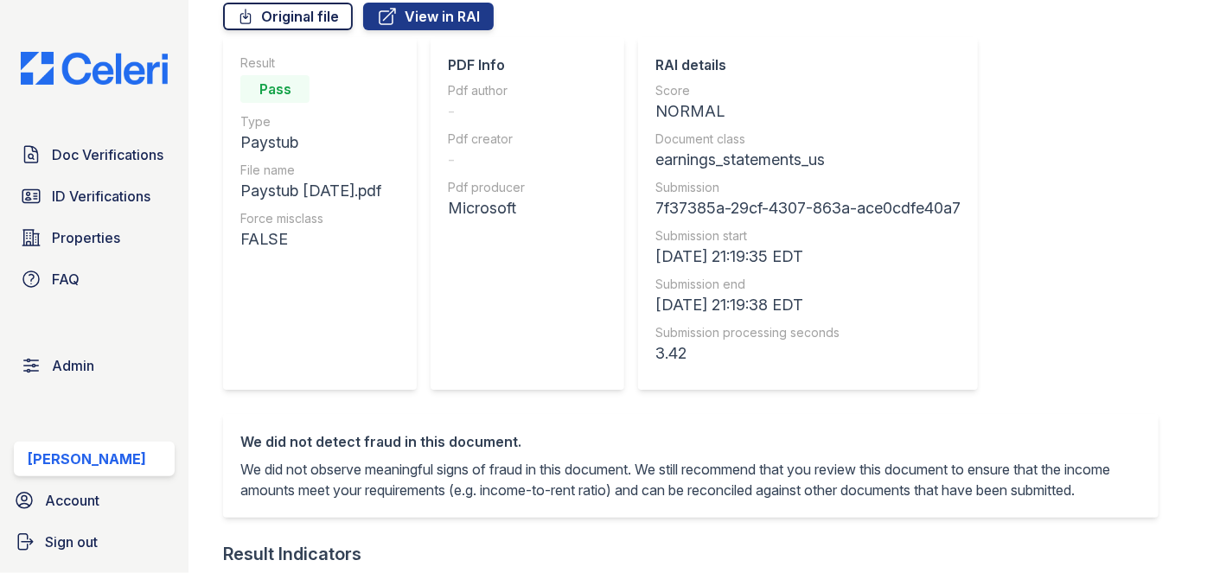
click at [307, 21] on link "Original file" at bounding box center [288, 17] width 130 height 28
click at [519, 203] on div "Microsoft" at bounding box center [486, 208] width 77 height 24
copy div "Microsoft"
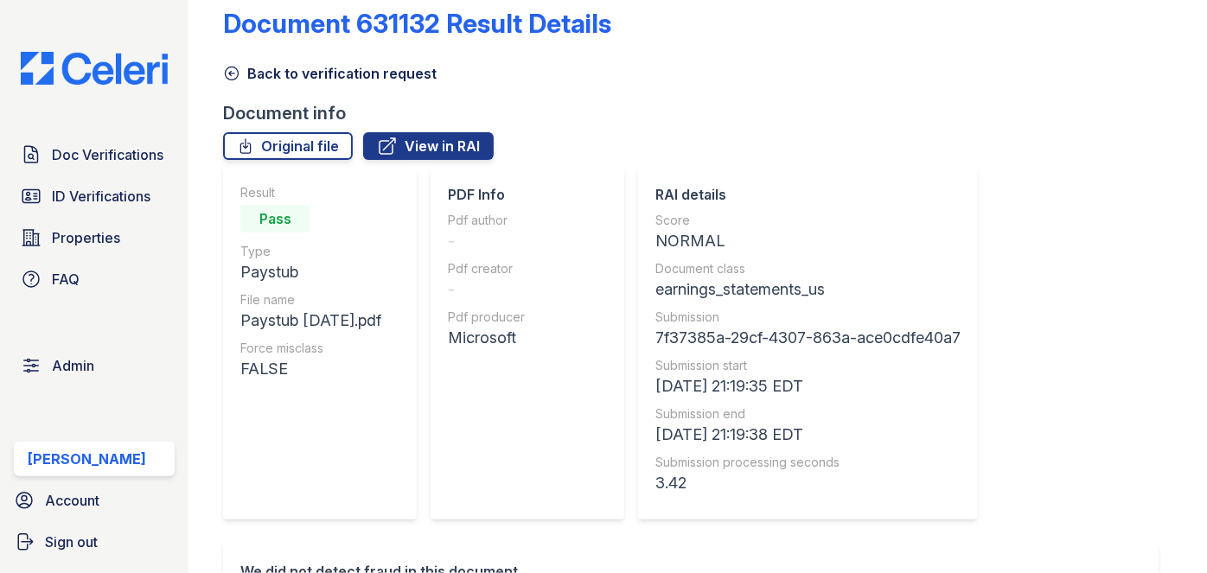
scroll to position [0, 0]
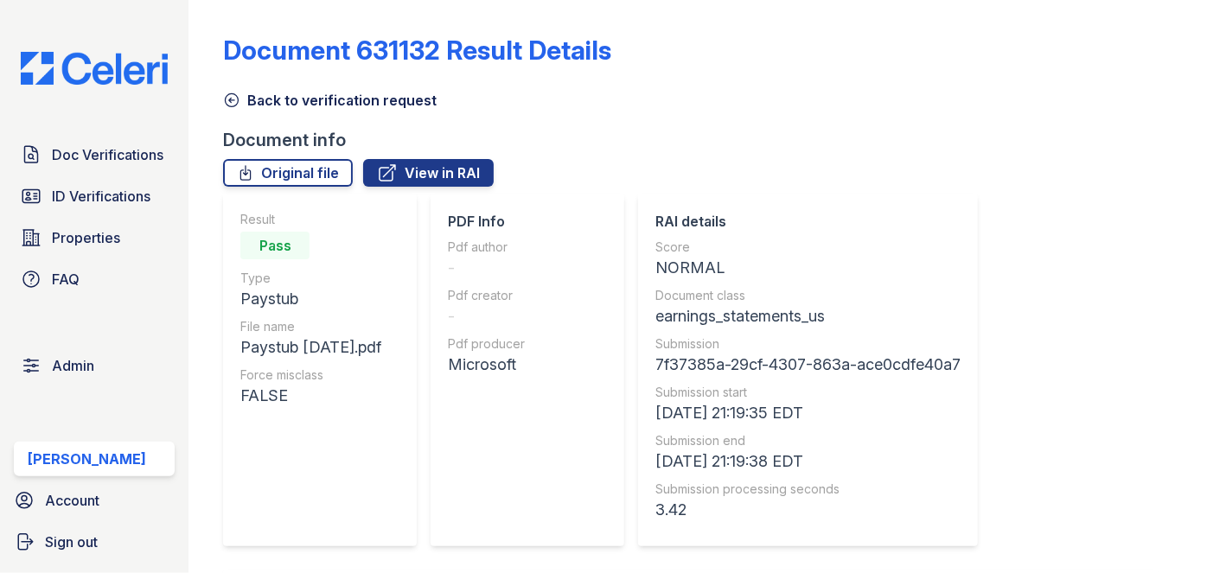
click at [1103, 65] on div "Document 631132 Result Details" at bounding box center [697, 57] width 949 height 45
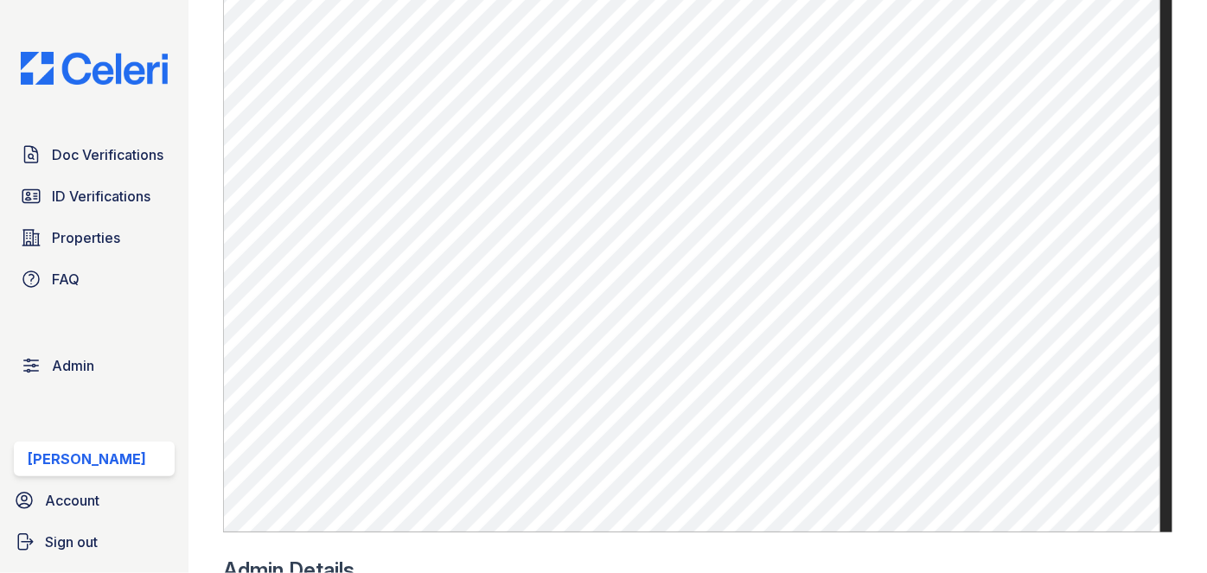
scroll to position [943, 0]
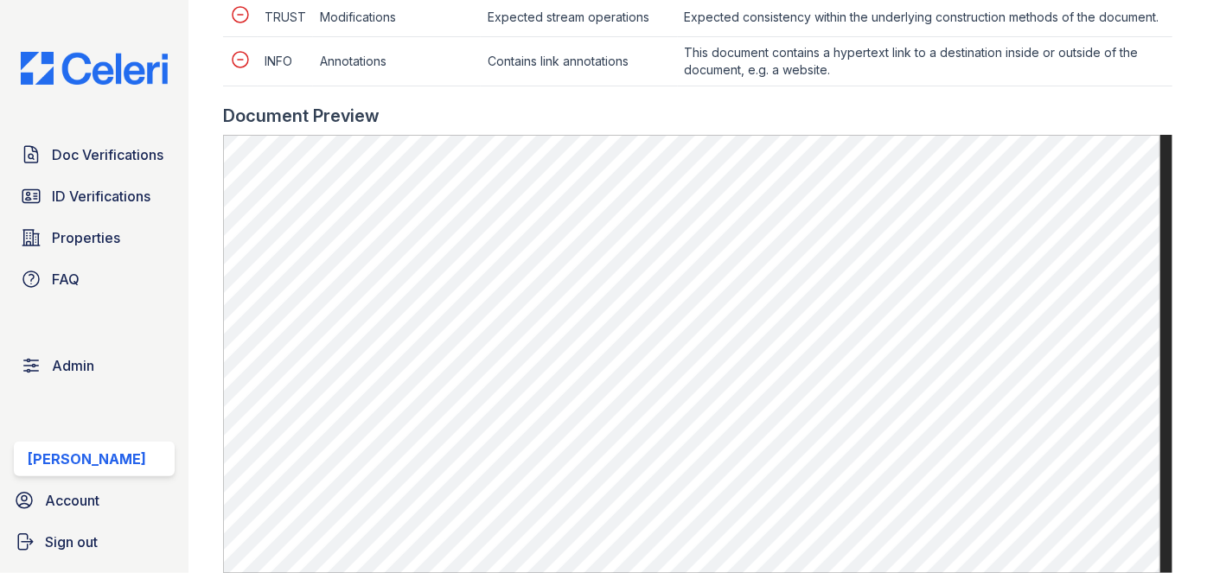
scroll to position [1100, 0]
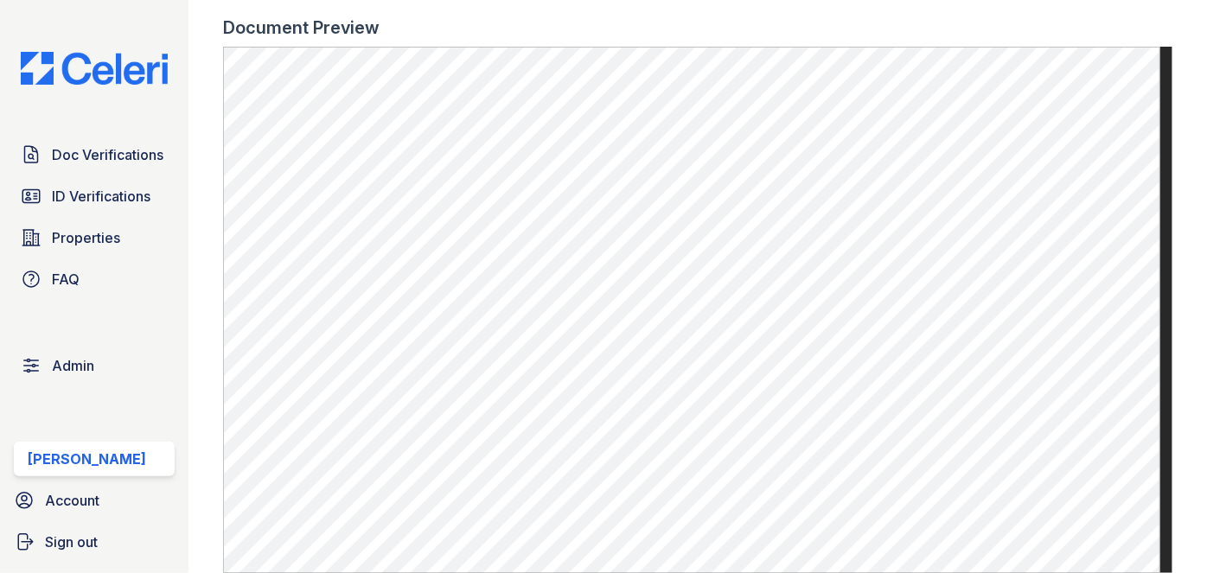
scroll to position [786, 0]
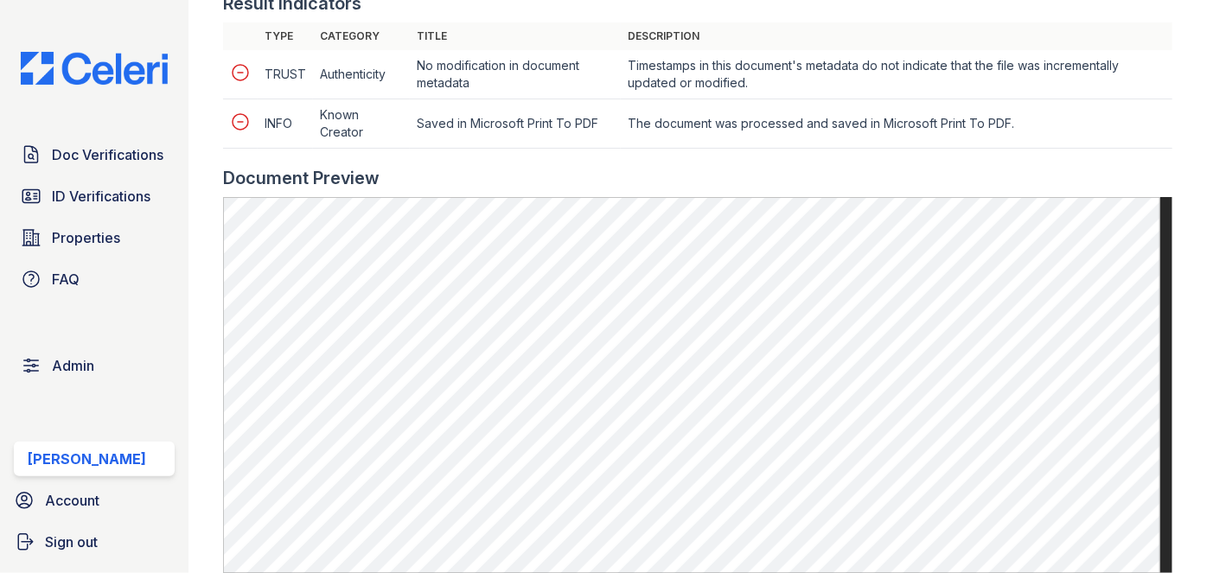
scroll to position [1021, 0]
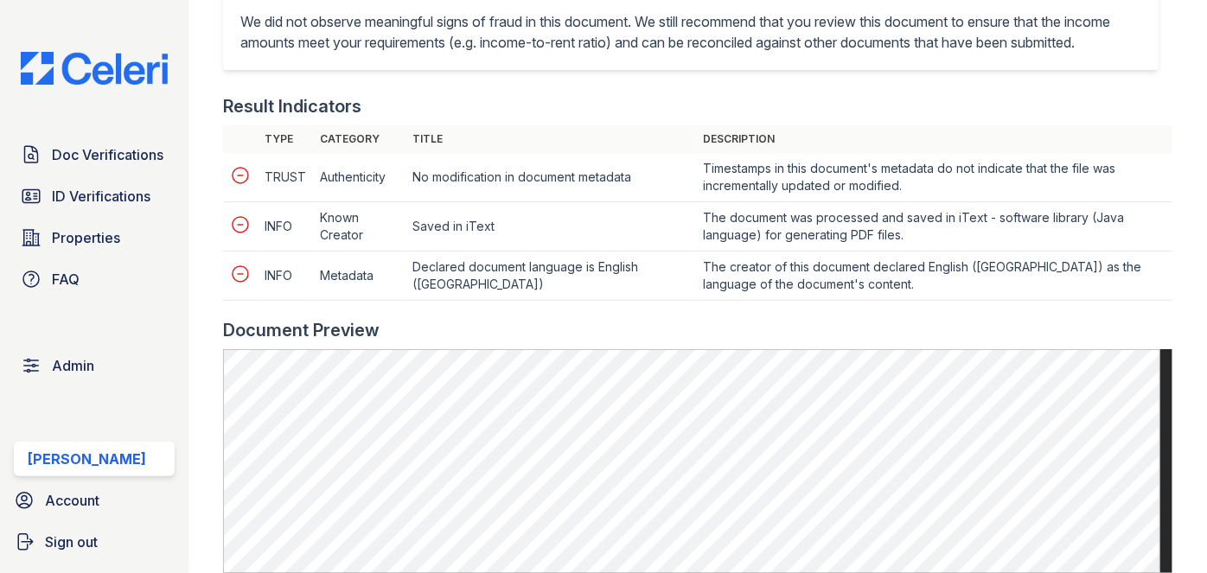
scroll to position [865, 0]
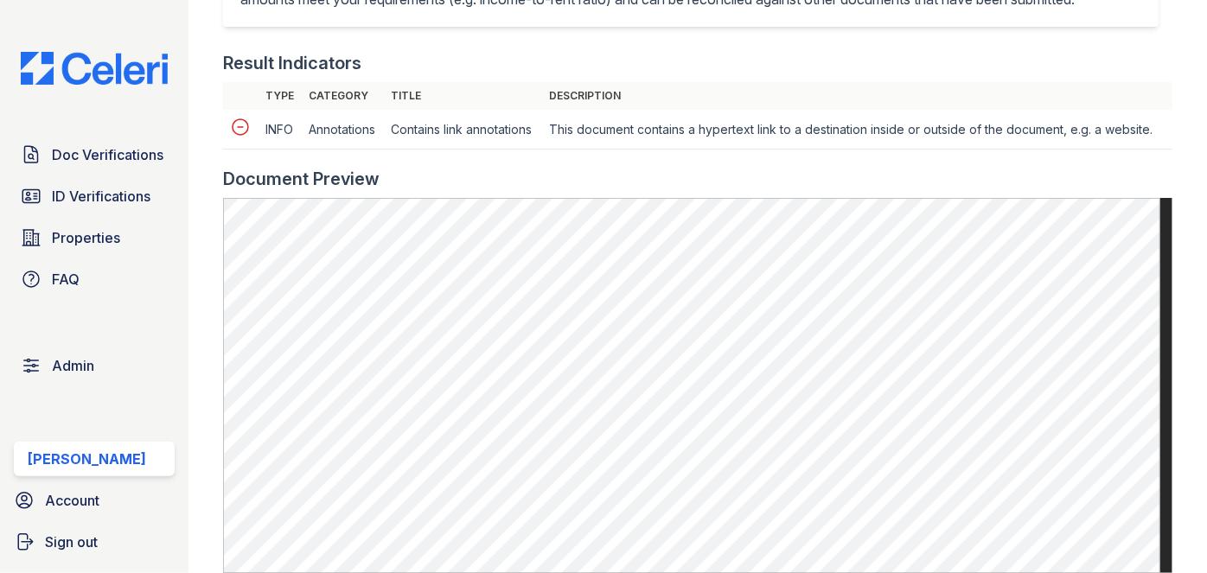
scroll to position [707, 0]
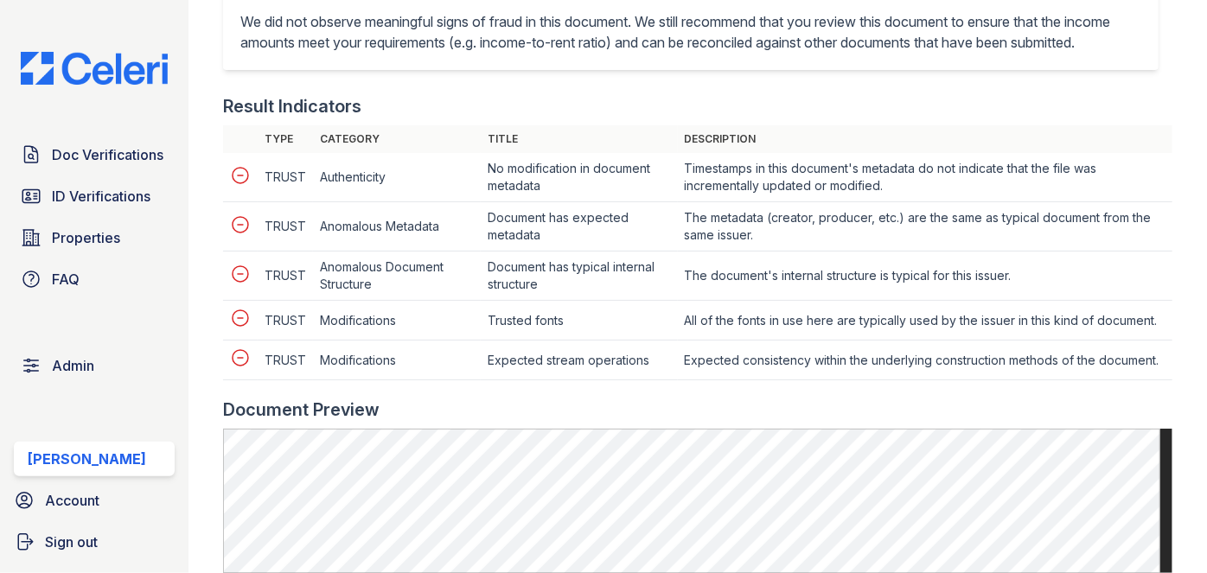
scroll to position [865, 0]
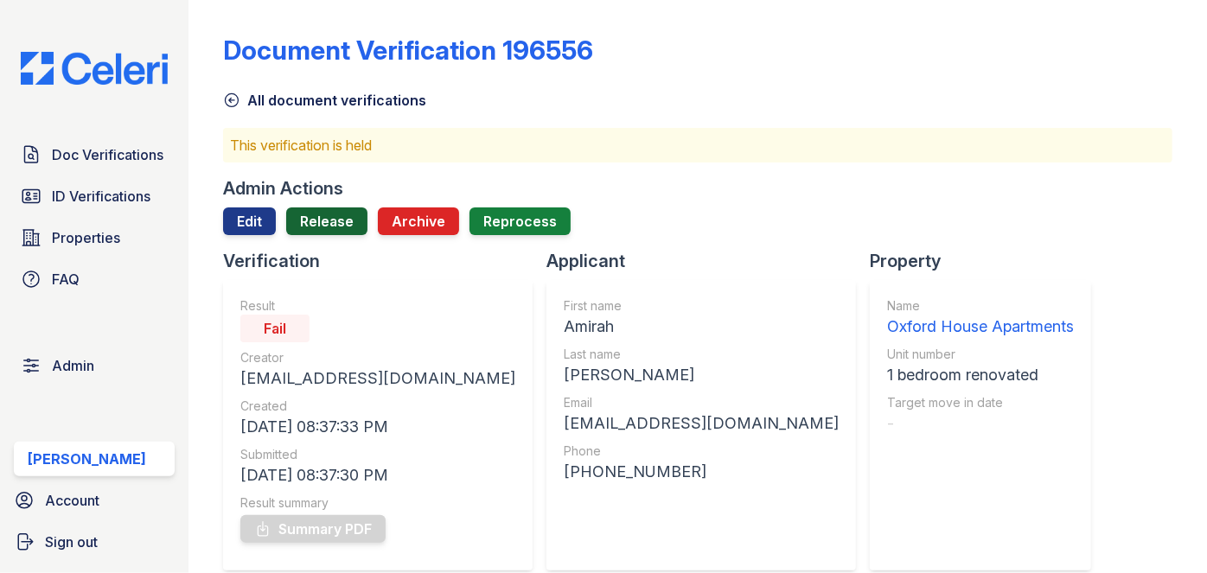
click at [337, 221] on link "Release" at bounding box center [326, 222] width 81 height 28
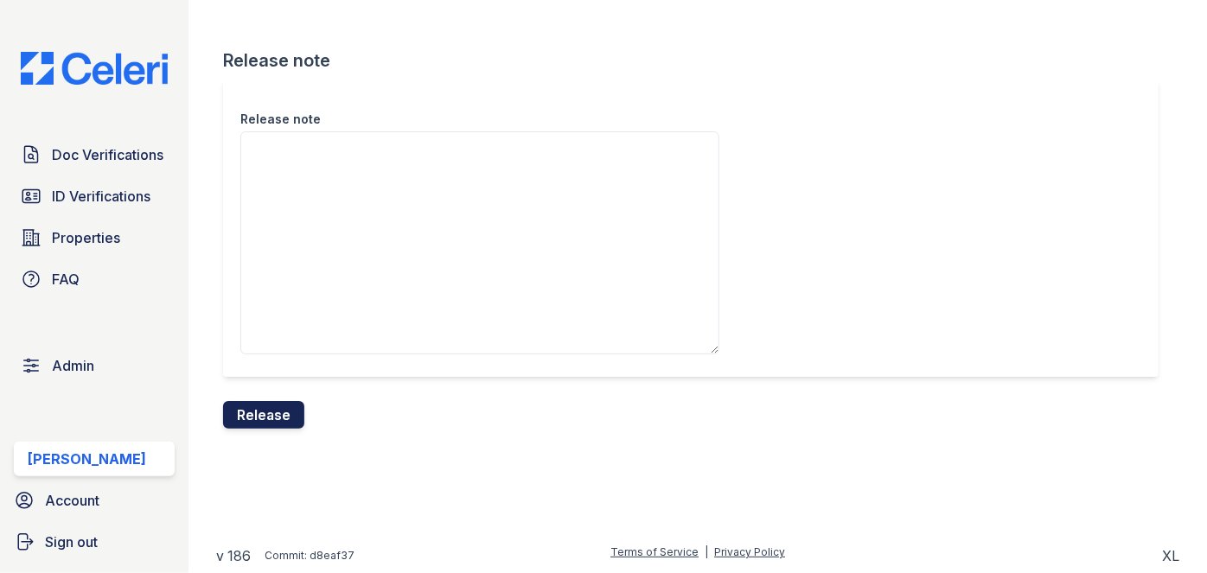
click at [272, 427] on button "Release" at bounding box center [263, 415] width 81 height 28
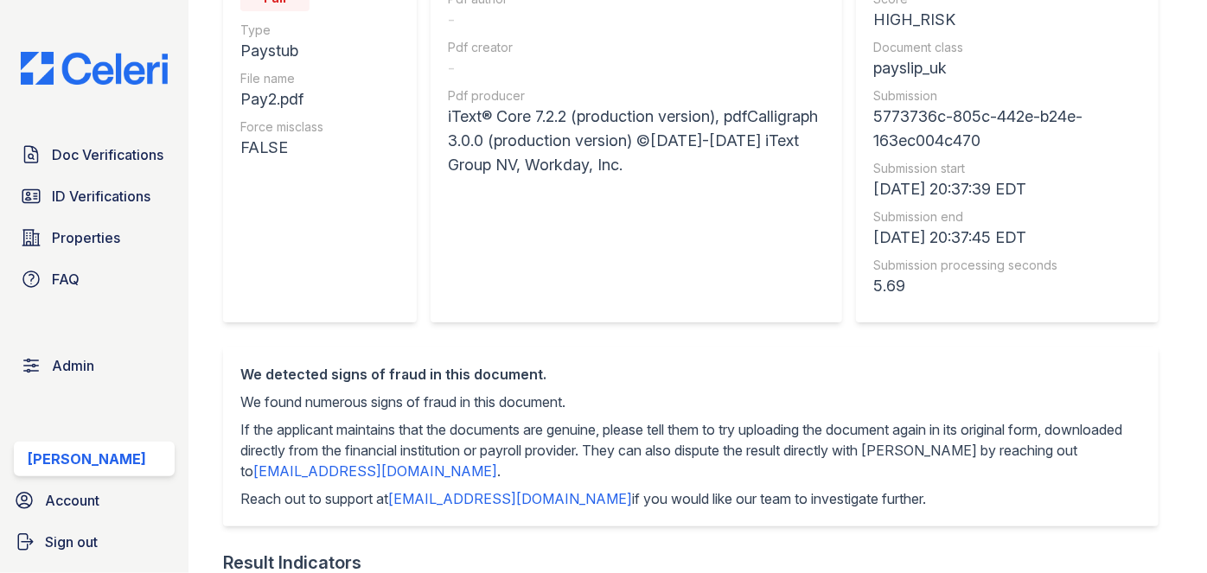
scroll to position [78, 0]
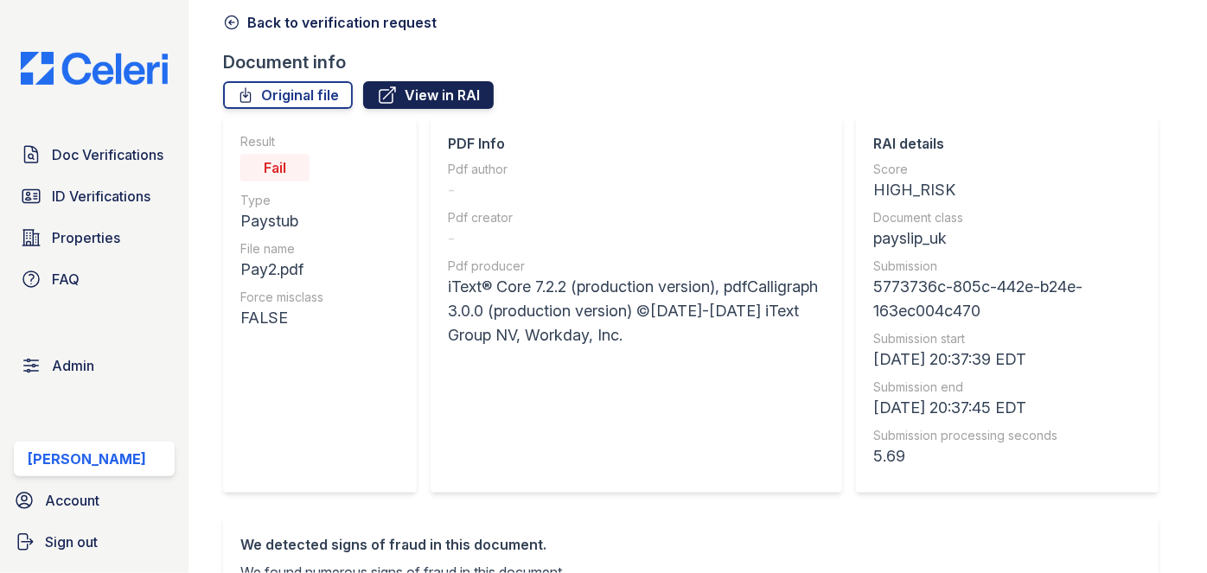
click at [460, 95] on link "View in RAI" at bounding box center [428, 95] width 131 height 28
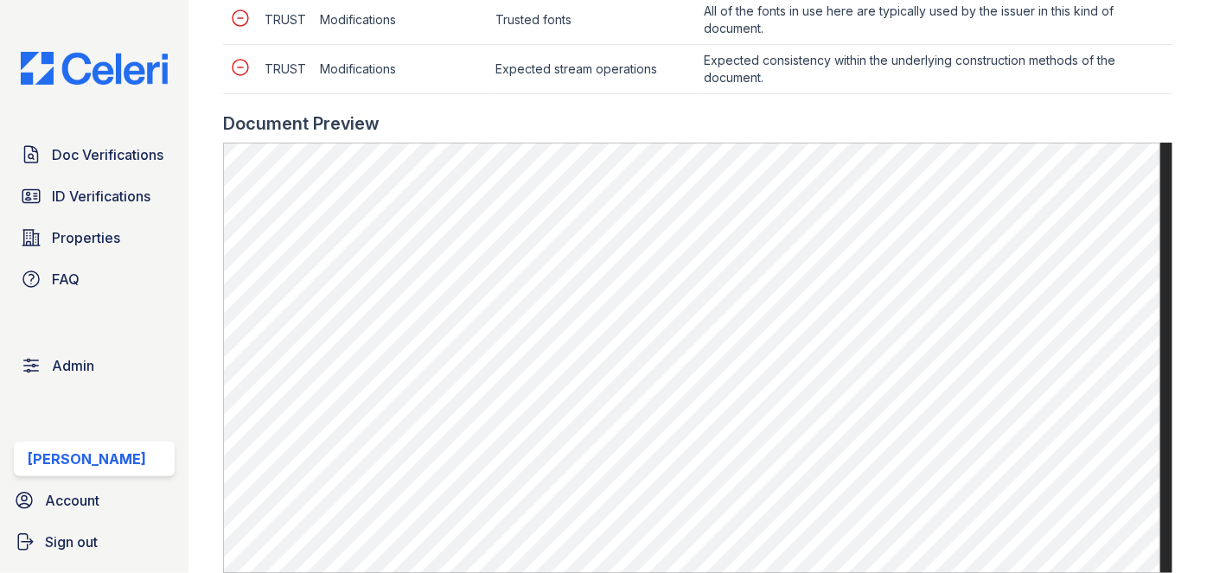
scroll to position [943, 0]
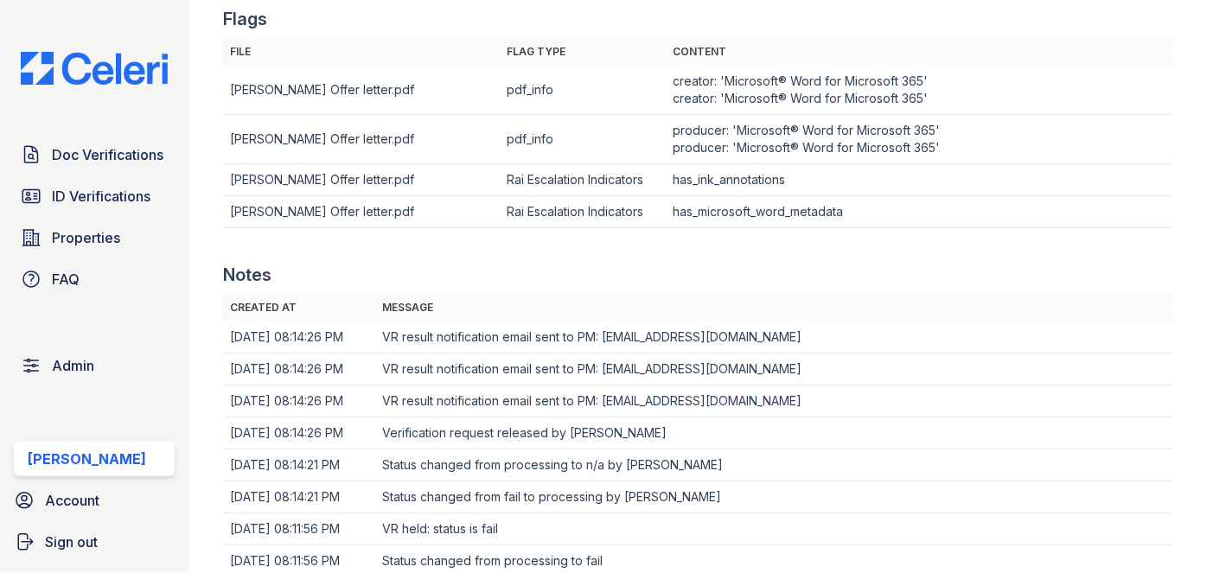
scroll to position [1021, 0]
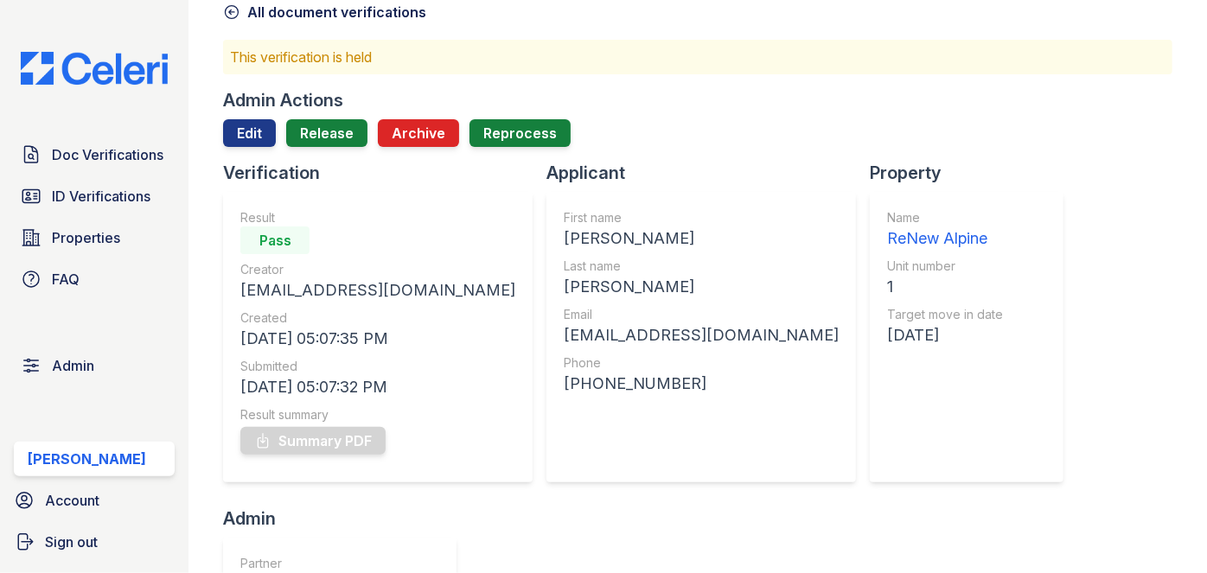
scroll to position [78, 0]
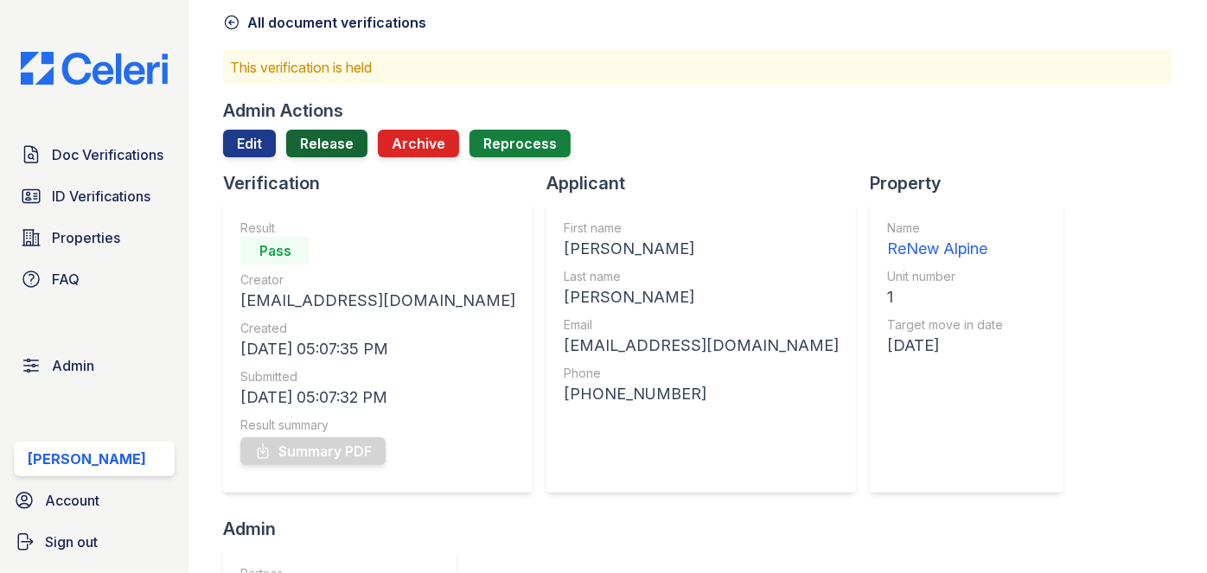
click at [333, 139] on link "Release" at bounding box center [326, 144] width 81 height 28
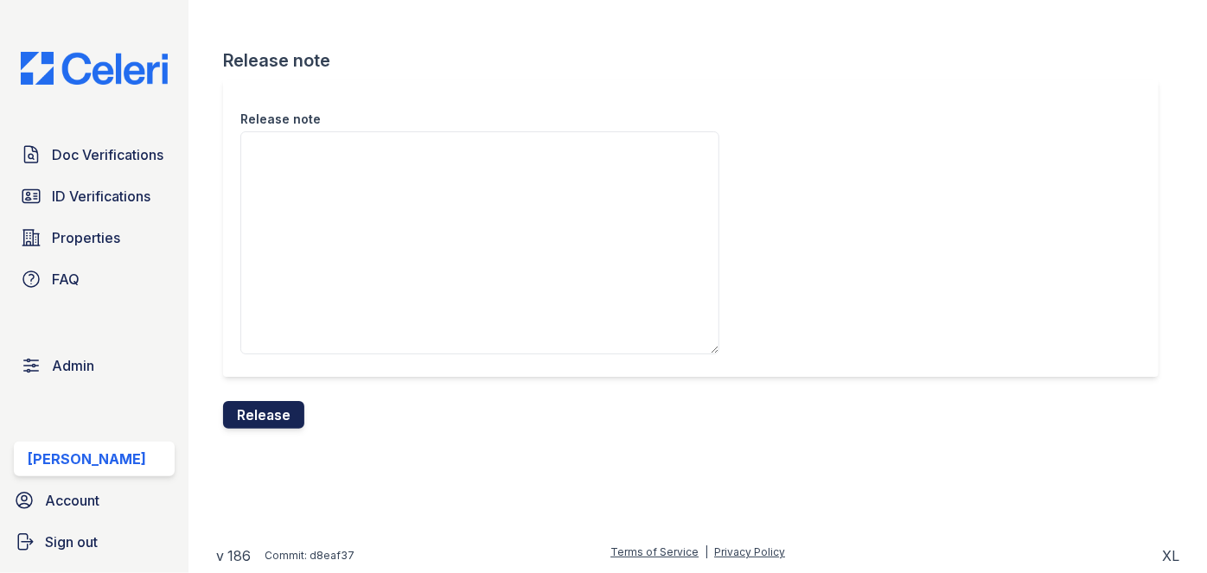
click at [288, 413] on button "Release" at bounding box center [263, 415] width 81 height 28
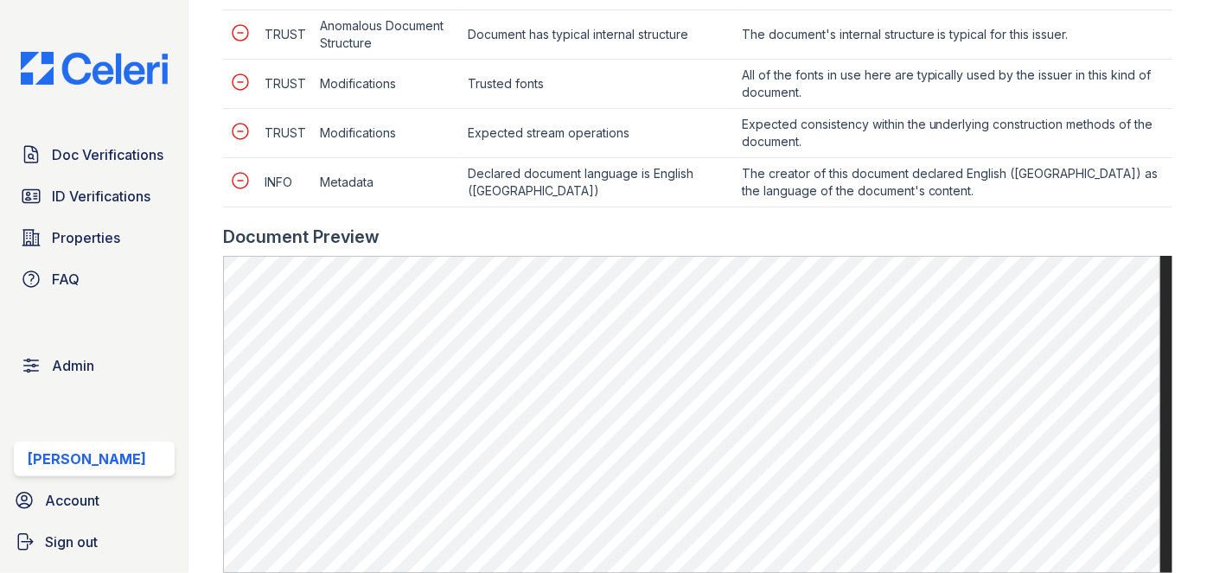
scroll to position [1021, 0]
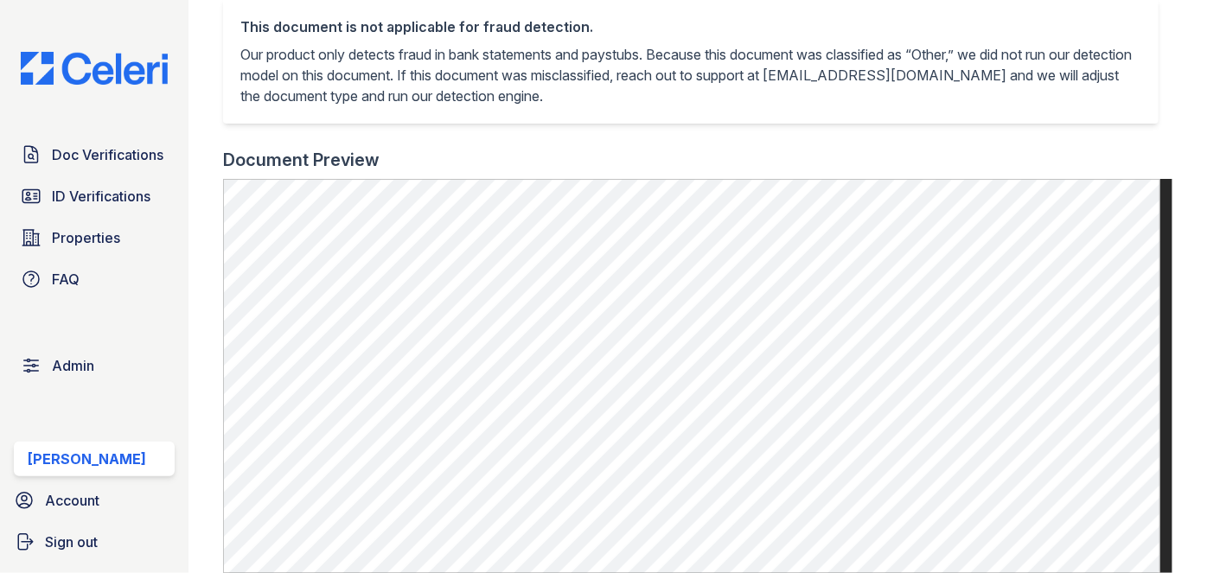
scroll to position [550, 0]
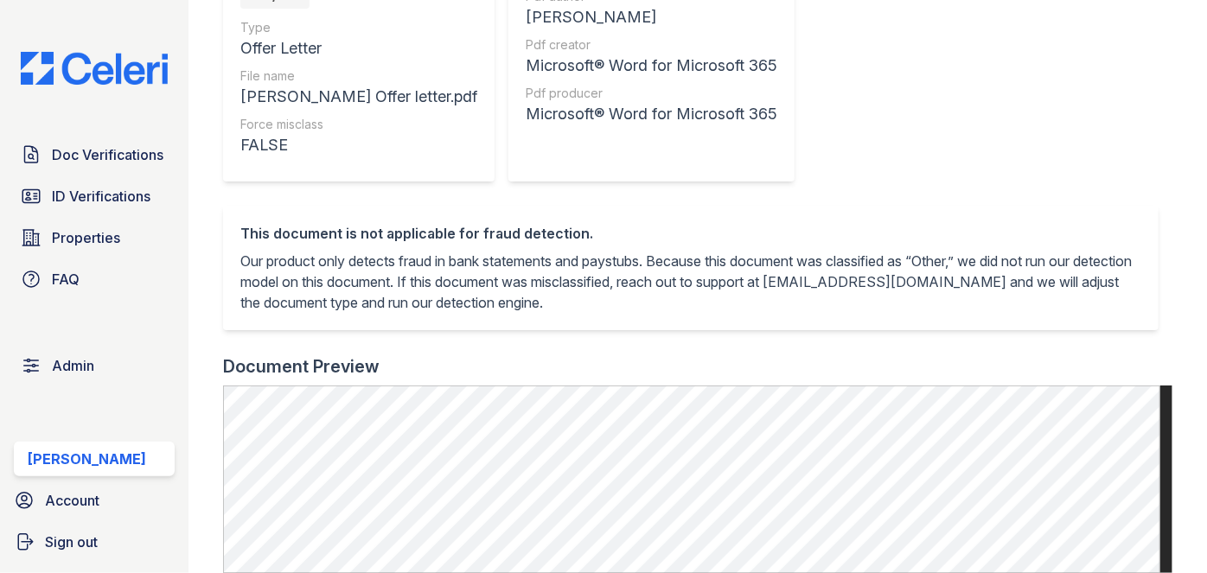
scroll to position [314, 0]
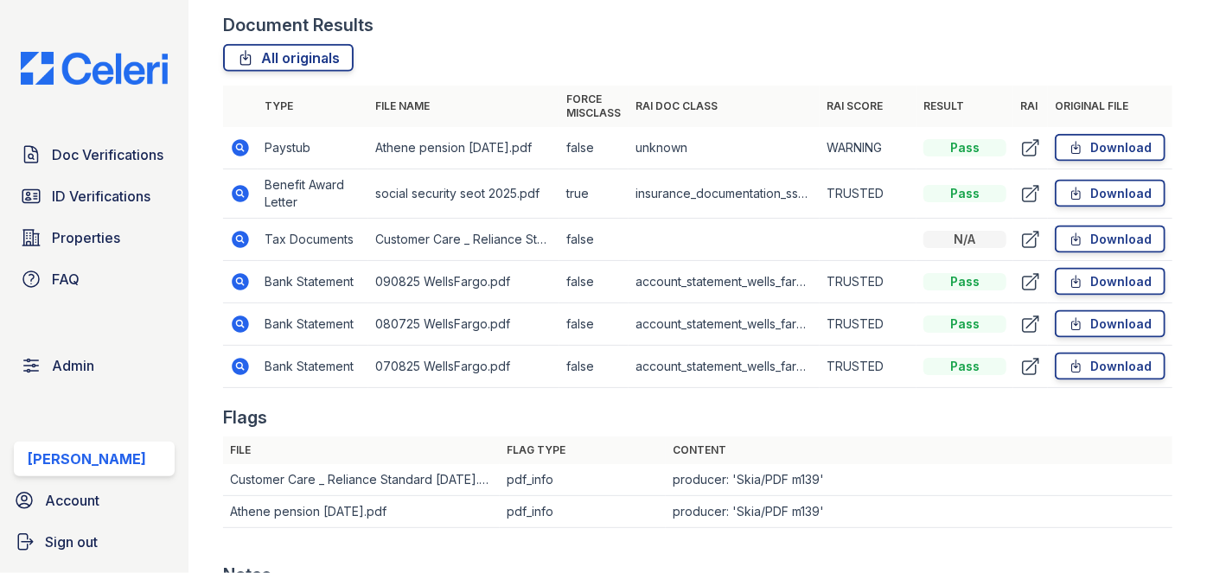
scroll to position [1100, 0]
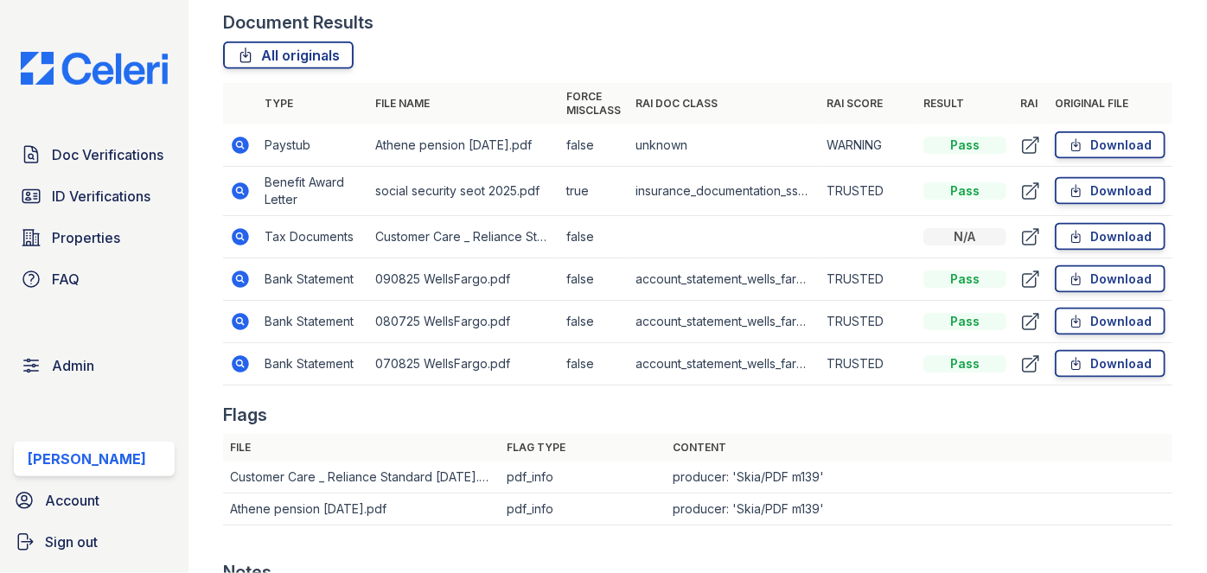
drag, startPoint x: 252, startPoint y: 189, endPoint x: 239, endPoint y: 187, distance: 13.2
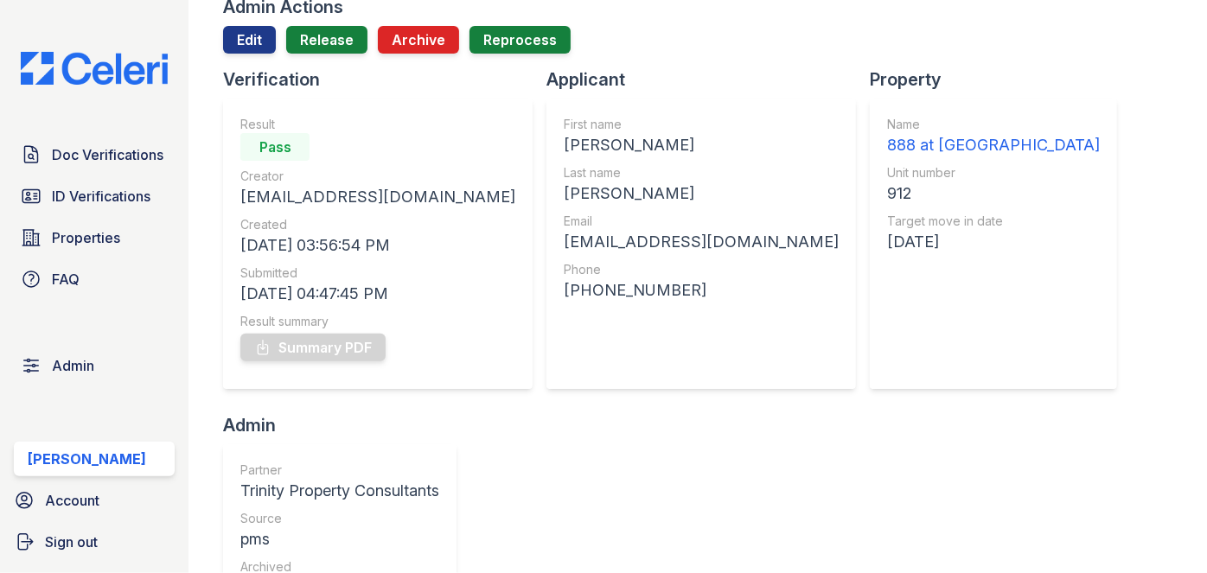
scroll to position [78, 0]
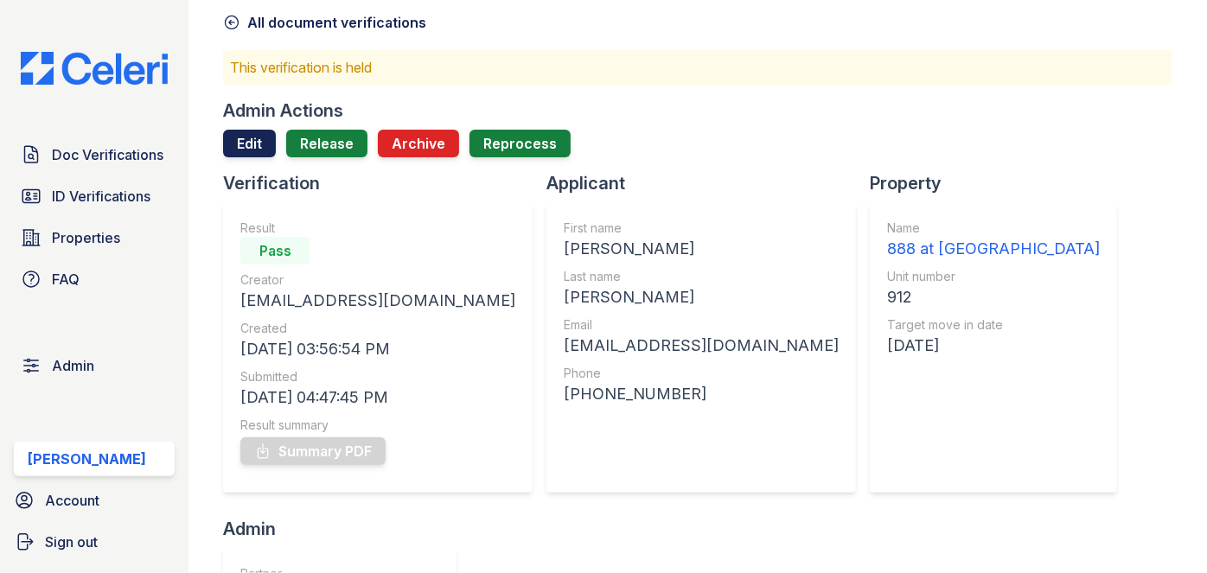
click at [254, 137] on link "Edit" at bounding box center [249, 144] width 53 height 28
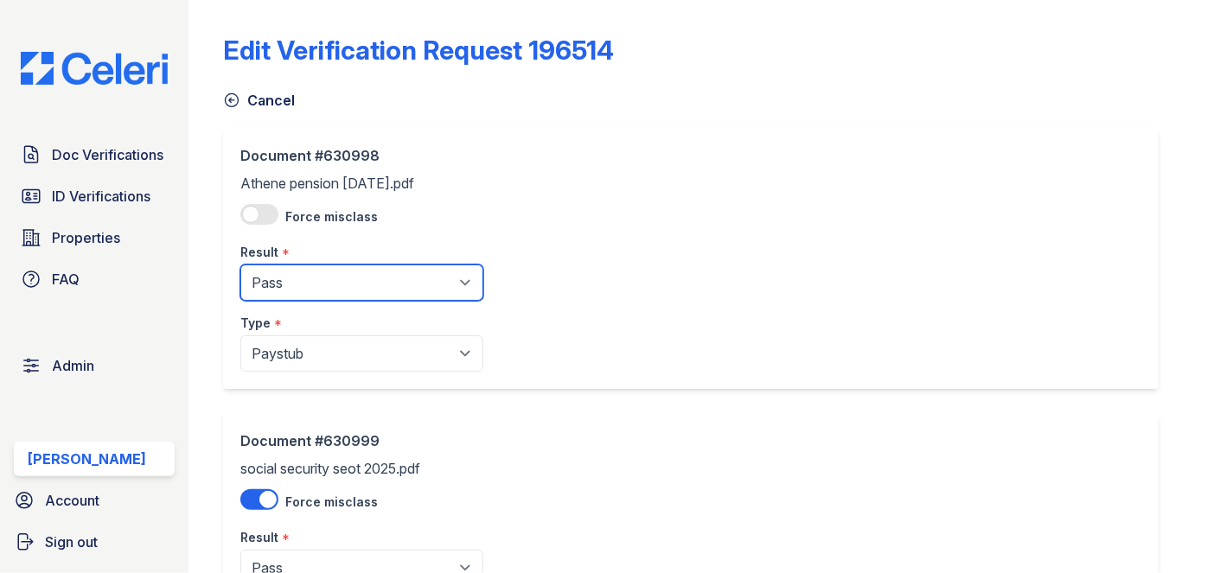
click at [269, 272] on select "Pending Sent Started Processing Pass Fail Caution Error N/A" at bounding box center [361, 283] width 243 height 36
click at [240, 265] on select "Pending Sent Started Processing Pass Fail Caution Error N/A" at bounding box center [361, 283] width 243 height 36
click at [293, 270] on select "Pending Sent Started Processing Pass Fail Caution Error N/A" at bounding box center [361, 283] width 243 height 36
select select "caution"
click at [240, 265] on select "Pending Sent Started Processing Pass Fail Caution Error N/A" at bounding box center [361, 283] width 243 height 36
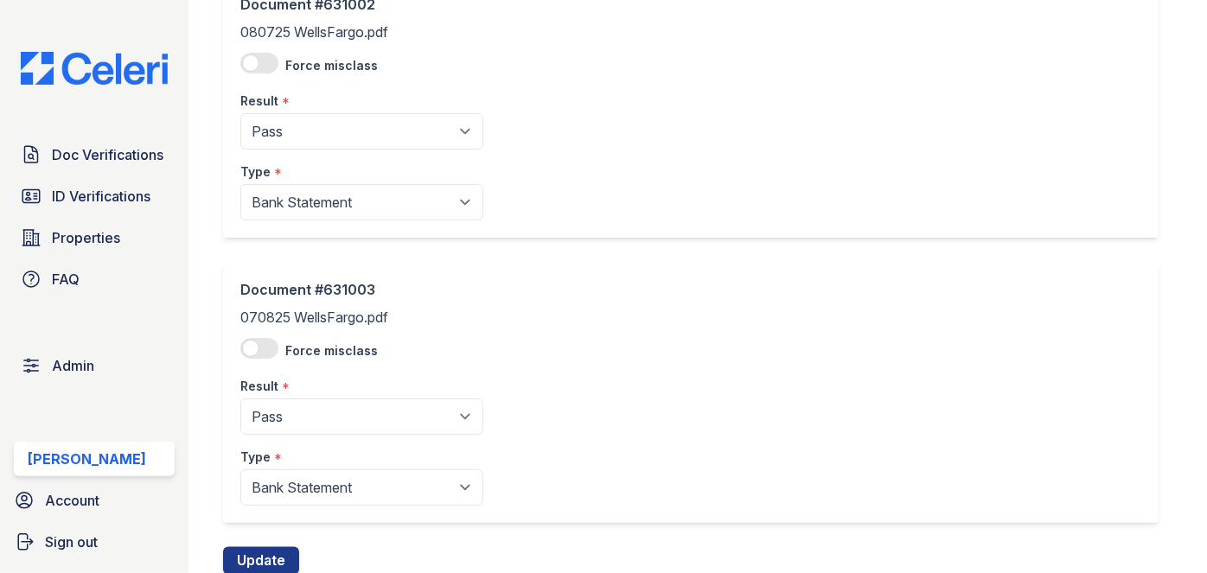
scroll to position [1350, 0]
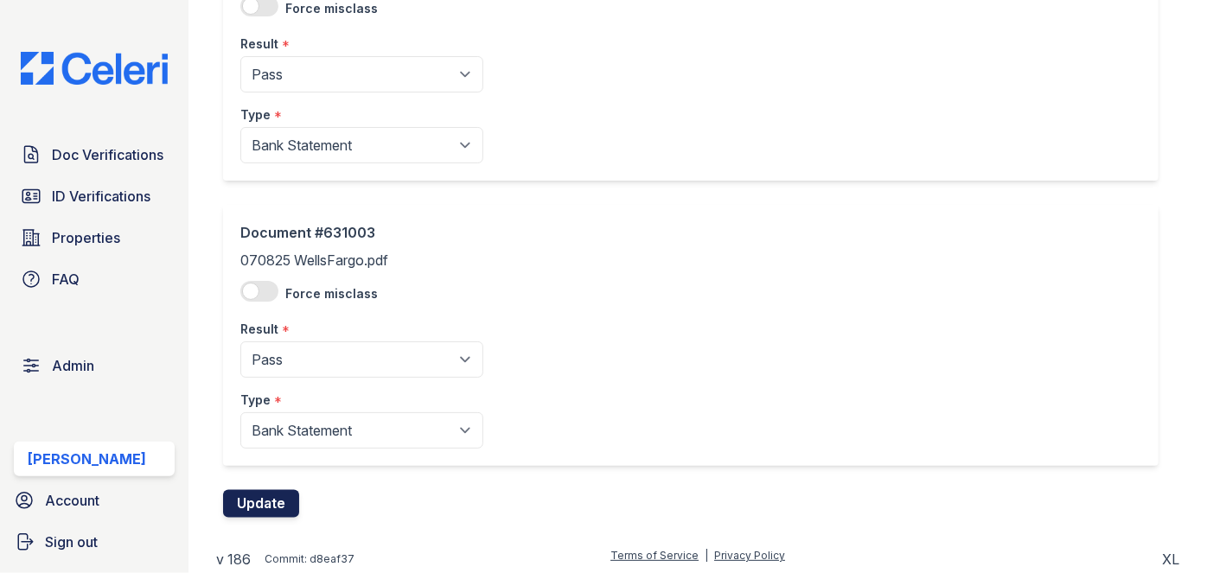
click at [265, 497] on button "Update" at bounding box center [261, 504] width 76 height 28
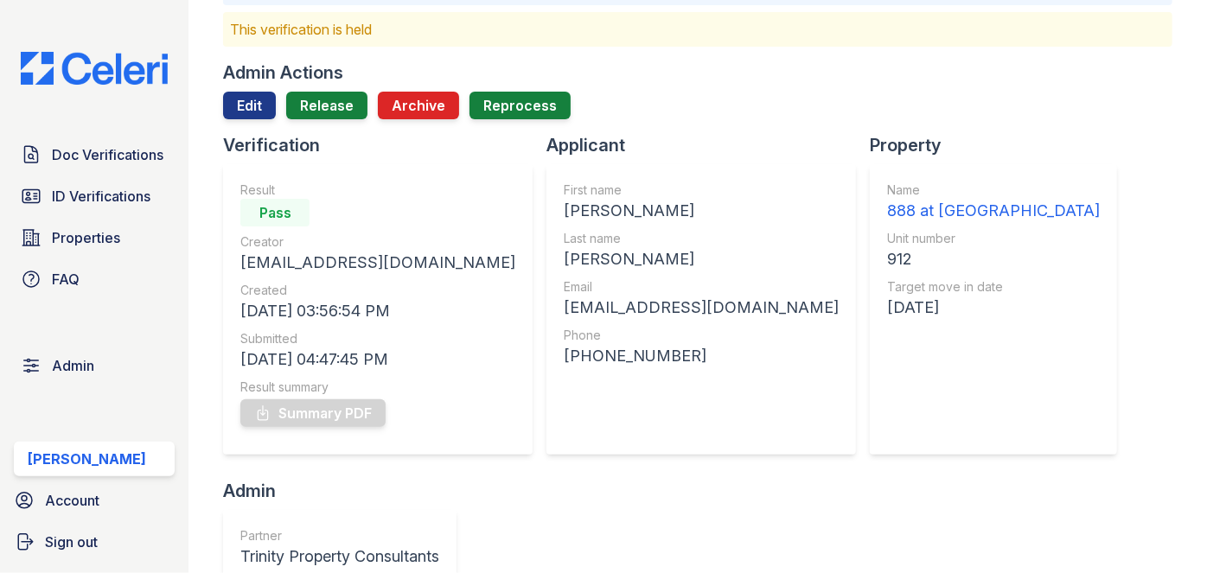
scroll to position [157, 0]
click at [327, 102] on link "Release" at bounding box center [326, 107] width 81 height 28
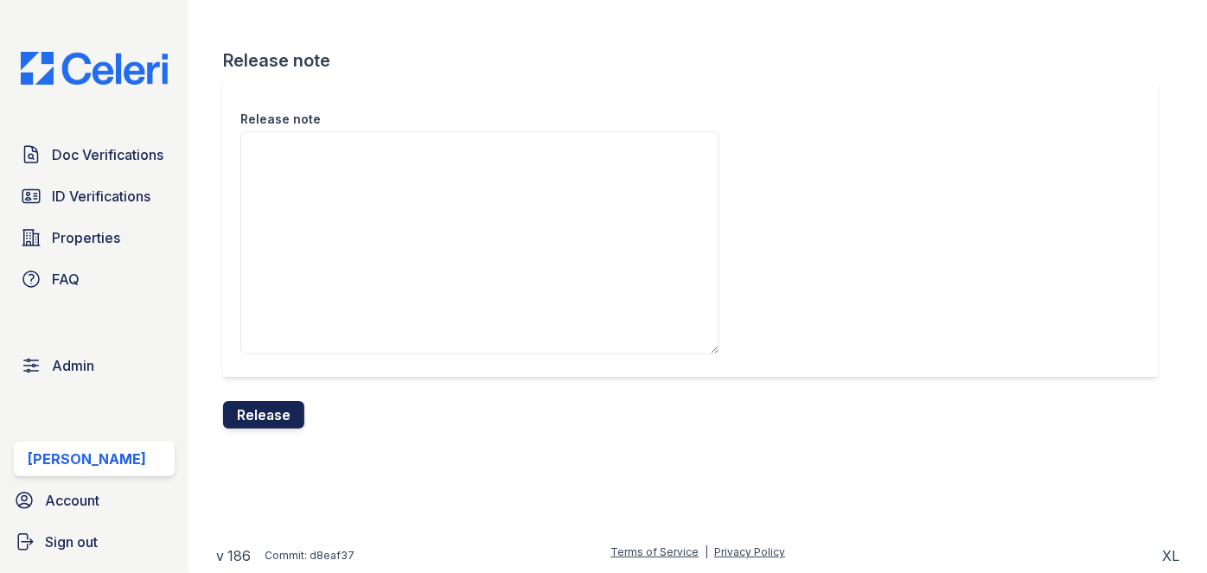
click at [270, 416] on button "Release" at bounding box center [263, 415] width 81 height 28
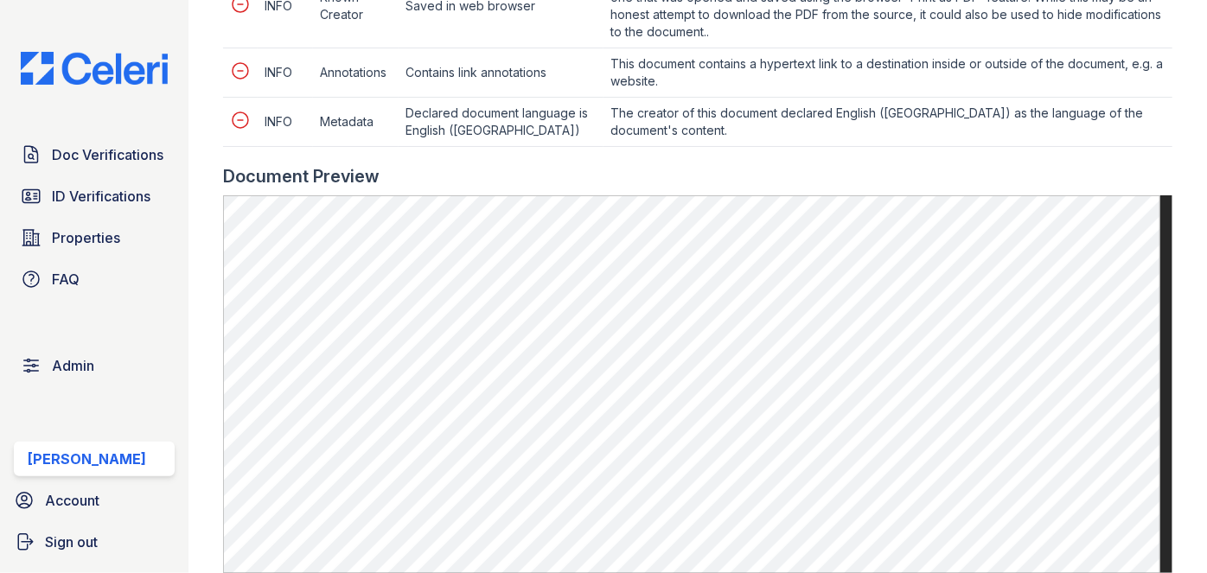
scroll to position [1021, 0]
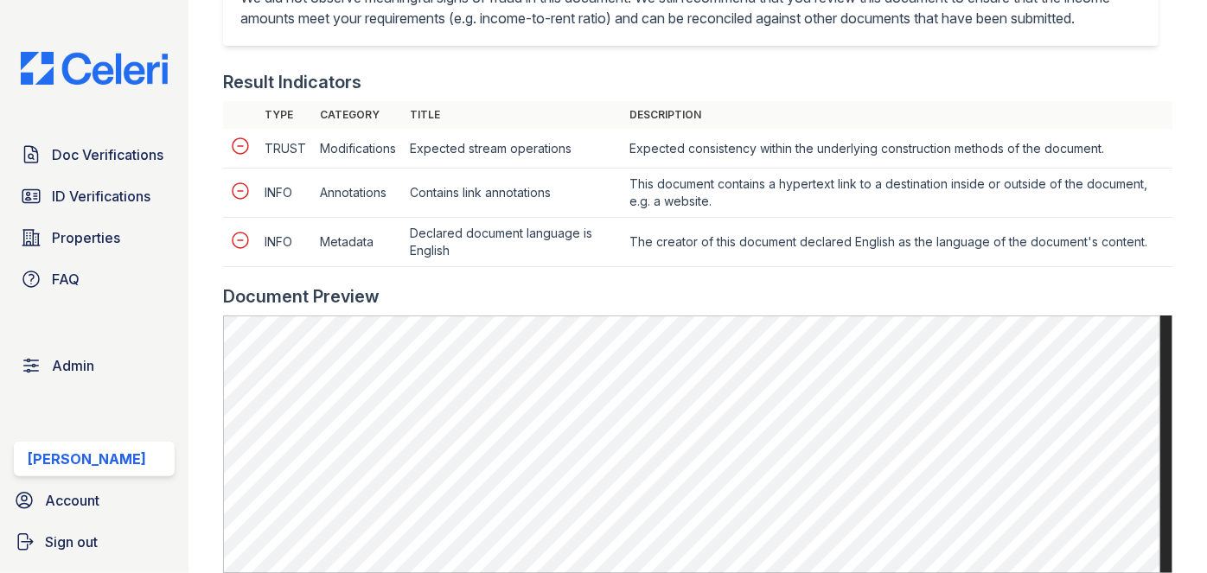
scroll to position [865, 0]
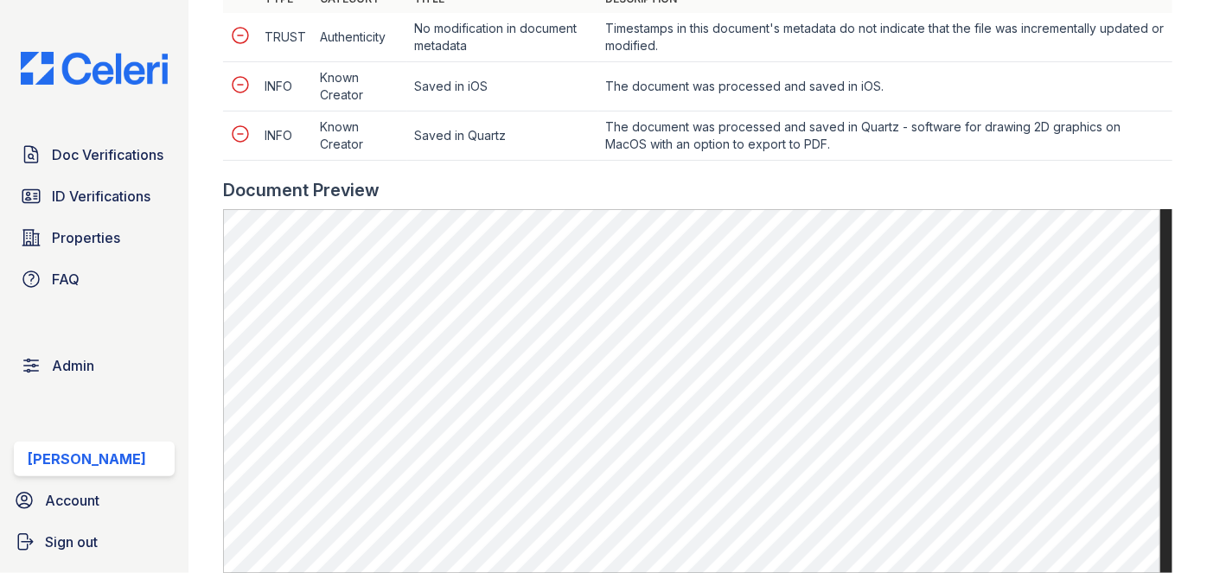
scroll to position [943, 0]
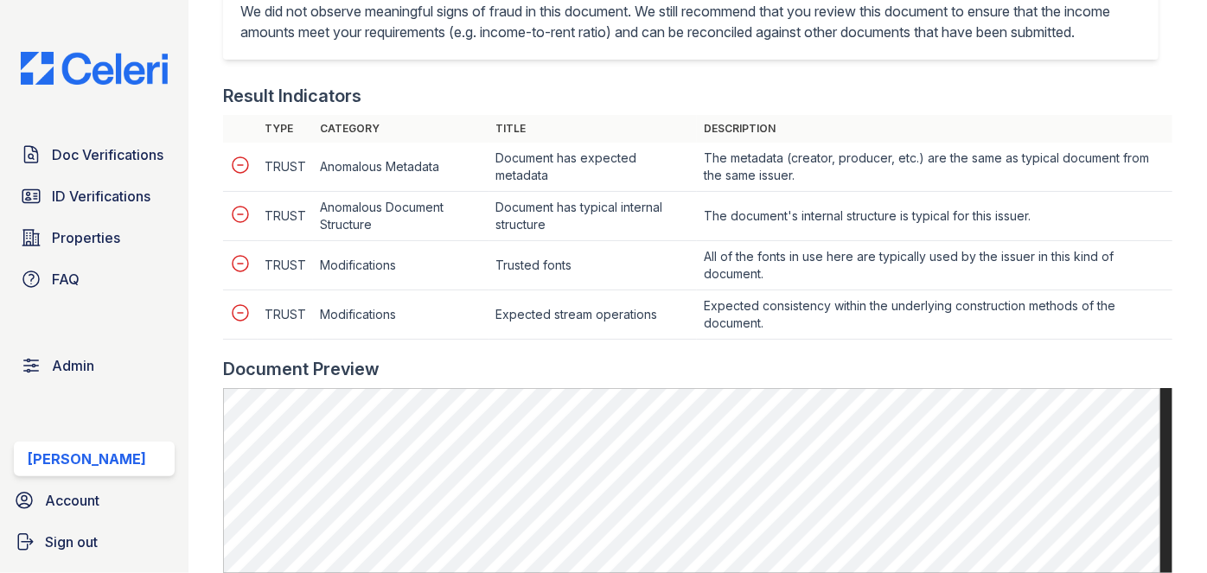
scroll to position [707, 0]
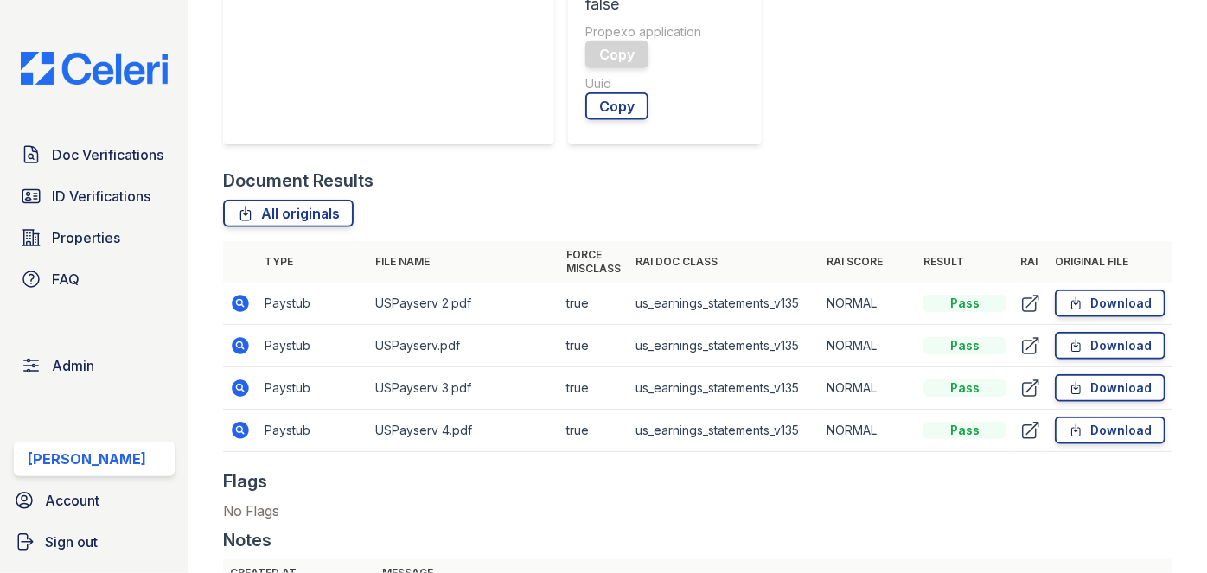
scroll to position [553, 0]
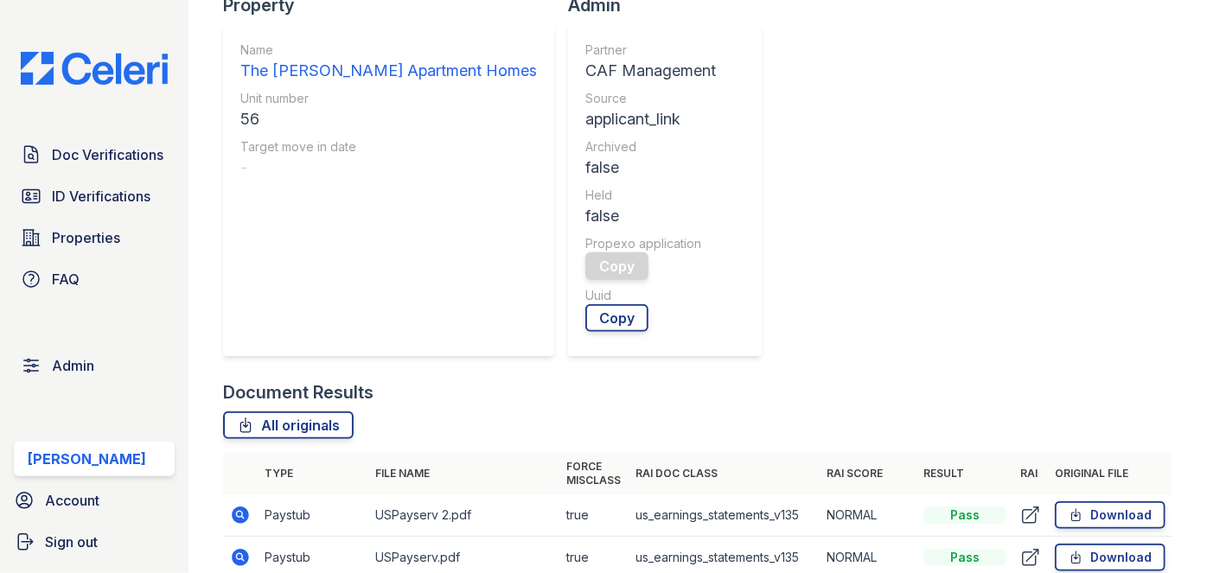
drag, startPoint x: 237, startPoint y: 209, endPoint x: 278, endPoint y: 217, distance: 42.2
click at [278, 537] on td "Paystub" at bounding box center [313, 558] width 111 height 42
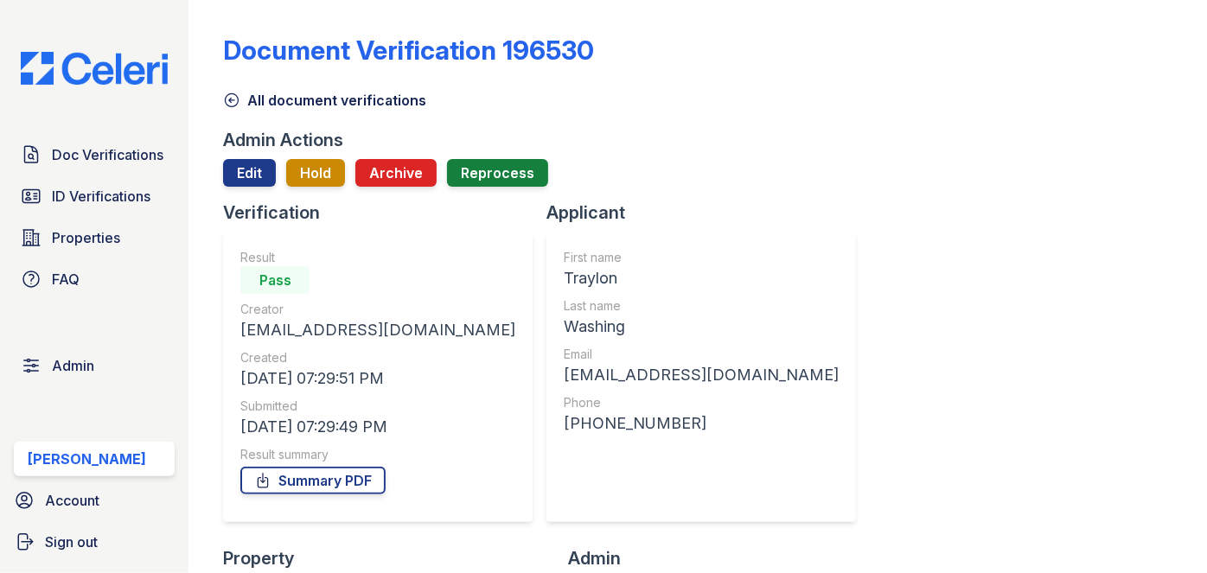
scroll to position [0, 0]
click at [240, 162] on link "Edit" at bounding box center [249, 173] width 53 height 28
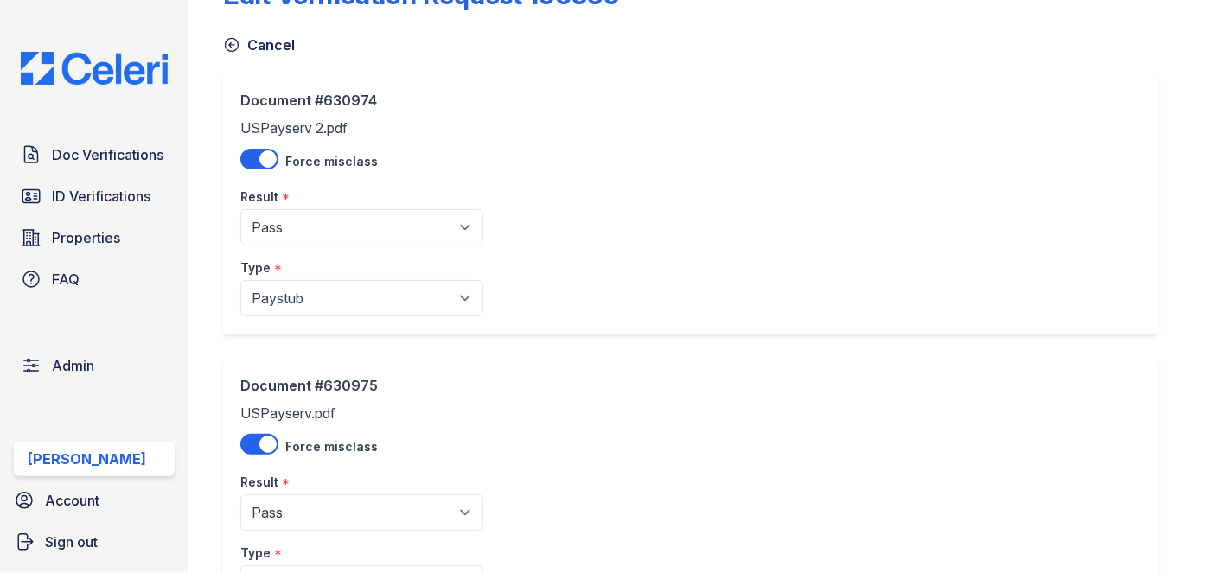
scroll to position [157, 0]
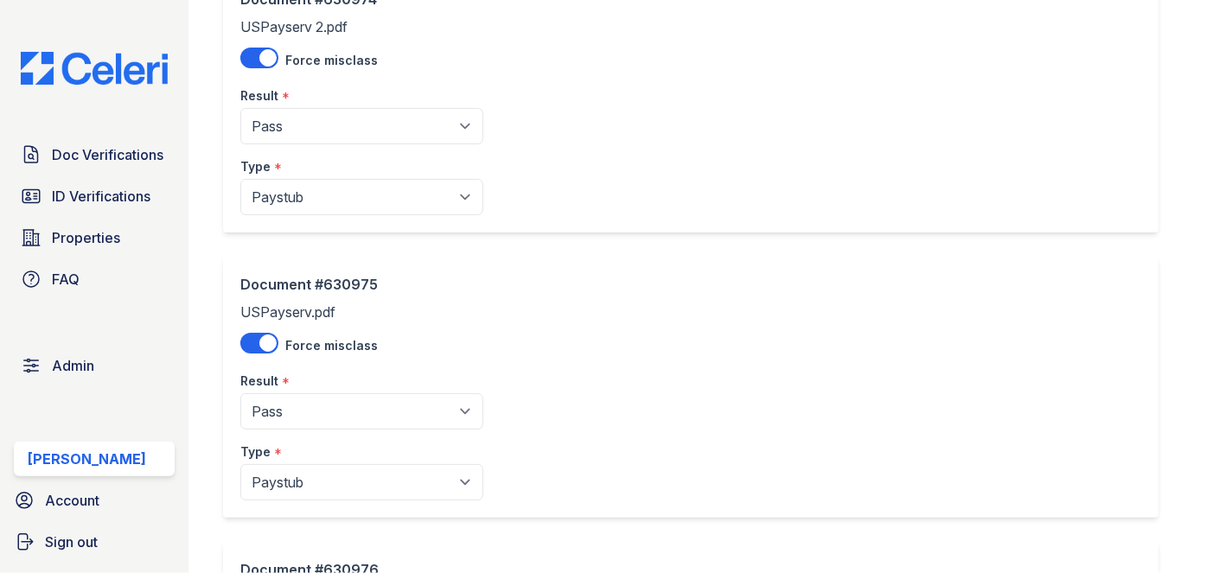
drag, startPoint x: 339, startPoint y: 149, endPoint x: 348, endPoint y: 125, distance: 25.7
click at [341, 147] on div "Type *" at bounding box center [361, 161] width 243 height 35
click at [348, 125] on select "Pending Sent Started Processing Pass Fail Caution Error N/A" at bounding box center [361, 126] width 243 height 36
select select "caution"
click at [240, 108] on select "Pending Sent Started Processing Pass Fail Caution Error N/A" at bounding box center [361, 126] width 243 height 36
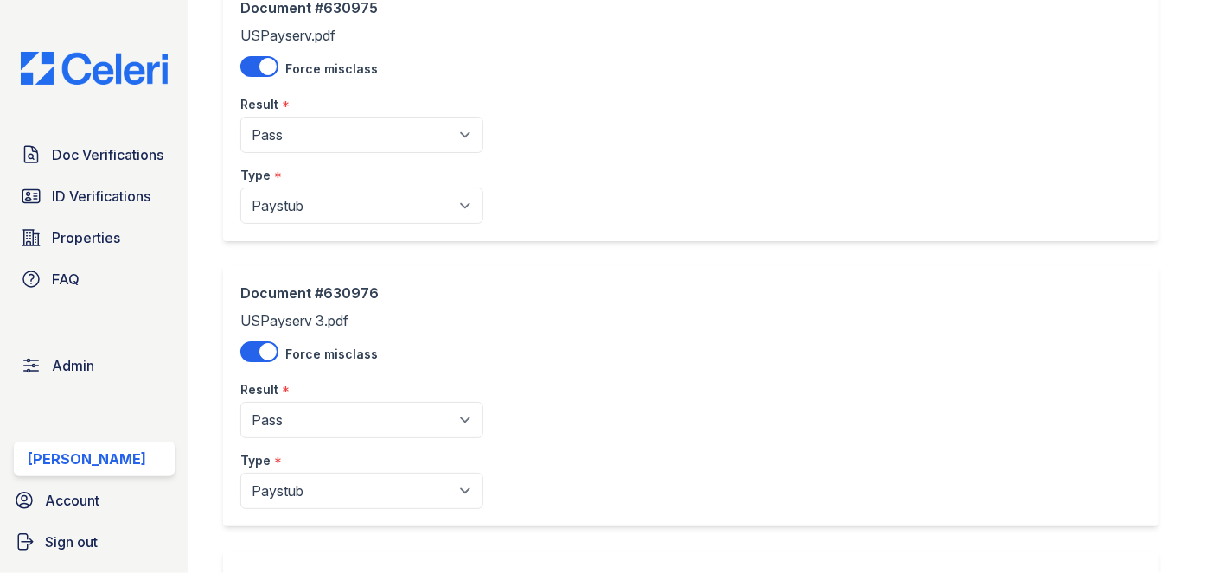
scroll to position [471, 0]
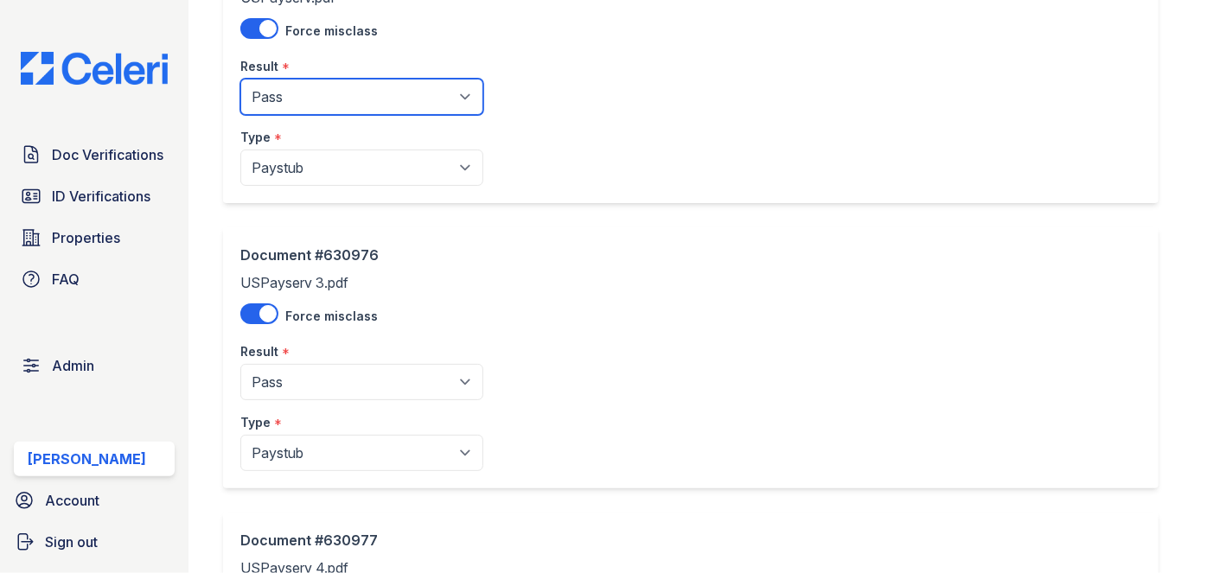
click at [343, 91] on select "Pending Sent Started Processing Pass Fail Caution Error N/A" at bounding box center [361, 97] width 243 height 36
select select "caution"
click at [240, 79] on select "Pending Sent Started Processing Pass Fail Caution Error N/A" at bounding box center [361, 97] width 243 height 36
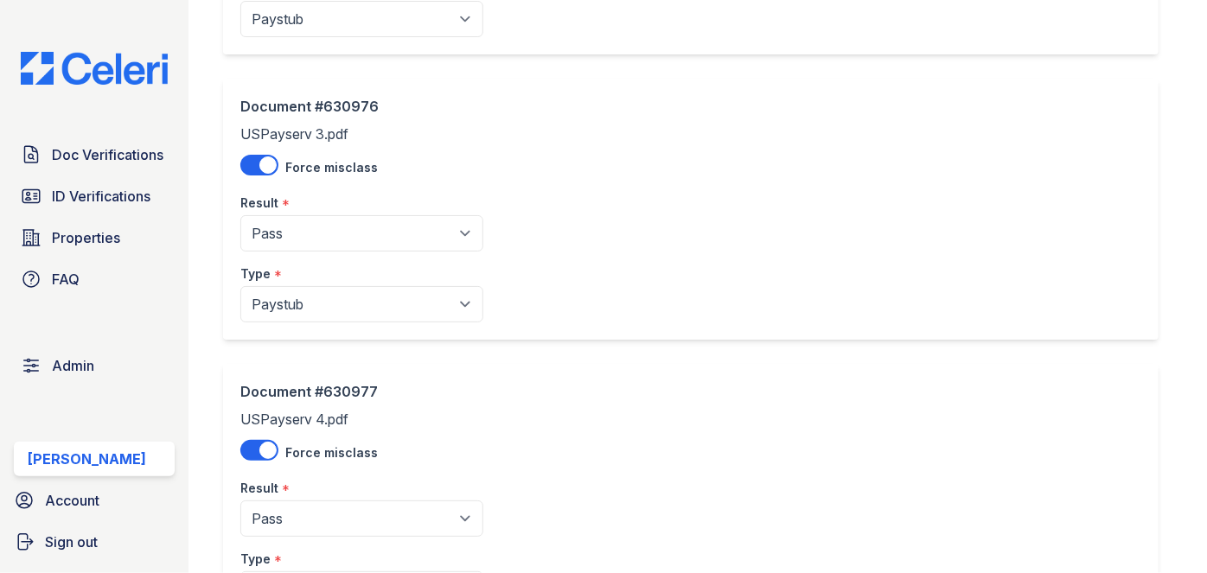
scroll to position [707, 0]
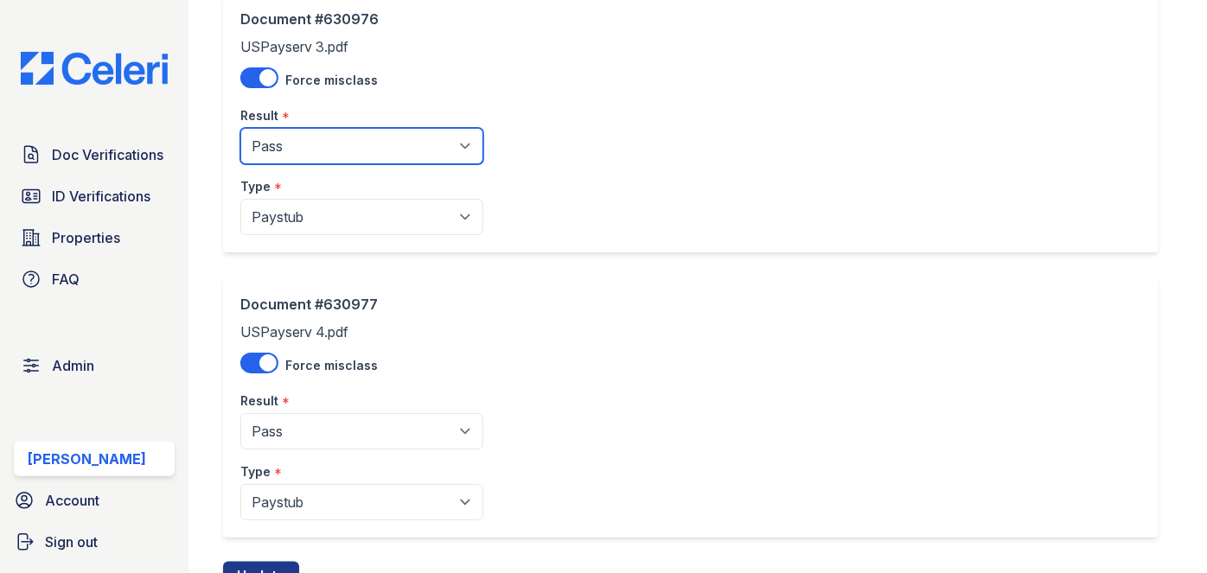
click at [338, 148] on select "Pending Sent Started Processing Pass Fail Caution Error N/A" at bounding box center [361, 146] width 243 height 36
select select "caution"
click at [240, 128] on select "Pending Sent Started Processing Pass Fail Caution Error N/A" at bounding box center [361, 146] width 243 height 36
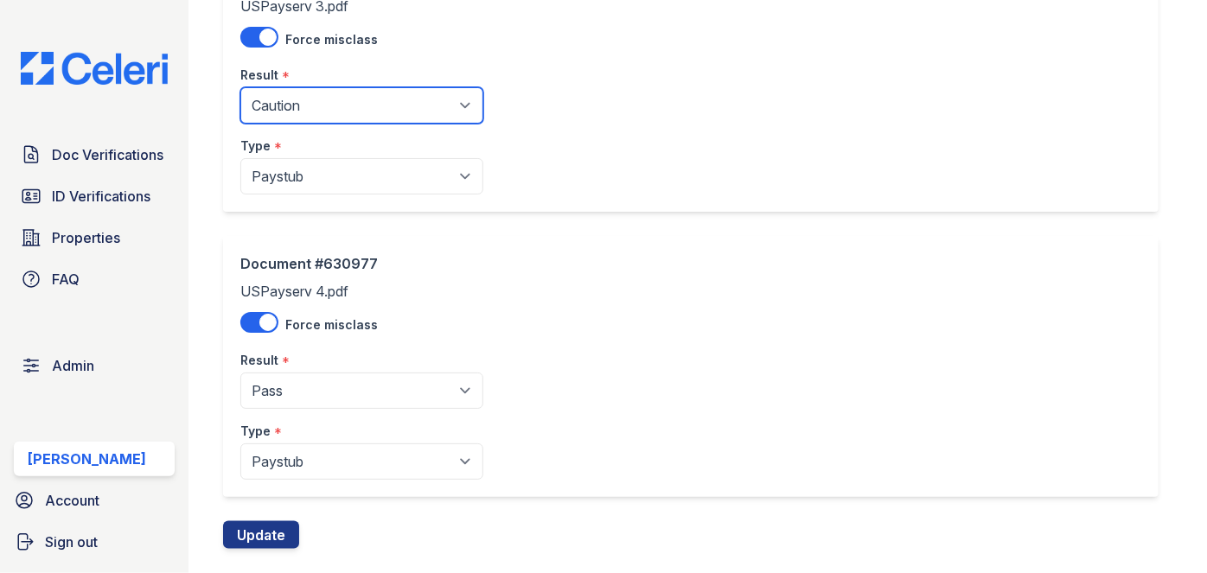
scroll to position [780, 0]
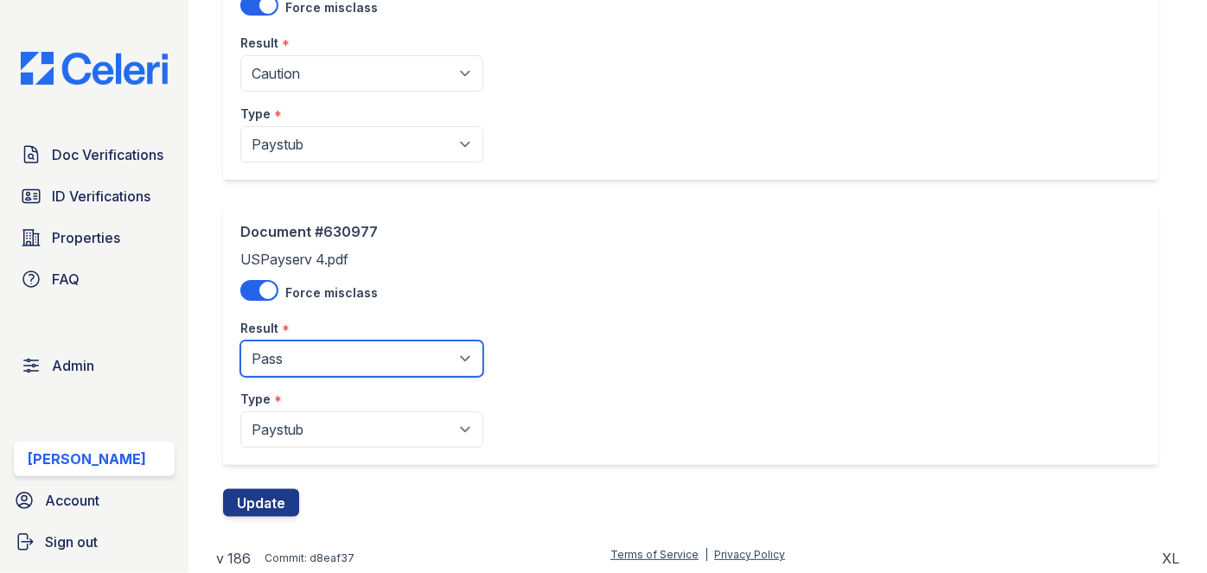
click at [325, 346] on select "Pending Sent Started Processing Pass Fail Caution Error N/A" at bounding box center [361, 359] width 243 height 36
select select "caution"
click at [240, 341] on select "Pending Sent Started Processing Pass Fail Caution Error N/A" at bounding box center [361, 359] width 243 height 36
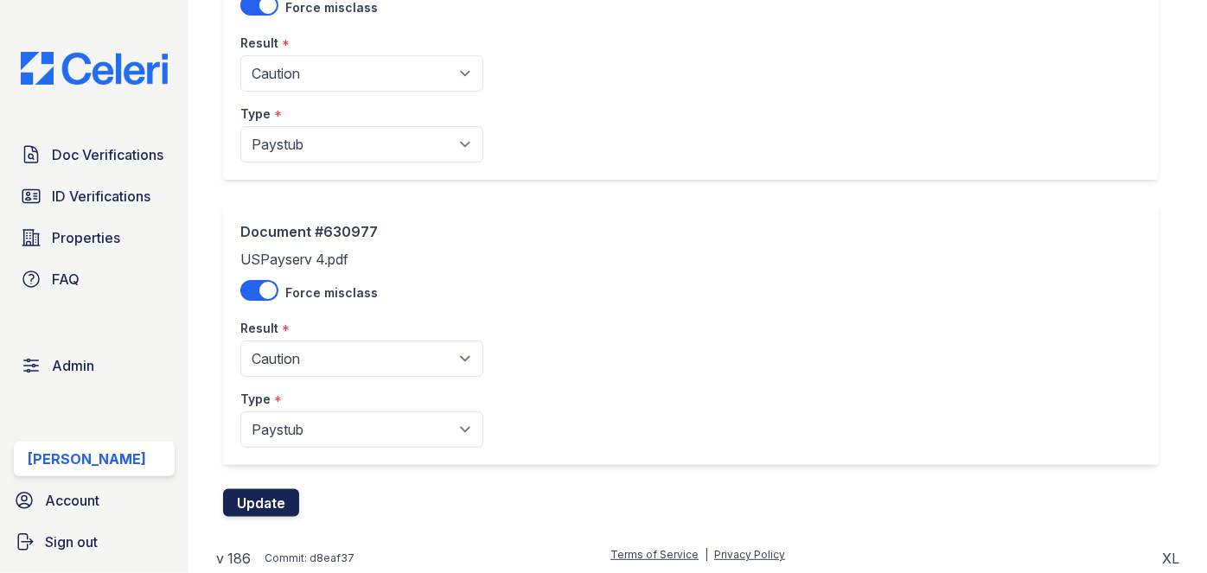
click at [288, 508] on button "Update" at bounding box center [261, 503] width 76 height 28
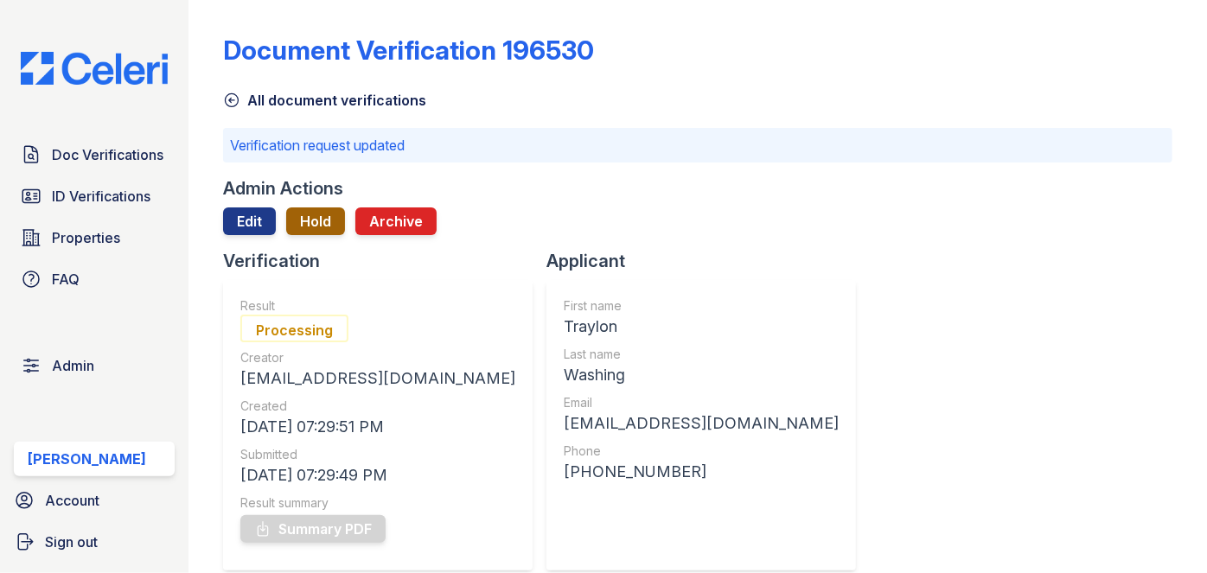
click at [318, 218] on button "Hold" at bounding box center [315, 222] width 59 height 28
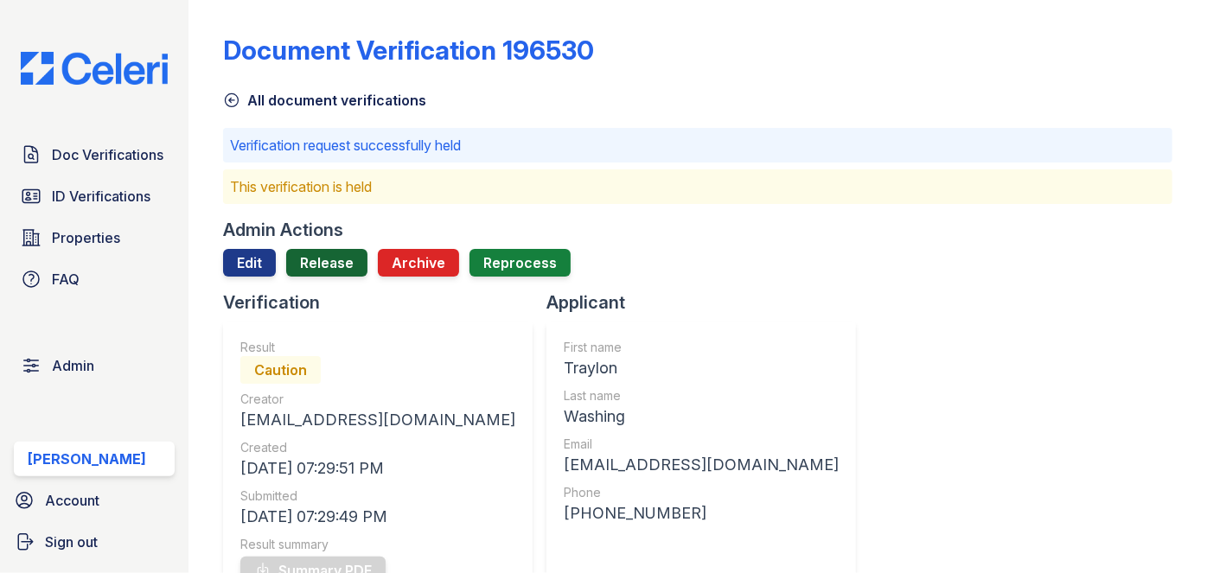
click at [323, 261] on link "Release" at bounding box center [326, 263] width 81 height 28
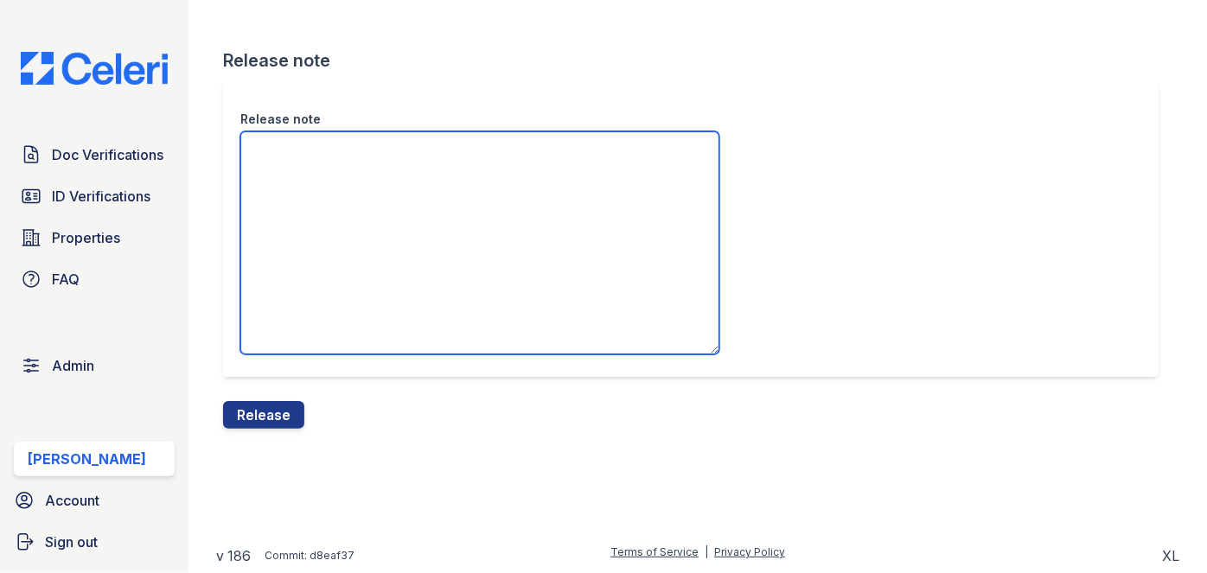
click at [311, 195] on textarea "Release note" at bounding box center [479, 242] width 479 height 223
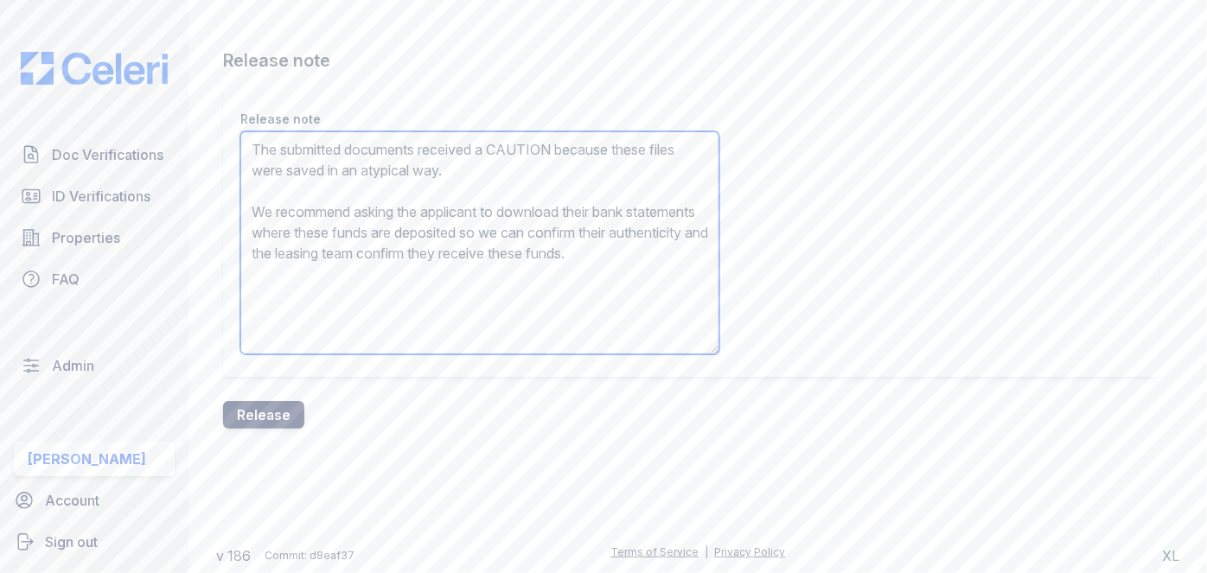
type textarea "The submitted documents received a CAUTION because these files were saved in an…"
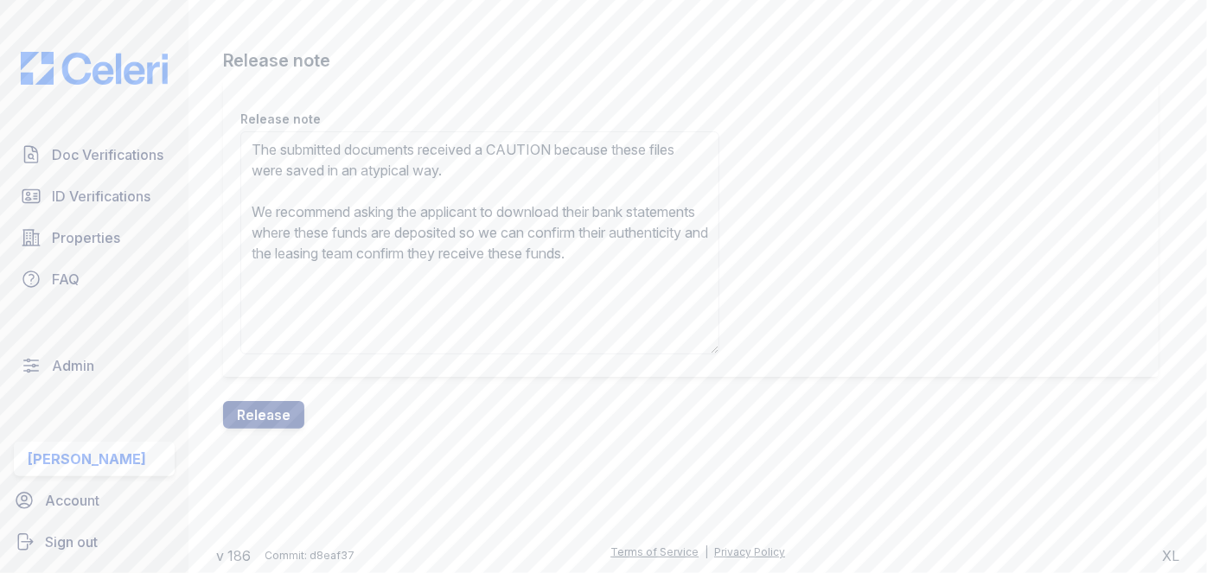
drag, startPoint x: 253, startPoint y: 407, endPoint x: 682, endPoint y: 88, distance: 534.6
click at [254, 407] on button "Release" at bounding box center [263, 415] width 81 height 28
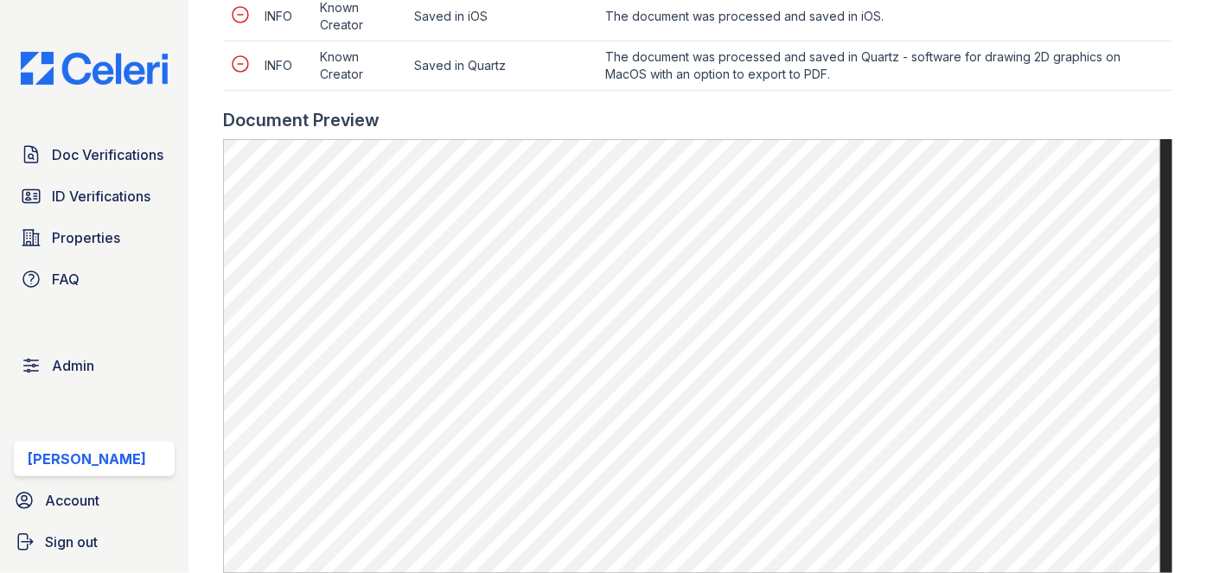
scroll to position [943, 0]
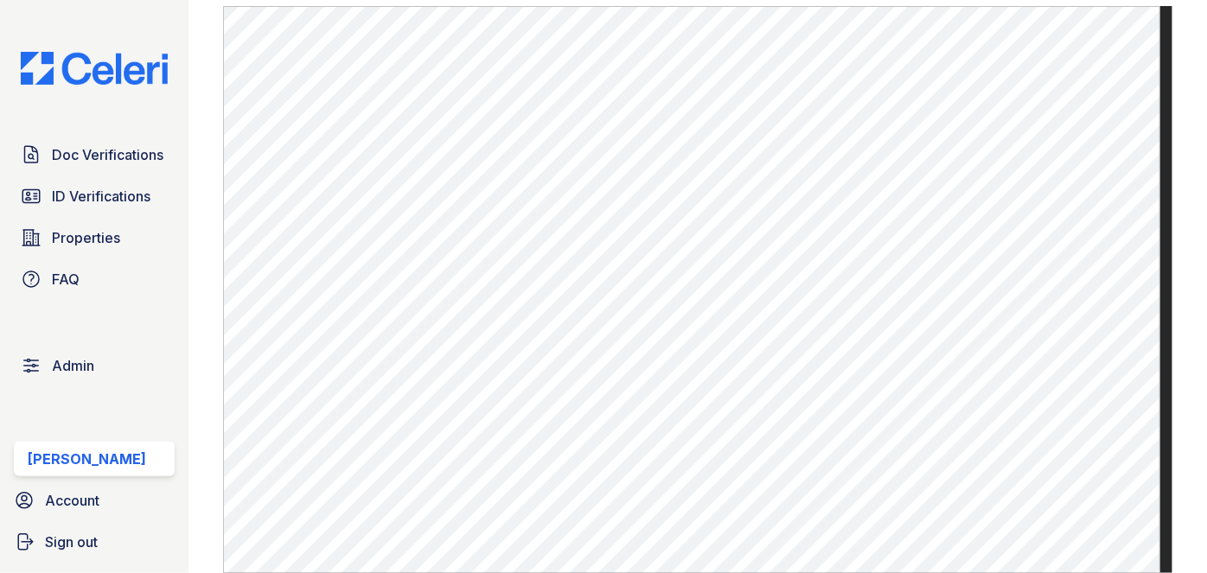
scroll to position [1021, 0]
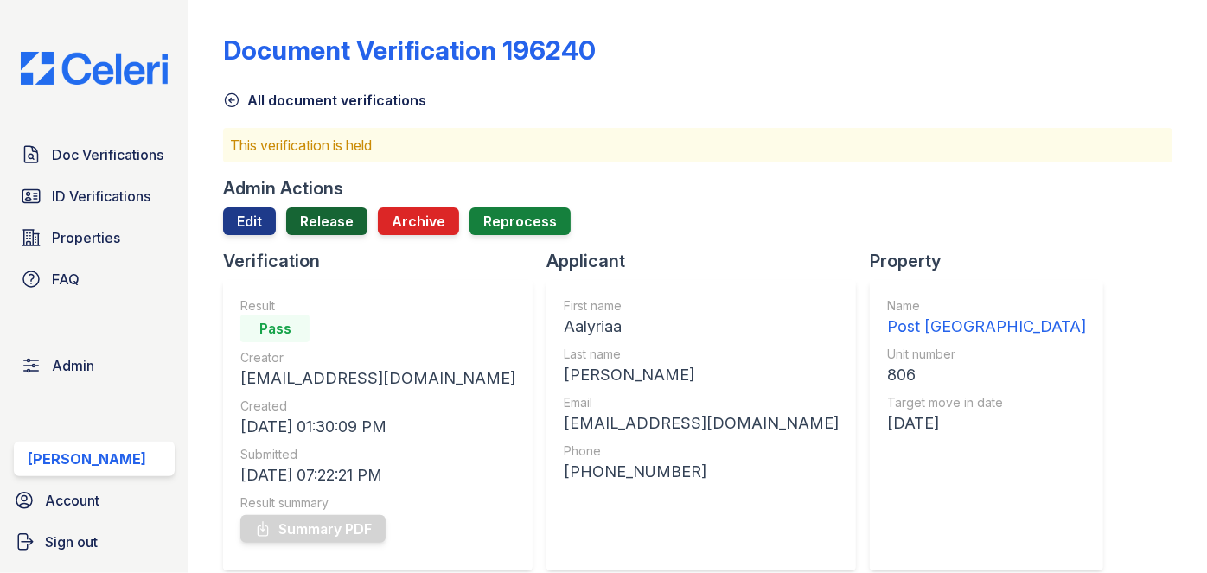
click at [329, 221] on link "Release" at bounding box center [326, 222] width 81 height 28
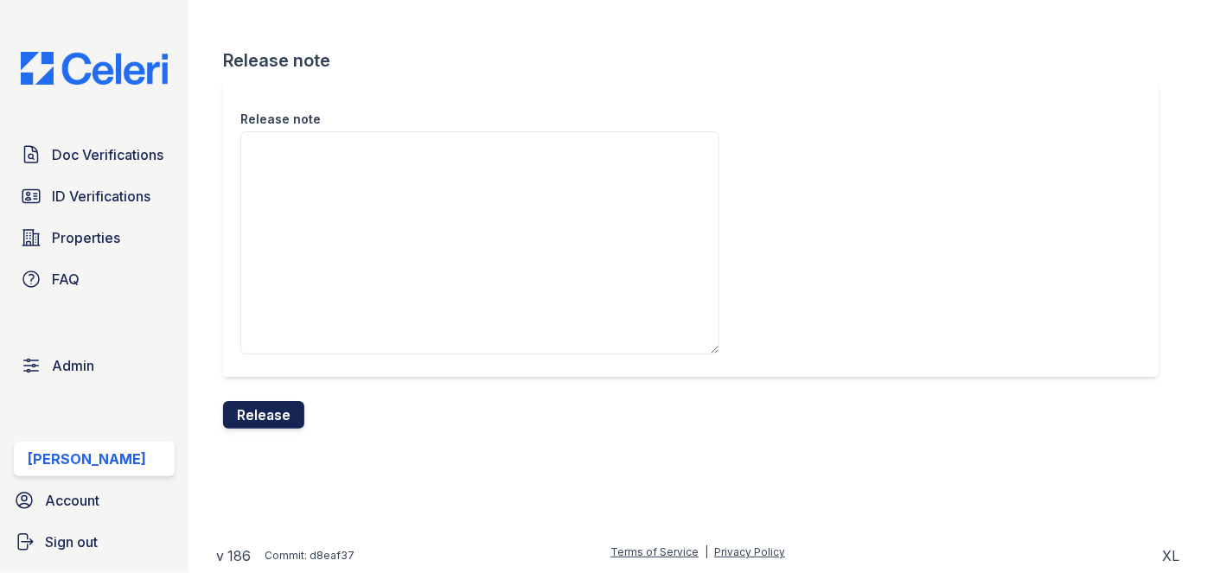
click at [279, 410] on button "Release" at bounding box center [263, 415] width 81 height 28
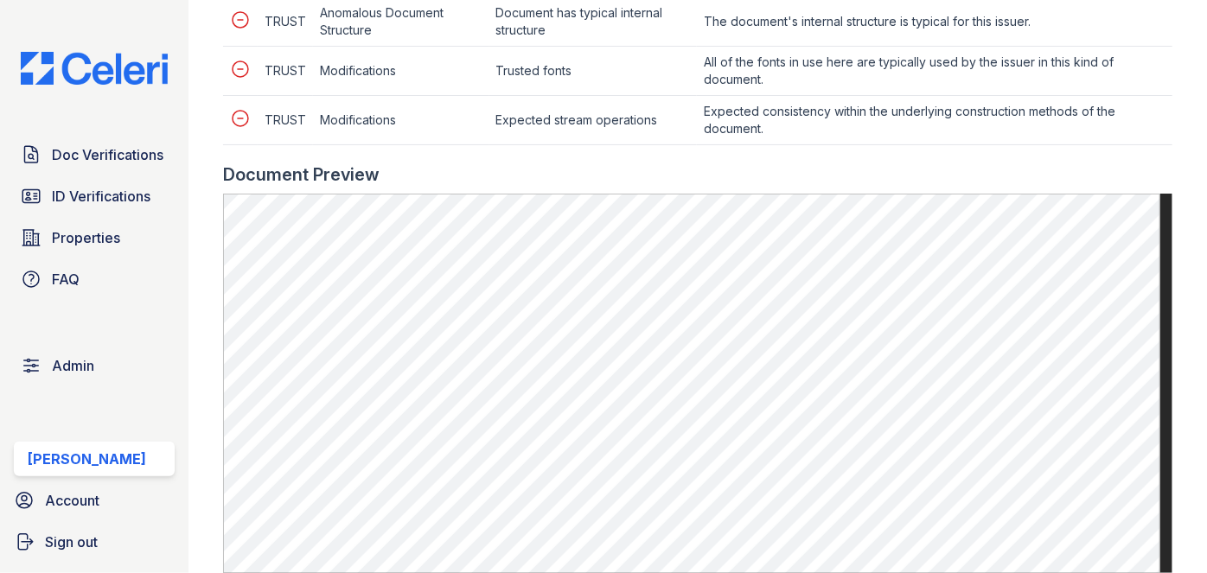
scroll to position [865, 0]
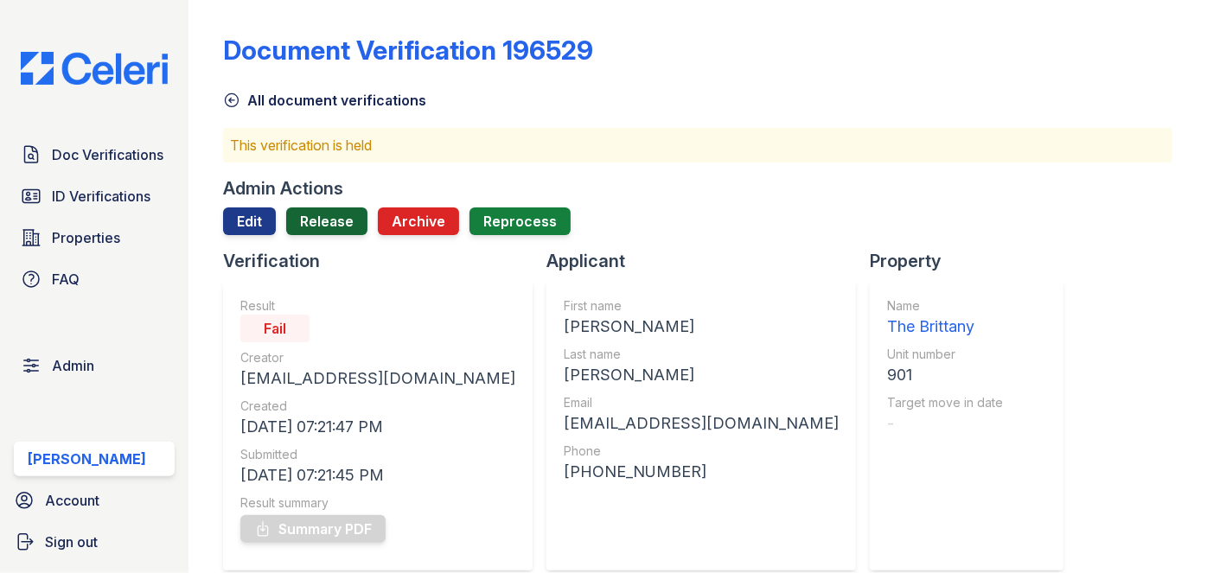
click at [329, 214] on link "Release" at bounding box center [326, 222] width 81 height 28
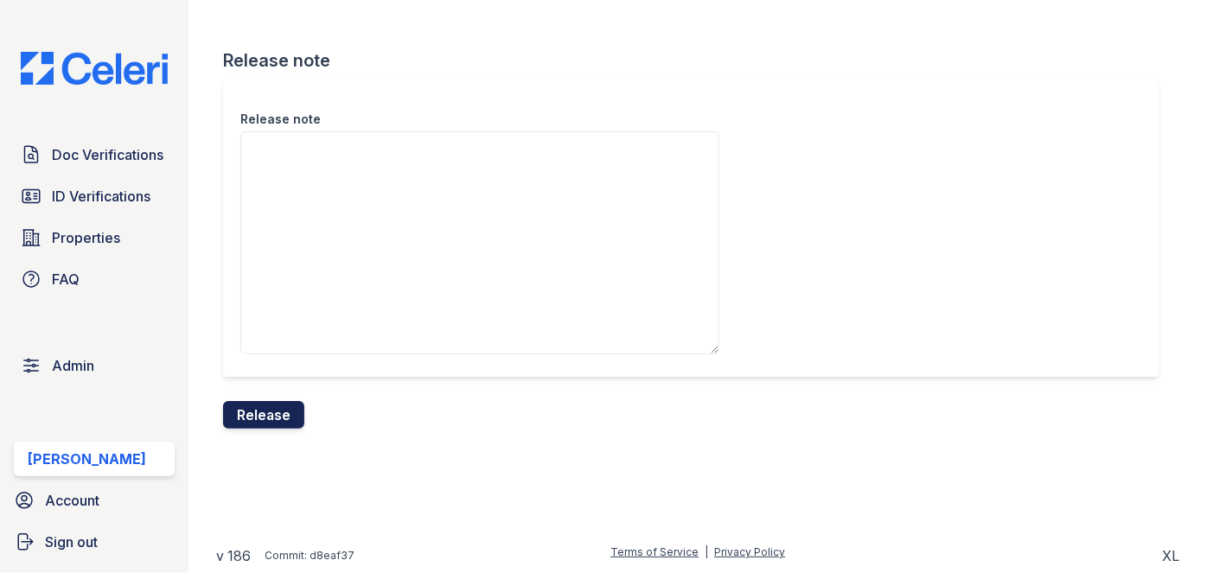
click at [284, 404] on button "Release" at bounding box center [263, 415] width 81 height 28
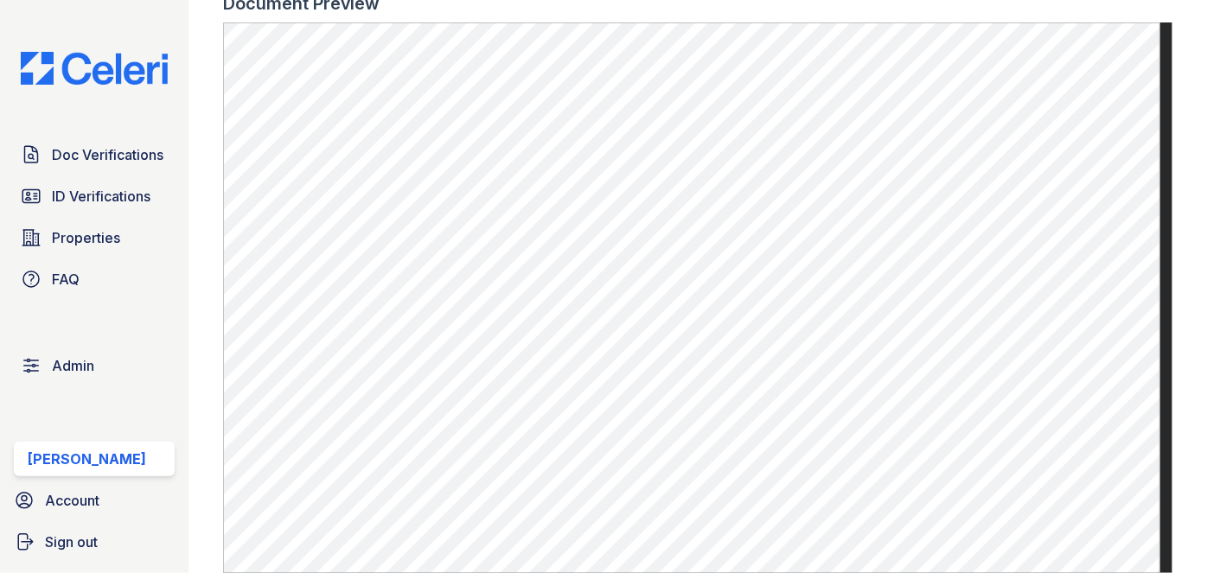
scroll to position [1415, 0]
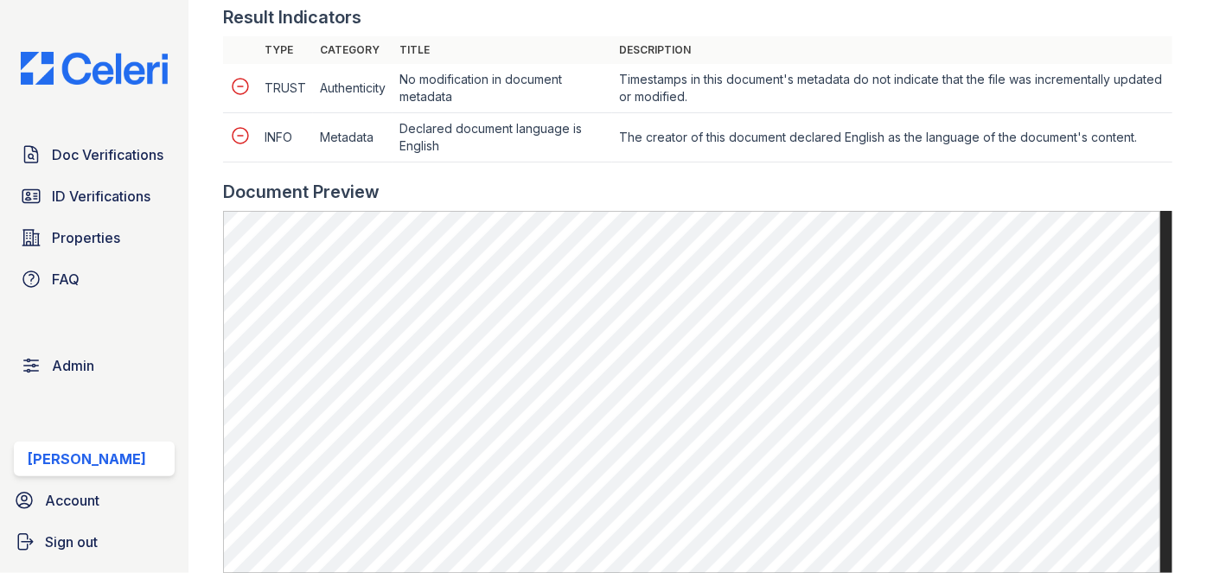
scroll to position [786, 0]
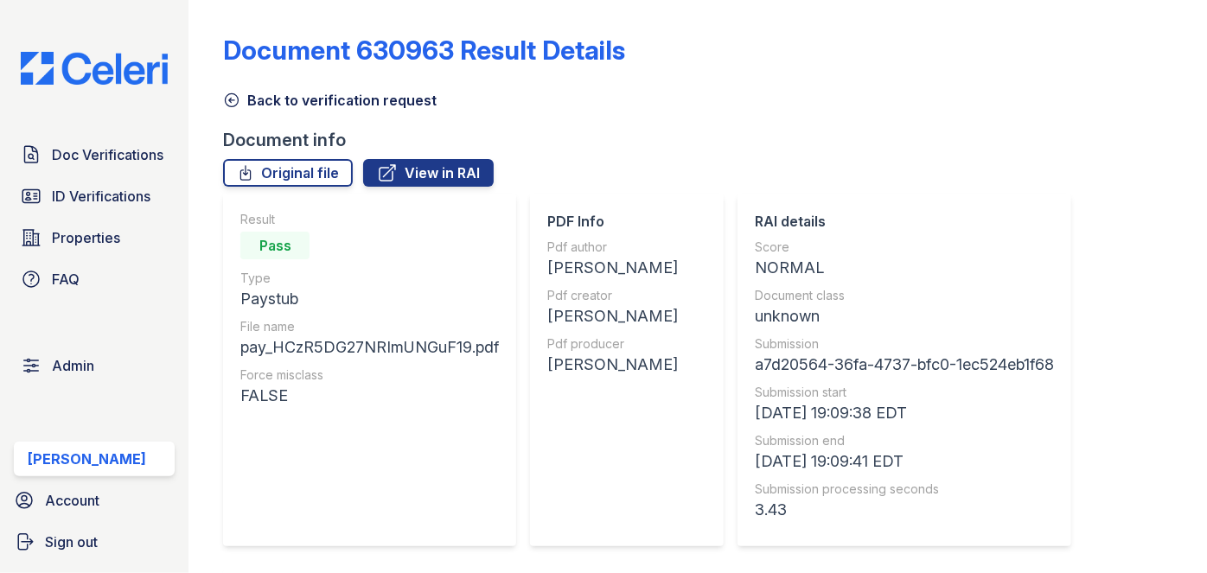
click at [240, 96] on icon at bounding box center [231, 100] width 17 height 17
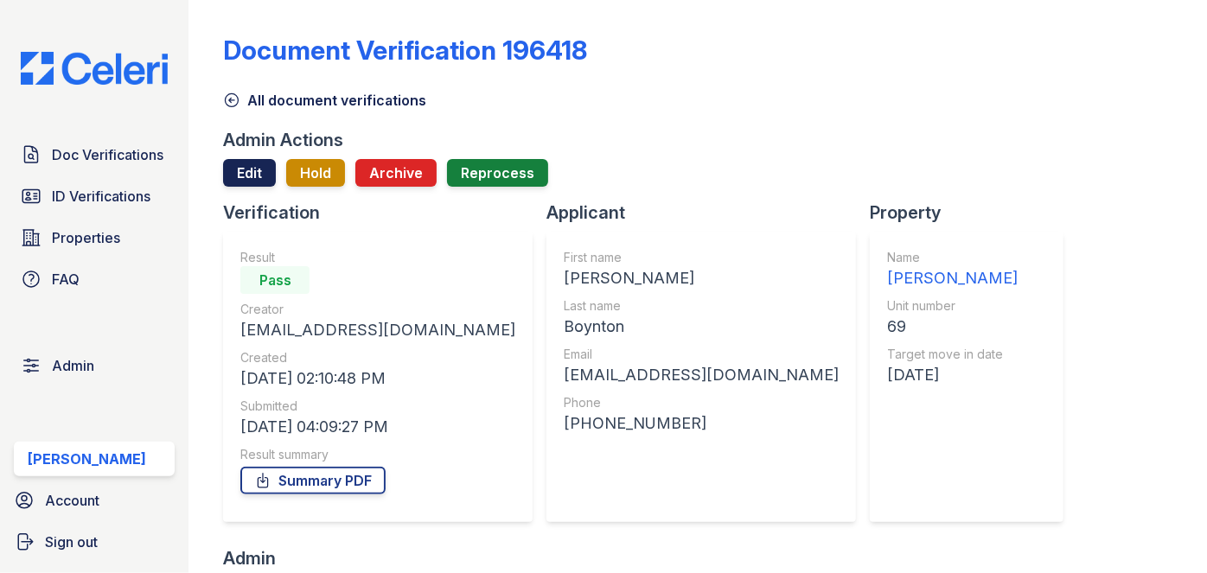
click at [236, 170] on link "Edit" at bounding box center [249, 173] width 53 height 28
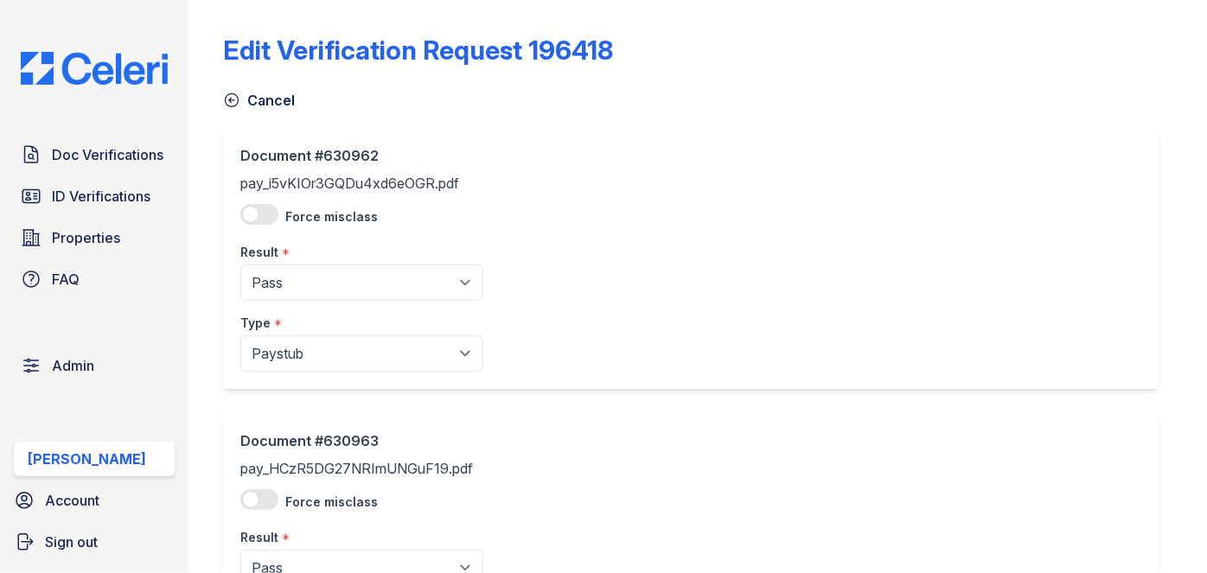
scroll to position [157, 0]
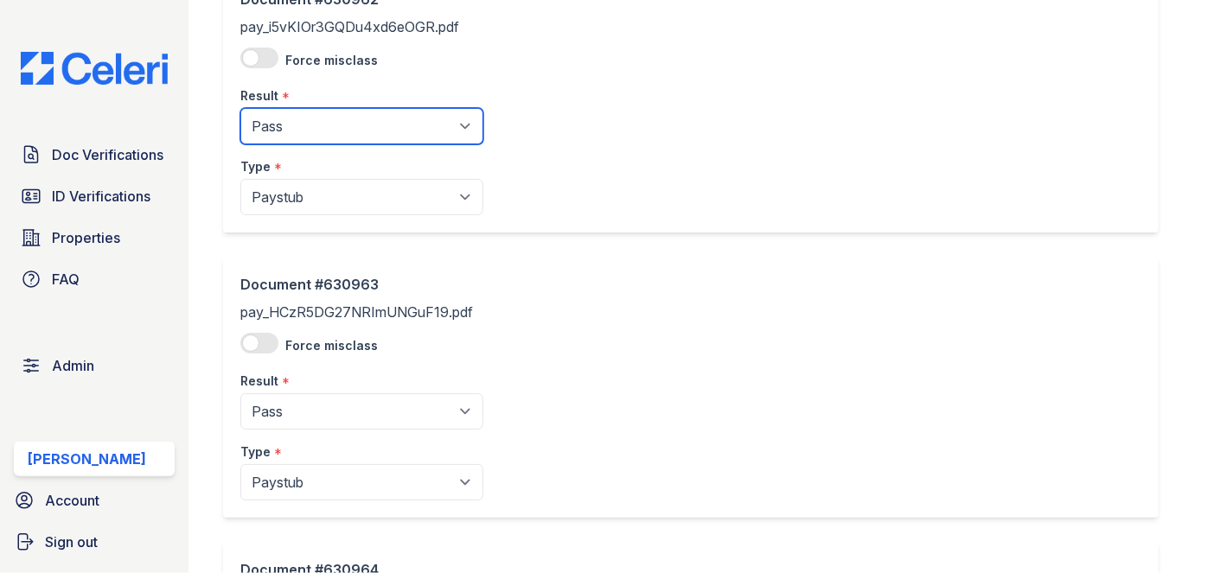
click at [307, 137] on select "Pending Sent Started Processing Pass Fail Caution Error N/A" at bounding box center [361, 126] width 243 height 36
select select "caution"
click at [240, 108] on select "Pending Sent Started Processing Pass Fail Caution Error N/A" at bounding box center [361, 126] width 243 height 36
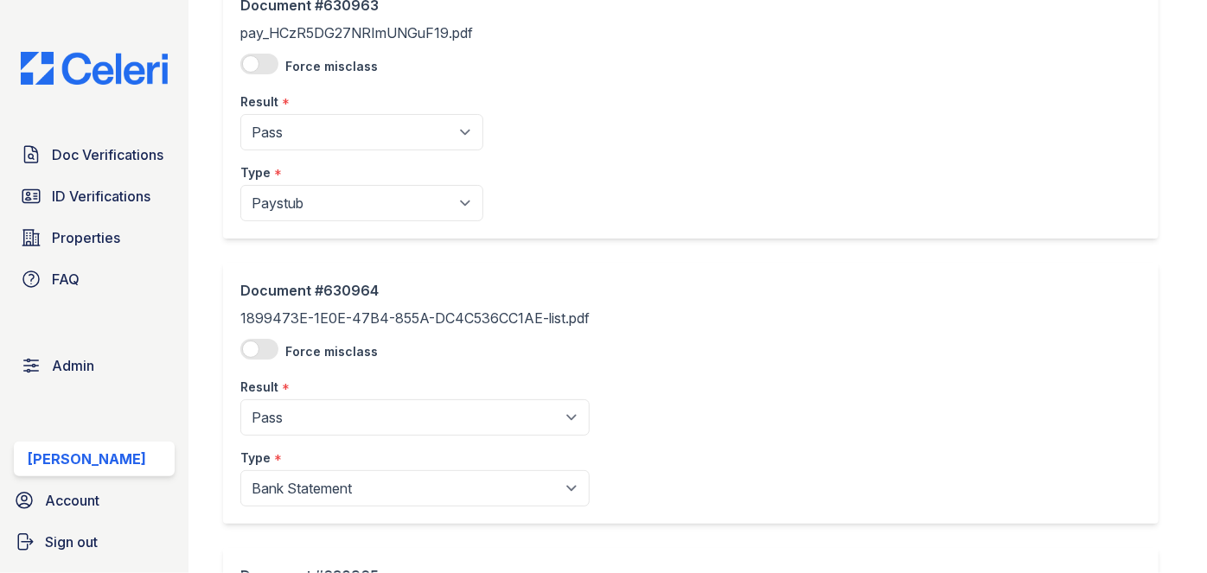
scroll to position [471, 0]
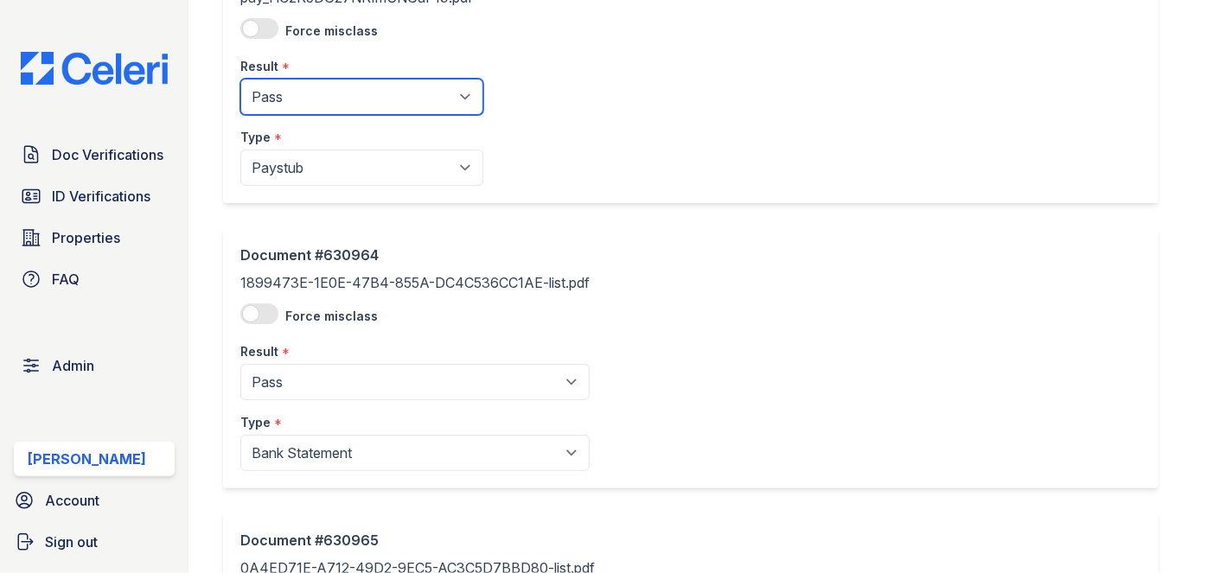
drag, startPoint x: 326, startPoint y: 97, endPoint x: 323, endPoint y: 110, distance: 13.4
click at [327, 95] on select "Pending Sent Started Processing Pass Fail Caution Error N/A" at bounding box center [361, 97] width 243 height 36
select select "caution"
click at [240, 79] on select "Pending Sent Started Processing Pass Fail Caution Error N/A" at bounding box center [361, 97] width 243 height 36
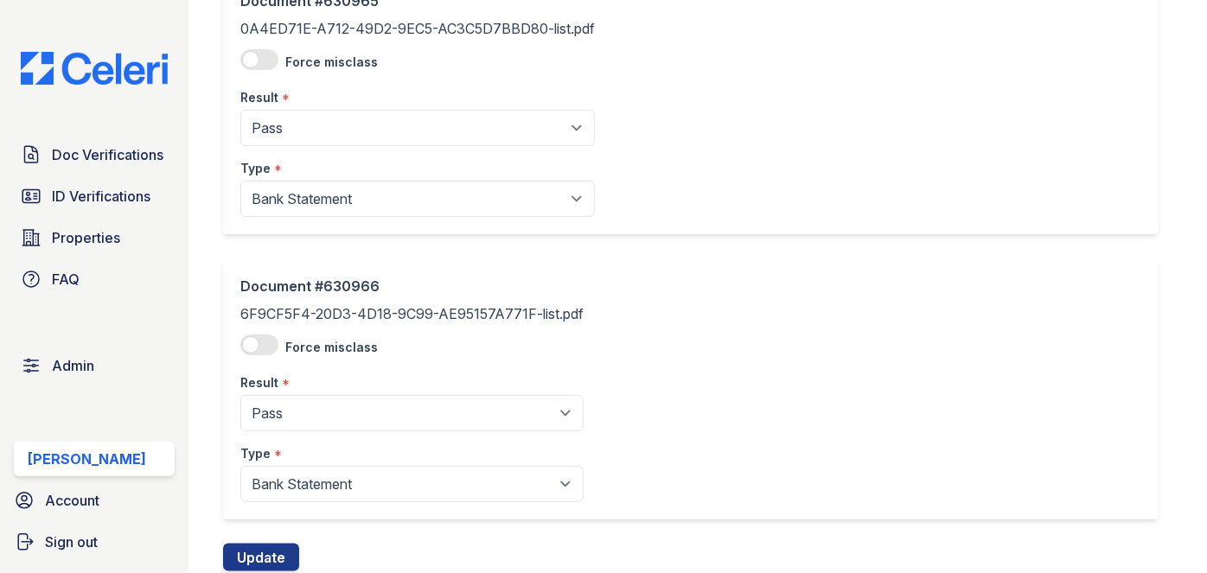
scroll to position [1065, 0]
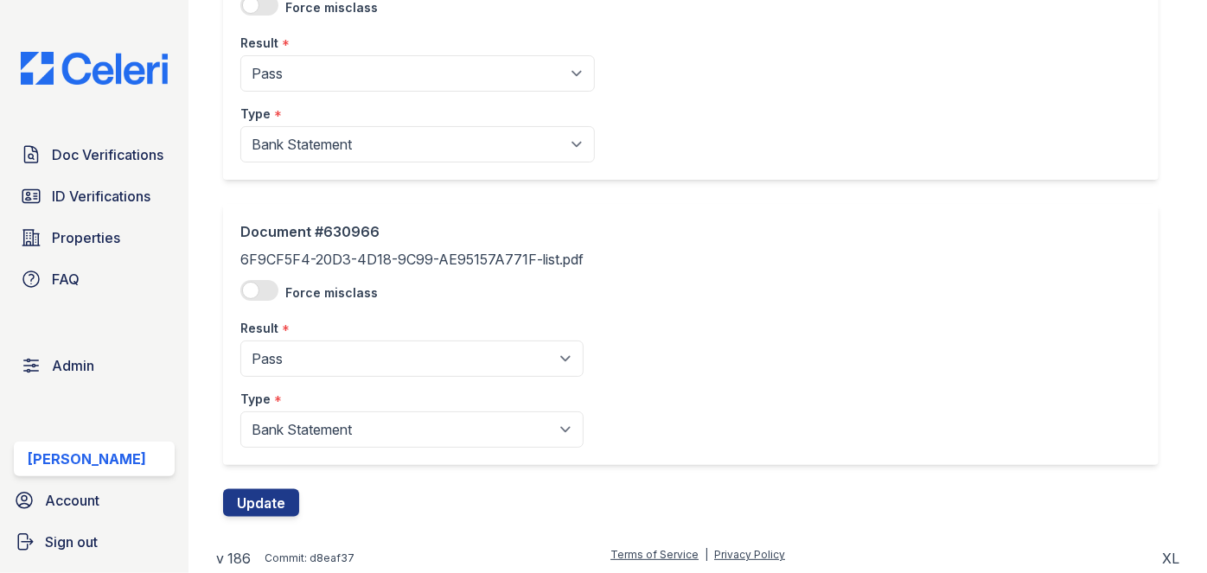
click at [293, 486] on div "Document #630966 6F9CF5F4-20D3-4D18-9C99-AE95157A771F-list.pdf Force misclass R…" at bounding box center [697, 346] width 949 height 285
click at [287, 496] on button "Update" at bounding box center [261, 503] width 76 height 28
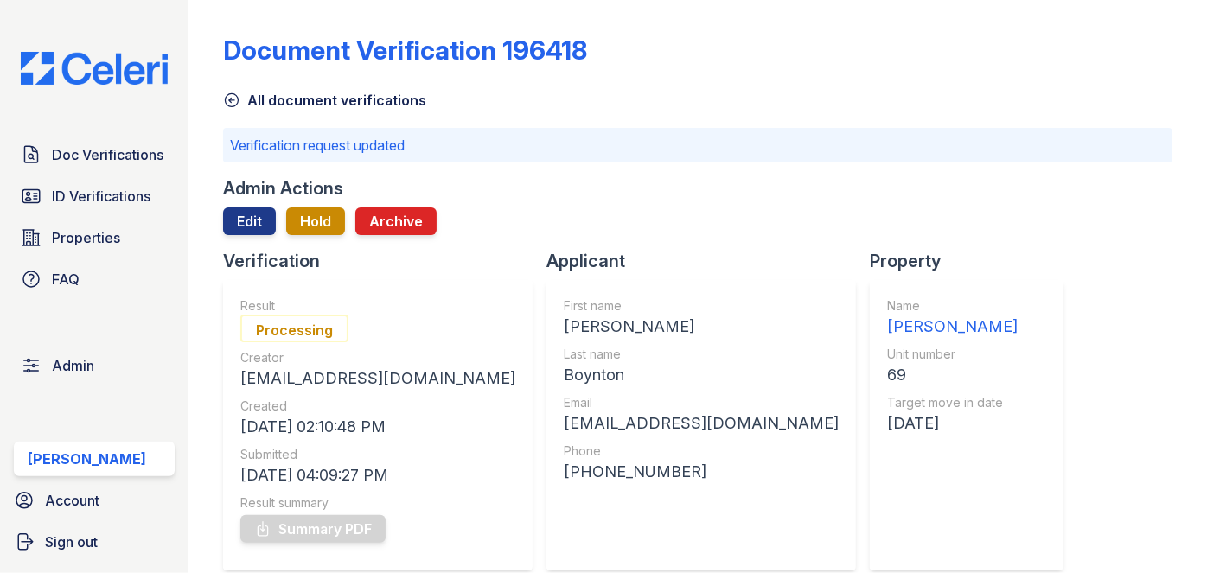
scroll to position [107, 0]
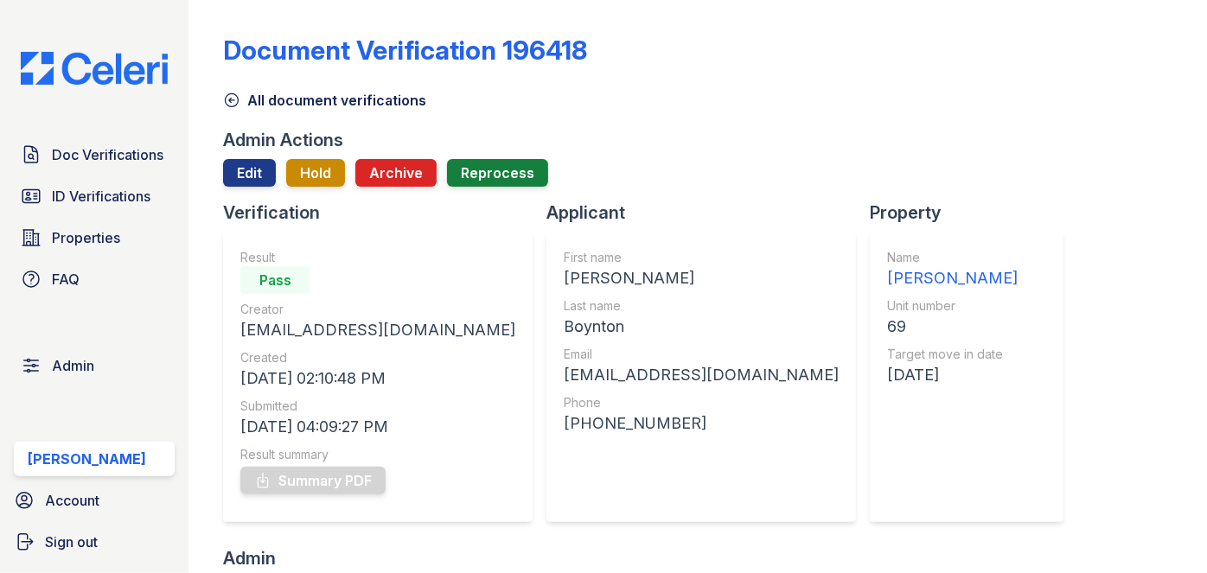
scroll to position [314, 0]
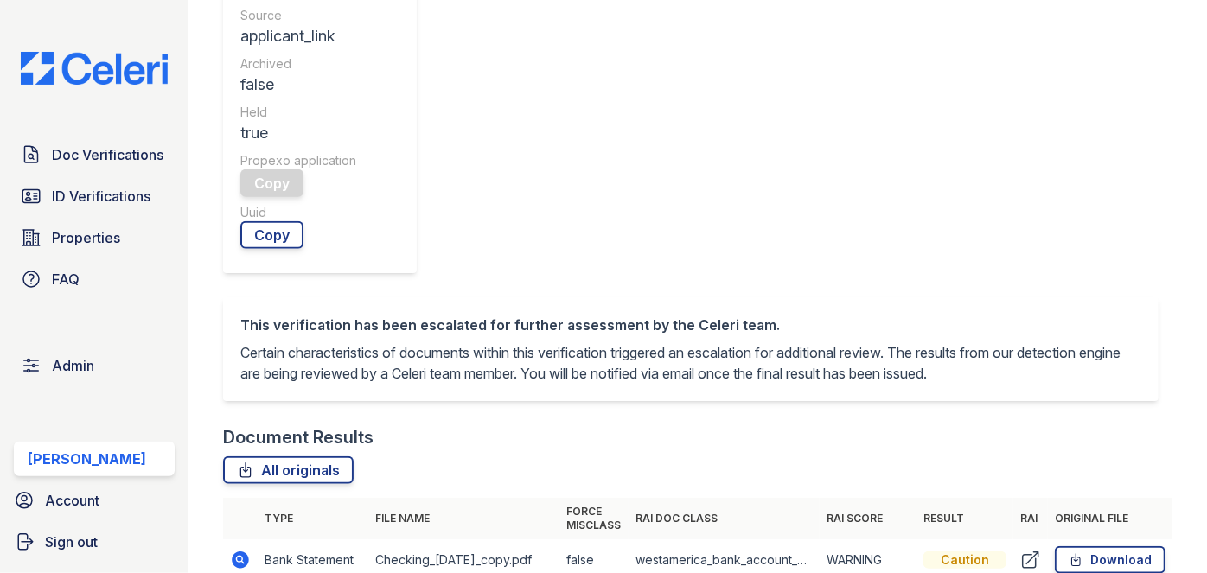
scroll to position [786, 0]
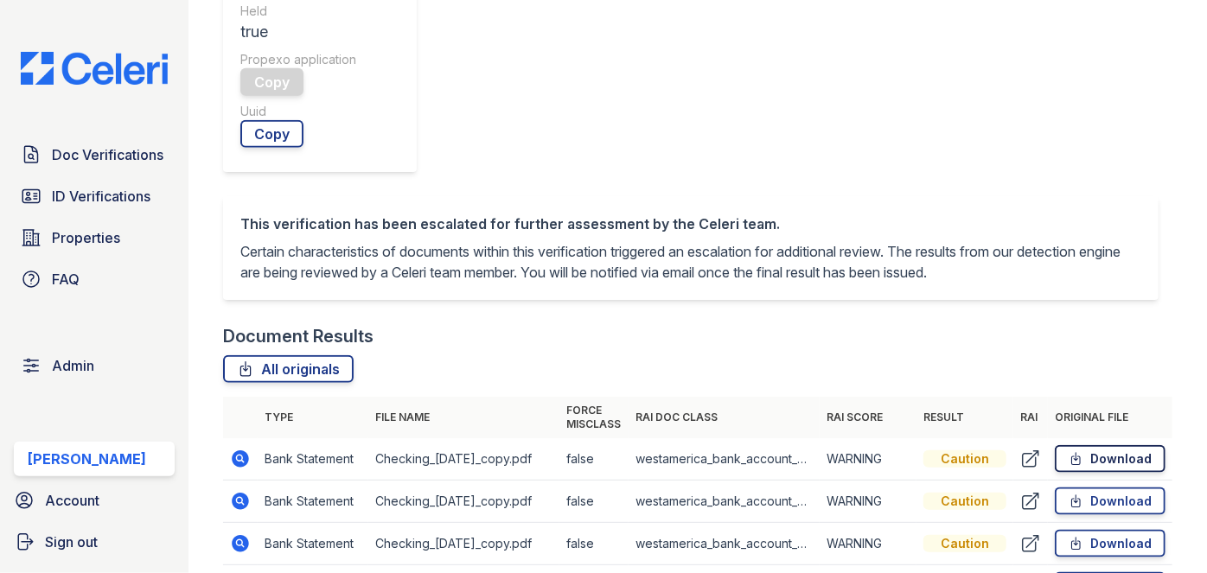
drag, startPoint x: 1128, startPoint y: 101, endPoint x: 1130, endPoint y: 116, distance: 14.9
click at [1128, 445] on link "Download" at bounding box center [1110, 459] width 111 height 28
click at [1132, 488] on link "Download" at bounding box center [1110, 502] width 111 height 28
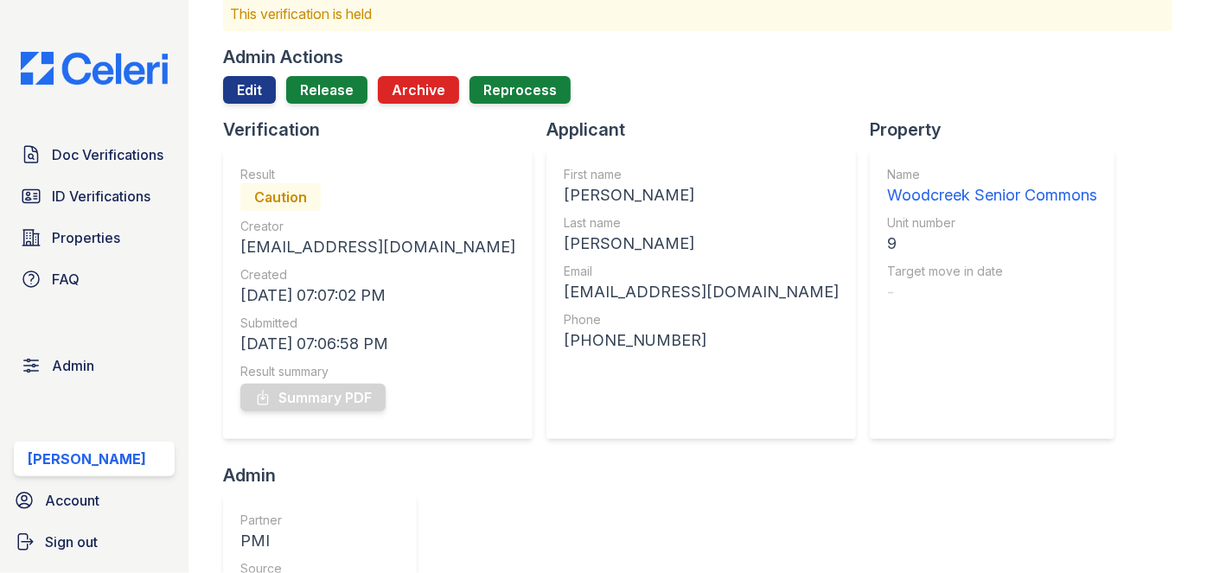
scroll to position [0, 0]
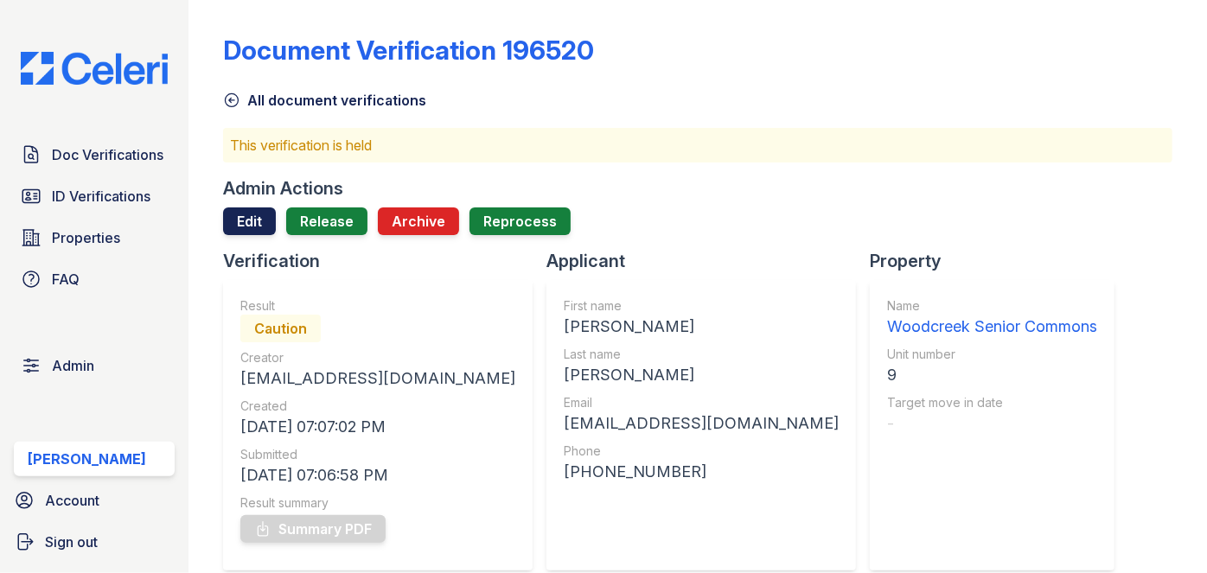
click at [244, 220] on link "Edit" at bounding box center [249, 222] width 53 height 28
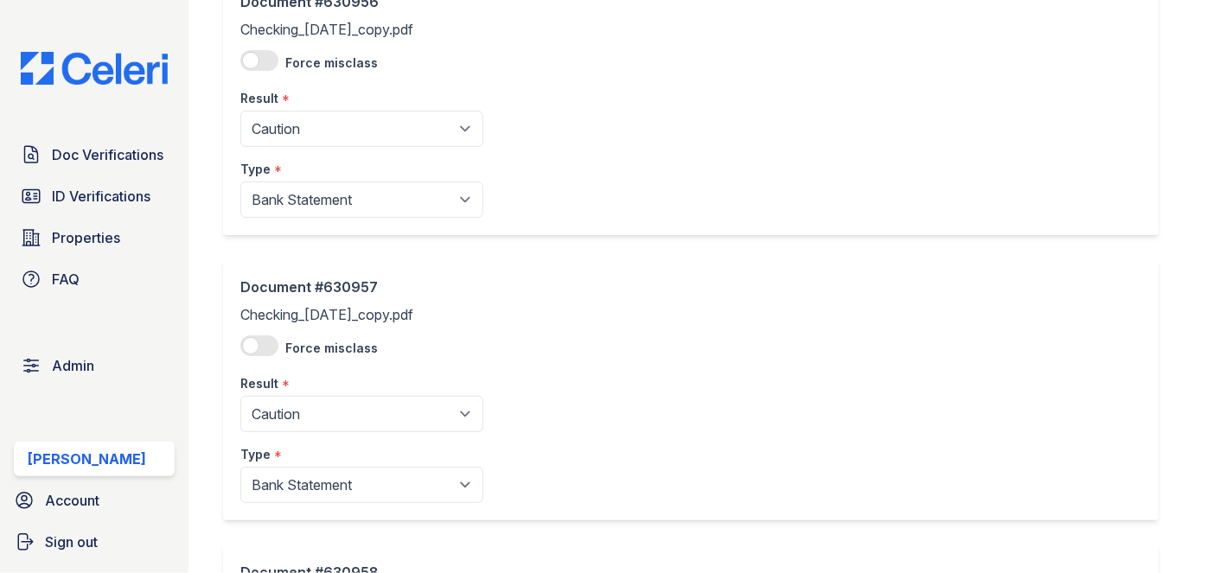
scroll to position [157, 0]
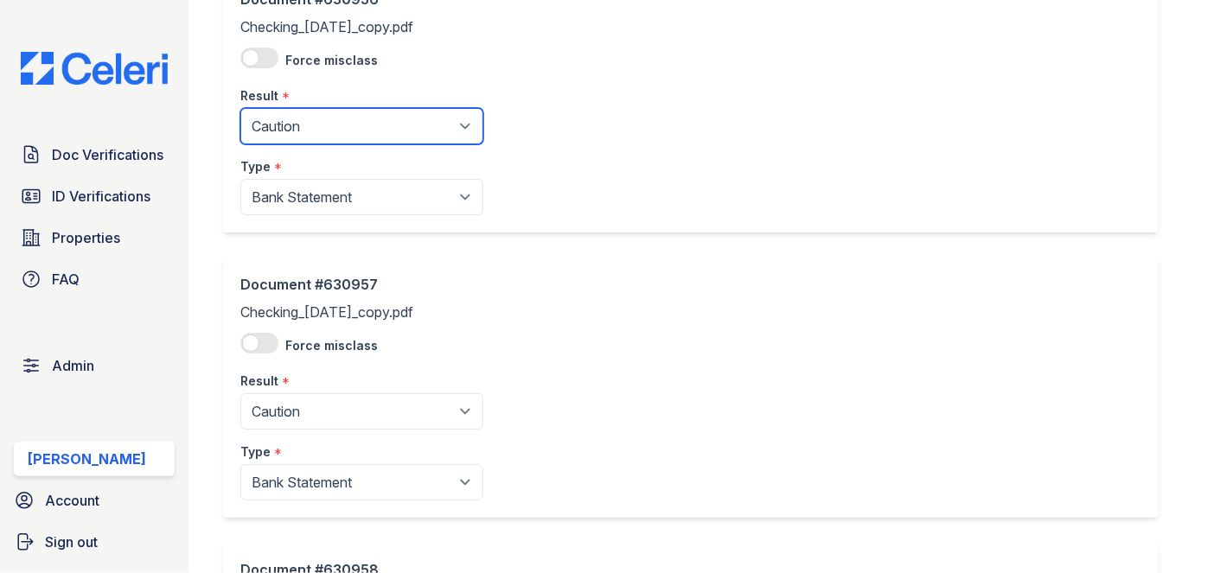
drag, startPoint x: 297, startPoint y: 124, endPoint x: 292, endPoint y: 131, distance: 9.4
click at [297, 124] on select "Pending Sent Started Processing Pass Fail Caution Error N/A" at bounding box center [361, 126] width 243 height 36
select select "pass"
click at [240, 108] on select "Pending Sent Started Processing Pass Fail Caution Error N/A" at bounding box center [361, 126] width 243 height 36
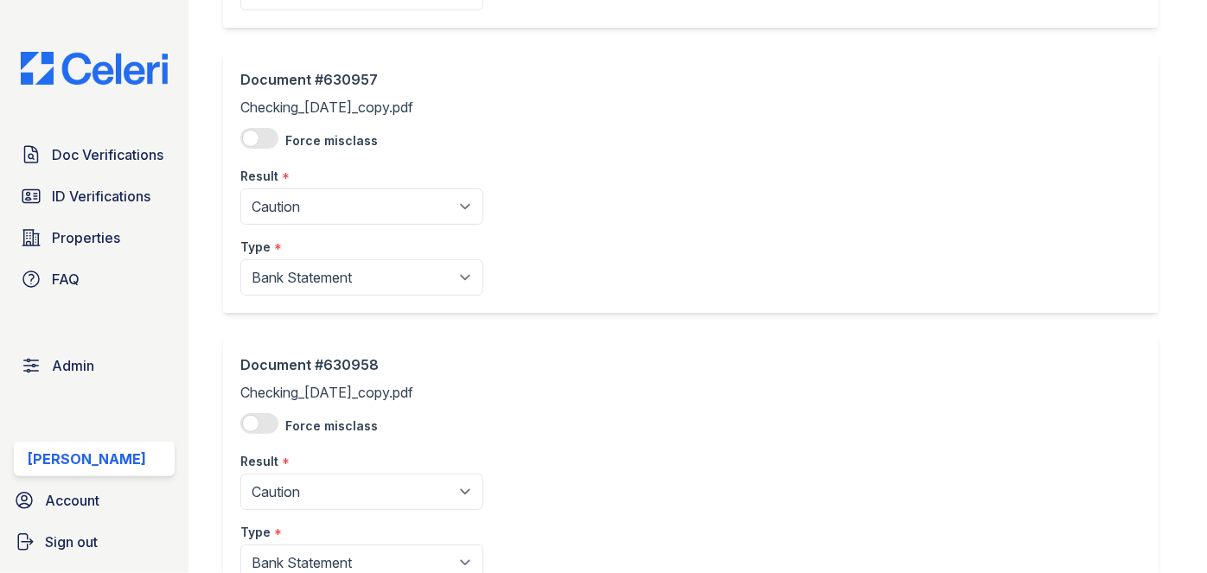
scroll to position [393, 0]
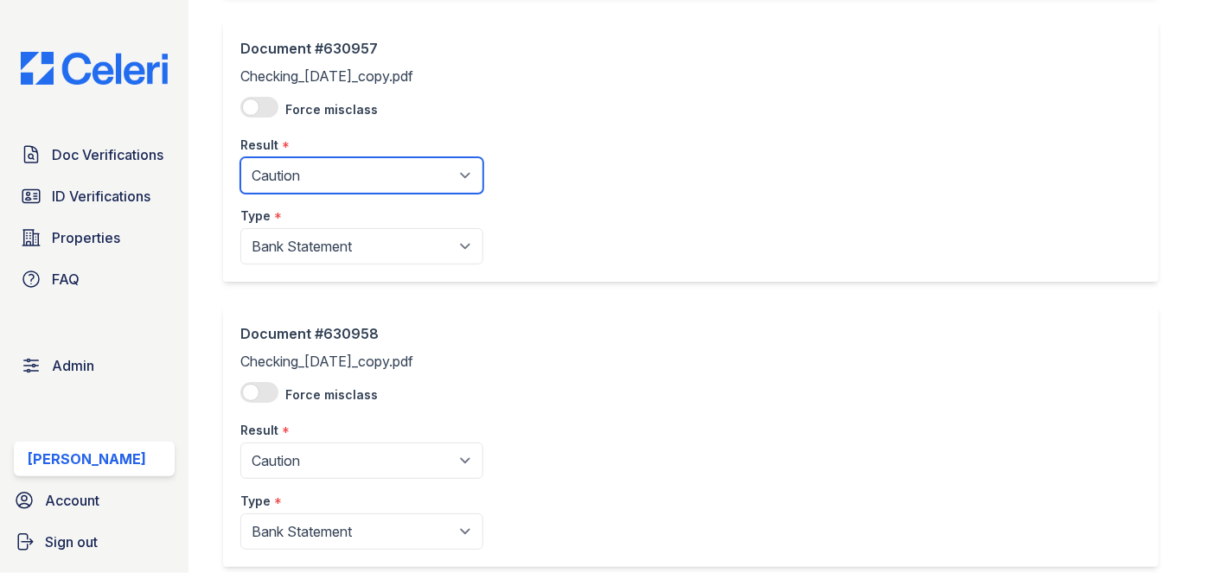
click at [291, 171] on select "Pending Sent Started Processing Pass Fail Caution Error N/A" at bounding box center [361, 175] width 243 height 36
select select "pass"
click at [240, 157] on select "Pending Sent Started Processing Pass Fail Caution Error N/A" at bounding box center [361, 175] width 243 height 36
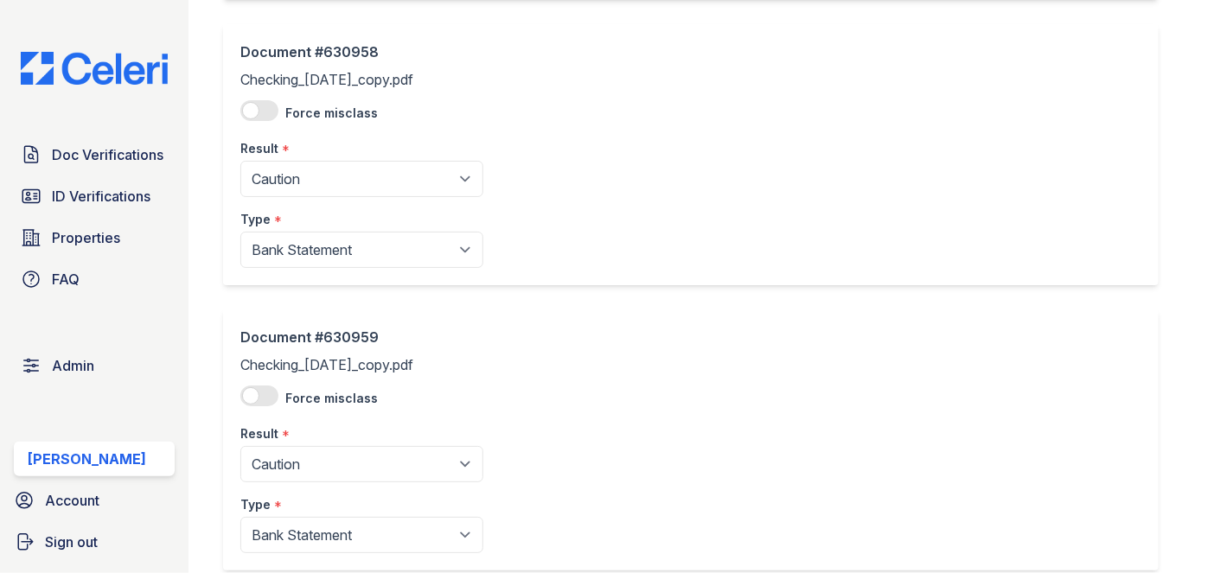
scroll to position [707, 0]
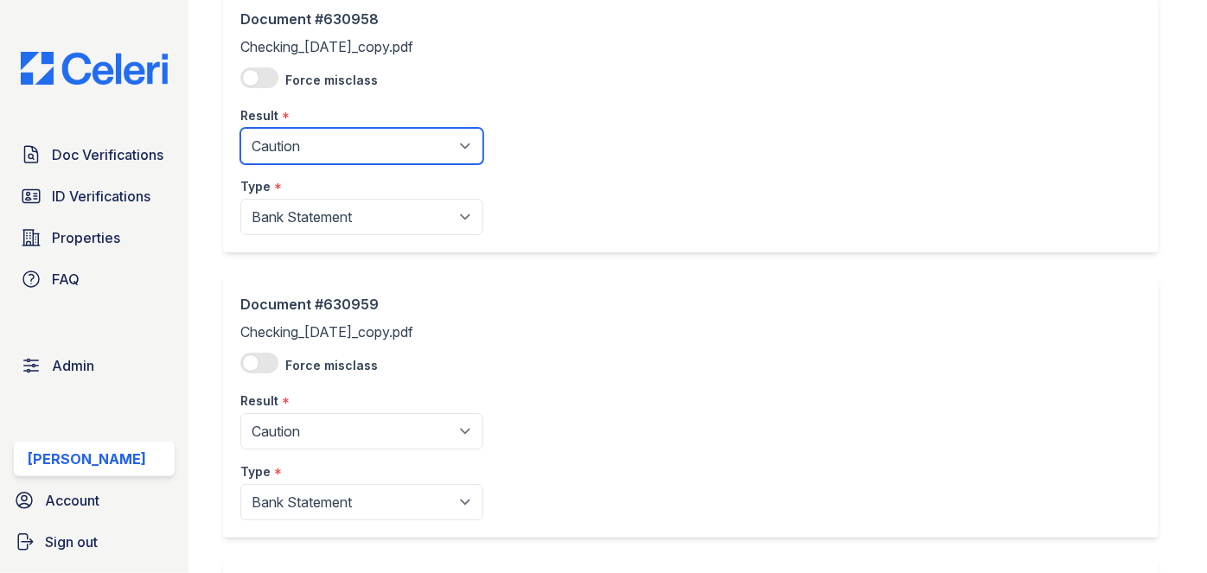
click at [310, 150] on select "Pending Sent Started Processing Pass Fail Caution Error N/A" at bounding box center [361, 146] width 243 height 36
select select "pass"
click at [240, 128] on select "Pending Sent Started Processing Pass Fail Caution Error N/A" at bounding box center [361, 146] width 243 height 36
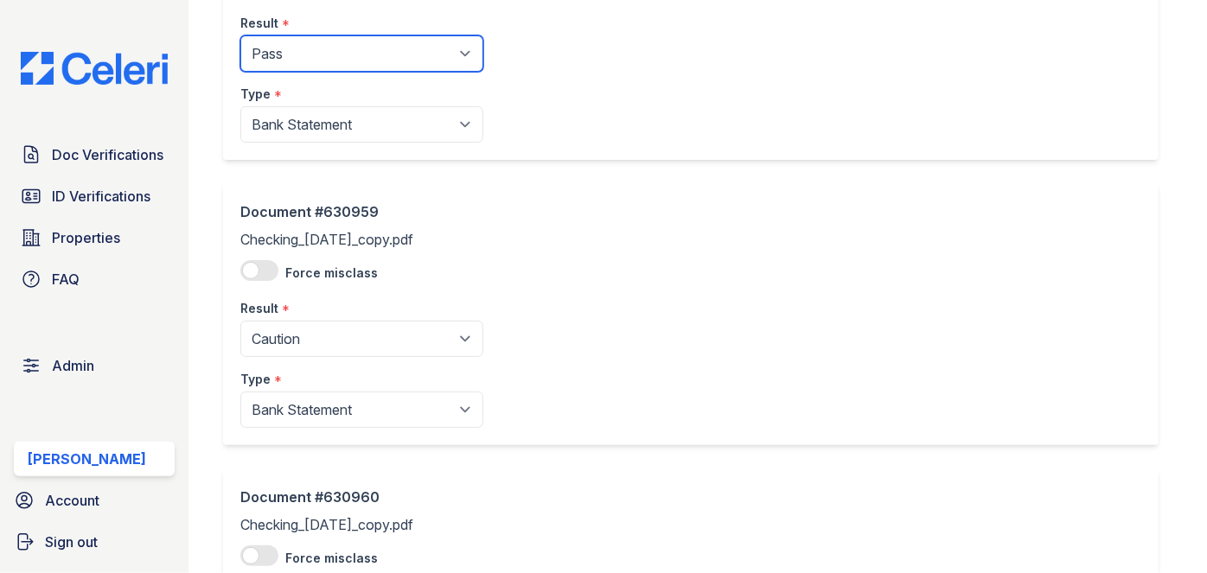
scroll to position [943, 0]
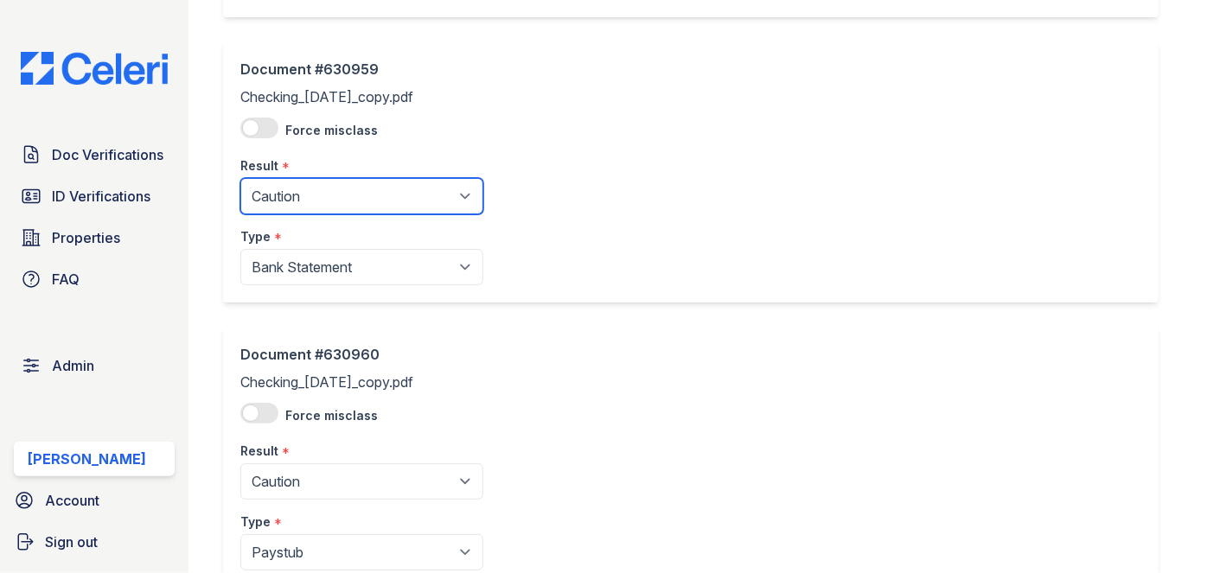
drag, startPoint x: 302, startPoint y: 196, endPoint x: 299, endPoint y: 208, distance: 11.5
click at [302, 196] on select "Pending Sent Started Processing Pass Fail Caution Error N/A" at bounding box center [361, 196] width 243 height 36
select select "pass"
click at [240, 178] on select "Pending Sent Started Processing Pass Fail Caution Error N/A" at bounding box center [361, 196] width 243 height 36
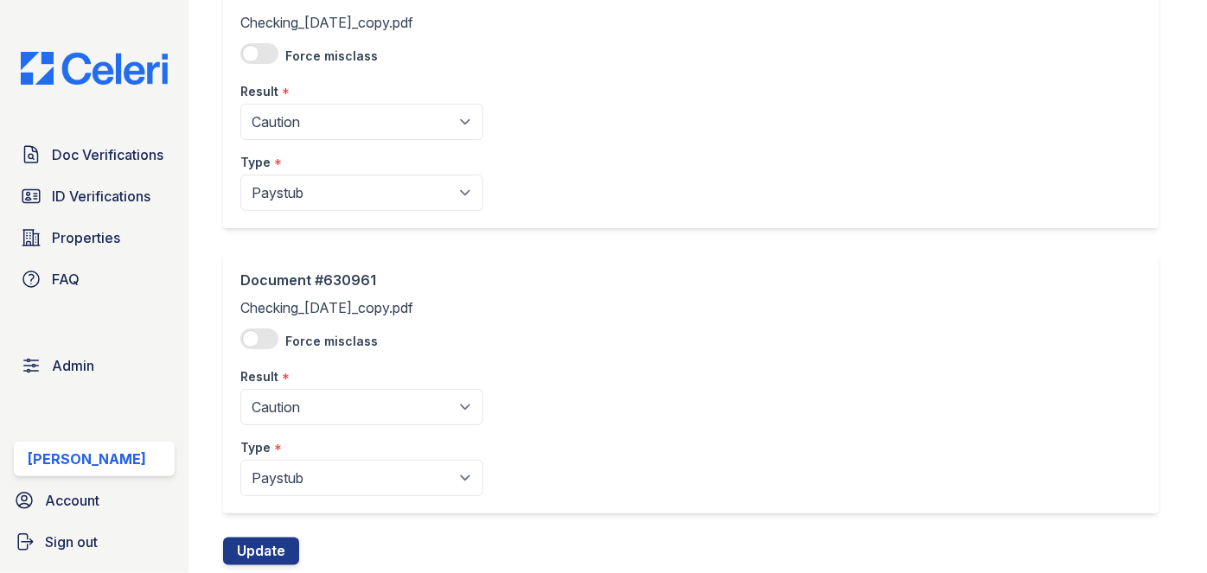
scroll to position [1336, 0]
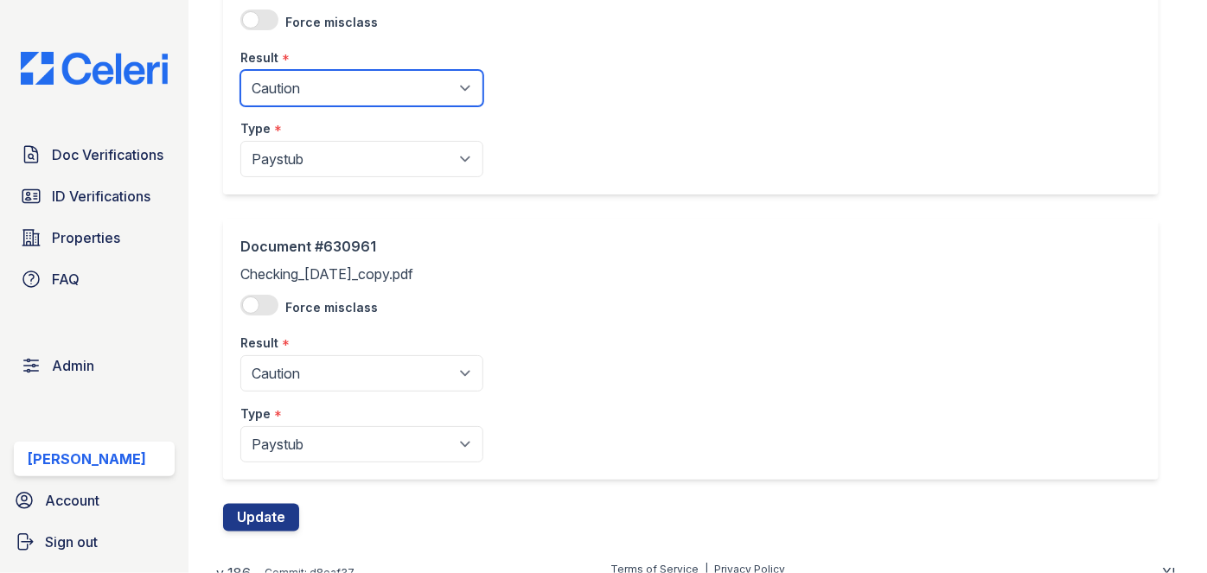
click at [313, 92] on select "Pending Sent Started Processing Pass Fail Caution Error N/A" at bounding box center [361, 88] width 243 height 36
select select "pass"
click at [240, 70] on select "Pending Sent Started Processing Pass Fail Caution Error N/A" at bounding box center [361, 88] width 243 height 36
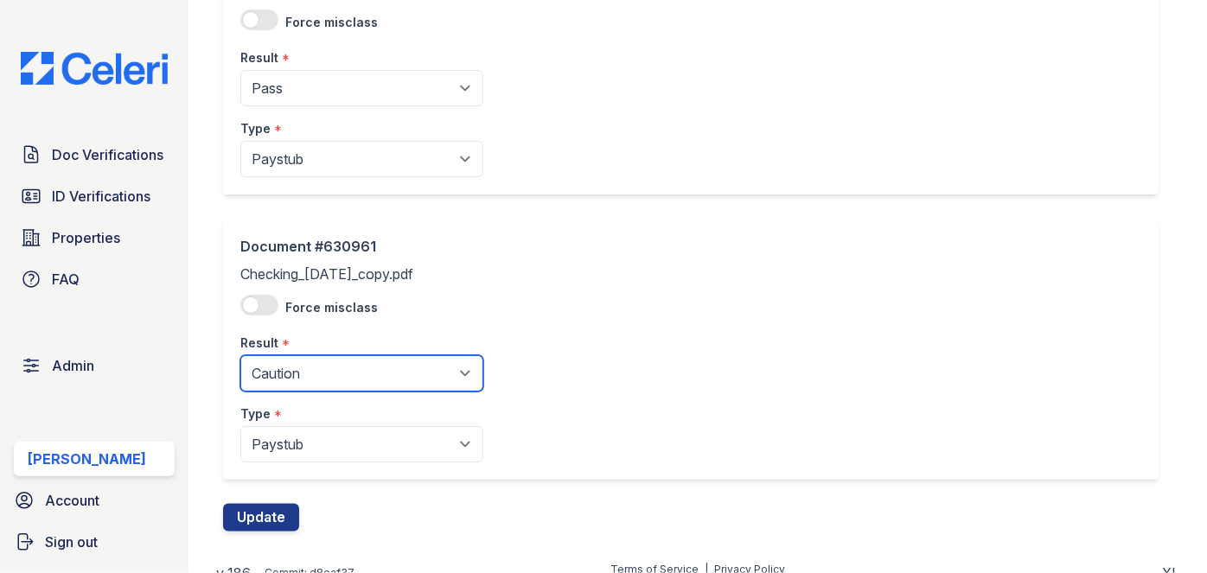
click at [288, 370] on select "Pending Sent Started Processing Pass Fail Caution Error N/A" at bounding box center [361, 373] width 243 height 36
select select "pass"
click at [240, 355] on select "Pending Sent Started Processing Pass Fail Caution Error N/A" at bounding box center [361, 373] width 243 height 36
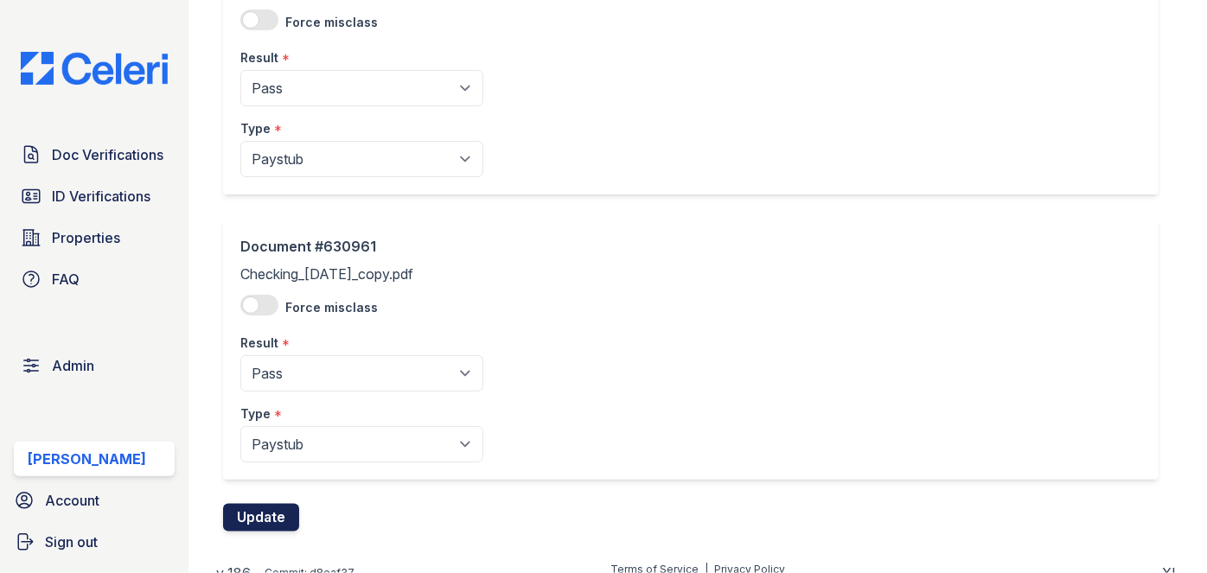
click at [265, 504] on button "Update" at bounding box center [261, 518] width 76 height 28
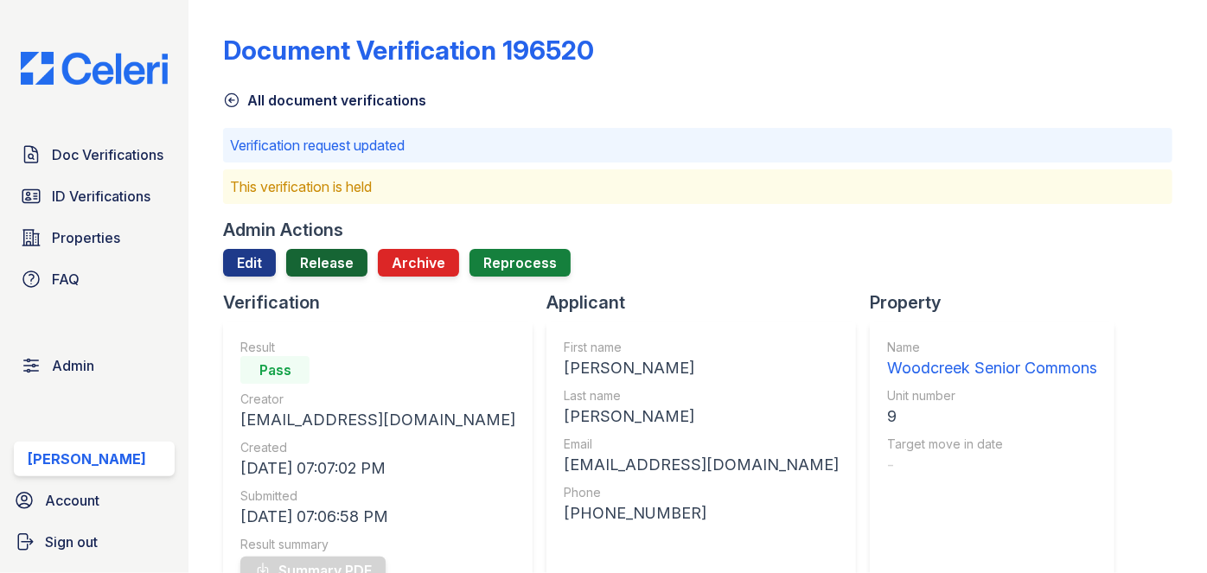
click at [343, 249] on link "Release" at bounding box center [326, 263] width 81 height 28
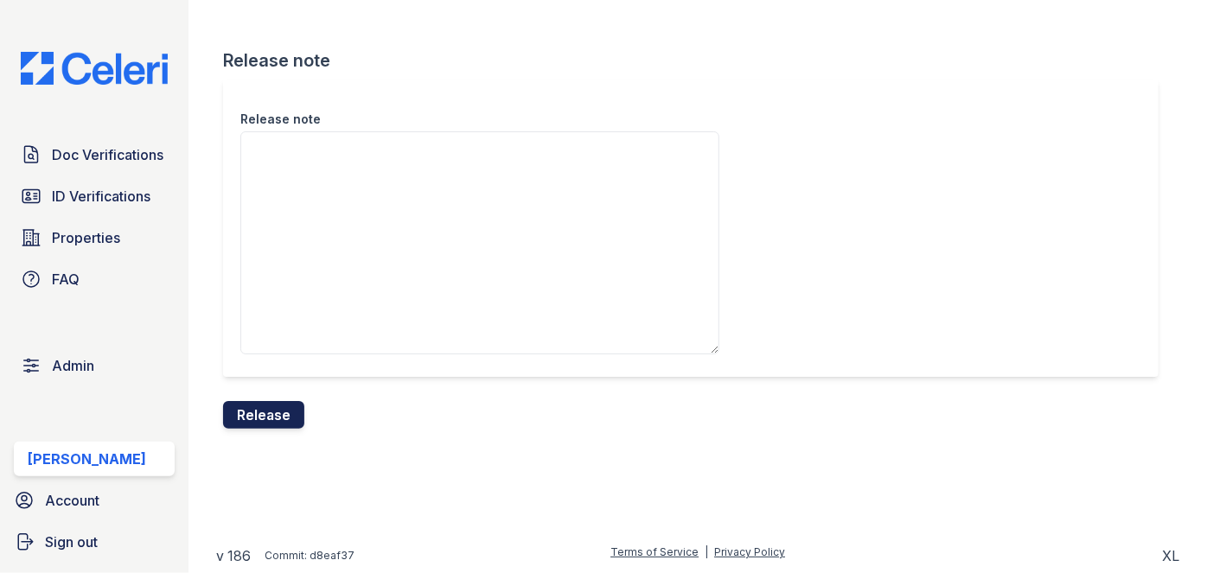
click at [270, 412] on button "Release" at bounding box center [263, 415] width 81 height 28
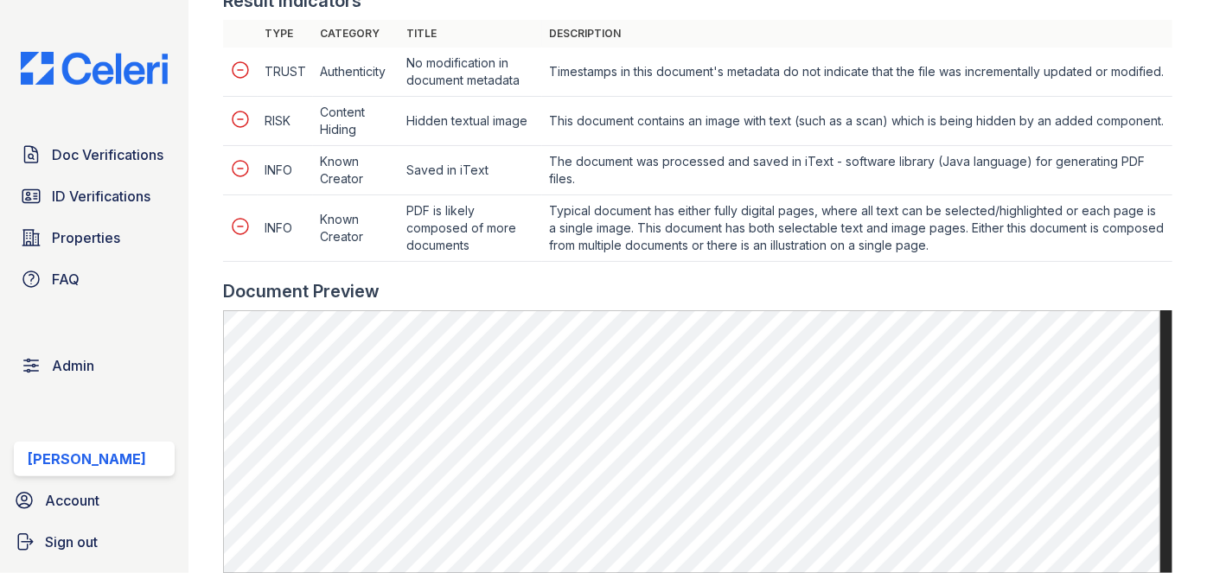
scroll to position [1100, 0]
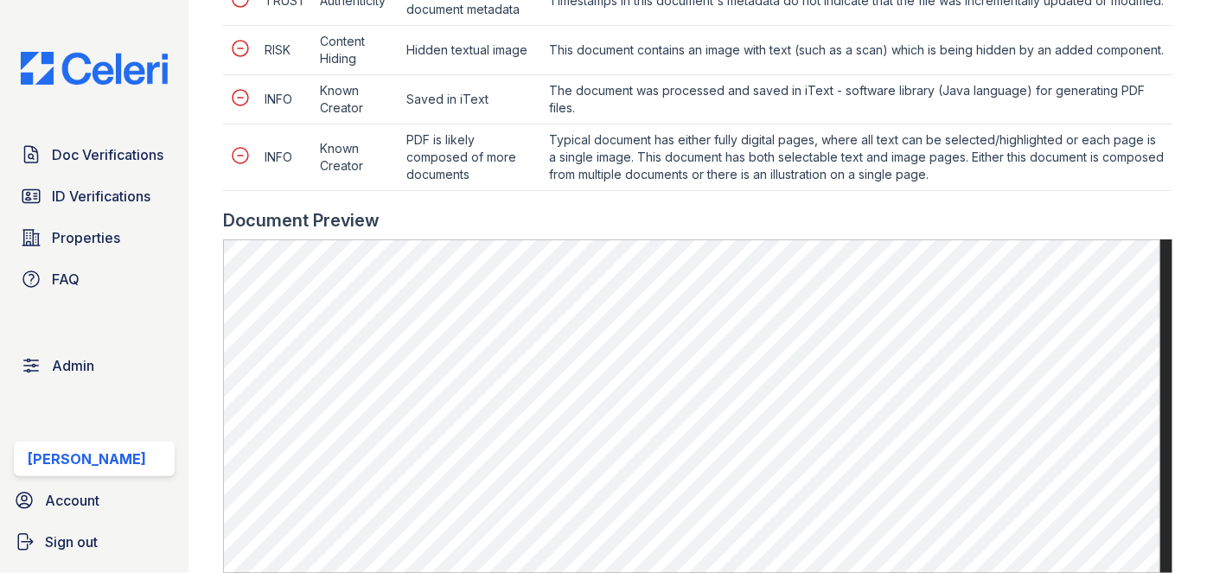
scroll to position [943, 0]
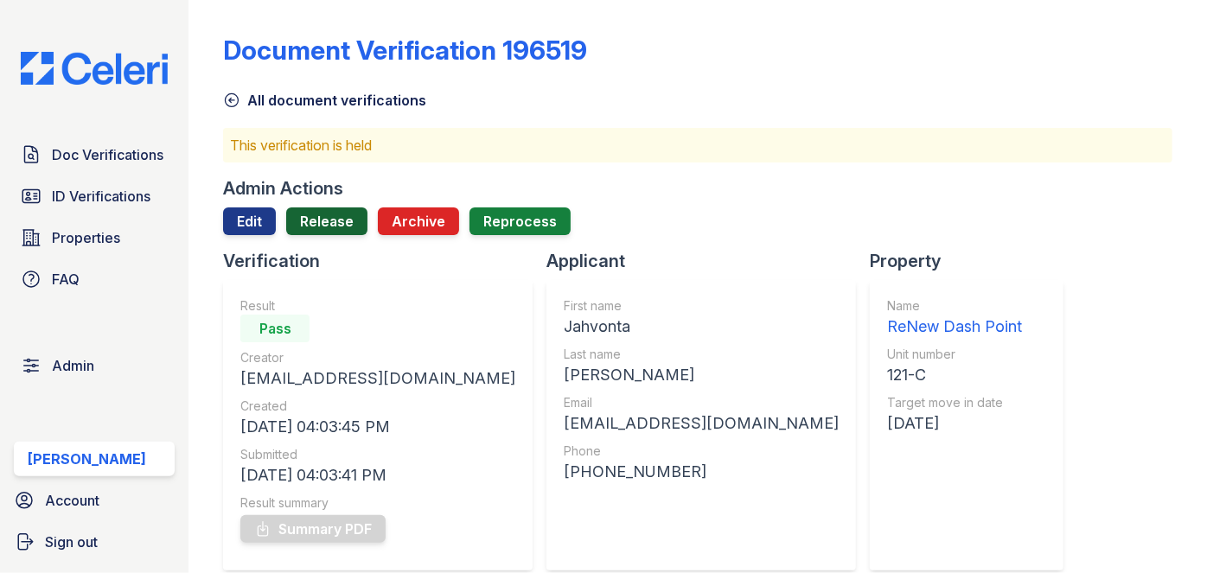
click at [336, 220] on link "Release" at bounding box center [326, 222] width 81 height 28
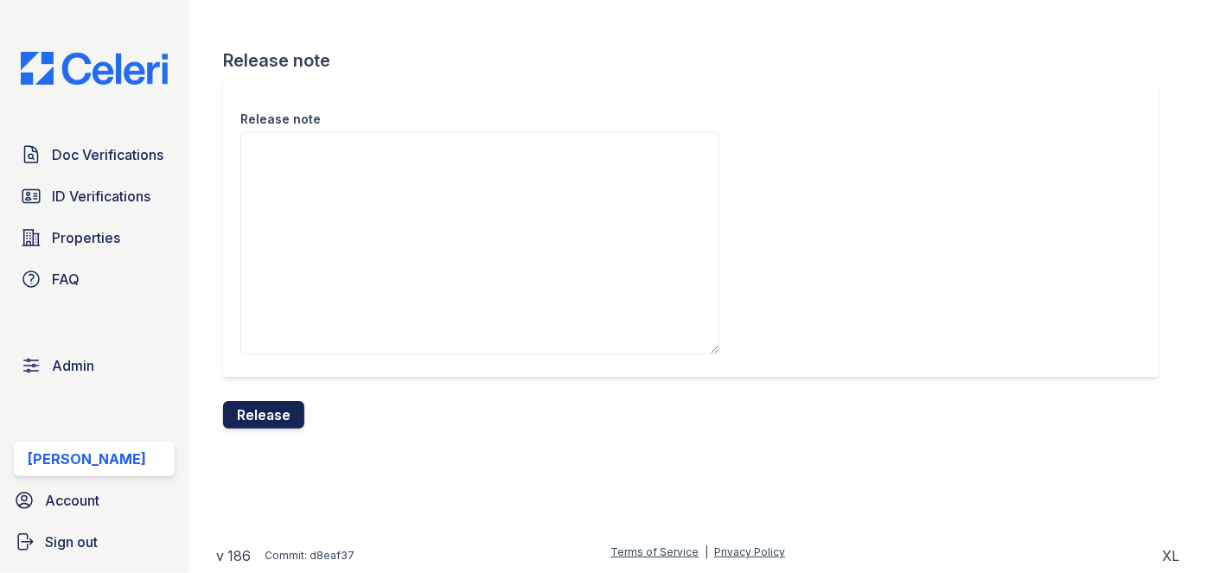
click at [290, 417] on button "Release" at bounding box center [263, 415] width 81 height 28
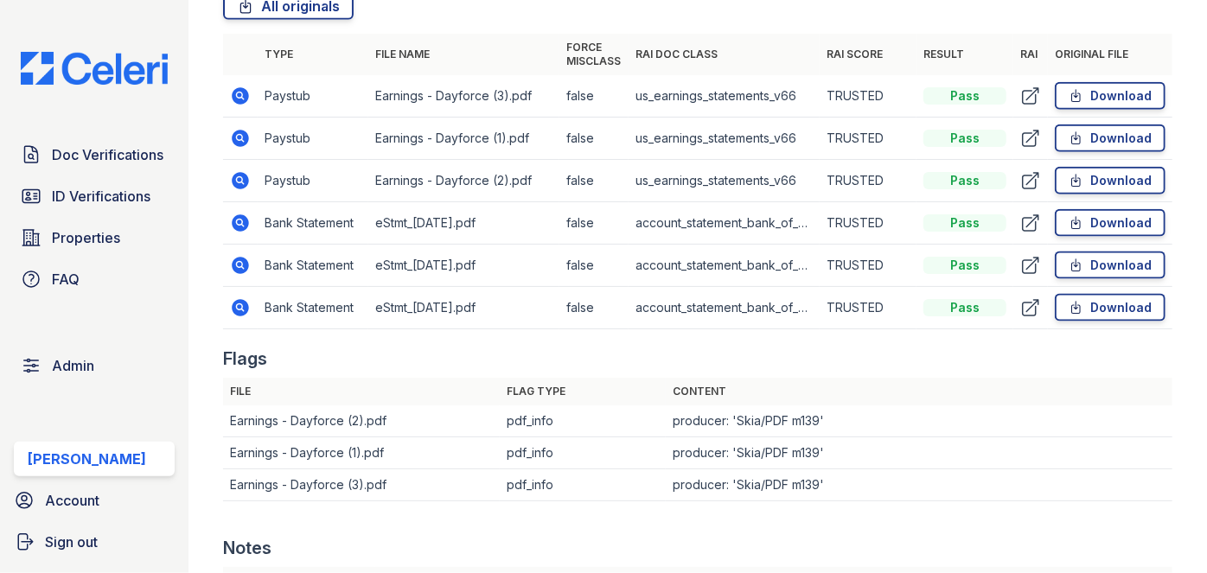
scroll to position [1021, 0]
click at [242, 137] on icon at bounding box center [240, 138] width 21 height 21
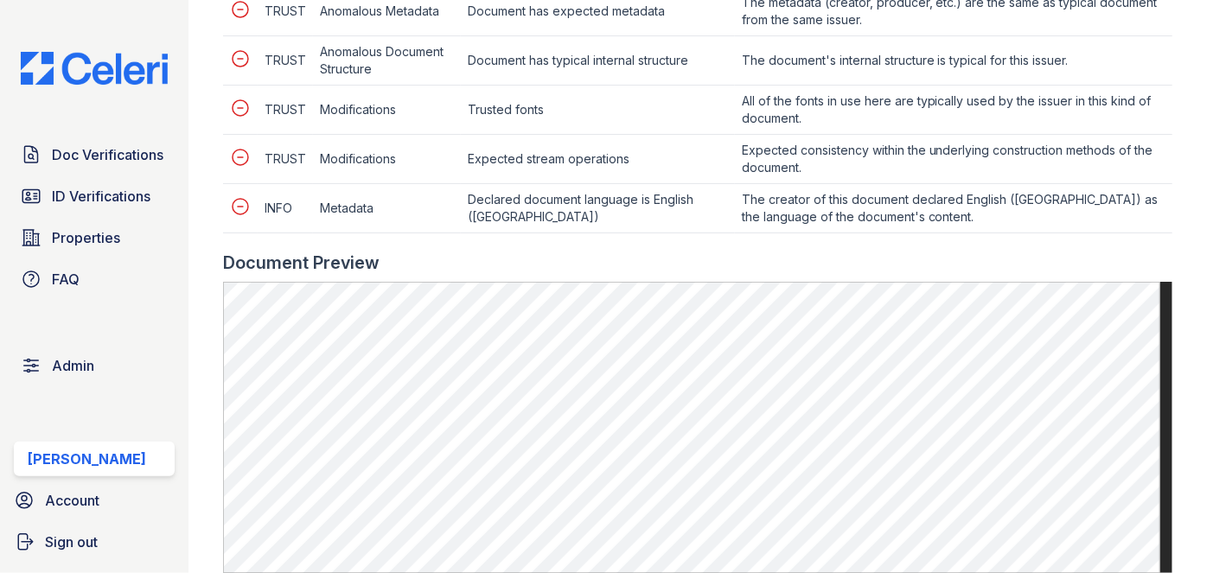
scroll to position [943, 0]
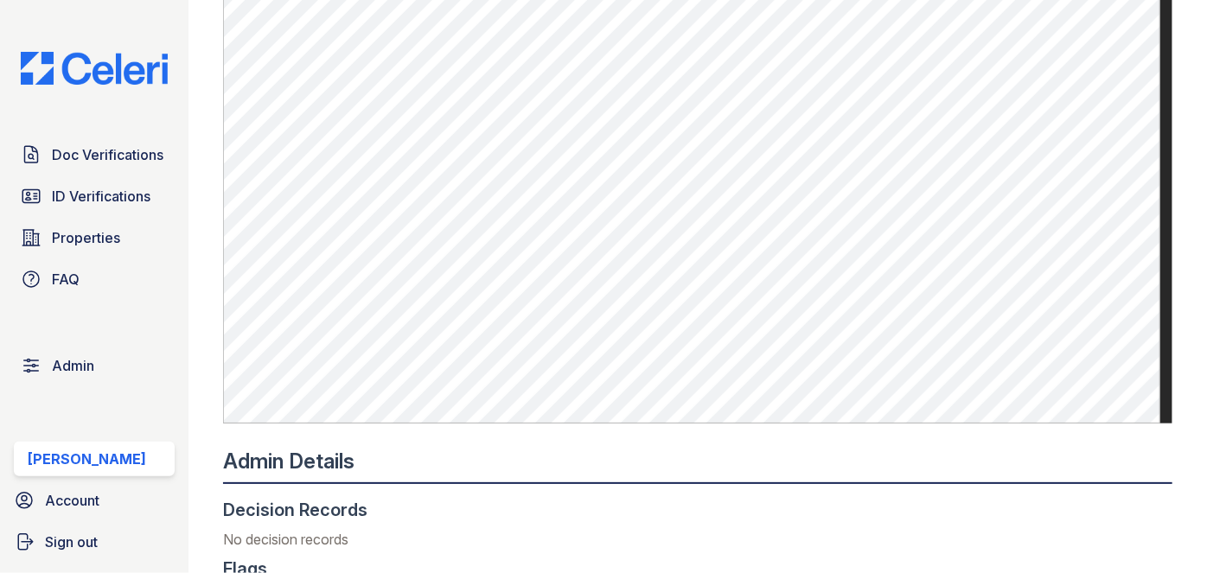
click at [1180, 466] on main "Document 630946 Result Details Back to verification request Document info Origi…" at bounding box center [698, 286] width 1019 height 573
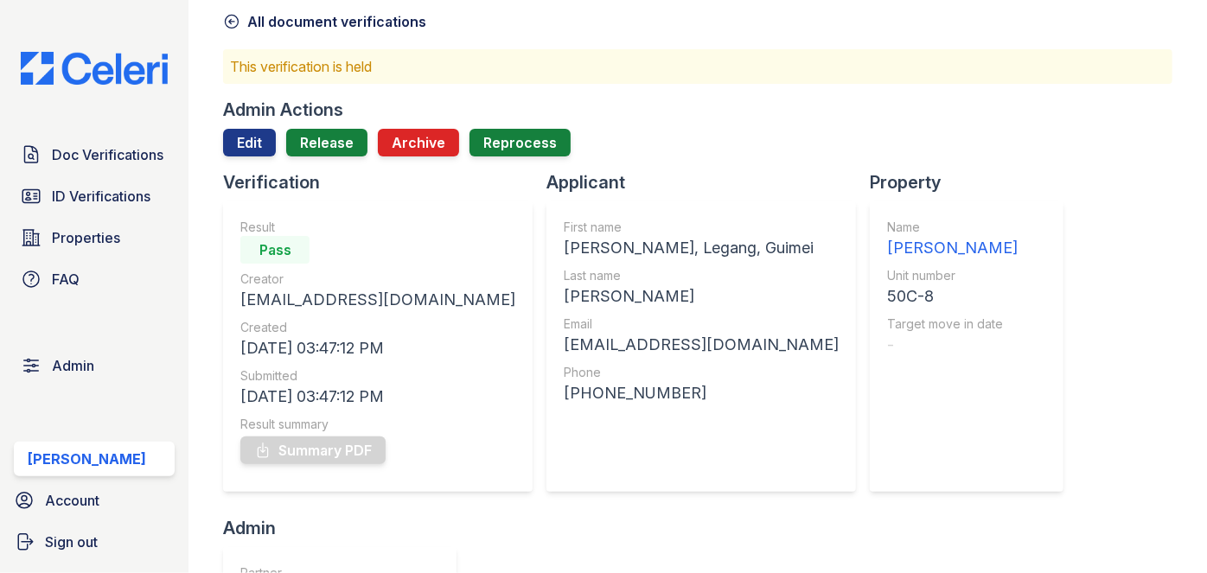
scroll to position [78, 0]
click at [247, 144] on link "Edit" at bounding box center [249, 144] width 53 height 28
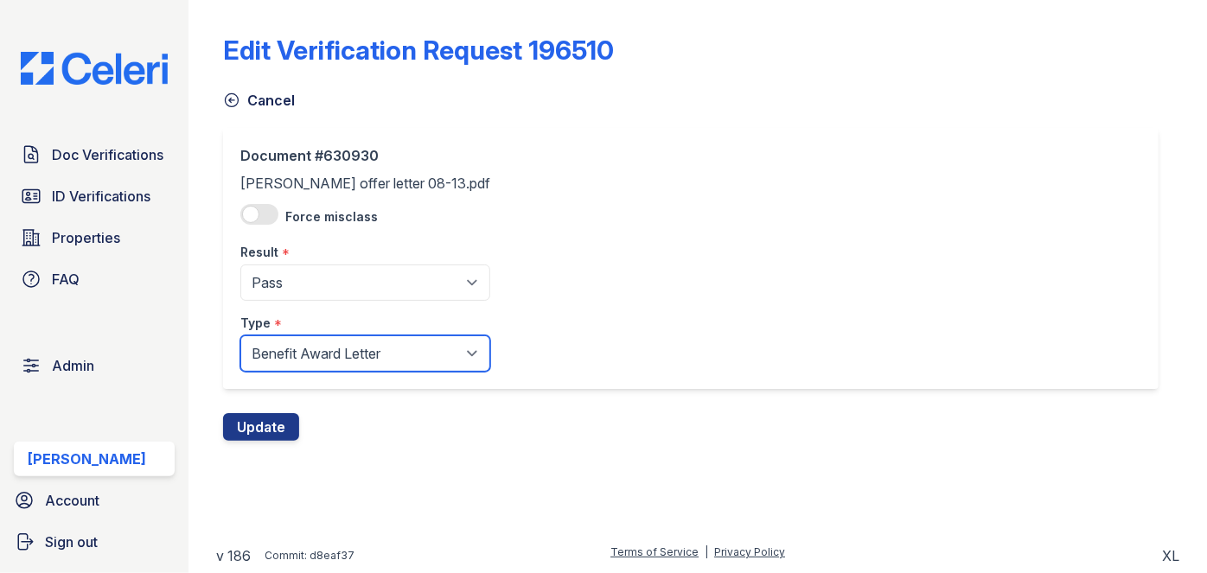
click at [303, 346] on select "Paystub Bank Statement Offer Letter Tax Documents Benefit Award Letter Investme…" at bounding box center [365, 354] width 250 height 36
select select "offer_letter"
click at [240, 336] on select "Paystub Bank Statement Offer Letter Tax Documents Benefit Award Letter Investme…" at bounding box center [365, 354] width 250 height 36
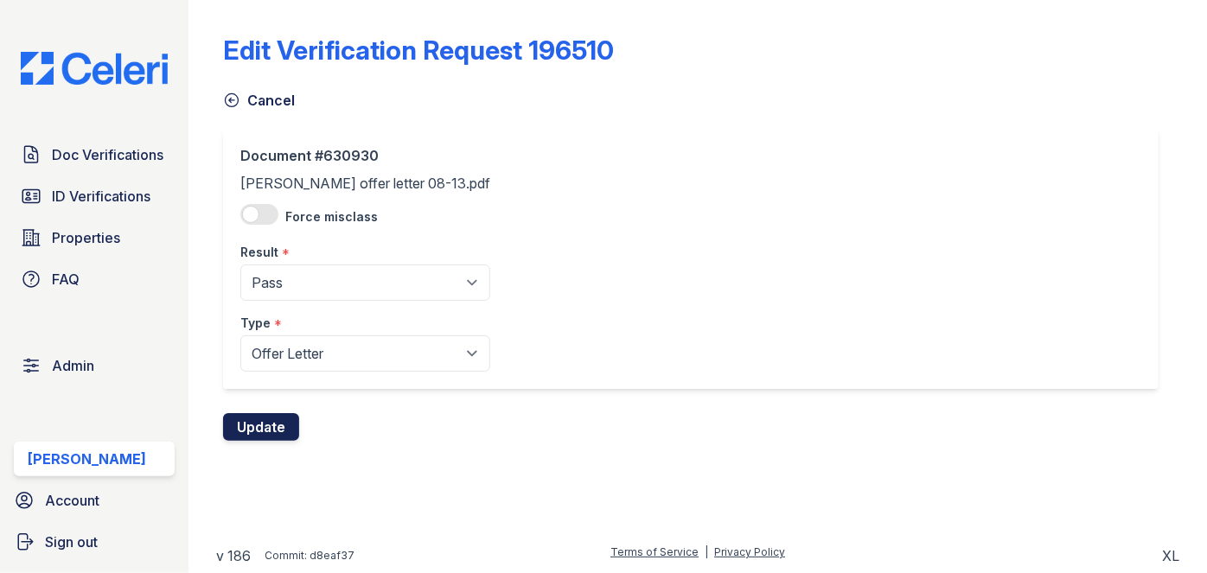
click at [274, 431] on button "Update" at bounding box center [261, 427] width 76 height 28
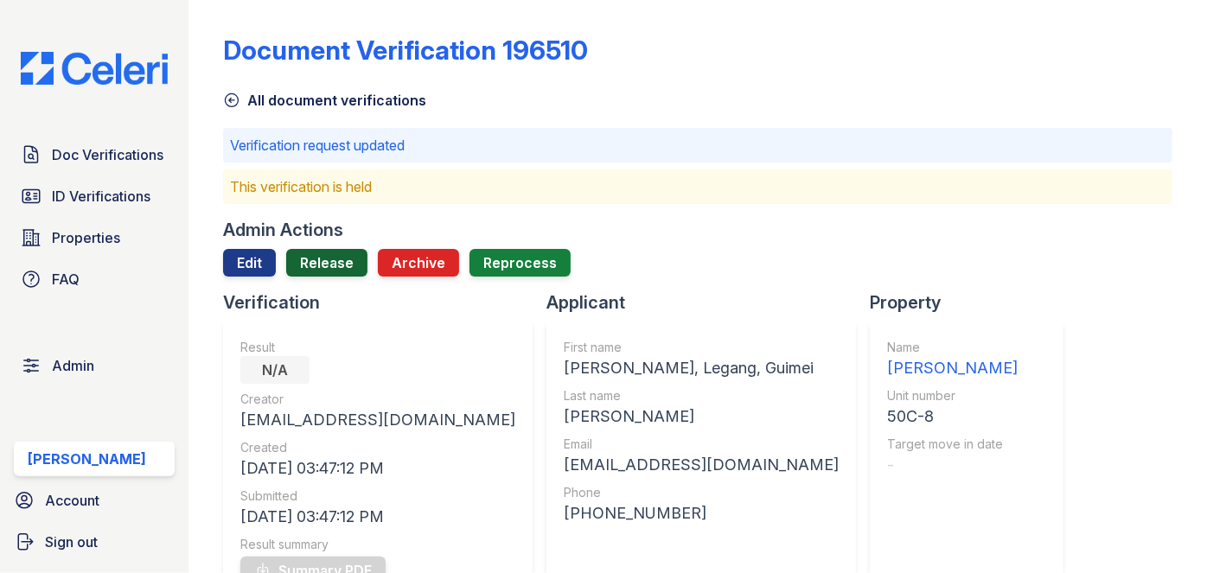
click at [317, 256] on link "Release" at bounding box center [326, 263] width 81 height 28
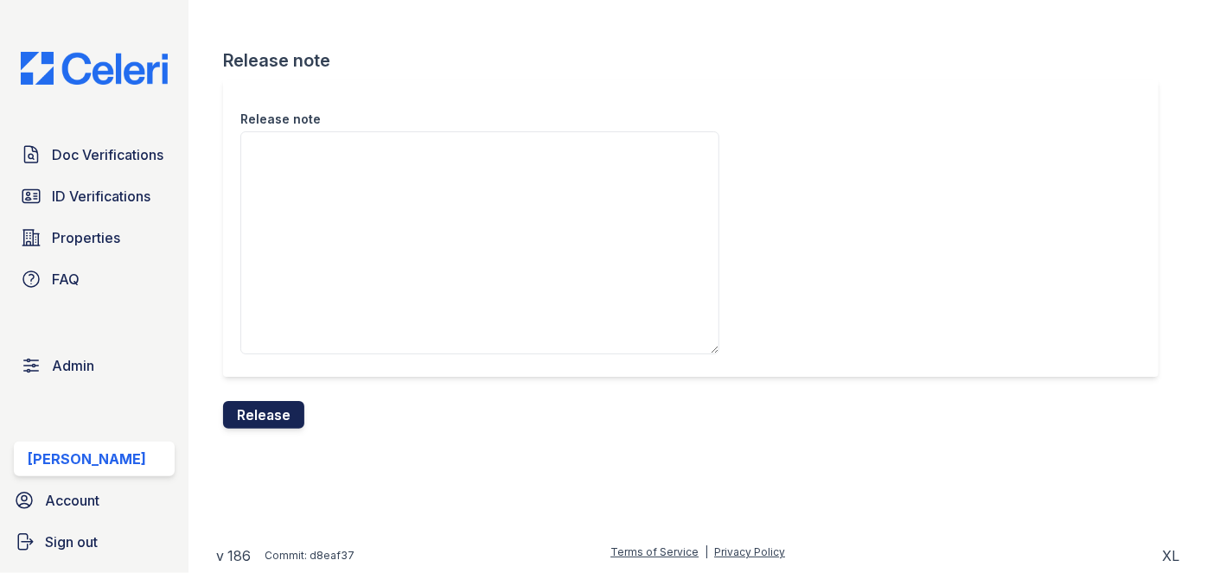
click at [260, 409] on button "Release" at bounding box center [263, 415] width 81 height 28
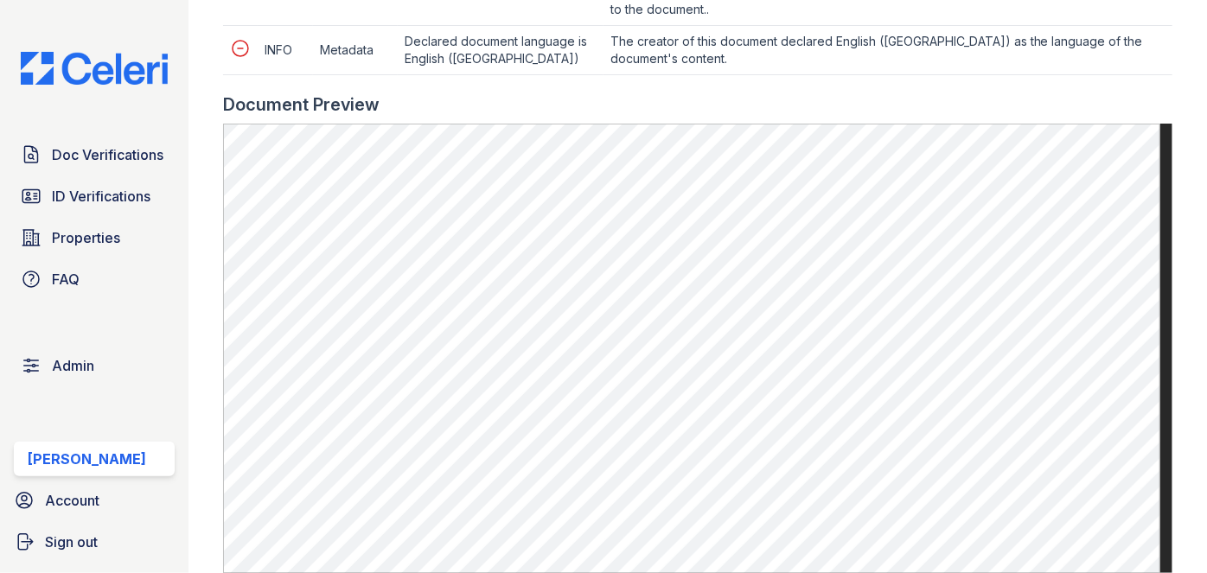
scroll to position [1021, 0]
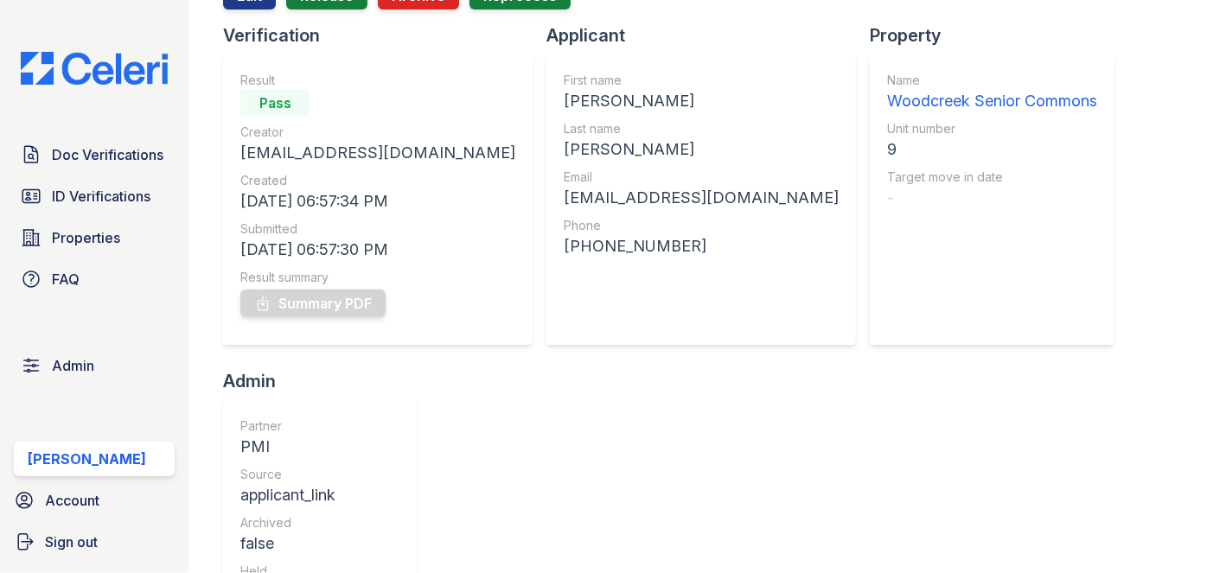
scroll to position [78, 0]
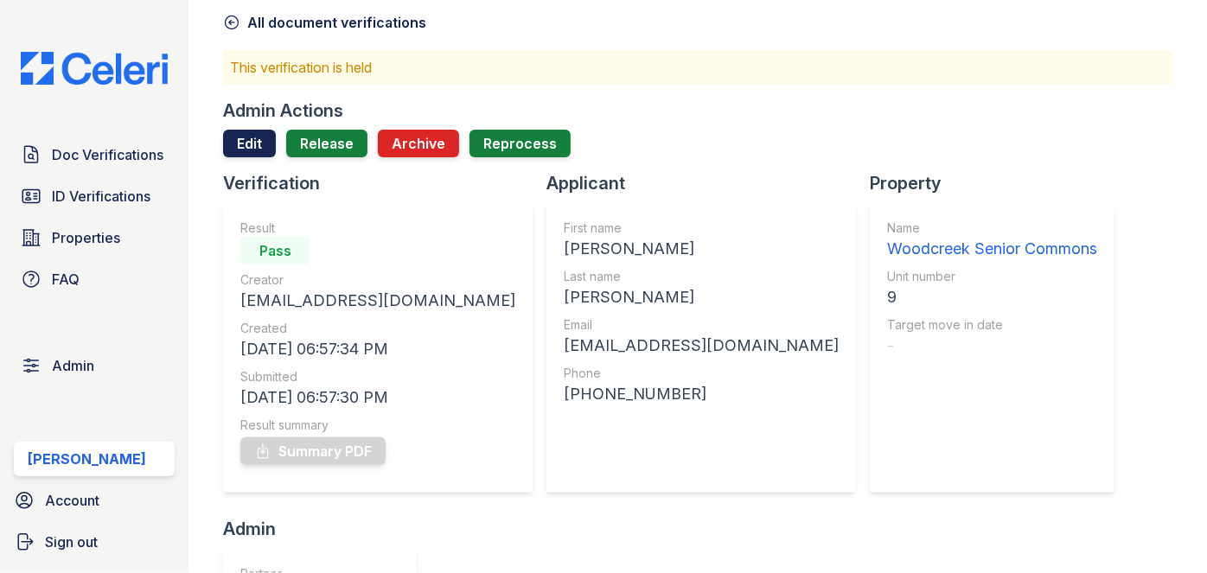
click at [252, 139] on link "Edit" at bounding box center [249, 144] width 53 height 28
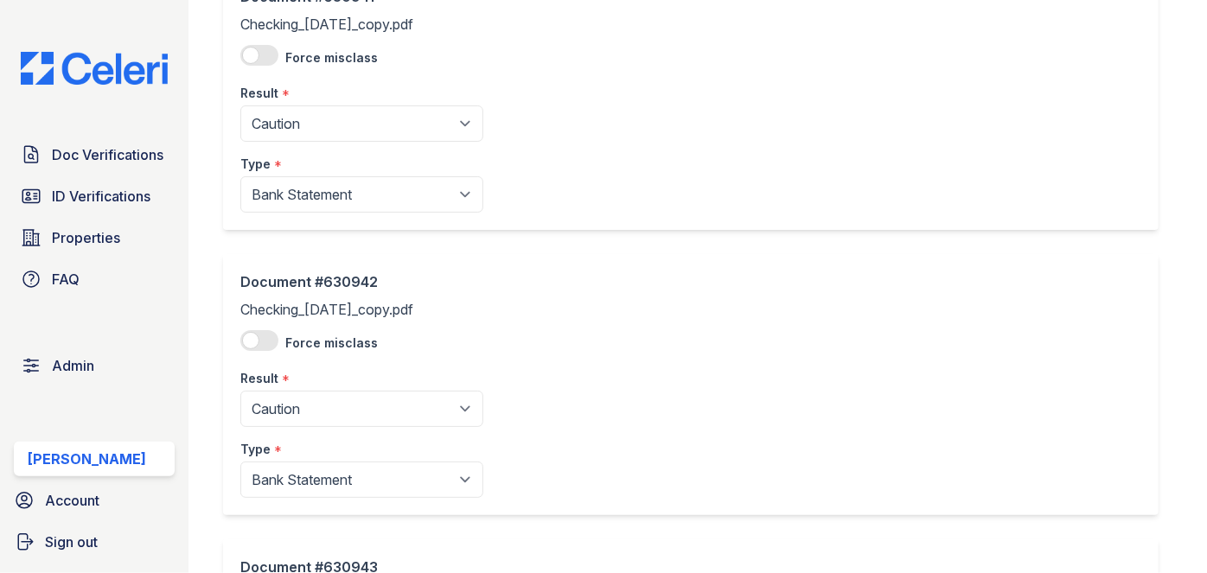
scroll to position [1021, 0]
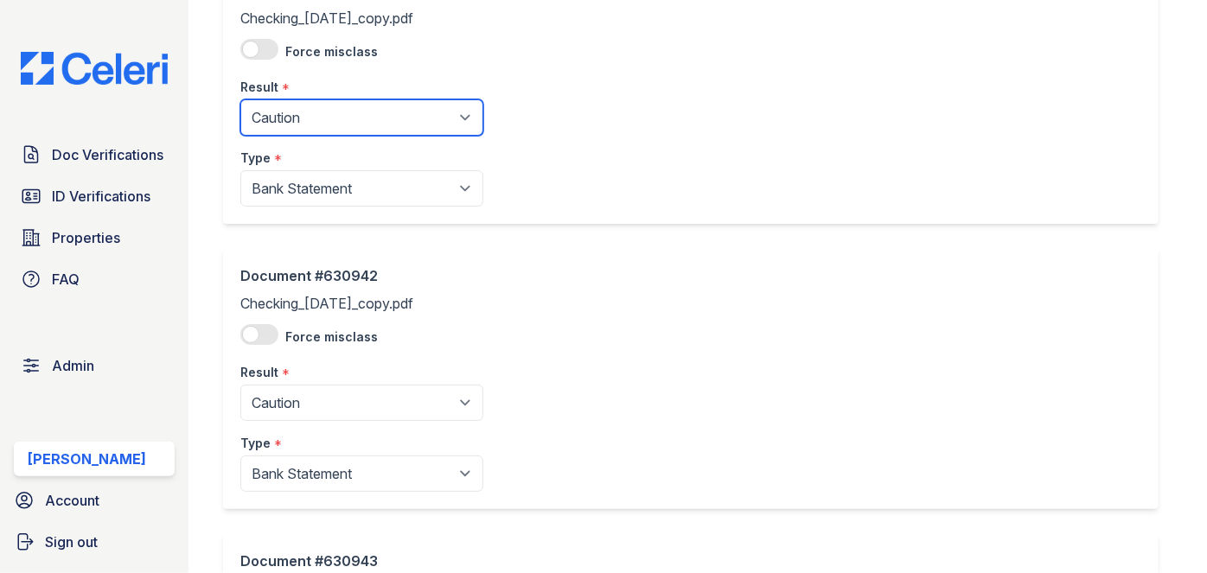
click at [297, 113] on select "Pending Sent Started Processing Pass Fail Caution Error N/A" at bounding box center [361, 117] width 243 height 36
select select "pass"
click at [240, 99] on select "Pending Sent Started Processing Pass Fail Caution Error N/A" at bounding box center [361, 117] width 243 height 36
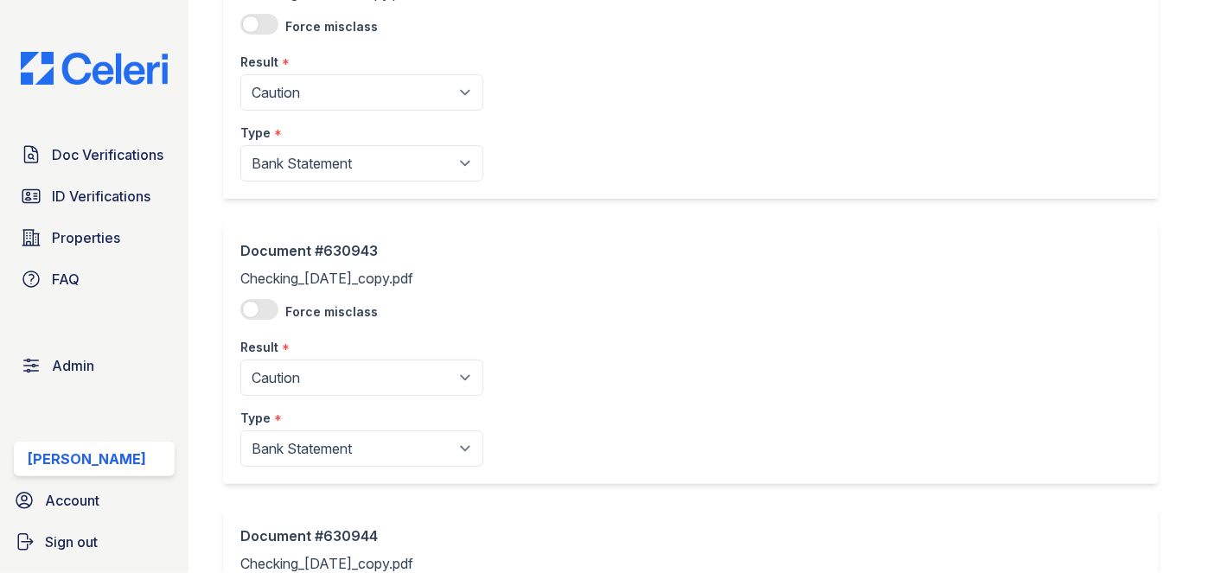
scroll to position [1336, 0]
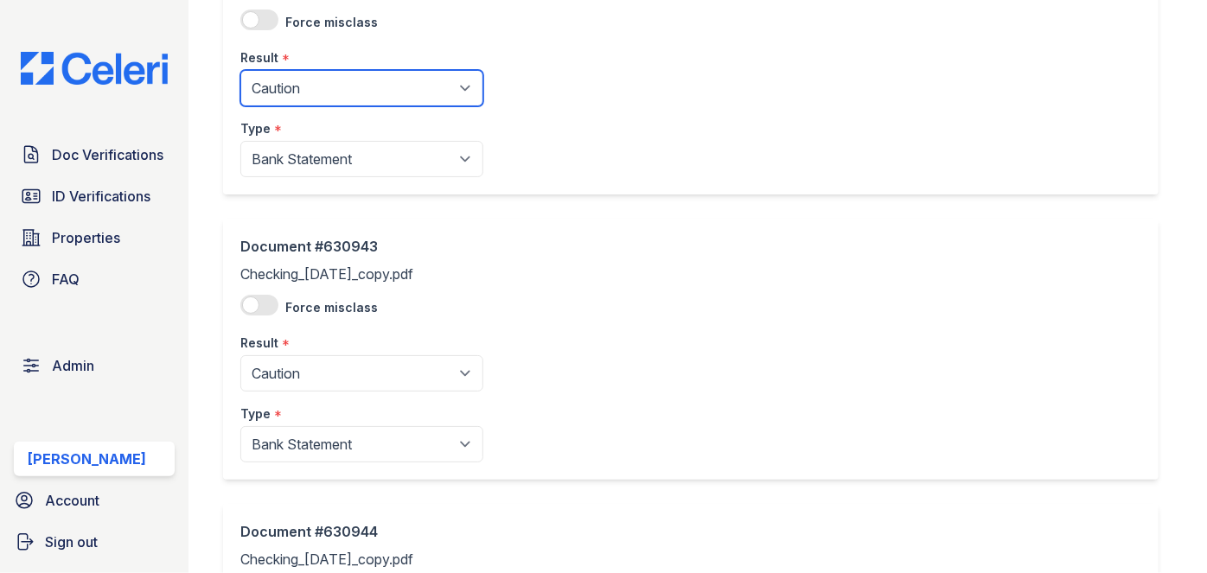
drag, startPoint x: 344, startPoint y: 90, endPoint x: 334, endPoint y: 99, distance: 14.1
click at [344, 90] on select "Pending Sent Started Processing Pass Fail Caution Error N/A" at bounding box center [361, 88] width 243 height 36
select select "pass"
click at [240, 70] on select "Pending Sent Started Processing Pass Fail Caution Error N/A" at bounding box center [361, 88] width 243 height 36
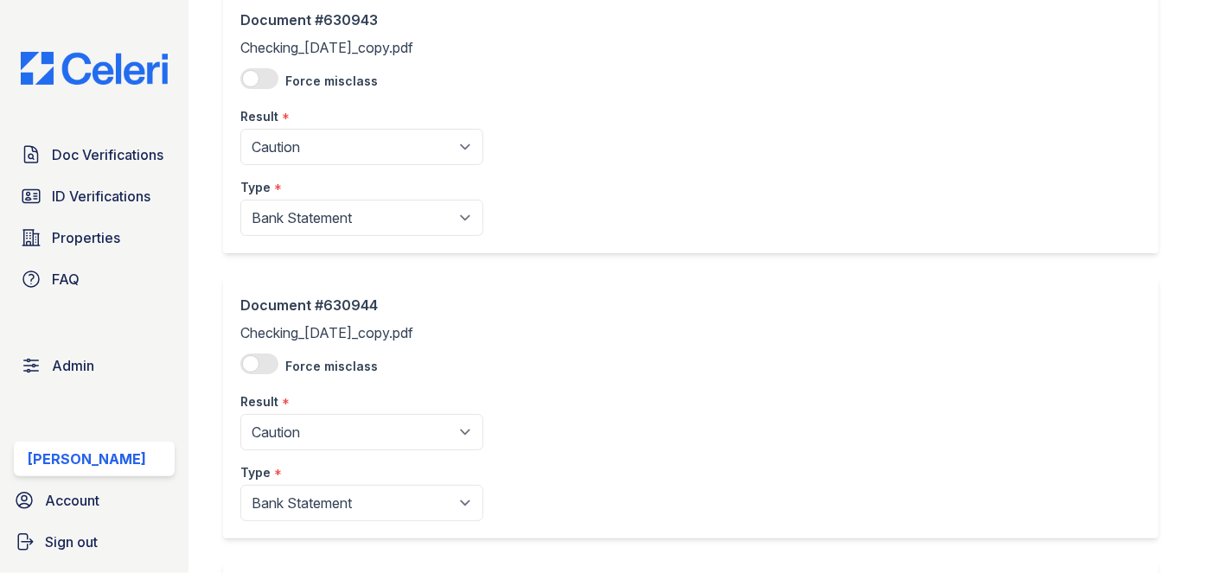
scroll to position [1572, 0]
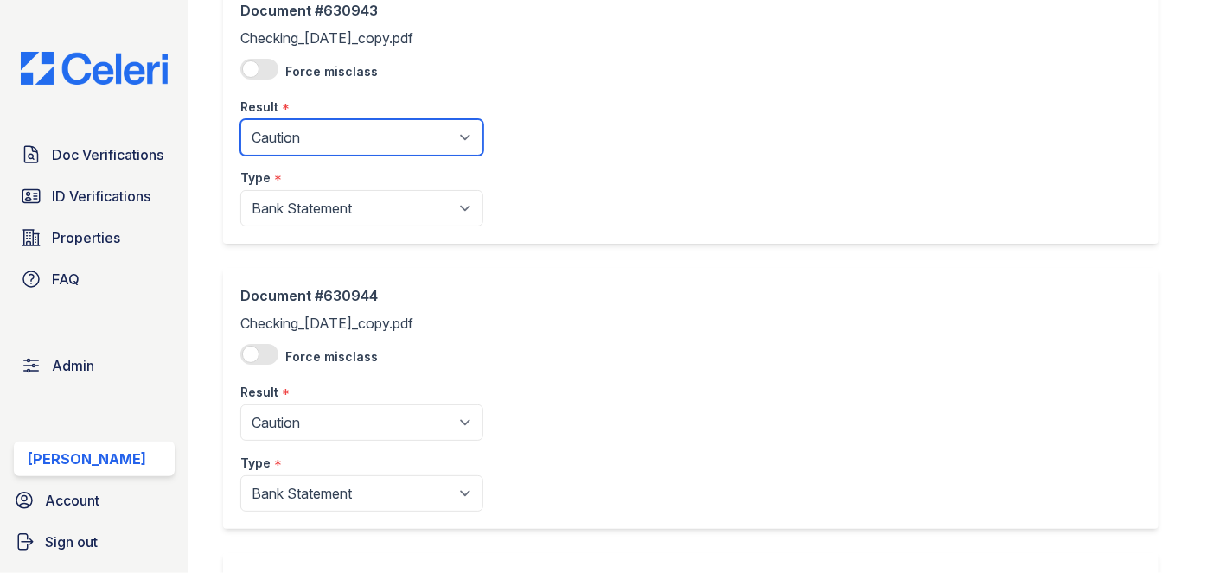
click at [318, 131] on select "Pending Sent Started Processing Pass Fail Caution Error N/A" at bounding box center [361, 137] width 243 height 36
select select "pass"
click at [240, 119] on select "Pending Sent Started Processing Pass Fail Caution Error N/A" at bounding box center [361, 137] width 243 height 36
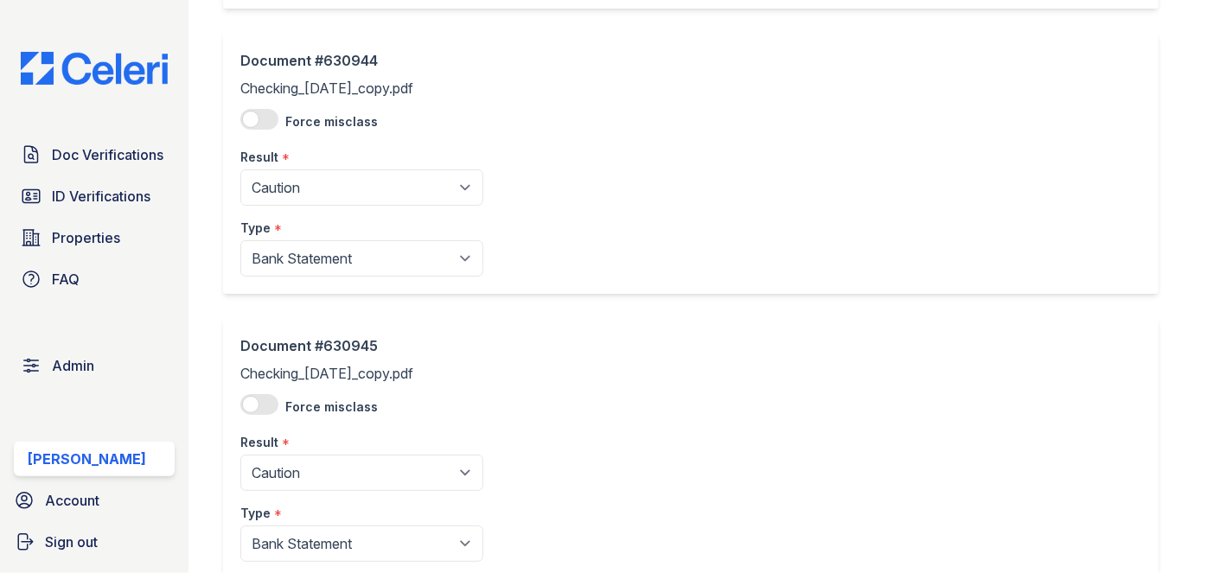
scroll to position [1807, 0]
click at [327, 182] on select "Pending Sent Started Processing Pass Fail Caution Error N/A" at bounding box center [361, 187] width 243 height 36
select select "pass"
click at [240, 169] on select "Pending Sent Started Processing Pass Fail Caution Error N/A" at bounding box center [361, 187] width 243 height 36
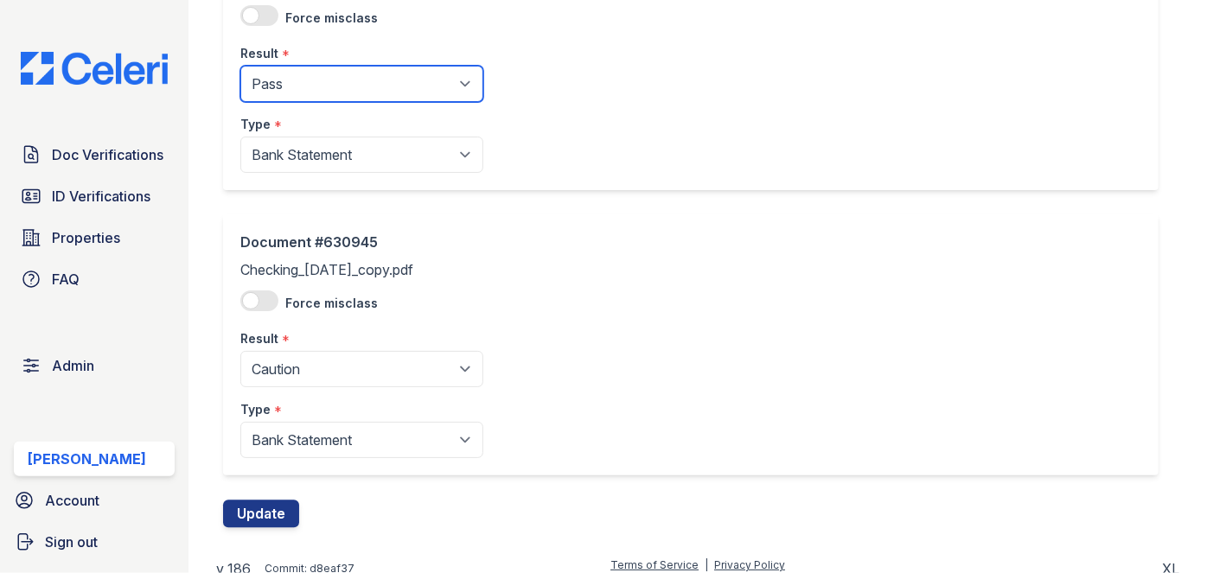
scroll to position [1920, 0]
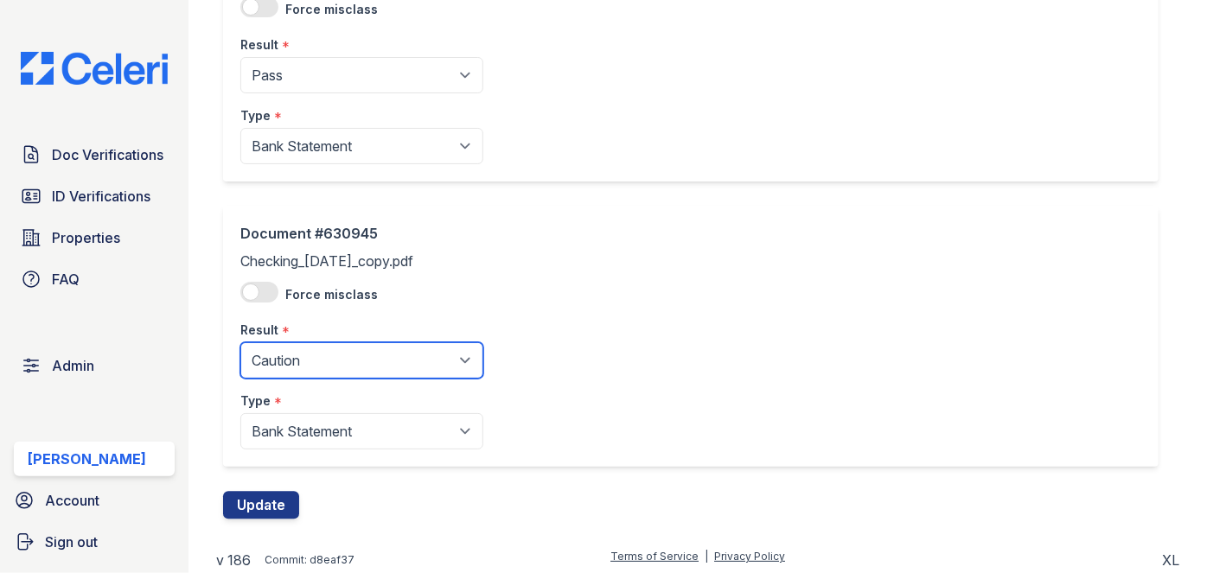
drag, startPoint x: 306, startPoint y: 353, endPoint x: 304, endPoint y: 342, distance: 11.5
click at [306, 351] on select "Pending Sent Started Processing Pass Fail Caution Error N/A" at bounding box center [361, 360] width 243 height 36
select select "pass"
click at [240, 342] on select "Pending Sent Started Processing Pass Fail Caution Error N/A" at bounding box center [361, 360] width 243 height 36
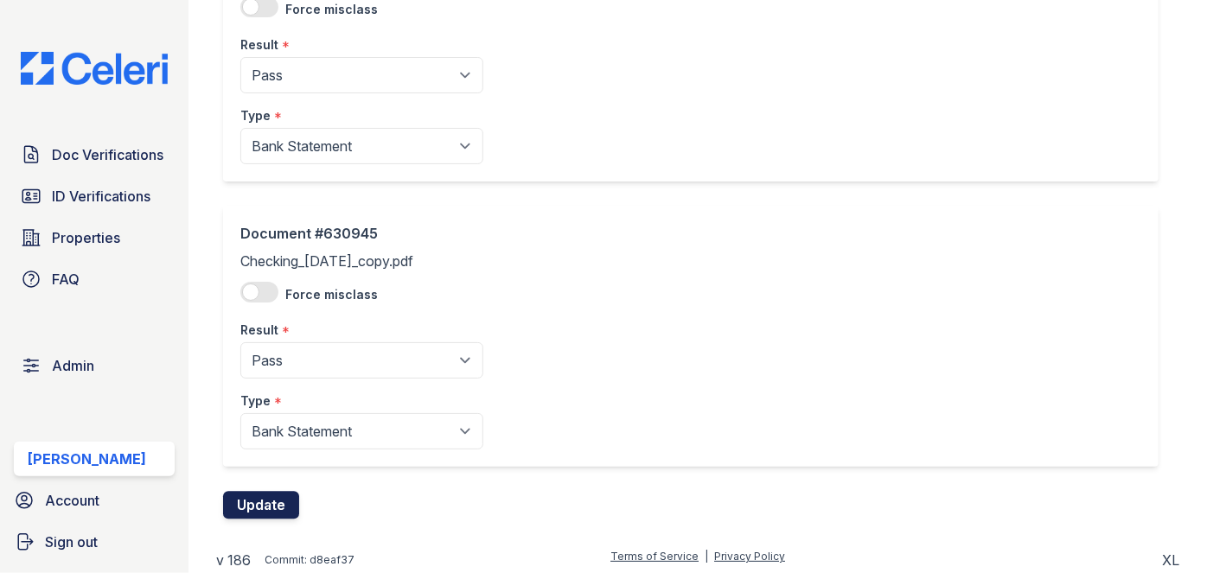
click at [265, 500] on button "Update" at bounding box center [261, 505] width 76 height 28
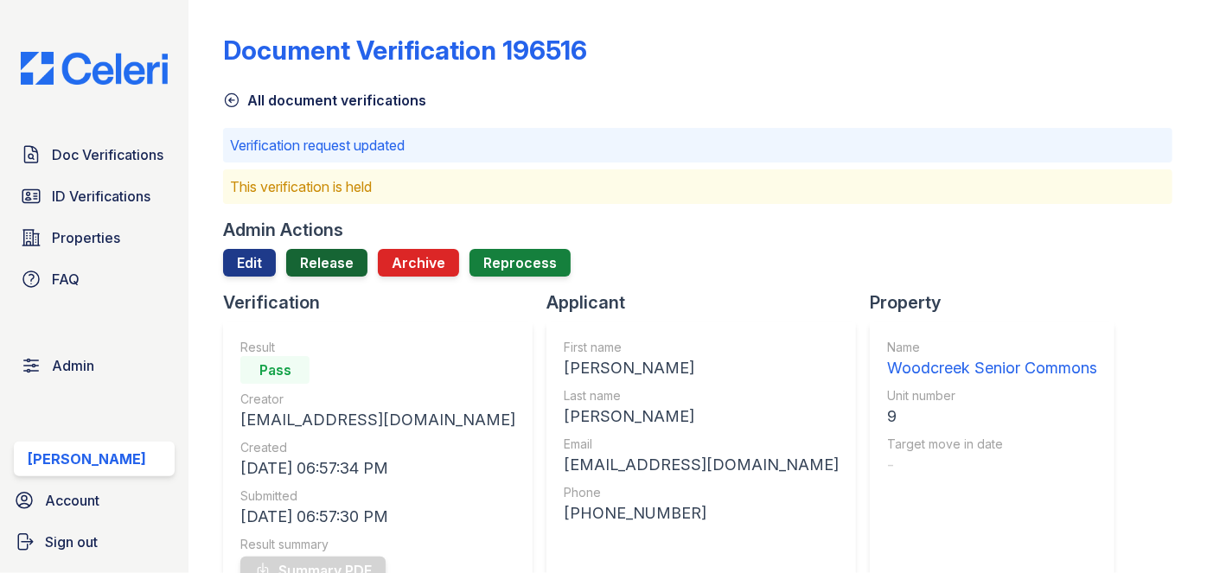
click at [341, 259] on link "Release" at bounding box center [326, 263] width 81 height 28
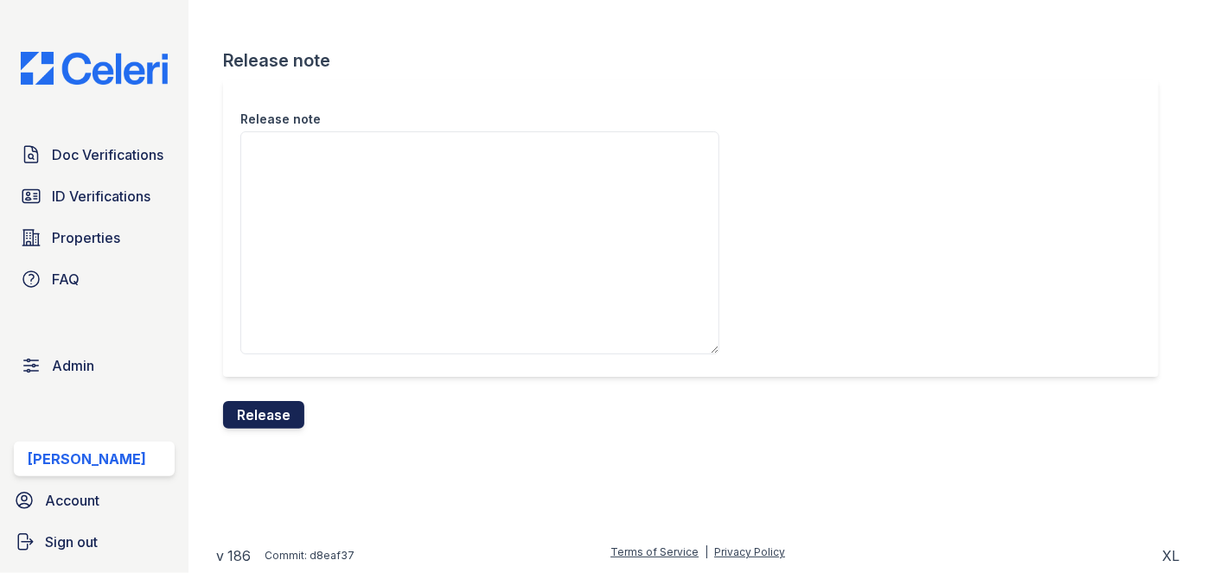
click at [292, 411] on button "Release" at bounding box center [263, 415] width 81 height 28
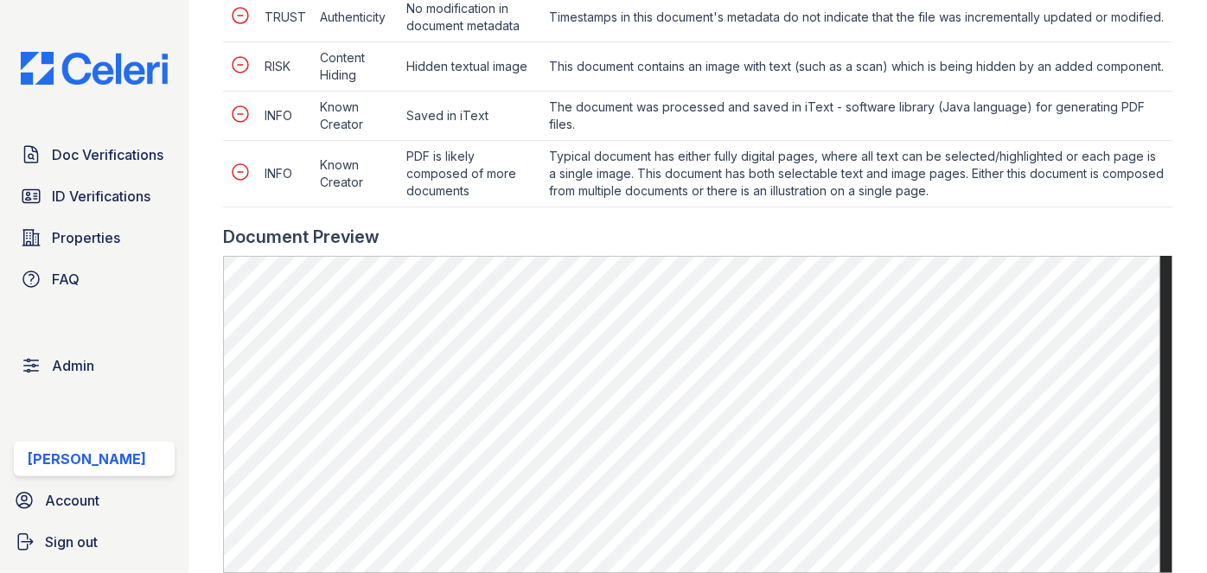
scroll to position [943, 0]
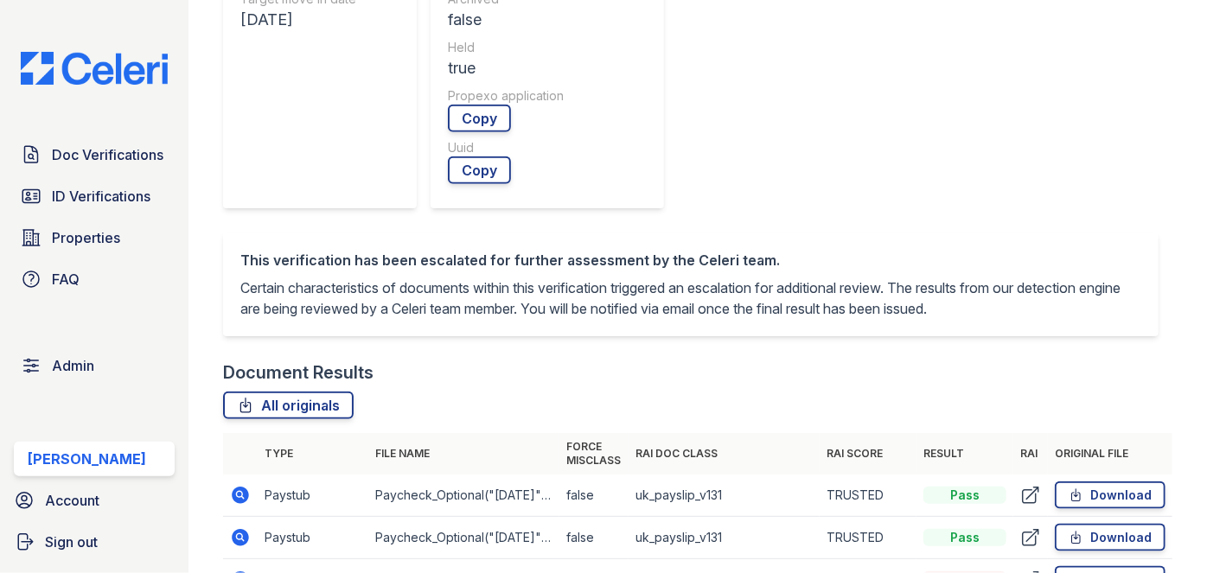
scroll to position [786, 0]
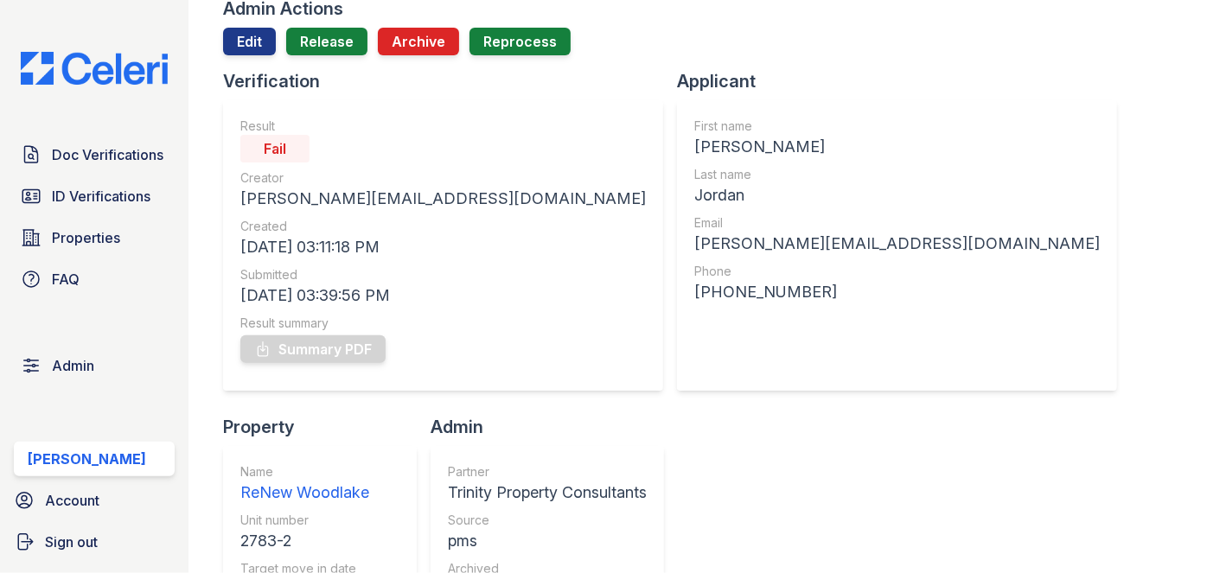
scroll to position [78, 0]
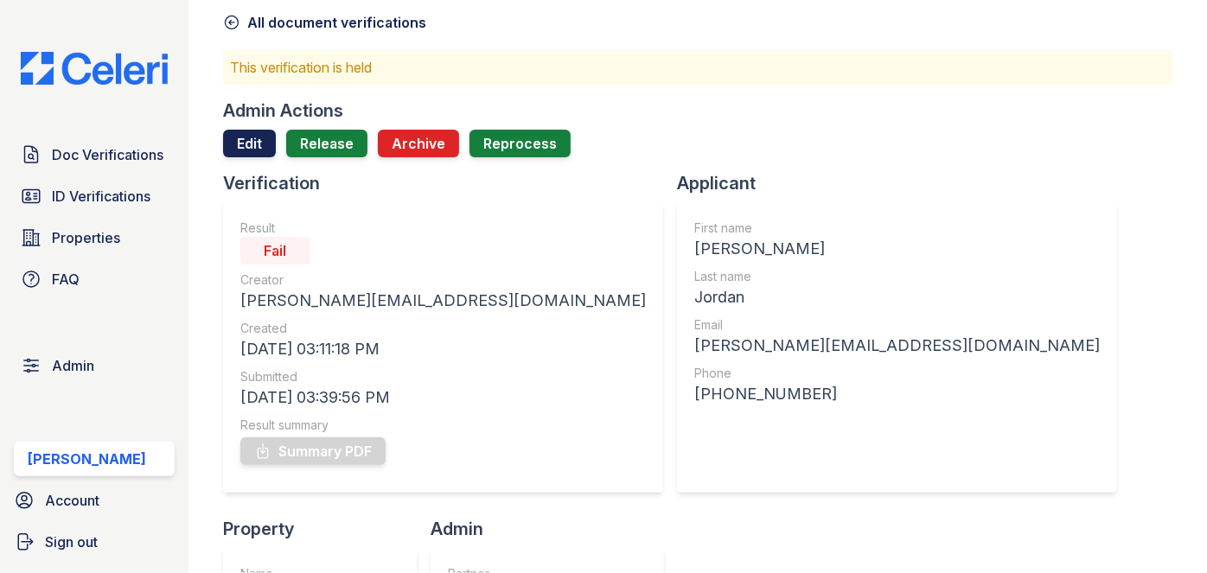
click at [265, 141] on link "Edit" at bounding box center [249, 144] width 53 height 28
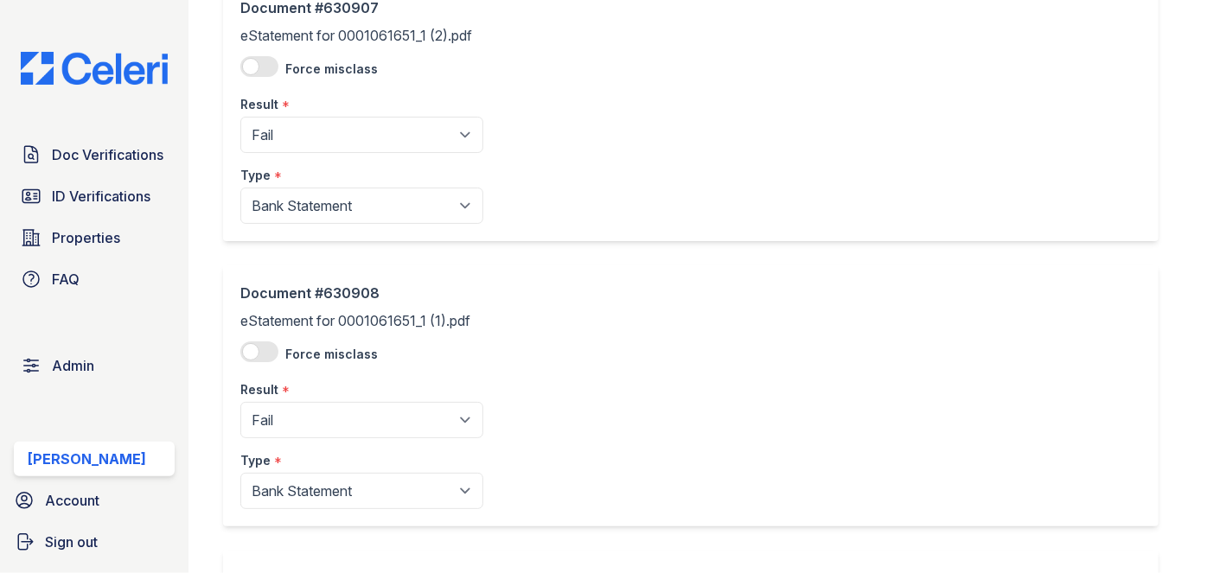
scroll to position [786, 0]
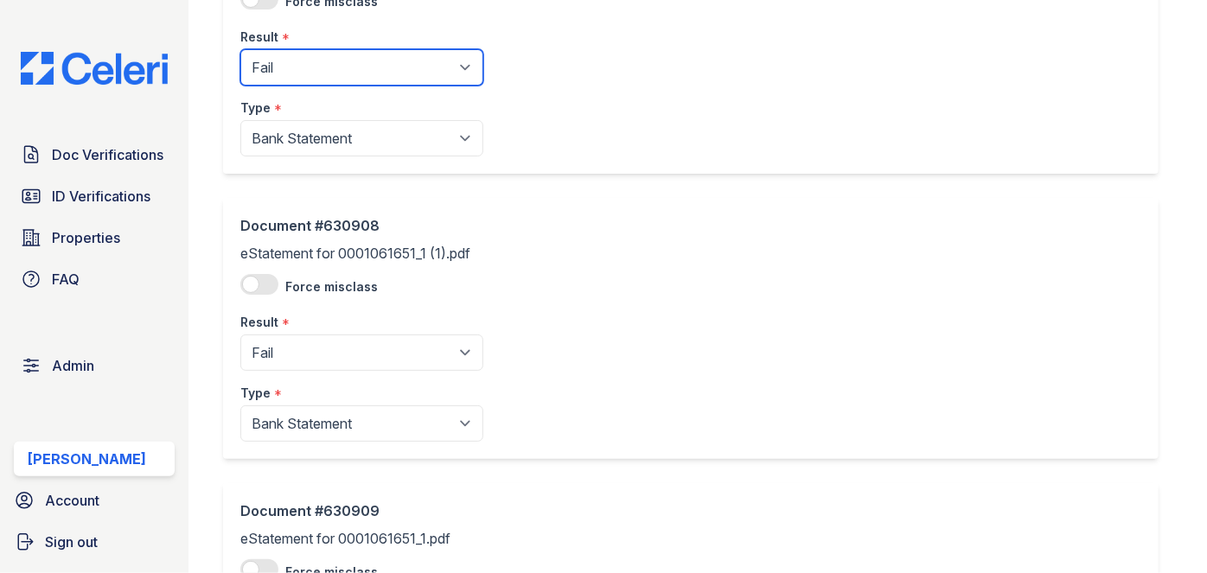
drag, startPoint x: 305, startPoint y: 67, endPoint x: 297, endPoint y: 83, distance: 17.8
click at [305, 67] on select "Pending Sent Started Processing Pass Fail Caution Error N/A" at bounding box center [361, 67] width 243 height 36
select select "pass"
click at [240, 49] on select "Pending Sent Started Processing Pass Fail Caution Error N/A" at bounding box center [361, 67] width 243 height 36
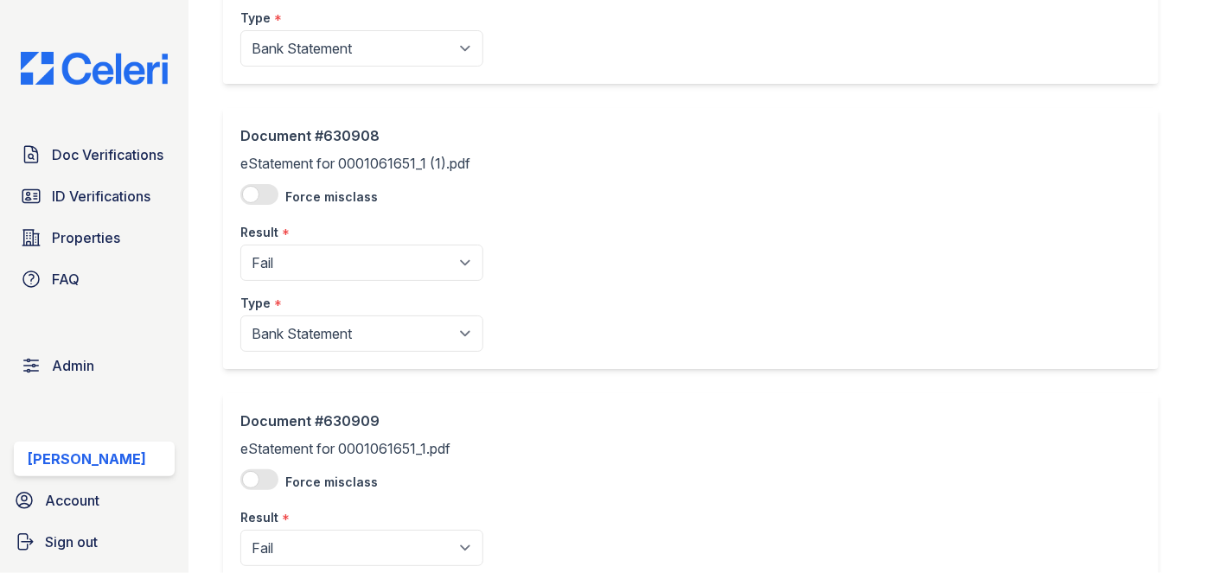
scroll to position [943, 0]
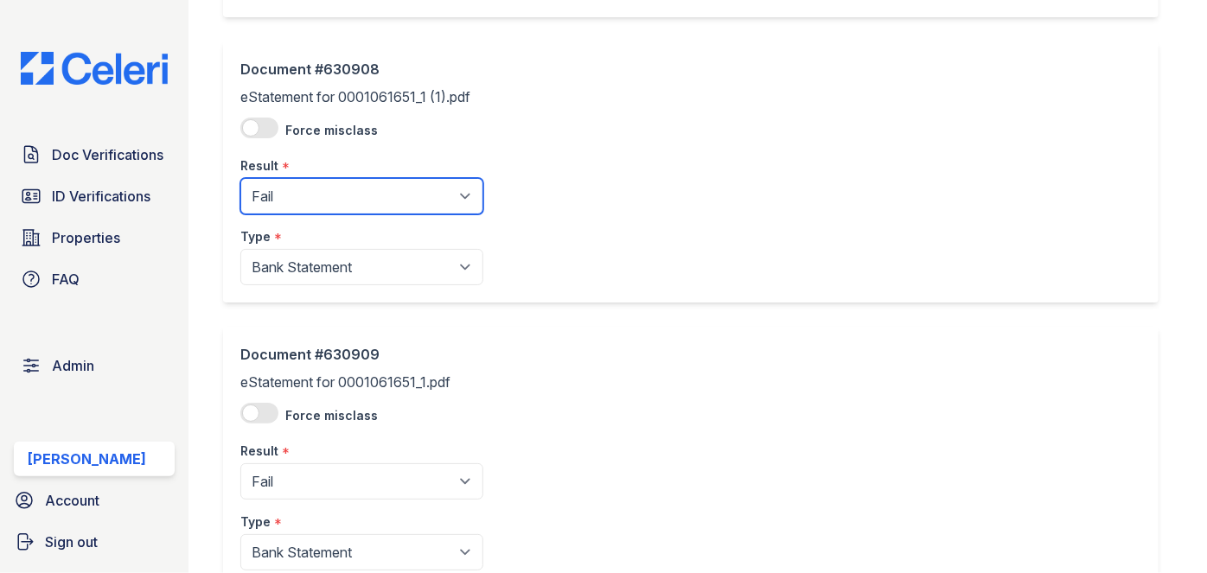
click at [281, 199] on select "Pending Sent Started Processing Pass Fail Caution Error N/A" at bounding box center [361, 196] width 243 height 36
select select "pass"
click at [240, 178] on select "Pending Sent Started Processing Pass Fail Caution Error N/A" at bounding box center [361, 196] width 243 height 36
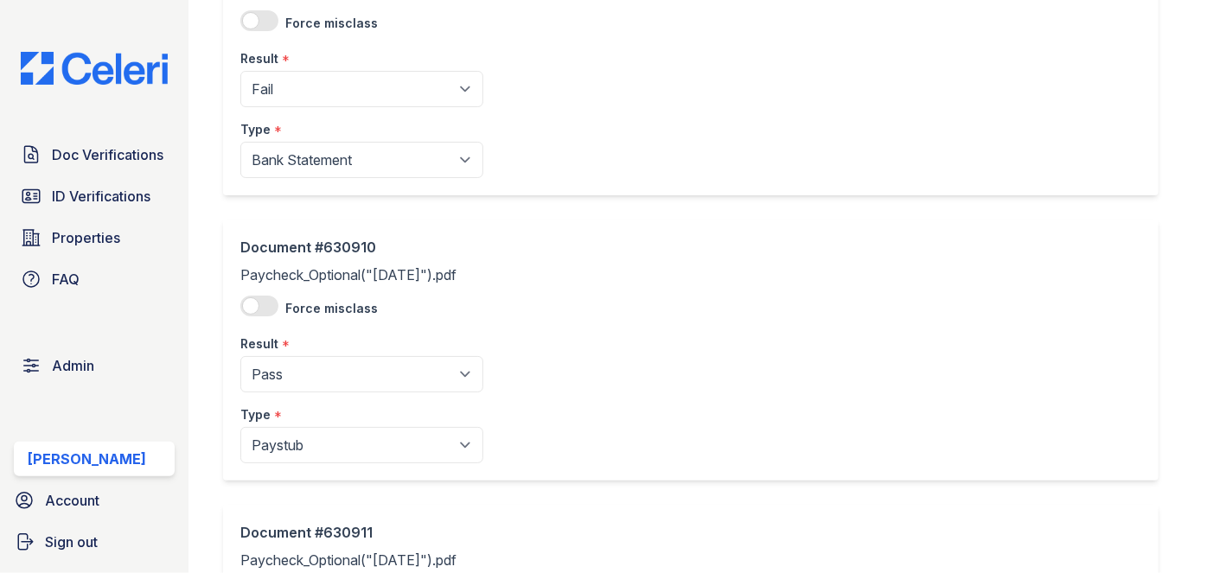
scroll to position [1336, 0]
drag, startPoint x: 283, startPoint y: 89, endPoint x: 278, endPoint y: 102, distance: 14.0
click at [283, 89] on select "Pending Sent Started Processing Pass Fail Caution Error N/A" at bounding box center [361, 88] width 243 height 36
select select "pass"
click at [240, 70] on select "Pending Sent Started Processing Pass Fail Caution Error N/A" at bounding box center [361, 88] width 243 height 36
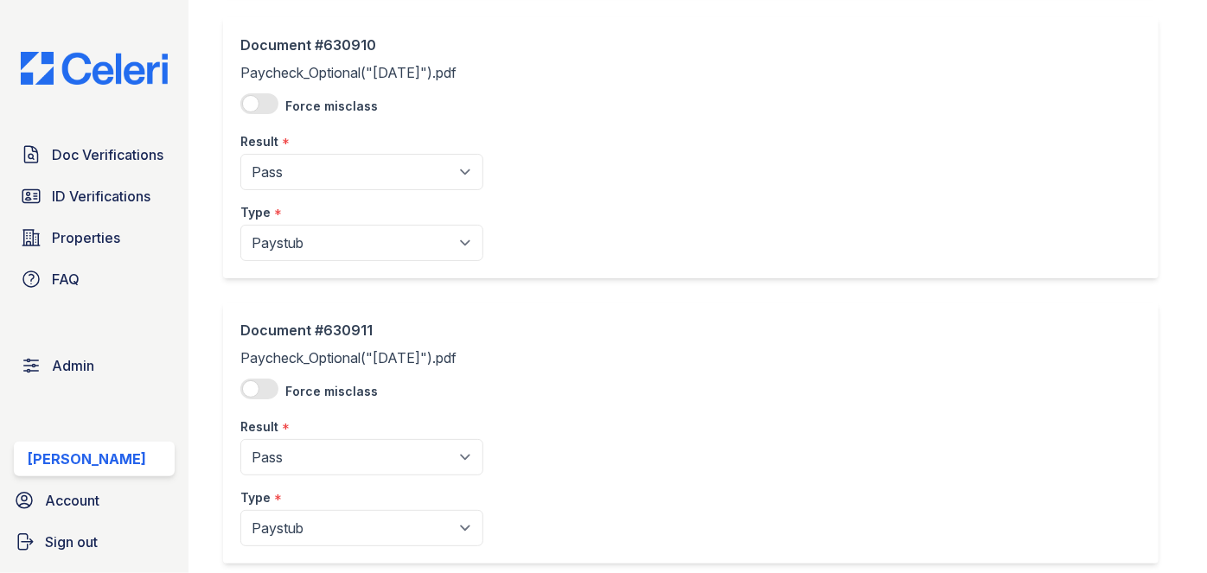
scroll to position [1634, 0]
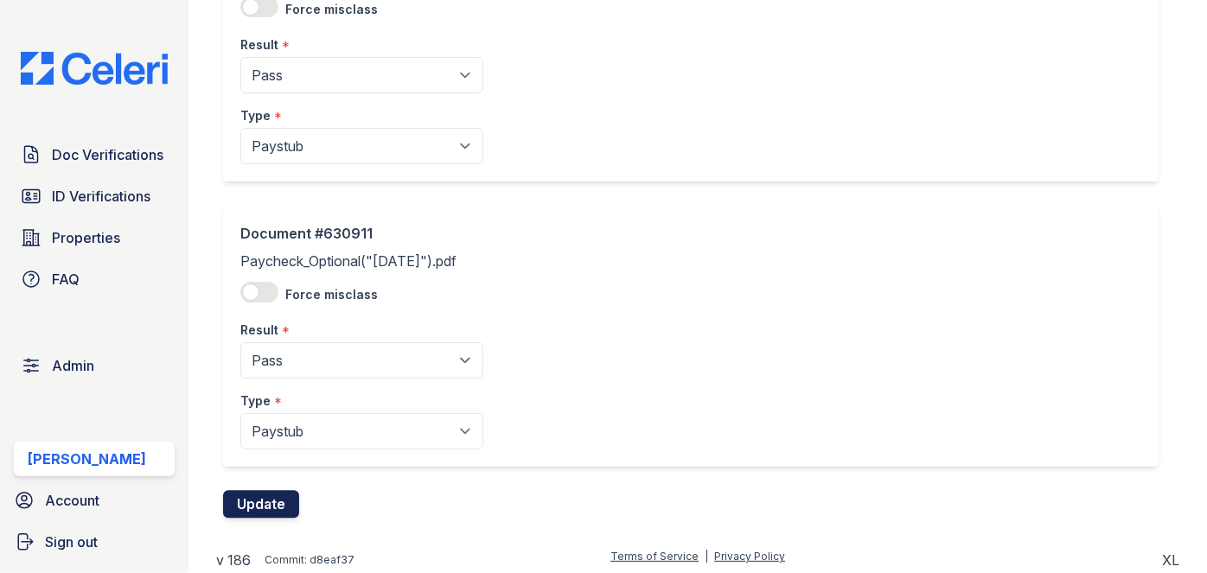
click at [276, 495] on button "Update" at bounding box center [261, 505] width 76 height 28
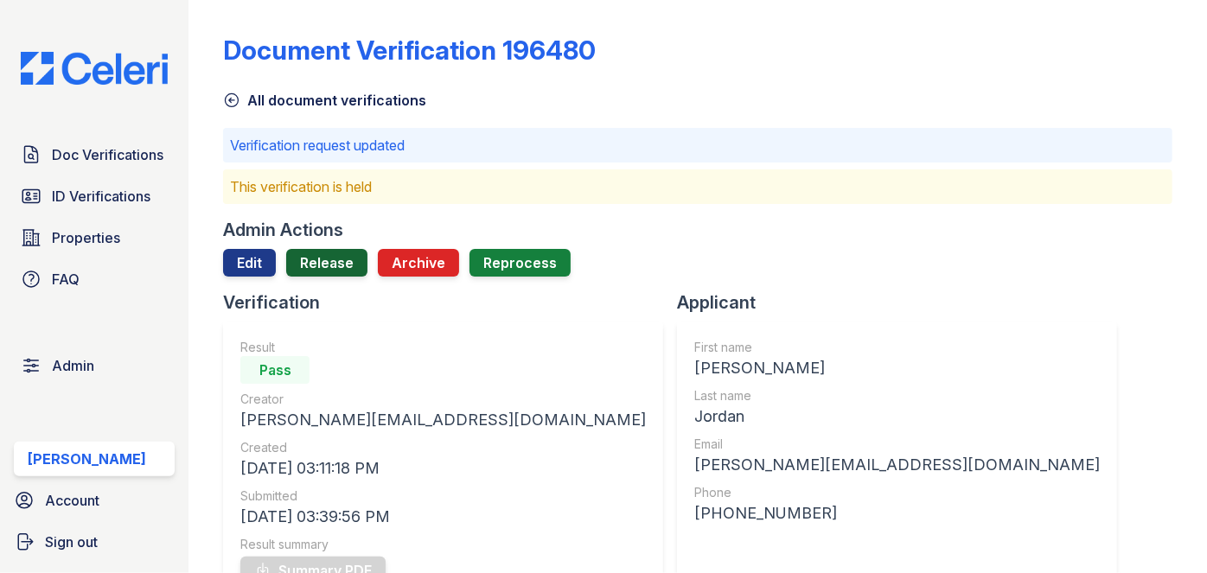
click at [327, 264] on link "Release" at bounding box center [326, 263] width 81 height 28
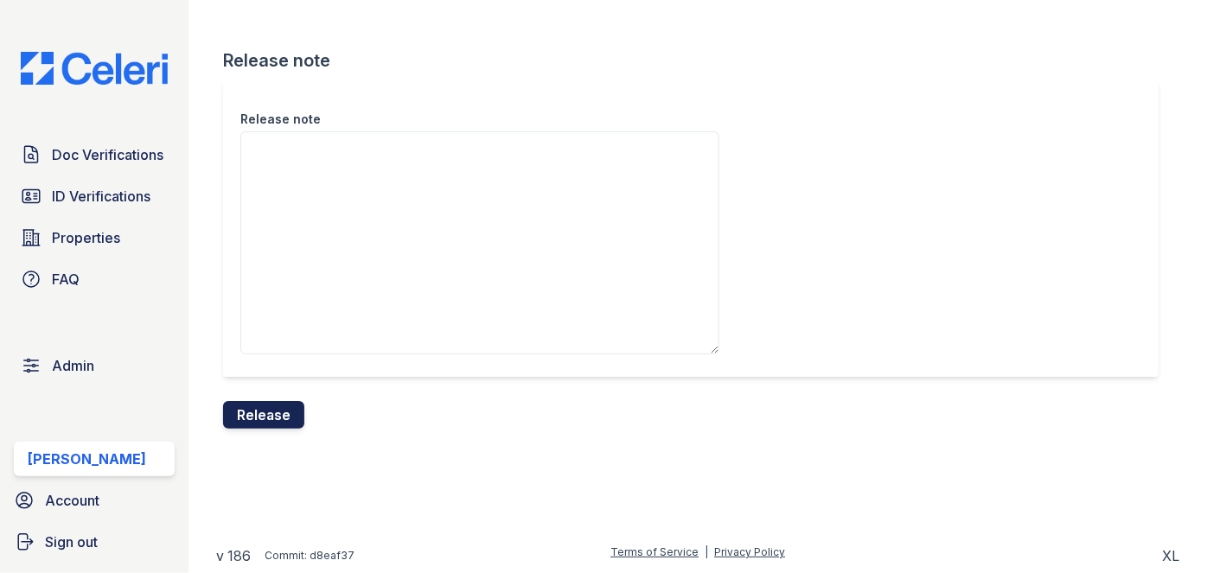
click at [274, 423] on button "Release" at bounding box center [263, 415] width 81 height 28
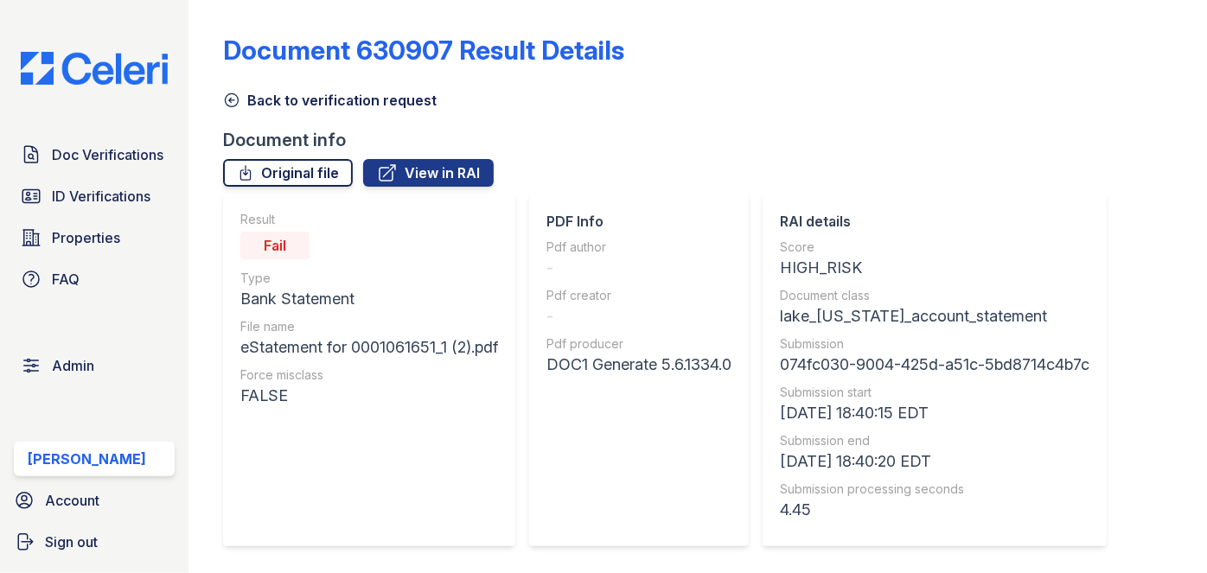
click at [280, 169] on link "Original file" at bounding box center [288, 173] width 130 height 28
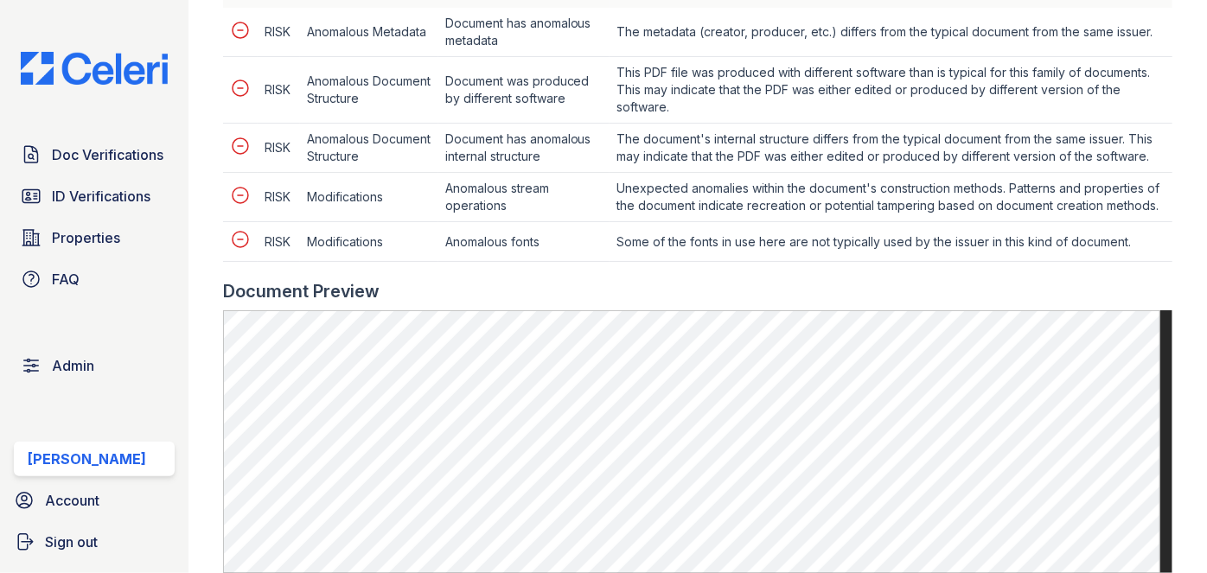
scroll to position [707, 0]
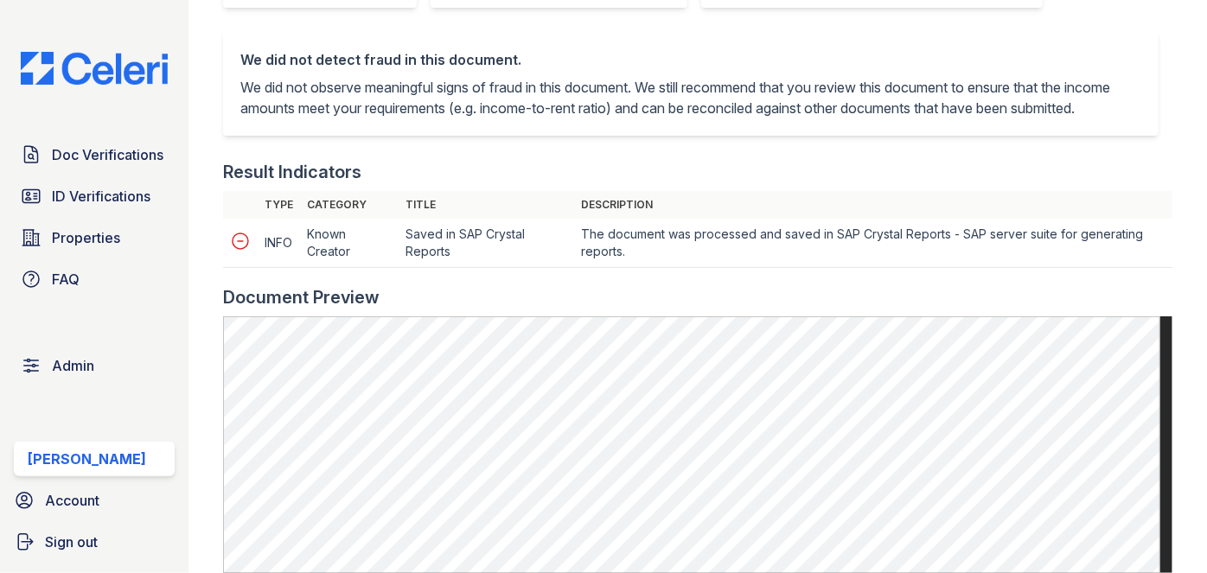
scroll to position [629, 0]
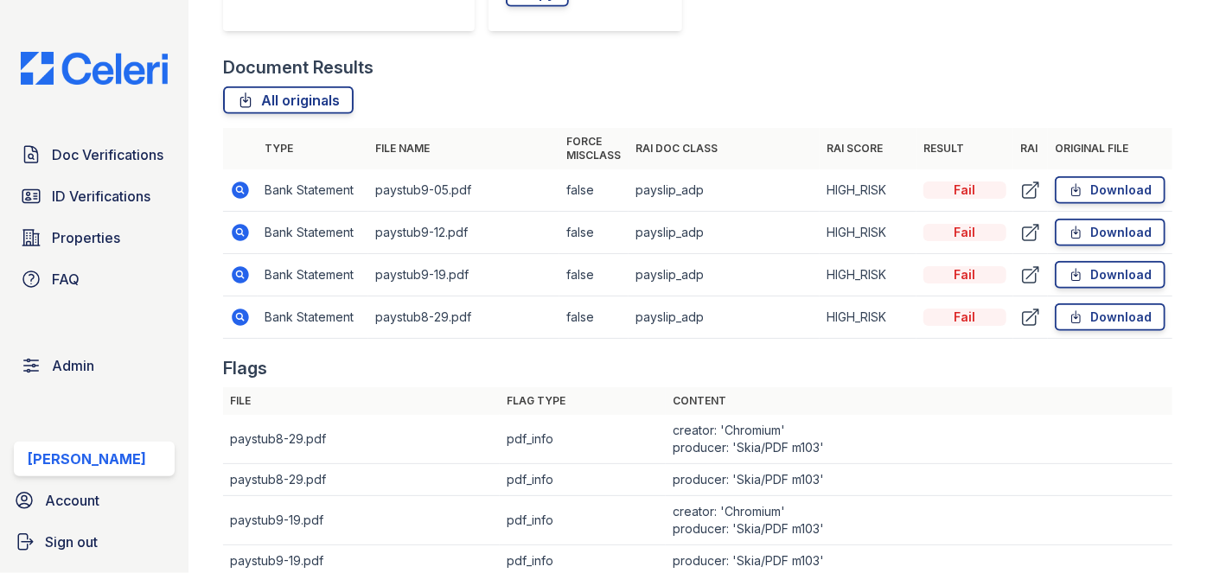
scroll to position [844, 0]
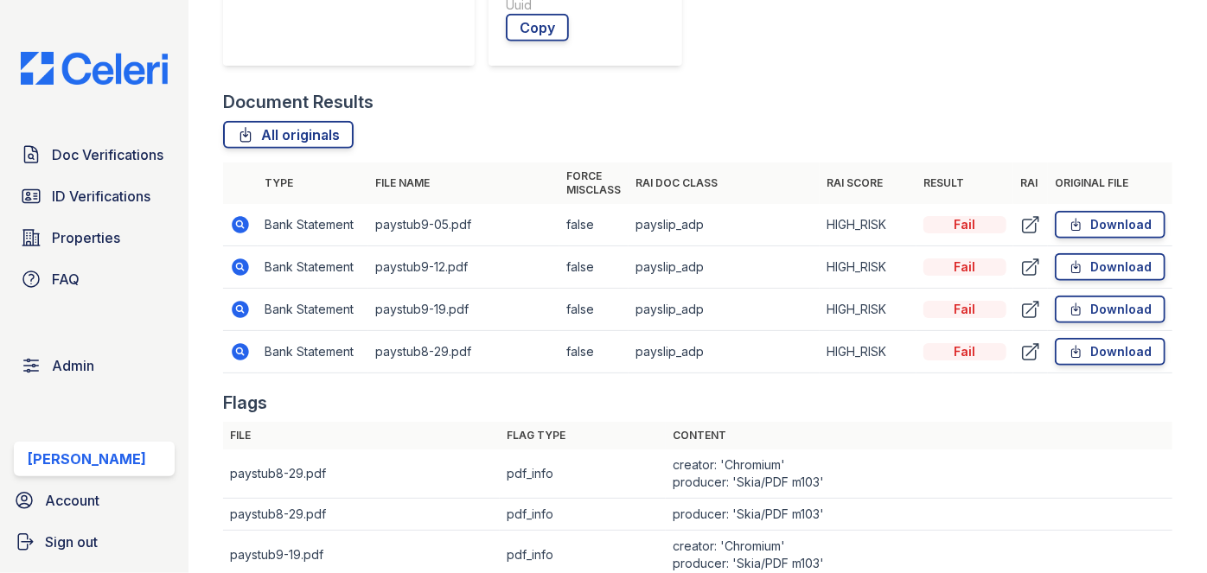
click at [246, 266] on icon at bounding box center [241, 267] width 17 height 17
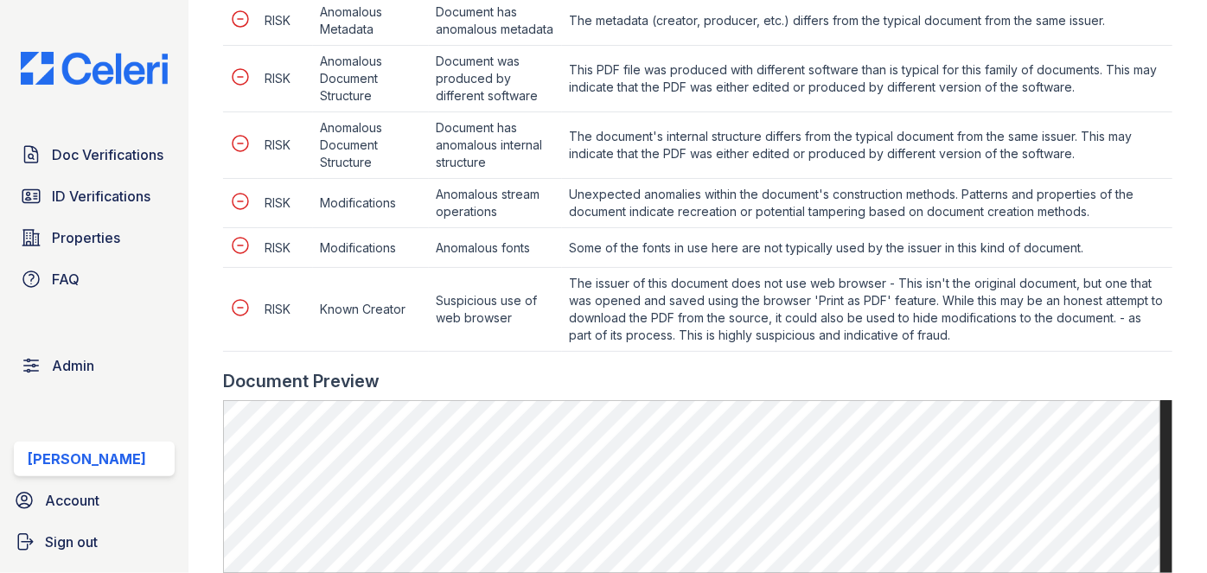
scroll to position [1021, 0]
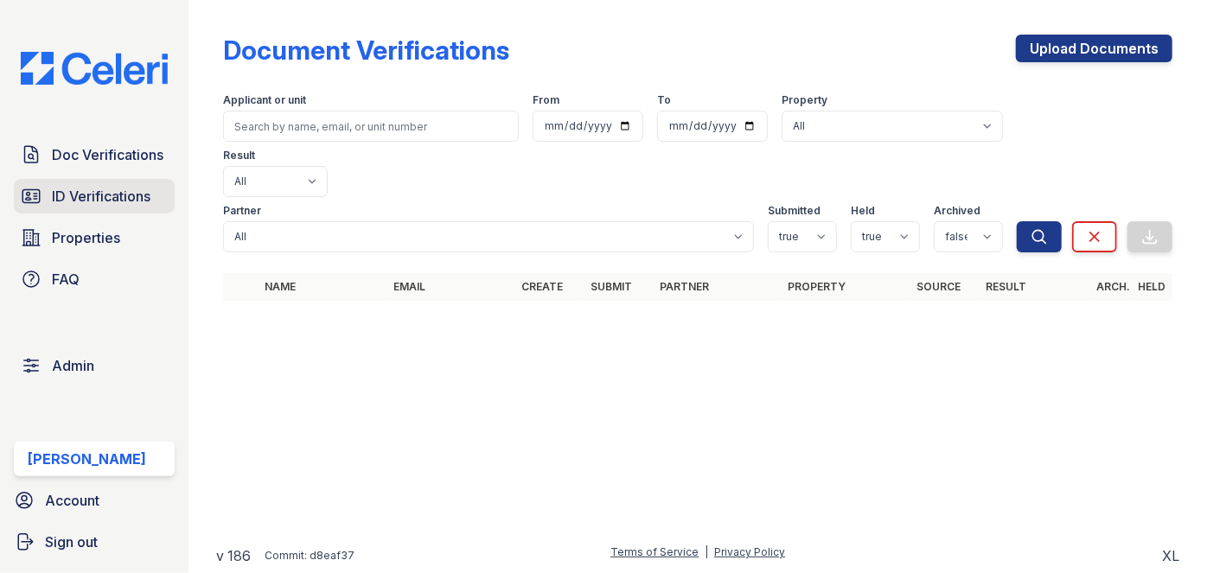
click at [97, 197] on span "ID Verifications" at bounding box center [101, 196] width 99 height 21
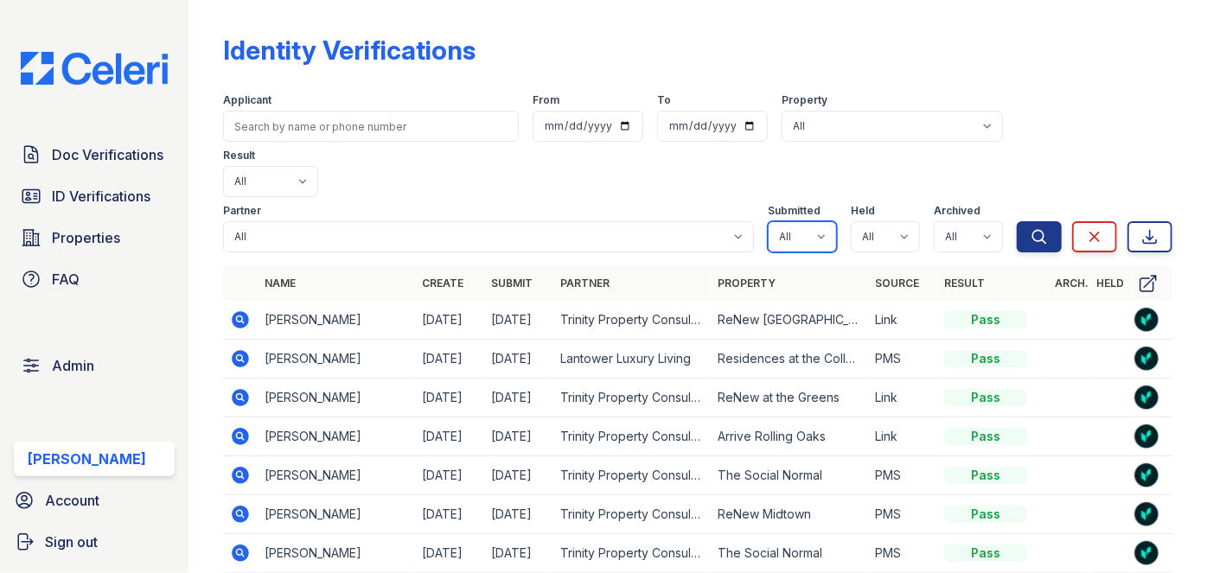
click at [818, 221] on select "All true false" at bounding box center [802, 236] width 69 height 31
select select "true"
click at [768, 221] on select "All true false" at bounding box center [802, 236] width 69 height 31
click at [891, 221] on select "All true false" at bounding box center [885, 236] width 69 height 31
select select "true"
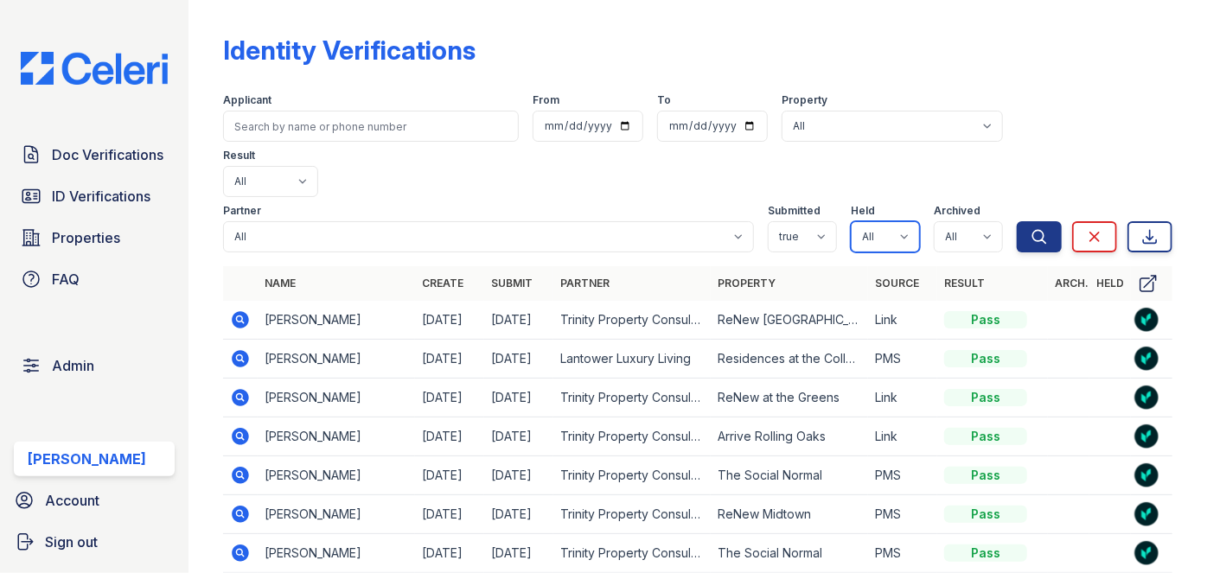
click at [851, 221] on select "All true false" at bounding box center [885, 236] width 69 height 31
click at [956, 221] on select "All true false" at bounding box center [968, 236] width 69 height 31
select select "false"
click at [934, 221] on select "All true false" at bounding box center [968, 236] width 69 height 31
click at [1031, 228] on icon "submit" at bounding box center [1039, 236] width 17 height 17
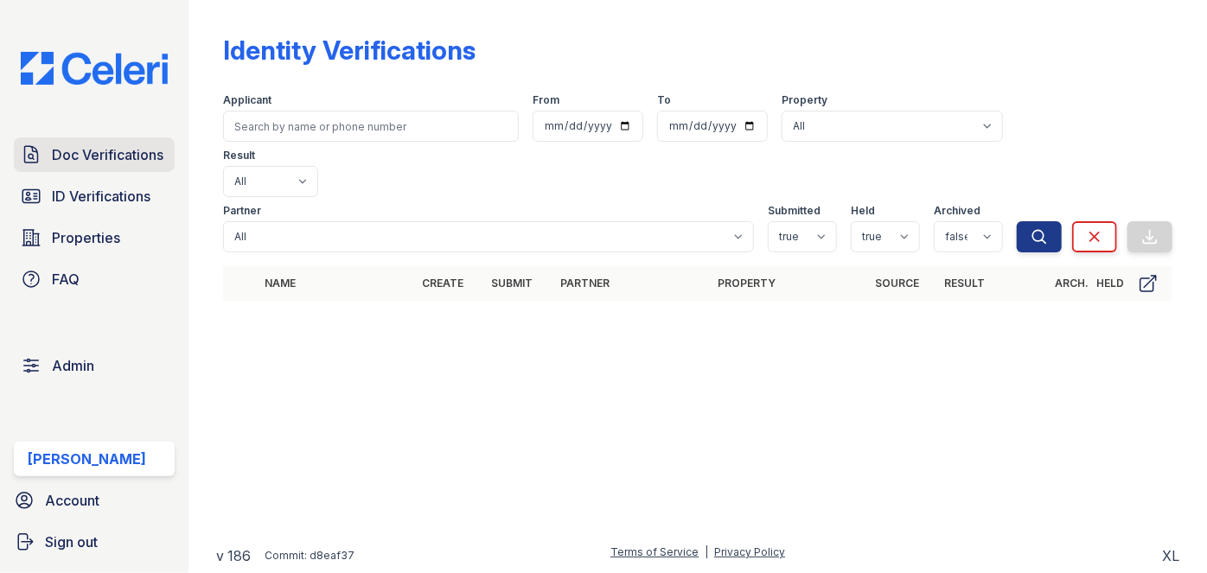
click at [130, 160] on span "Doc Verifications" at bounding box center [108, 154] width 112 height 21
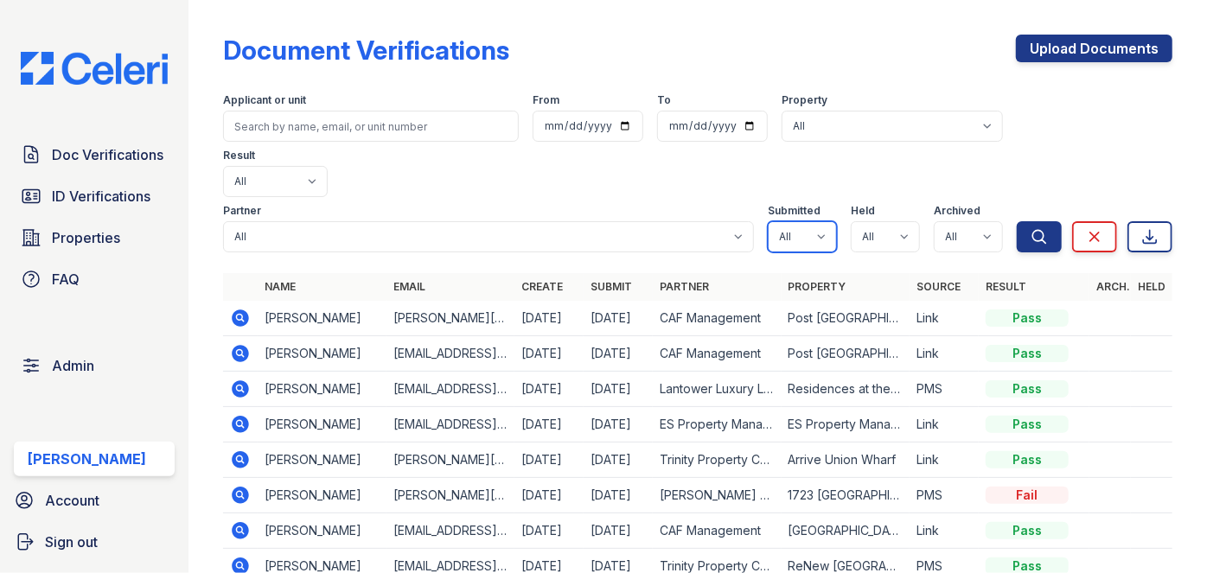
drag, startPoint x: 815, startPoint y: 179, endPoint x: 810, endPoint y: 191, distance: 12.9
click at [815, 221] on select "All true false" at bounding box center [802, 236] width 69 height 31
select select "true"
click at [768, 221] on select "All true false" at bounding box center [802, 236] width 69 height 31
click at [898, 221] on select "All true false" at bounding box center [885, 236] width 69 height 31
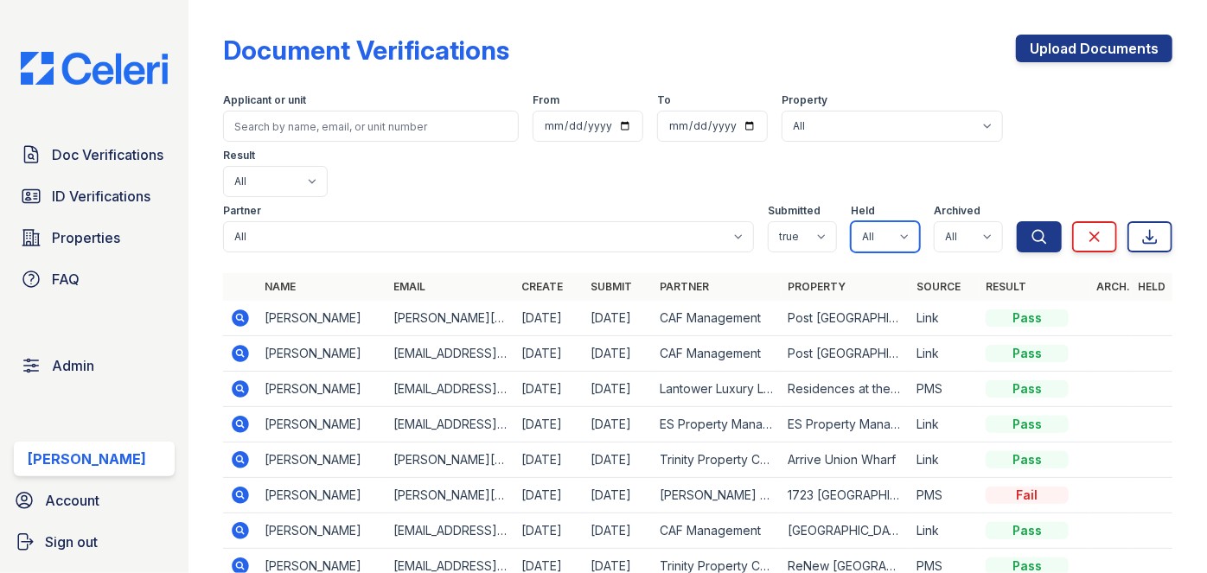
select select "true"
click at [851, 221] on select "All true false" at bounding box center [885, 236] width 69 height 31
drag, startPoint x: 978, startPoint y: 182, endPoint x: 964, endPoint y: 195, distance: 18.4
click at [980, 221] on select "All true false" at bounding box center [968, 236] width 69 height 31
select select "false"
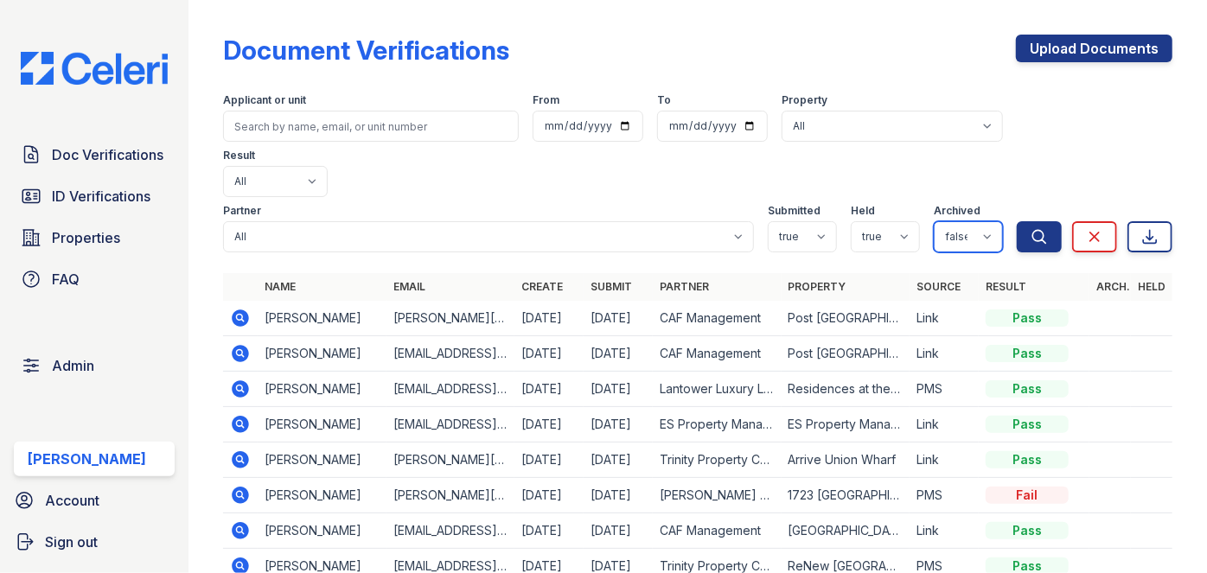
click at [934, 221] on select "All true false" at bounding box center [968, 236] width 69 height 31
click at [1031, 228] on icon "submit" at bounding box center [1039, 236] width 17 height 17
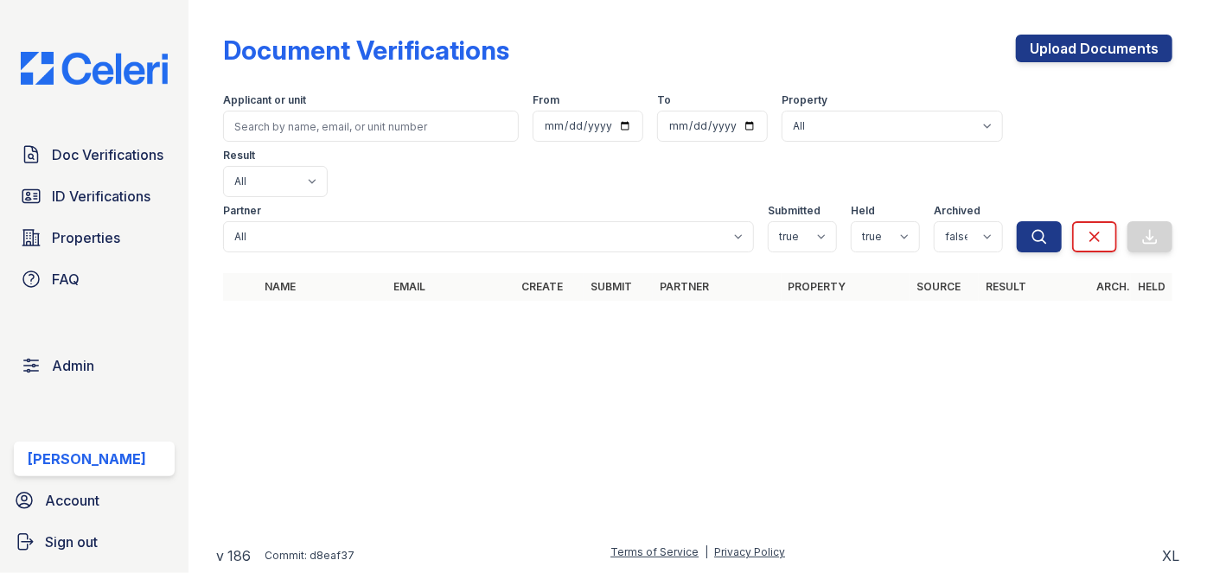
click at [267, 16] on div "Document Verifications Upload Documents Filter Applicant or unit From To Proper…" at bounding box center [697, 162] width 949 height 311
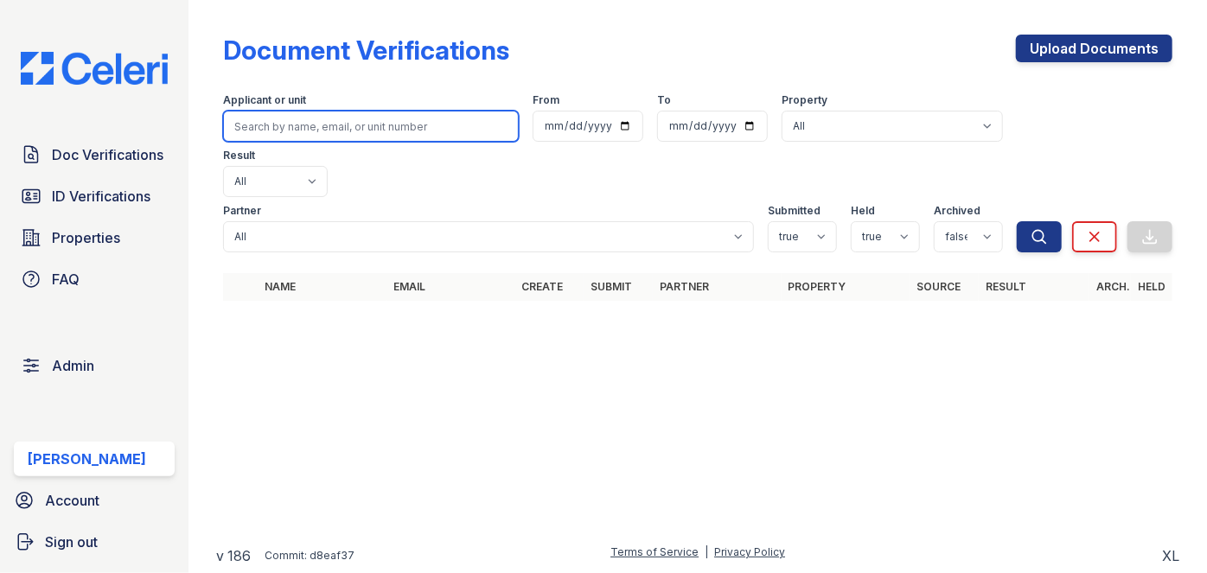
click at [287, 118] on input "search" at bounding box center [371, 126] width 296 height 31
paste input "[PERSON_NAME]"
type input "[PERSON_NAME]"
click at [1017, 221] on button "Search" at bounding box center [1039, 236] width 45 height 31
